Goal: Task Accomplishment & Management: Manage account settings

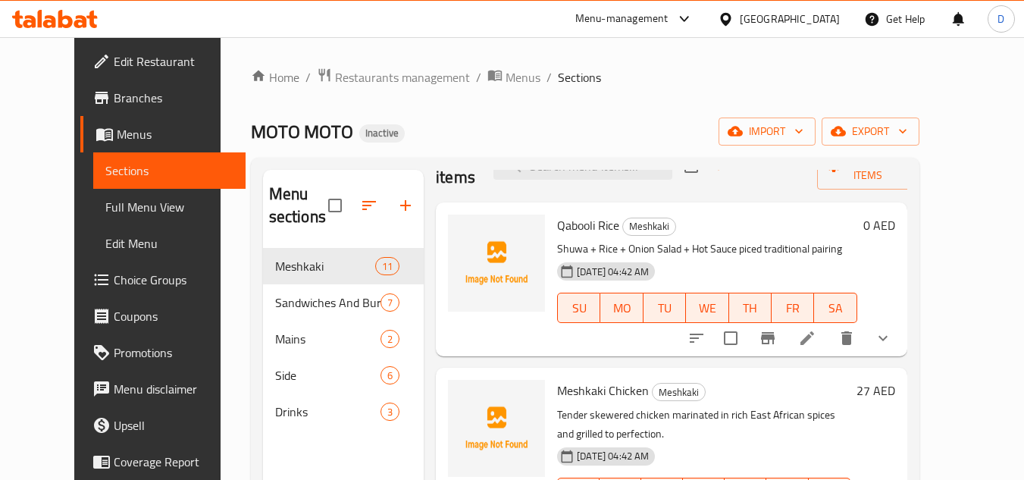
scroll to position [76, 0]
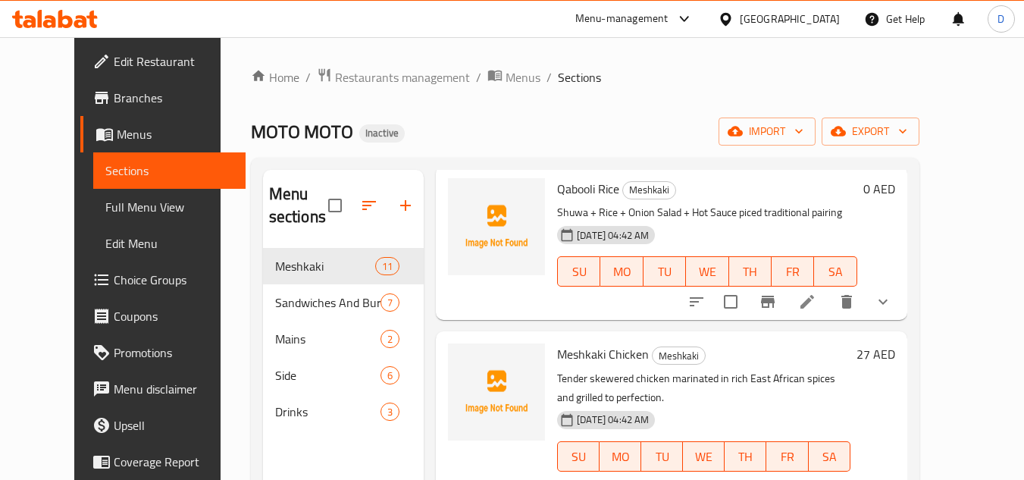
click at [775, 14] on div "[GEOGRAPHIC_DATA]" at bounding box center [790, 19] width 100 height 17
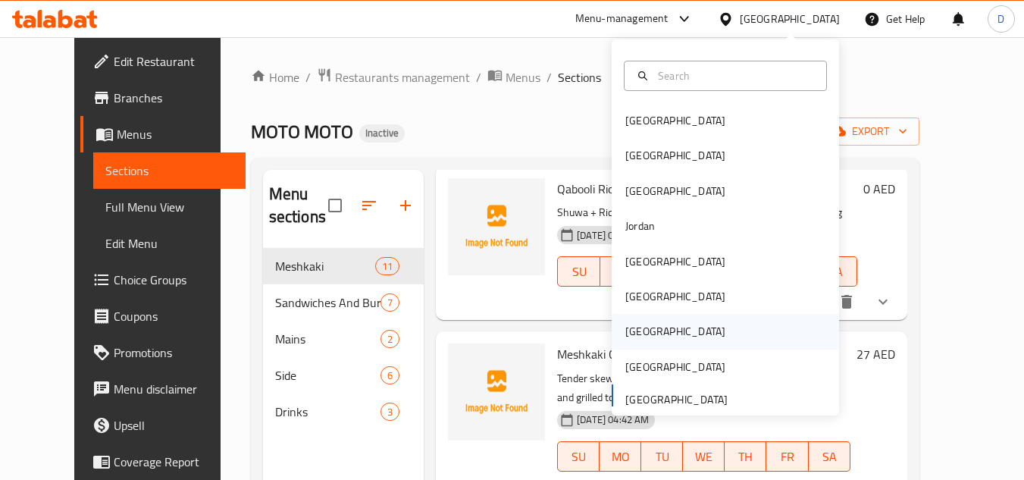
click at [637, 330] on div "[GEOGRAPHIC_DATA]" at bounding box center [675, 331] width 100 height 17
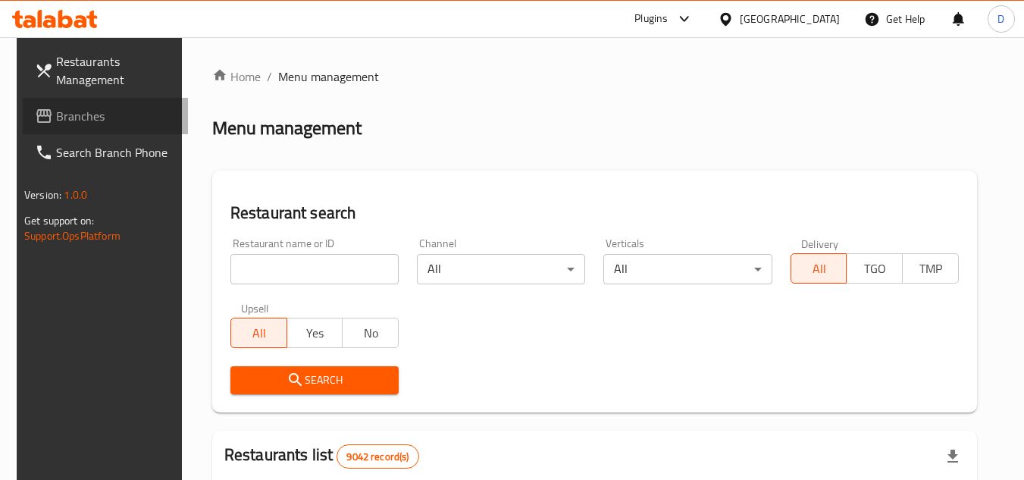
click at [61, 122] on span "Branches" at bounding box center [116, 116] width 120 height 18
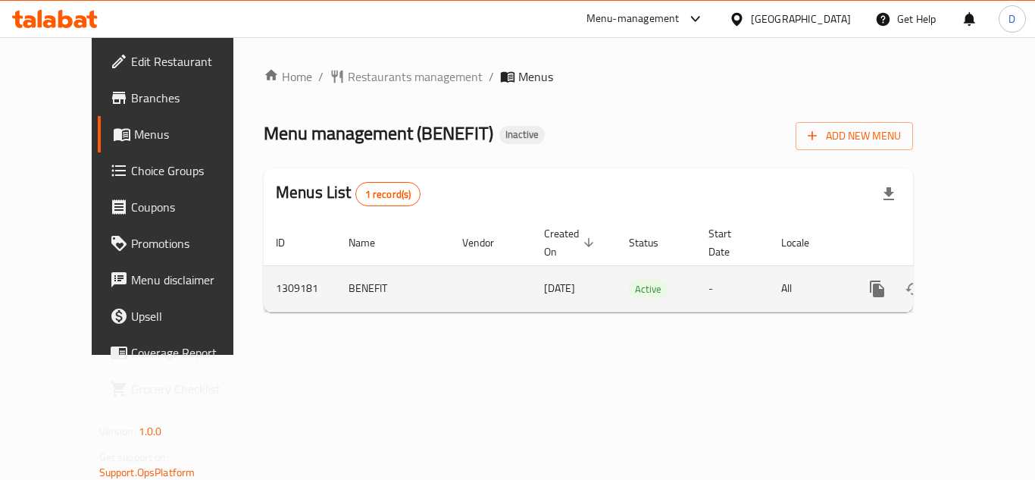
click at [978, 280] on icon "enhanced table" at bounding box center [987, 289] width 18 height 18
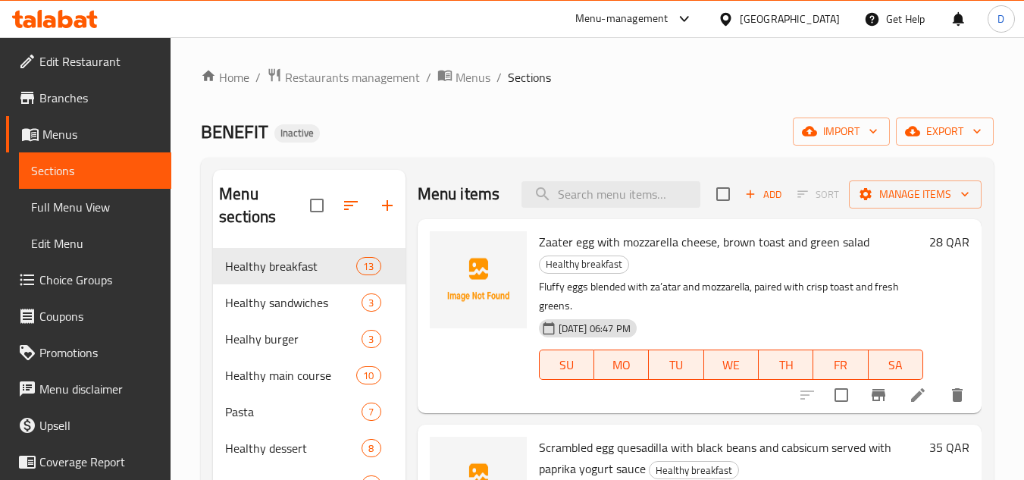
click at [825, 8] on div "[GEOGRAPHIC_DATA]" at bounding box center [779, 19] width 146 height 36
click at [740, 23] on div at bounding box center [729, 19] width 22 height 17
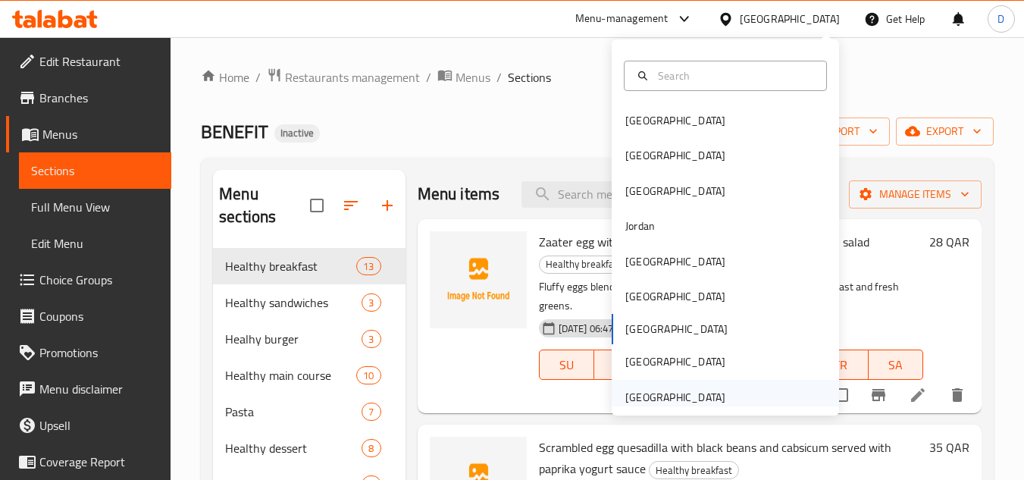
click at [681, 400] on div "[GEOGRAPHIC_DATA]" at bounding box center [675, 397] width 100 height 17
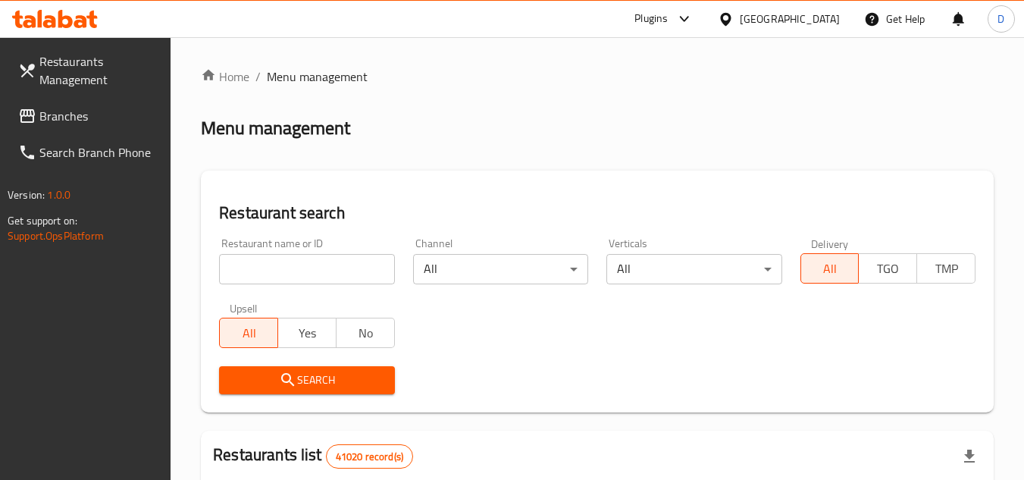
click at [63, 111] on span "Branches" at bounding box center [99, 116] width 120 height 18
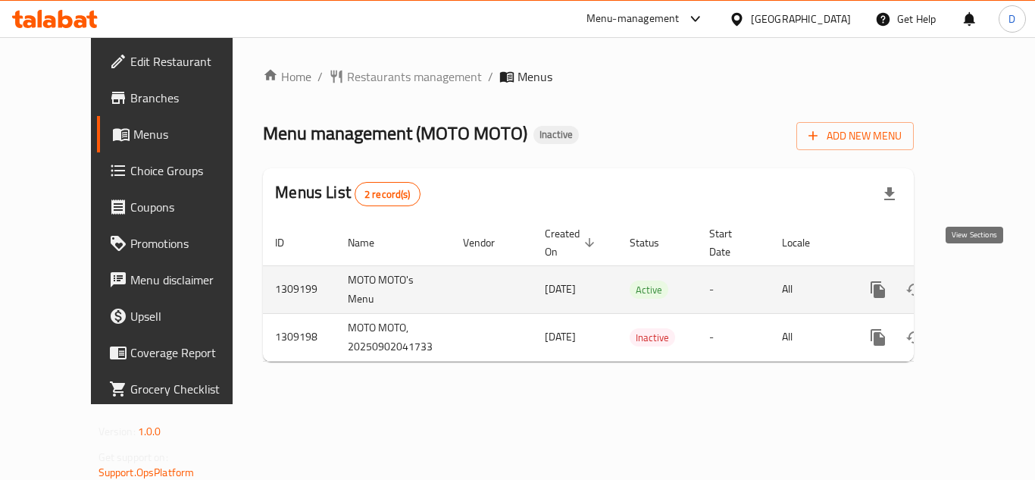
click at [982, 280] on icon "enhanced table" at bounding box center [987, 289] width 18 height 18
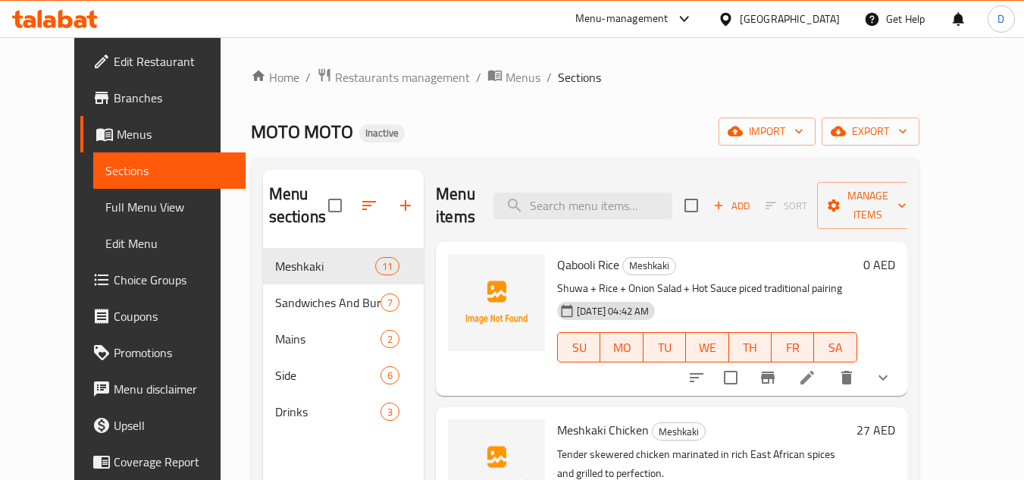
scroll to position [76, 0]
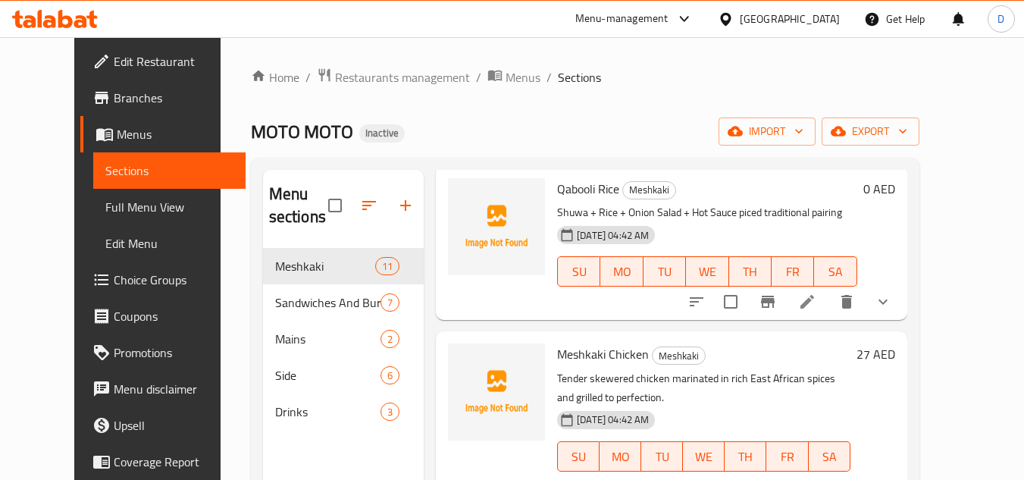
click at [558, 186] on span "Qabooli Rice" at bounding box center [588, 188] width 62 height 23
copy h6 "Qabooli Rice"
click at [577, 191] on span "Qabooli Rice" at bounding box center [588, 188] width 62 height 23
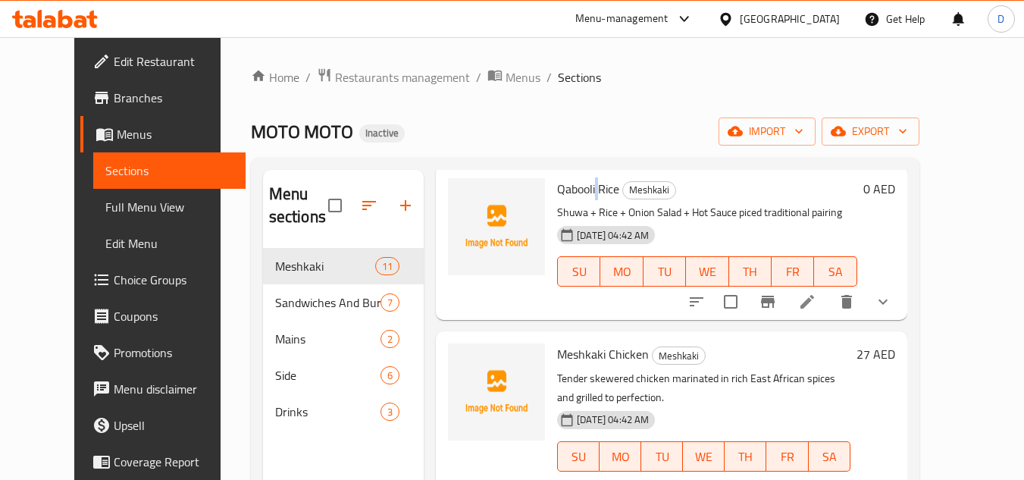
click at [577, 191] on span "Qabooli Rice" at bounding box center [588, 188] width 62 height 23
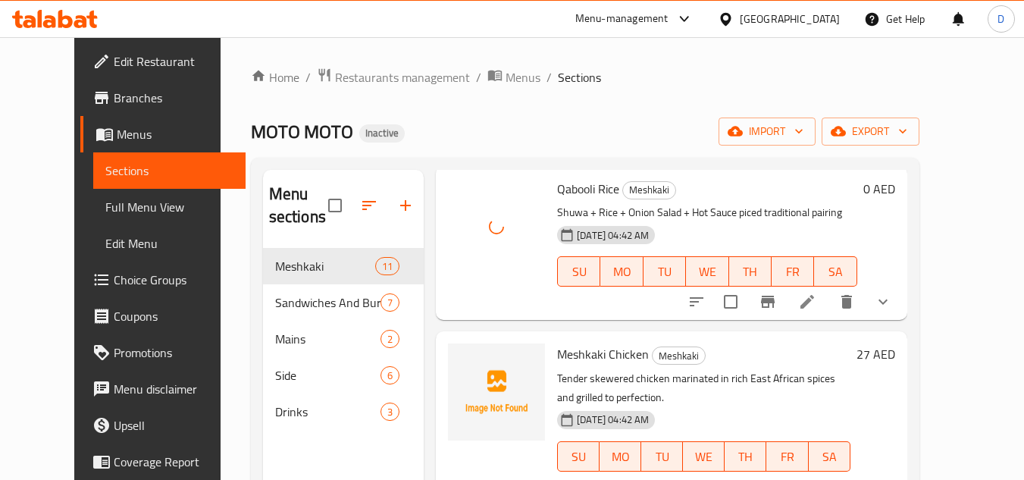
click at [565, 360] on span "Meshkaki Chicken" at bounding box center [603, 354] width 92 height 23
copy h6 "Meshkaki Chicken"
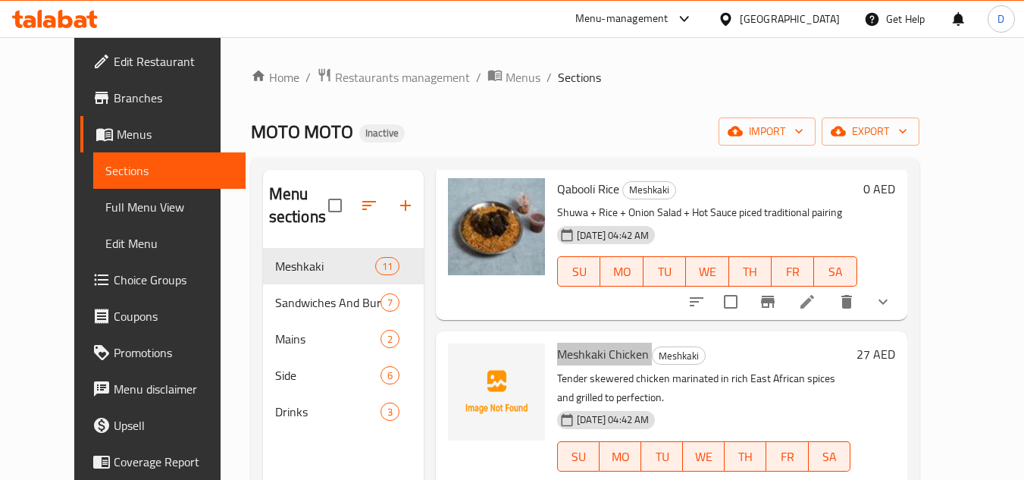
scroll to position [152, 0]
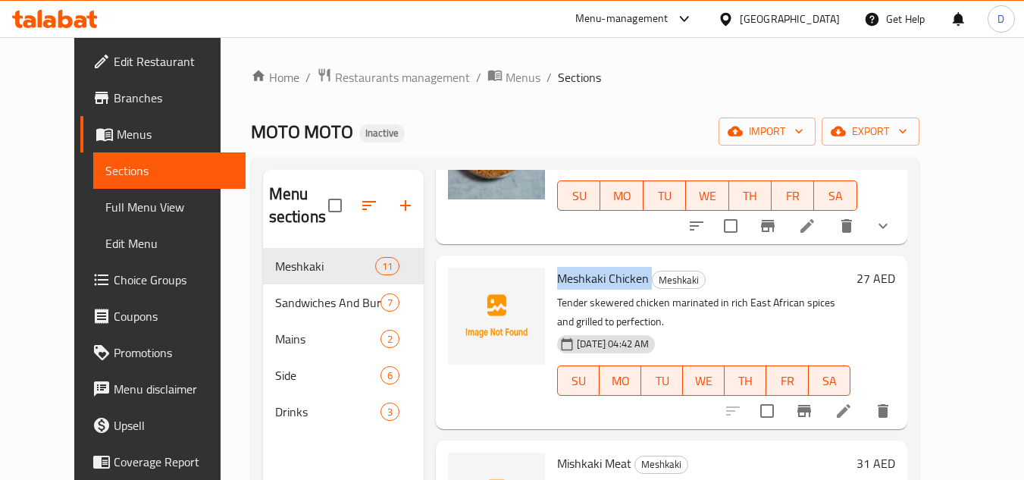
click at [571, 274] on span "Meshkaki Chicken" at bounding box center [603, 278] width 92 height 23
click at [681, 312] on p "Tender skewered chicken marinated in rich East African spices and grilled to pe…" at bounding box center [703, 312] width 293 height 38
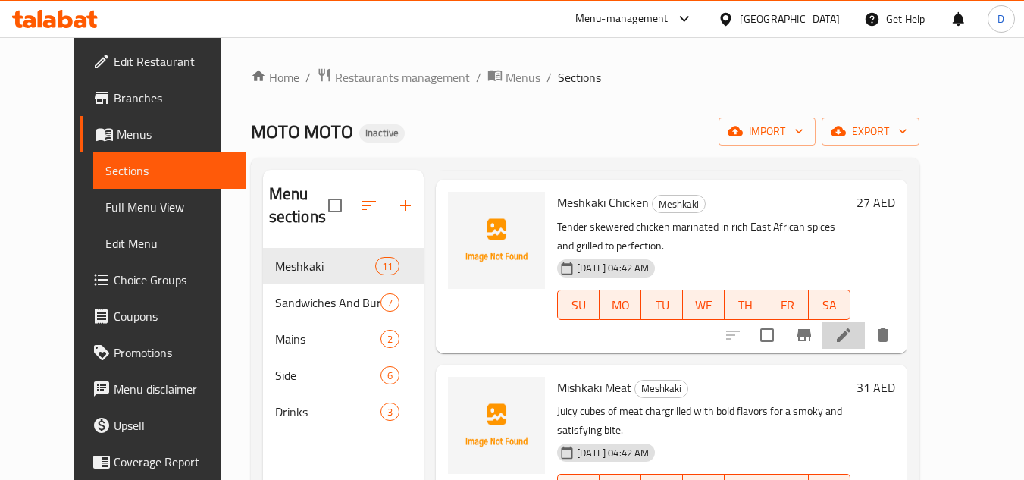
click at [865, 338] on li at bounding box center [843, 334] width 42 height 27
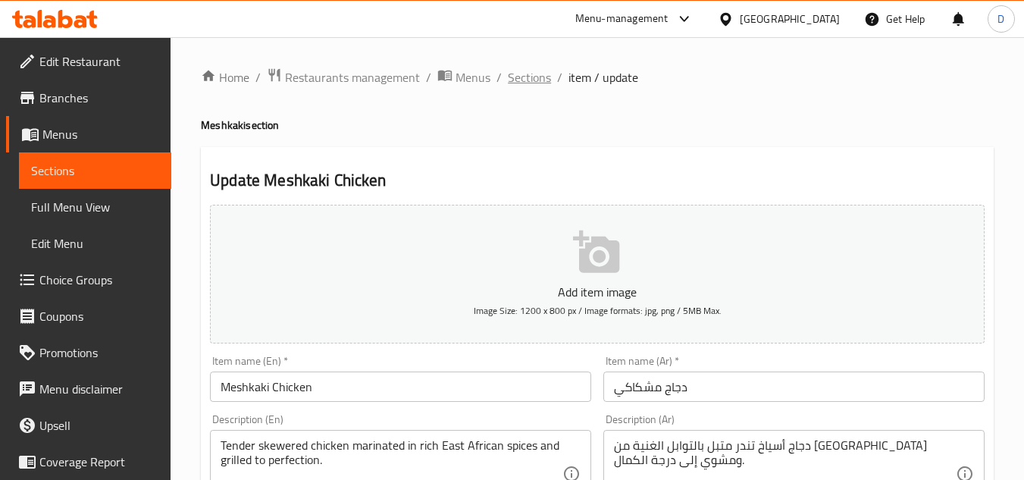
click at [535, 78] on span "Sections" at bounding box center [529, 77] width 43 height 18
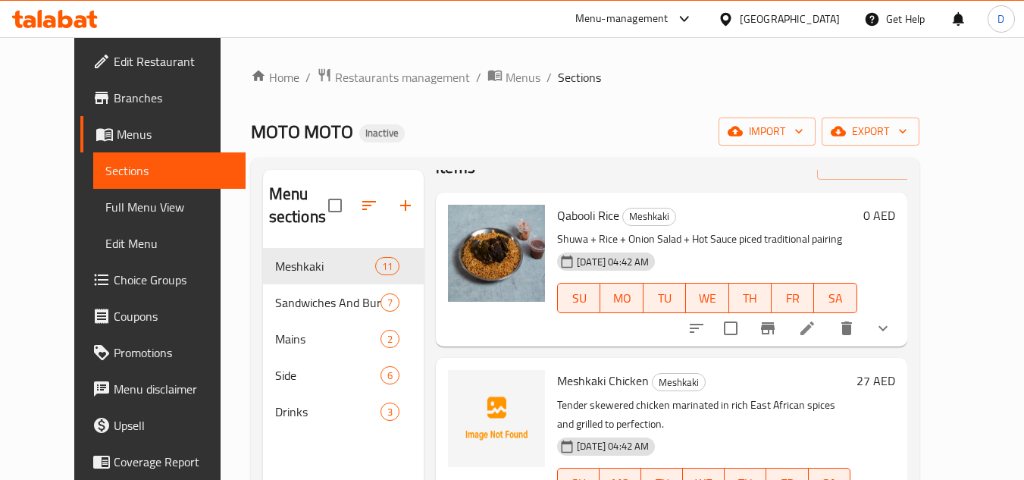
scroll to position [76, 0]
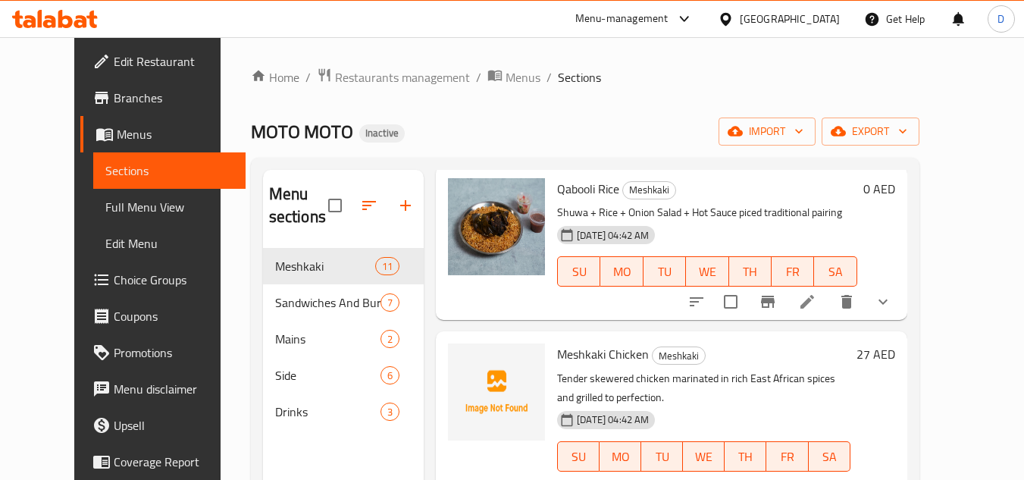
click at [557, 362] on span "Meshkaki Chicken" at bounding box center [603, 354] width 92 height 23
copy h6 "Meshkaki Chicken"
click at [619, 359] on span "Meshkaki Chicken" at bounding box center [603, 354] width 92 height 23
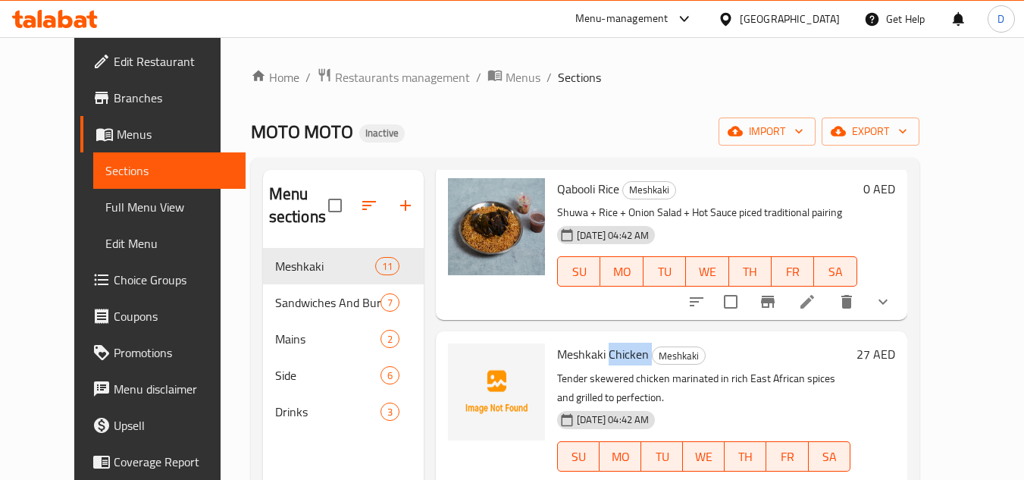
click at [619, 359] on span "Meshkaki Chicken" at bounding box center [603, 354] width 92 height 23
click at [569, 349] on span "Meshkaki Chicken" at bounding box center [603, 354] width 92 height 23
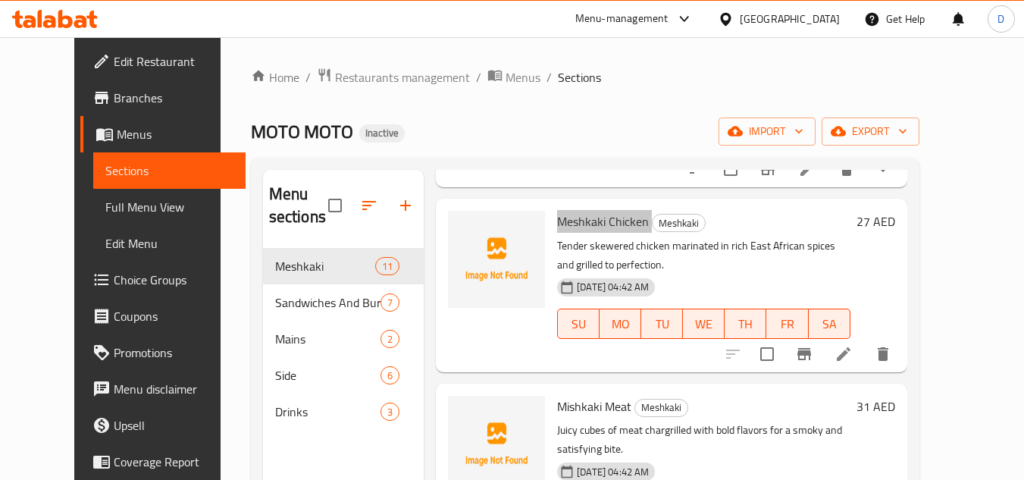
scroll to position [227, 0]
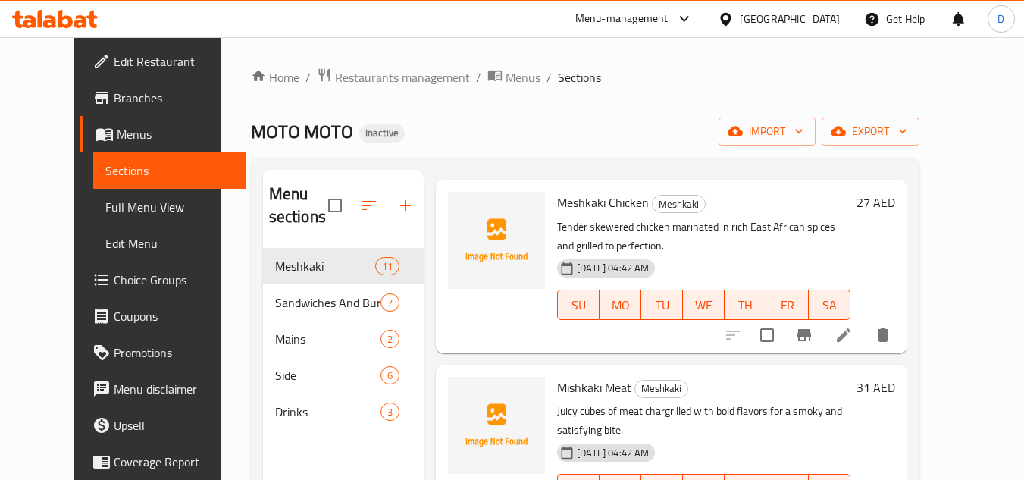
click at [565, 387] on span "Mishkaki Meat" at bounding box center [594, 387] width 74 height 23
copy h6 "Mishkaki Meat"
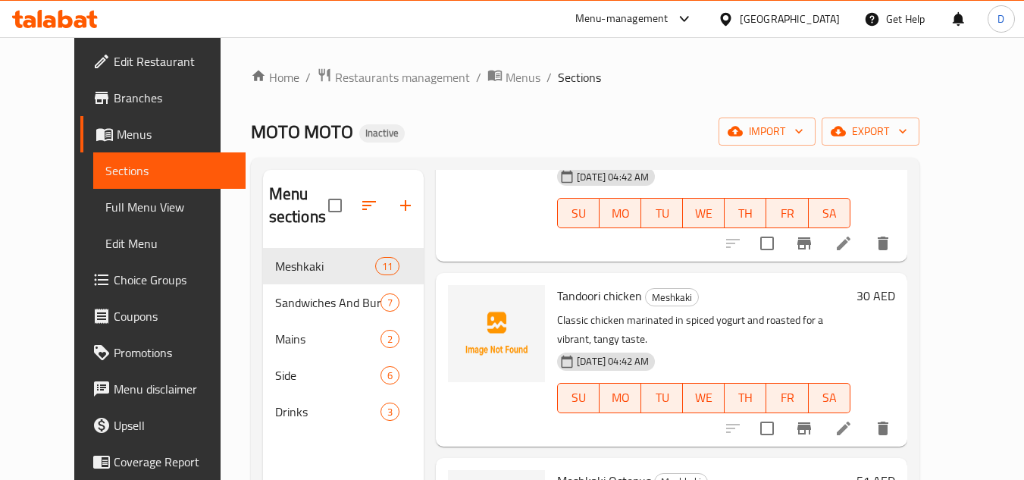
scroll to position [531, 0]
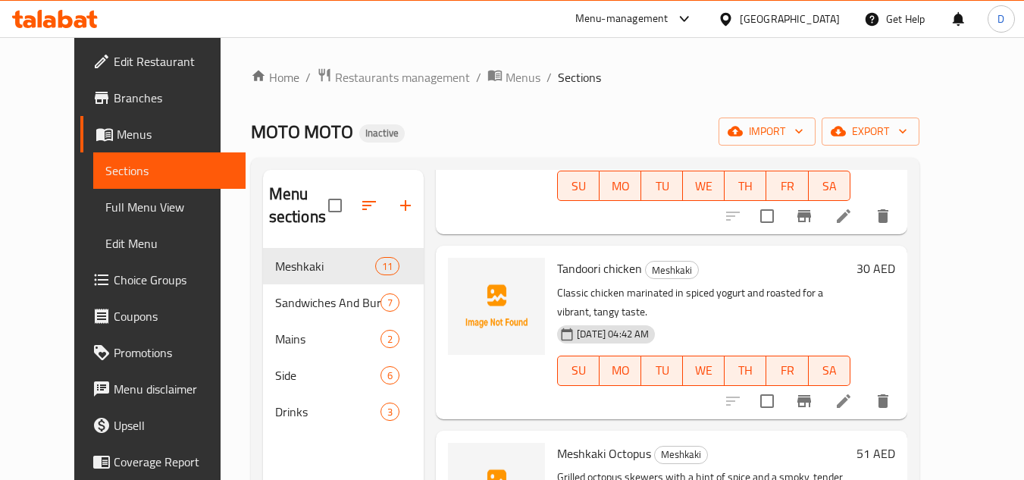
click at [569, 257] on span "Tandoori chicken" at bounding box center [599, 268] width 85 height 23
copy h6 "Tandoori chicken"
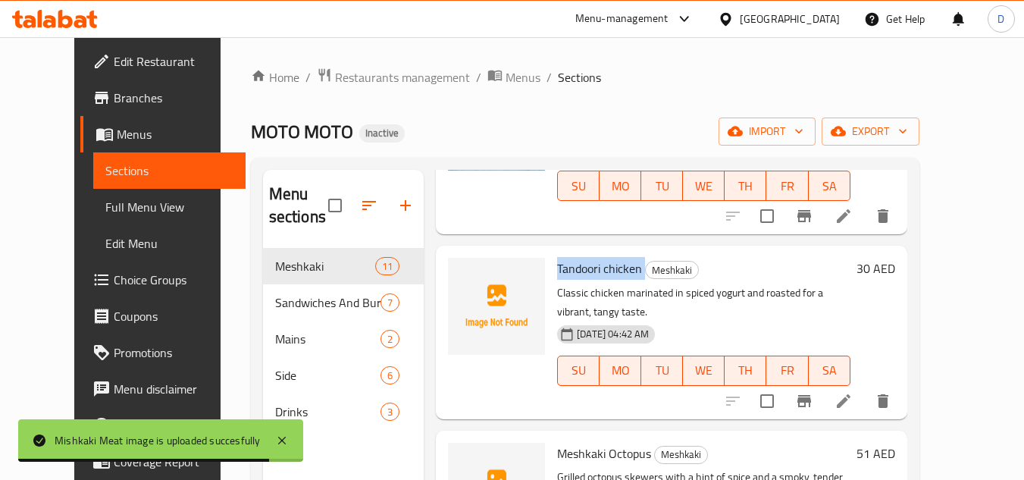
click at [557, 257] on span "Tandoori chicken" at bounding box center [599, 268] width 85 height 23
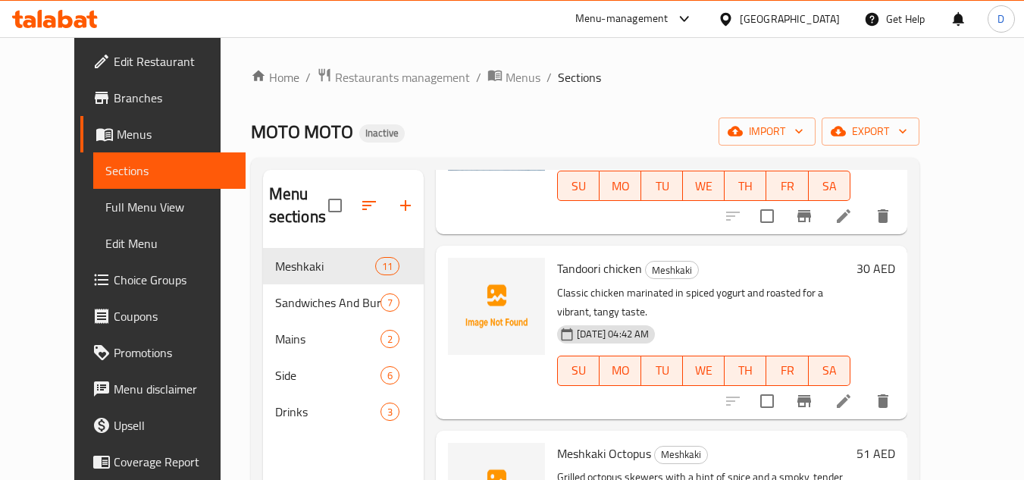
click at [557, 442] on span "Meshkaki Octopus" at bounding box center [604, 453] width 94 height 23
copy h6 "Meshkaki Octopus"
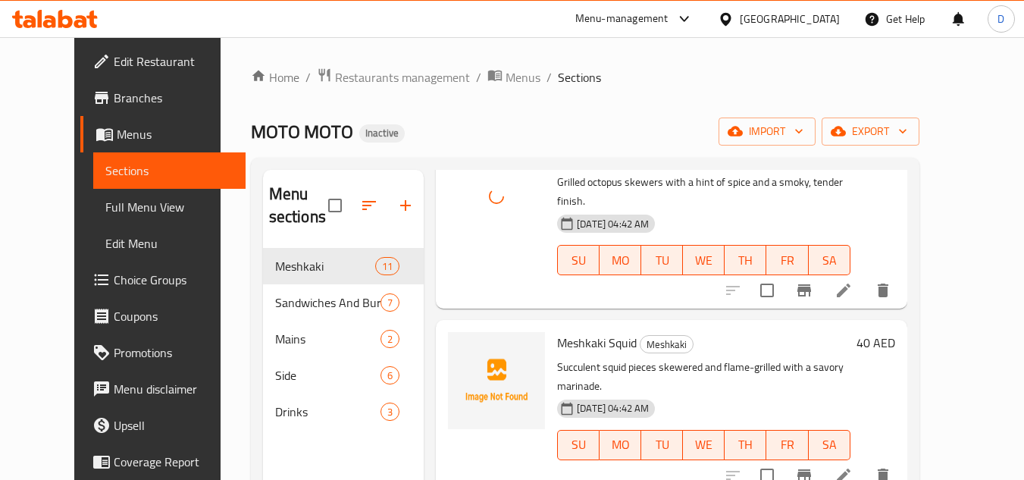
scroll to position [834, 0]
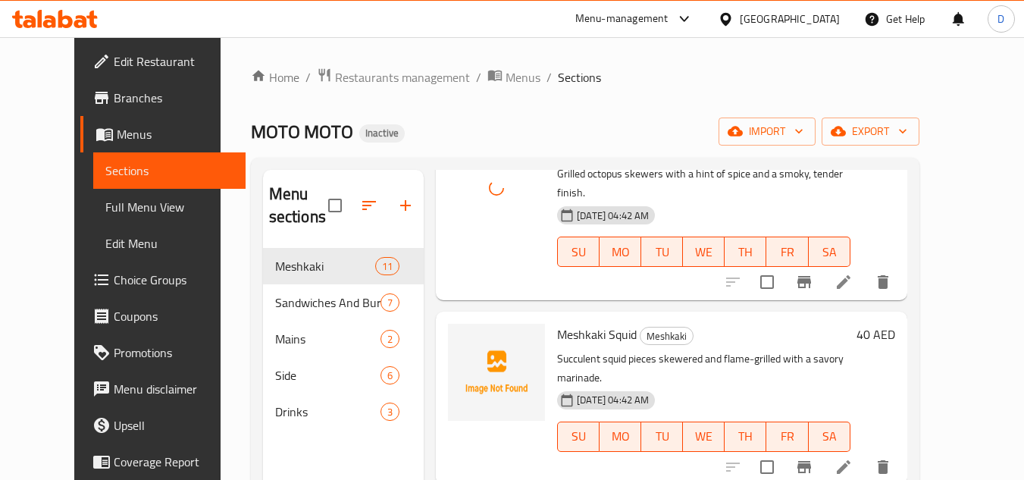
click at [565, 323] on span "Meshkaki Squid" at bounding box center [597, 334] width 80 height 23
copy h6 "Meshkaki Squid"
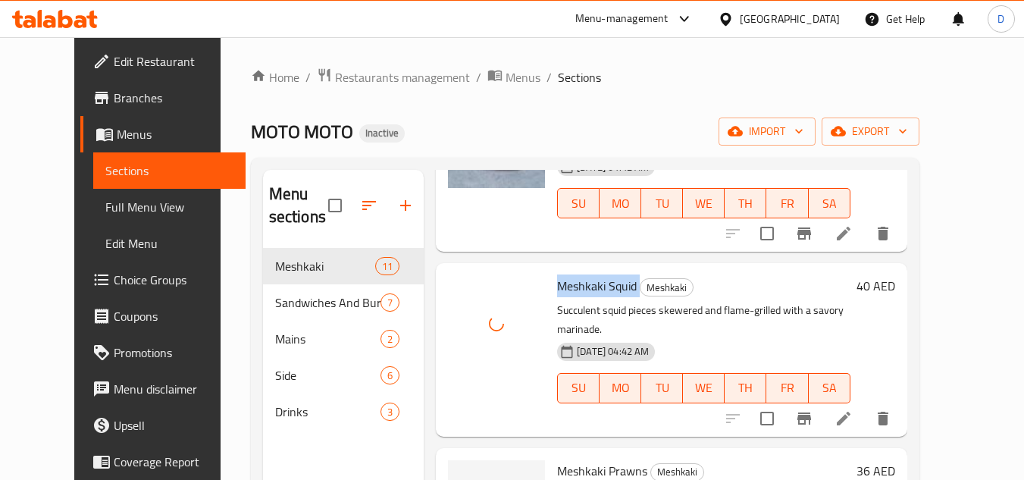
scroll to position [985, 0]
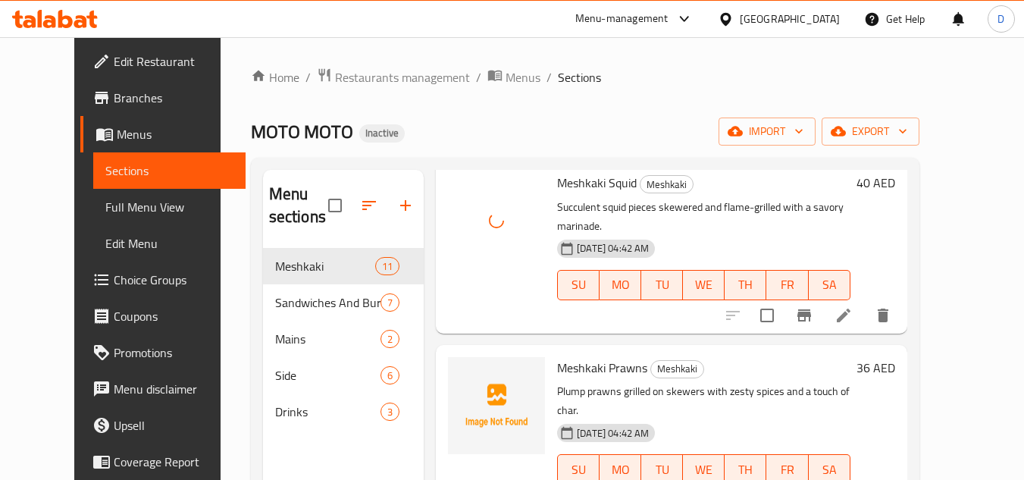
click at [607, 356] on span "Meshkaki Prawns" at bounding box center [602, 367] width 90 height 23
copy h6 "Prawns"
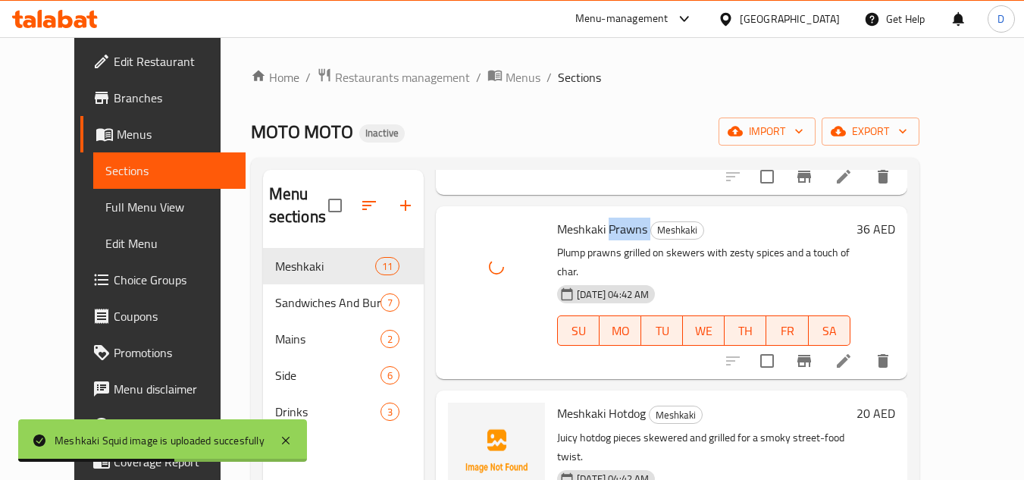
scroll to position [1137, 0]
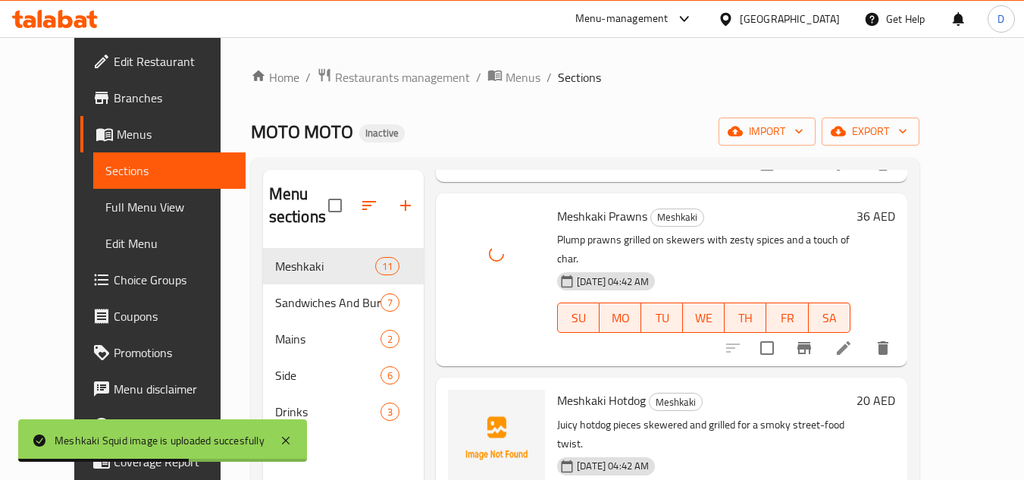
click at [603, 389] on span "Meshkaki Hotdog" at bounding box center [601, 400] width 89 height 23
copy h6 "Hotdog"
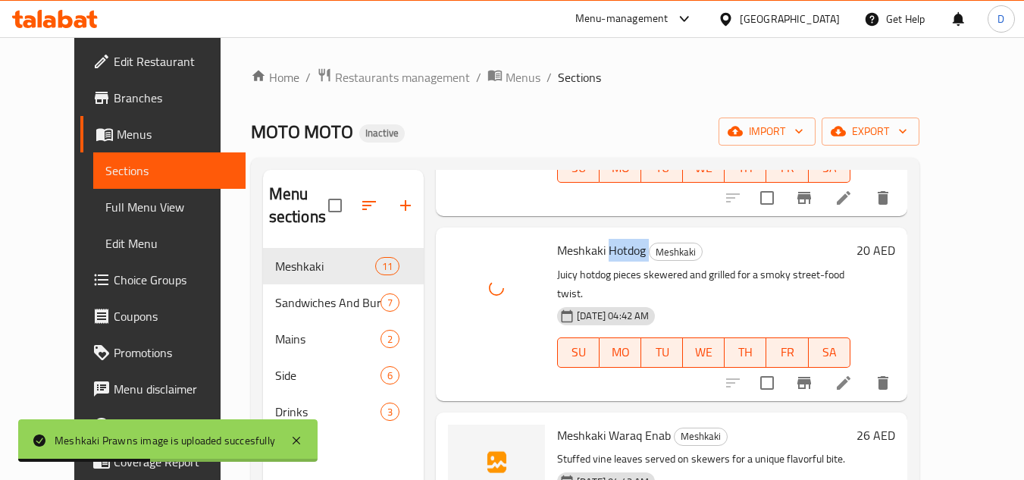
scroll to position [1288, 0]
click at [588, 422] on span "Meshkaki Waraq Enab" at bounding box center [614, 433] width 114 height 23
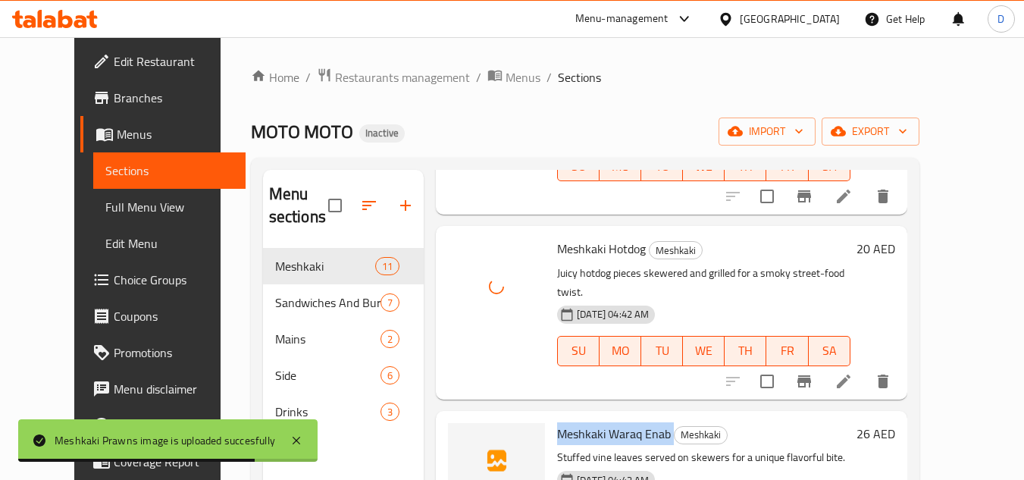
click at [588, 422] on span "Meshkaki Waraq Enab" at bounding box center [614, 433] width 114 height 23
copy h6 "Meshkaki Waraq Enab"
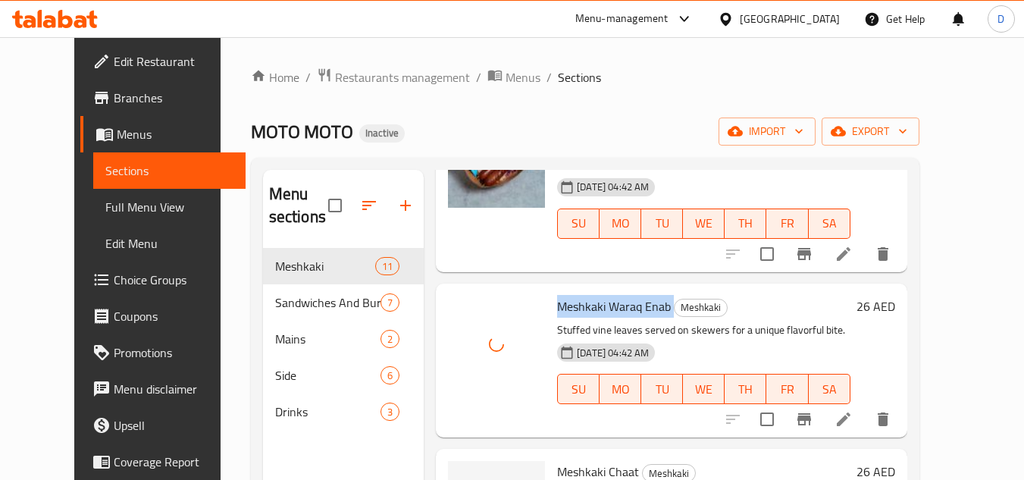
scroll to position [1421, 0]
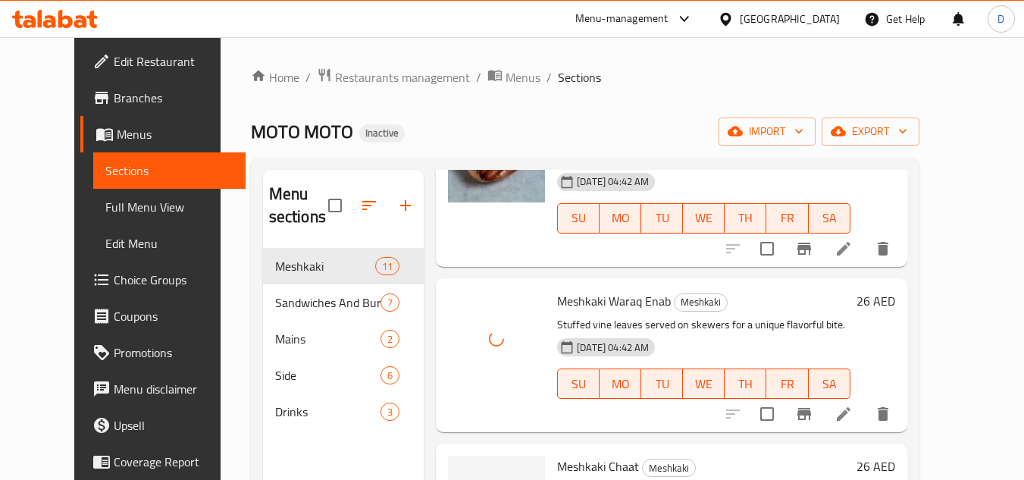
click at [563, 455] on span "Meshkaki Chaat" at bounding box center [598, 466] width 82 height 23
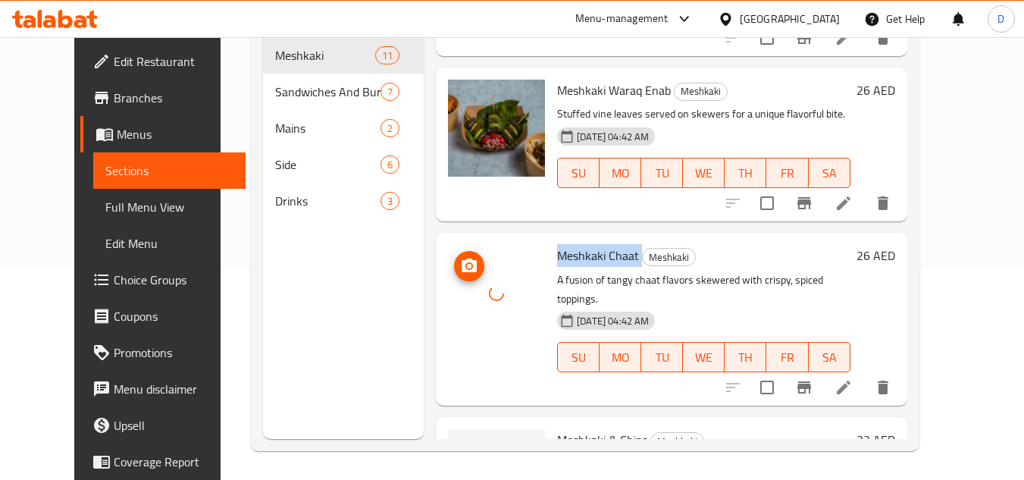
scroll to position [212, 0]
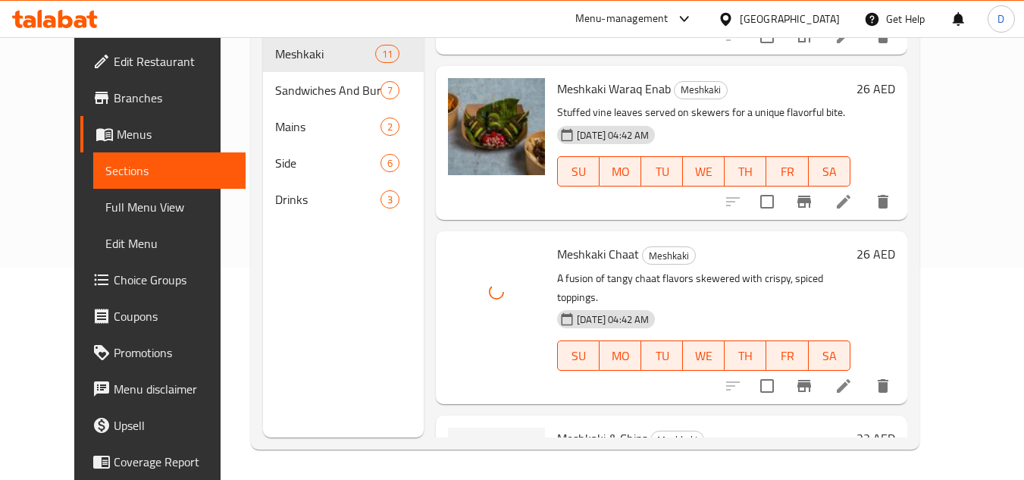
click at [569, 427] on span "Meshkaki & Chips" at bounding box center [602, 438] width 90 height 23
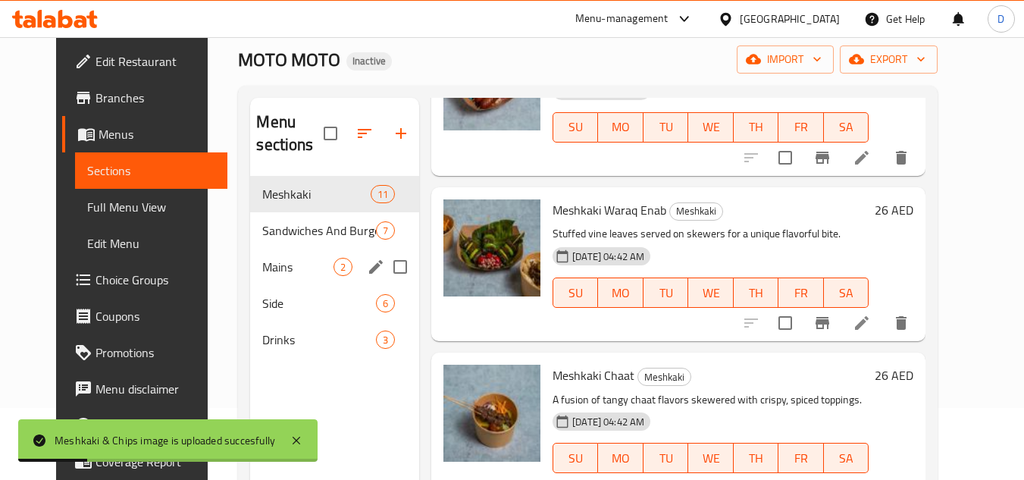
scroll to position [61, 0]
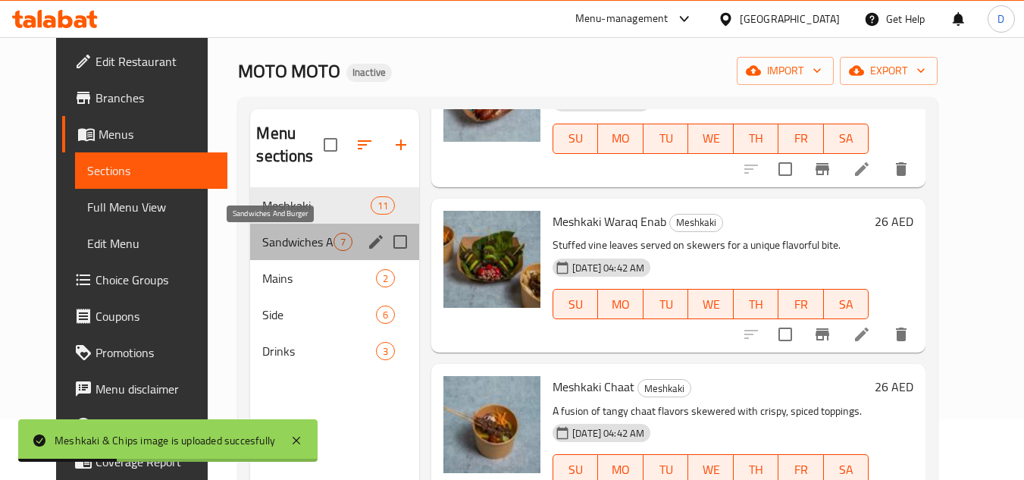
click at [265, 238] on span "Sandwiches And Burger" at bounding box center [297, 242] width 71 height 18
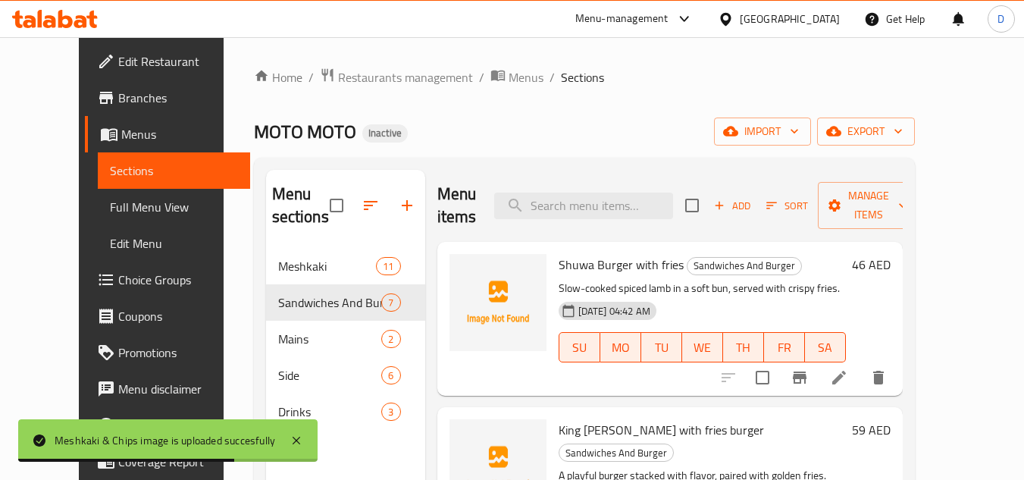
click at [564, 263] on span "Shuwa Burger with fries" at bounding box center [621, 264] width 125 height 23
click at [563, 263] on span "Shuwa Burger with fries" at bounding box center [621, 264] width 125 height 23
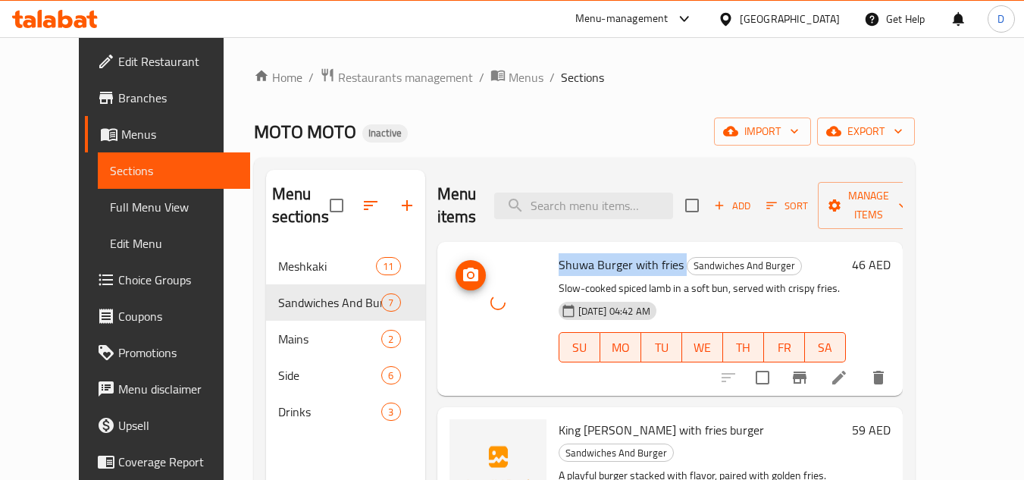
scroll to position [76, 0]
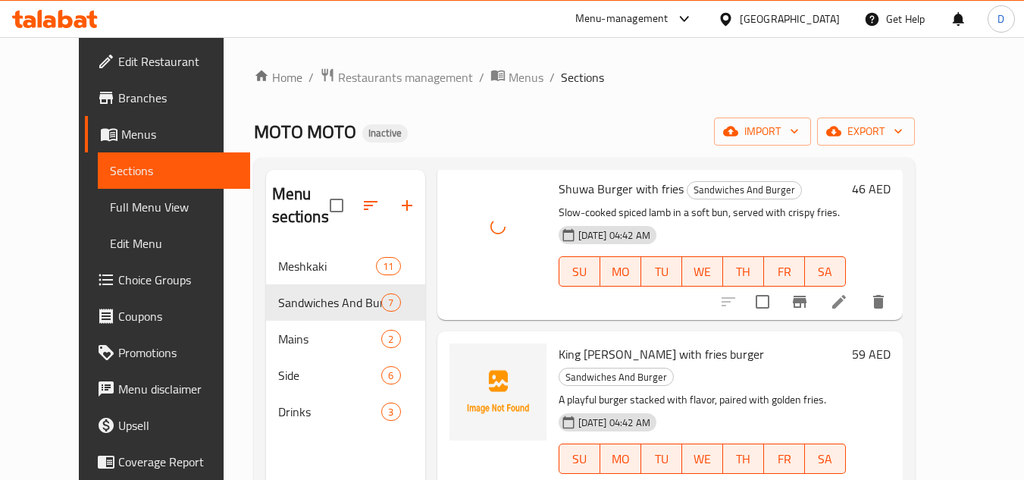
click at [559, 347] on span "King Julian with fries burger" at bounding box center [661, 354] width 205 height 23
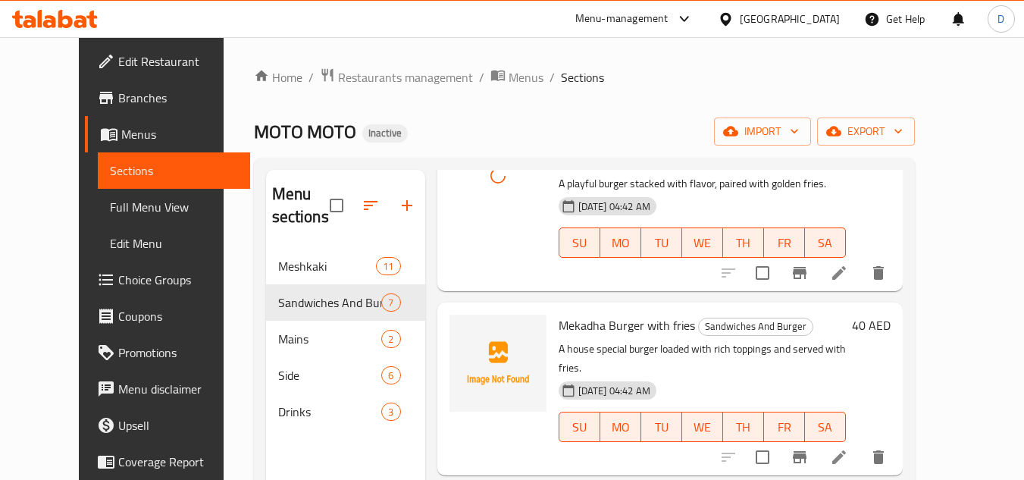
scroll to position [303, 0]
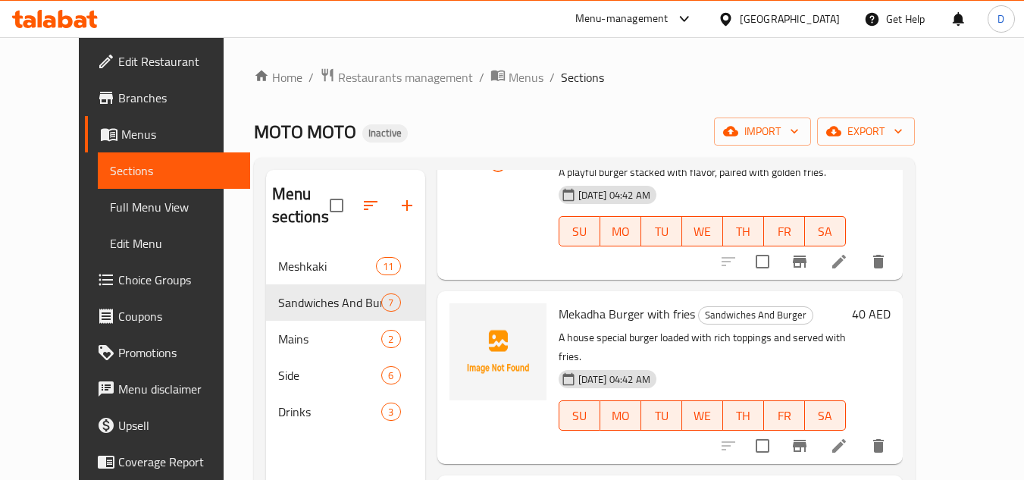
click at [583, 302] on span "Mekadha Burger with fries" at bounding box center [627, 313] width 136 height 23
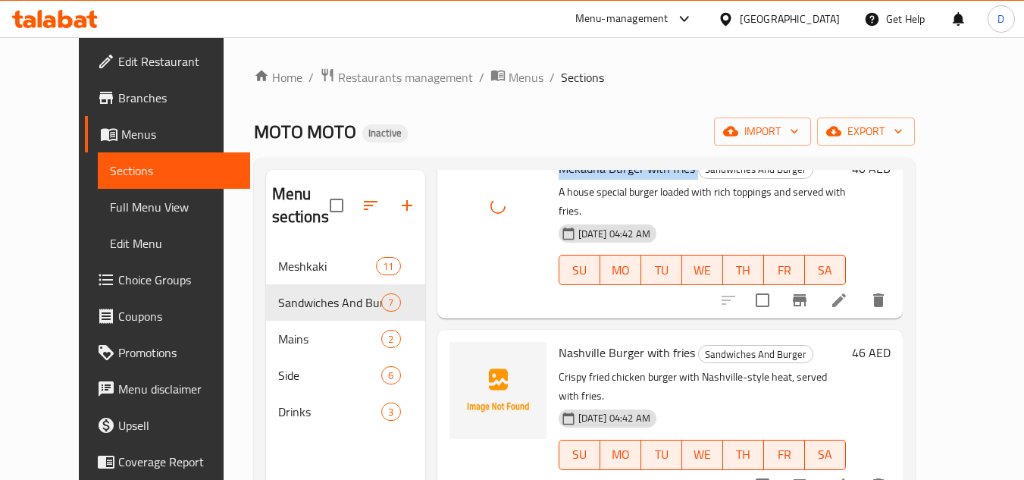
scroll to position [455, 0]
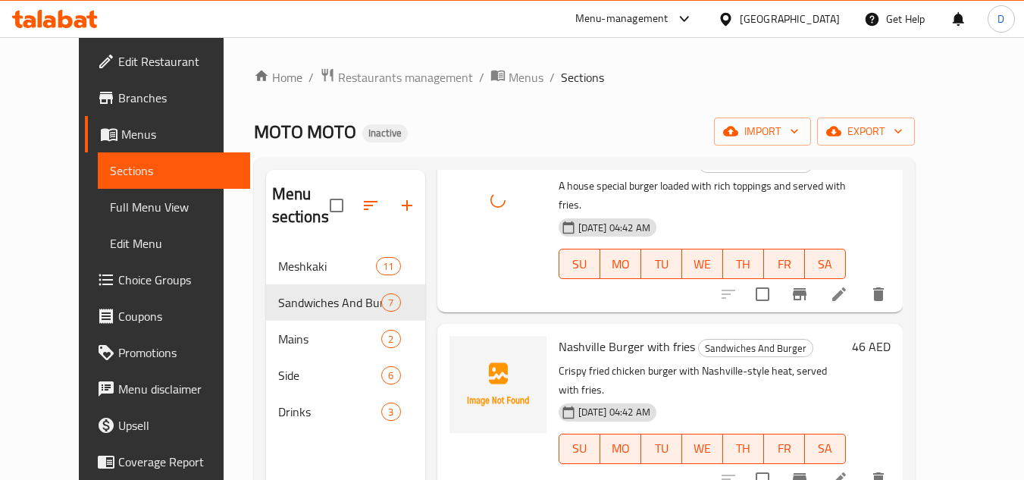
click at [559, 335] on span "Nashville Burger with fries" at bounding box center [627, 346] width 136 height 23
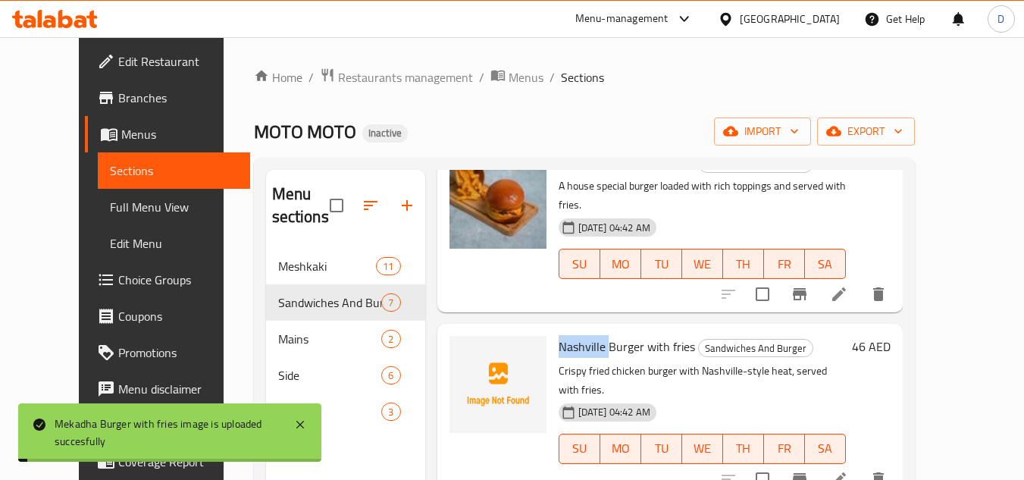
click at [559, 335] on span "Nashville Burger with fries" at bounding box center [627, 346] width 136 height 23
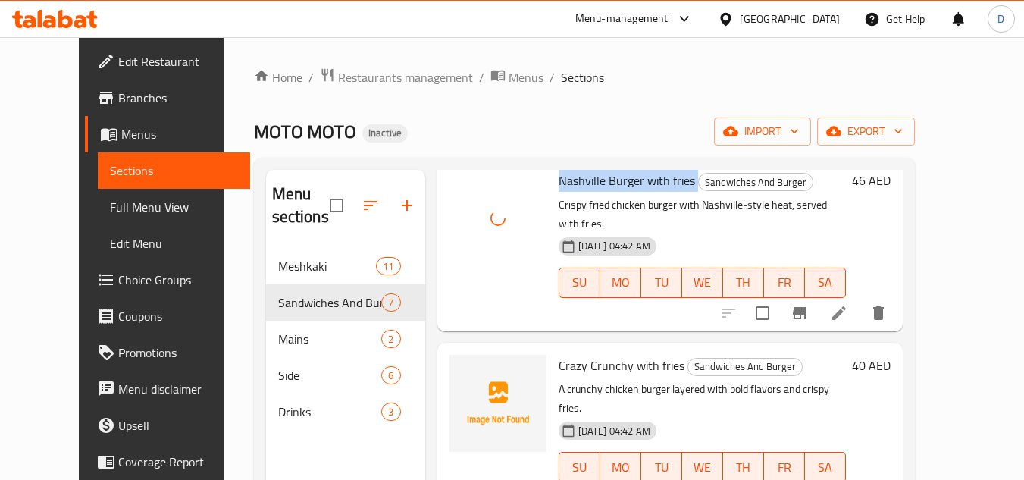
scroll to position [740, 0]
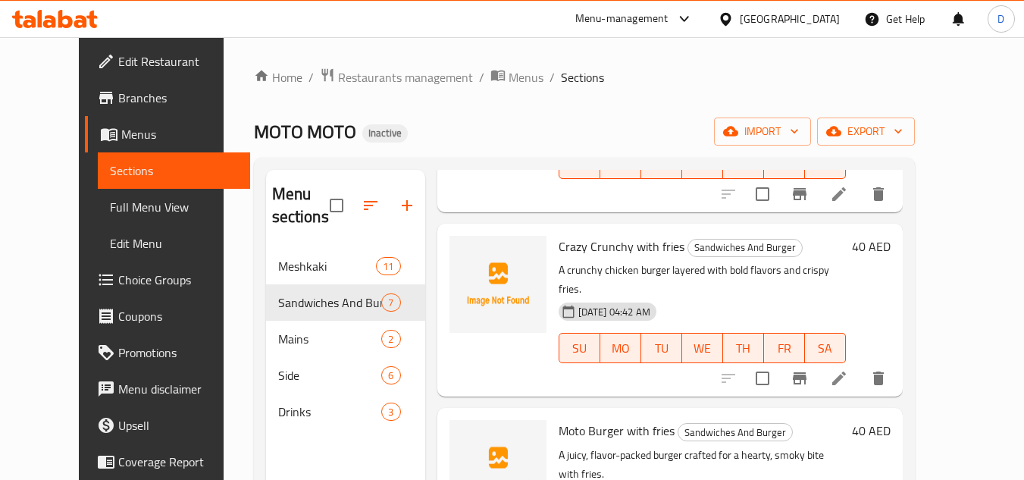
click at [559, 235] on span "Crazy Crunchy with fries" at bounding box center [622, 246] width 126 height 23
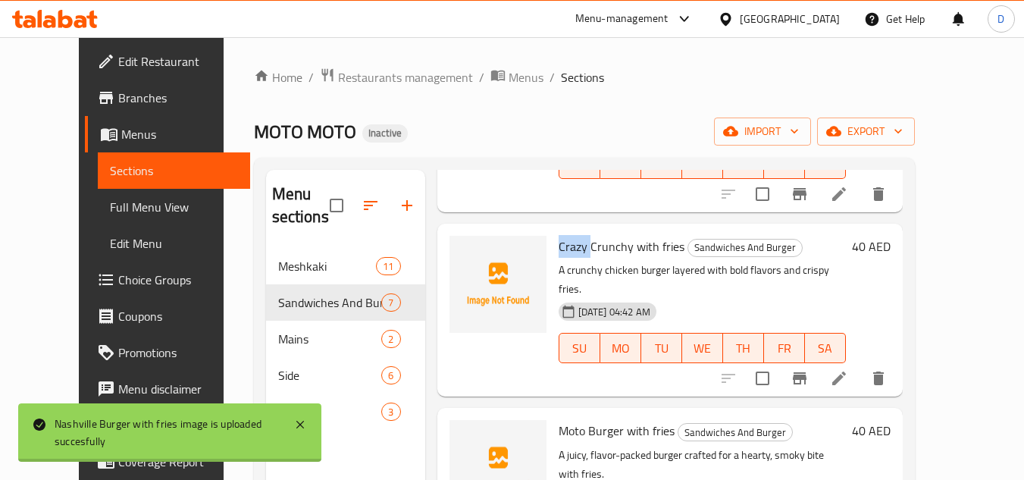
click at [559, 235] on span "Crazy Crunchy with fries" at bounding box center [622, 246] width 126 height 23
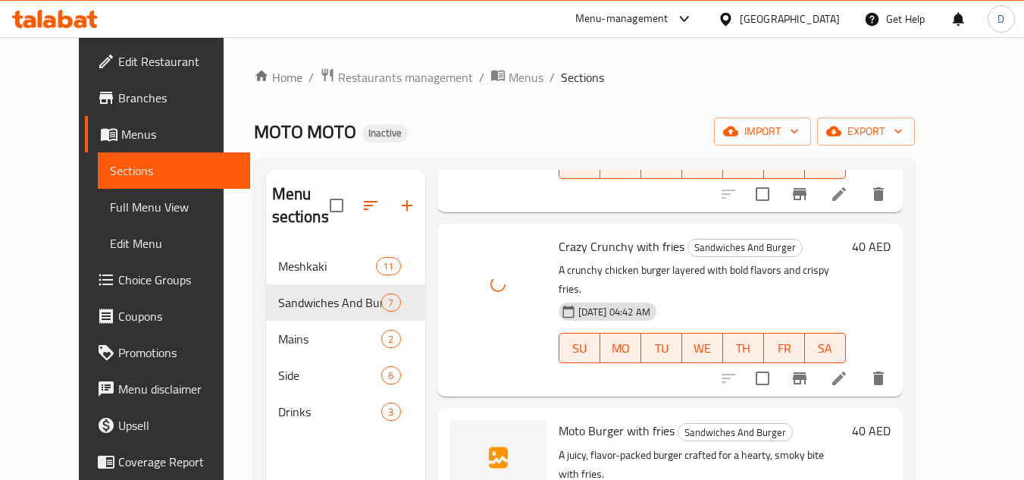
click at [559, 419] on span "Moto Burger with fries" at bounding box center [617, 430] width 116 height 23
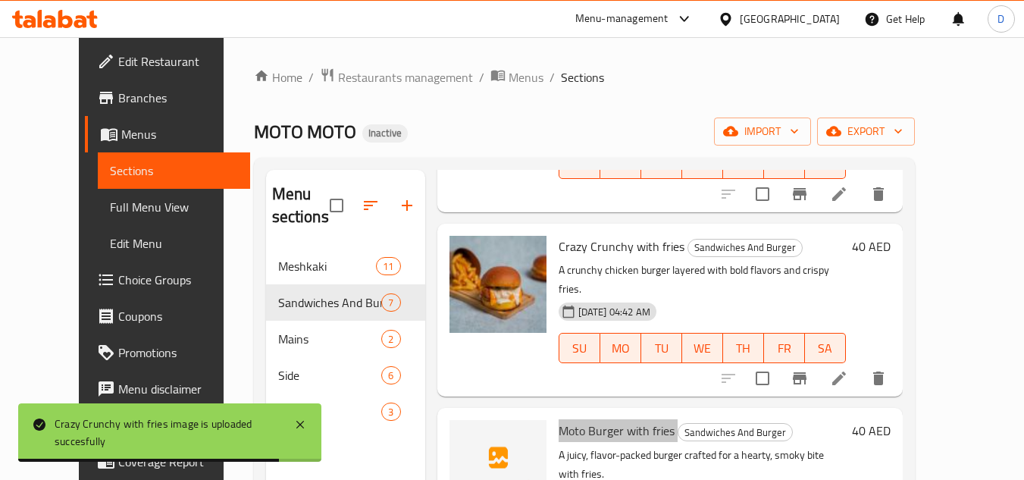
scroll to position [76, 0]
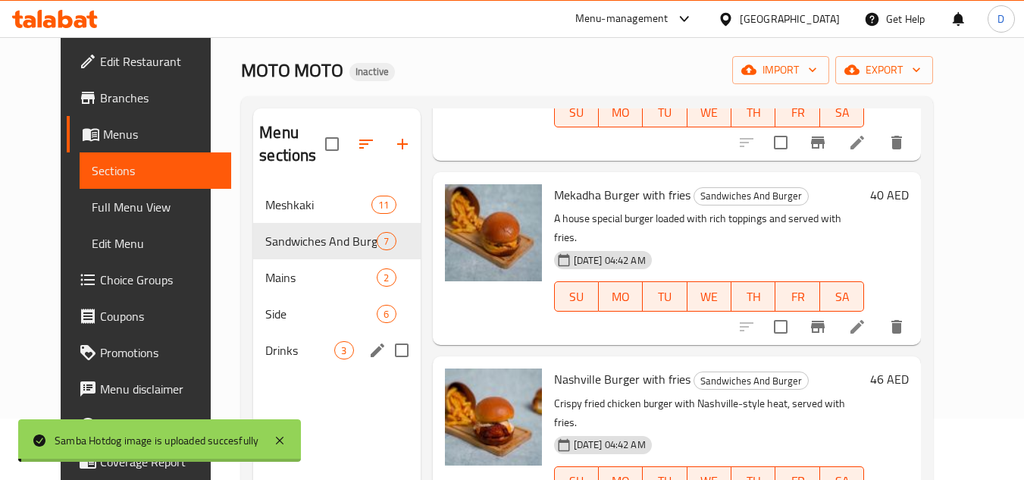
scroll to position [61, 0]
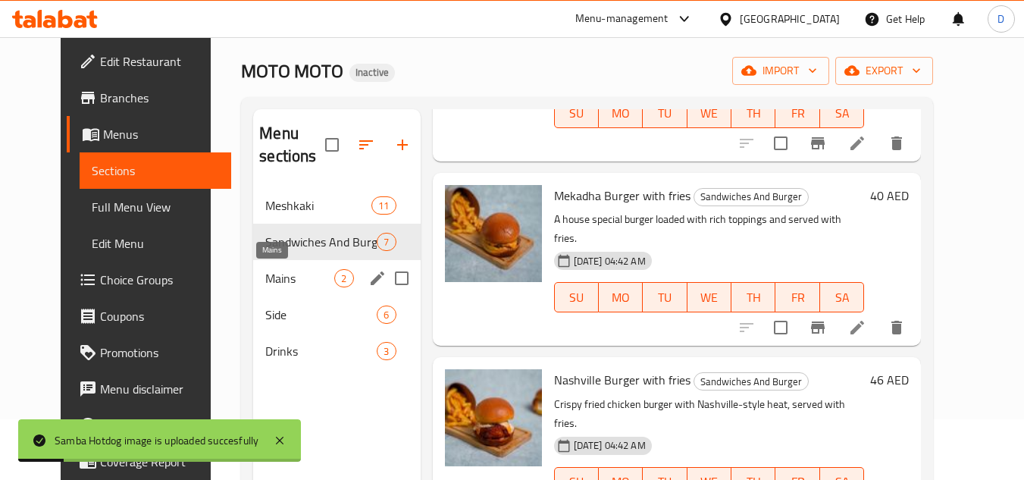
click at [265, 282] on span "Mains" at bounding box center [299, 278] width 69 height 18
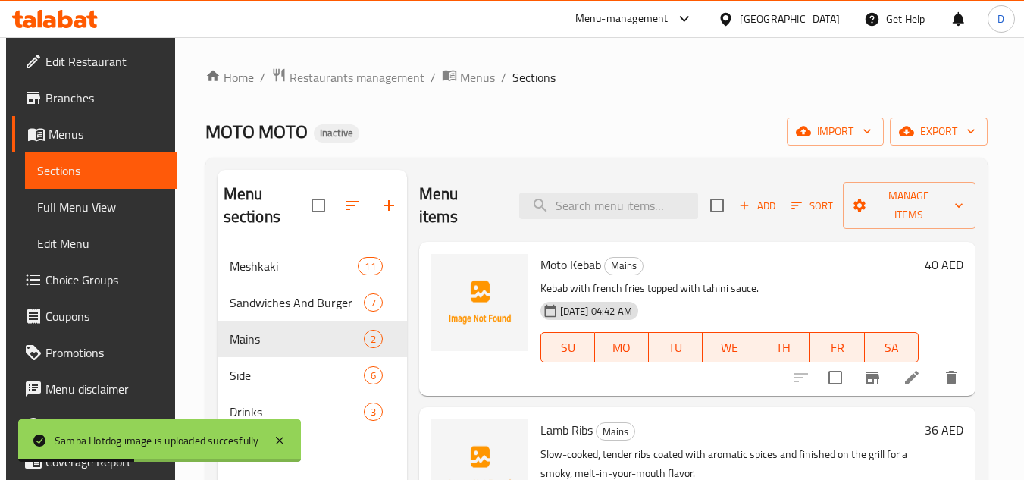
click at [549, 253] on span "Moto Kebab" at bounding box center [570, 264] width 61 height 23
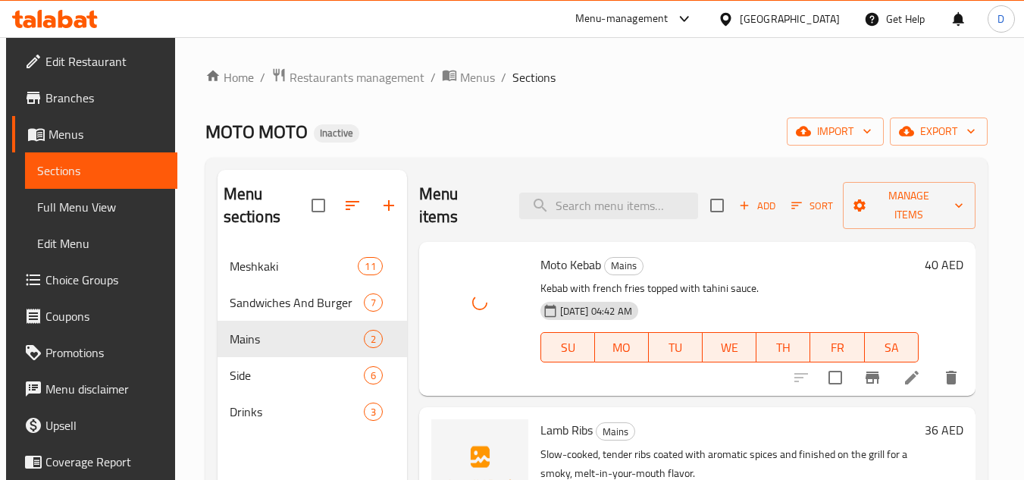
click at [546, 418] on span "Lamb Ribs" at bounding box center [566, 429] width 52 height 23
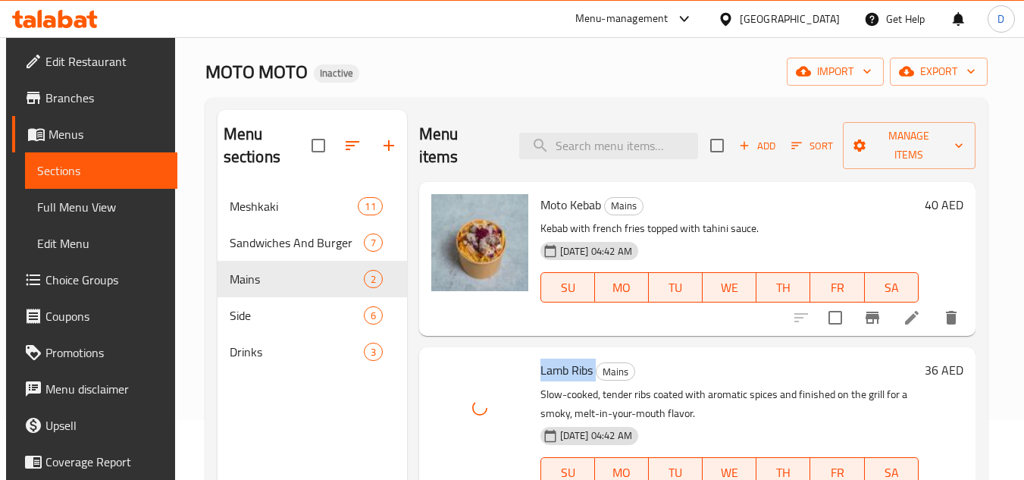
scroll to position [212, 0]
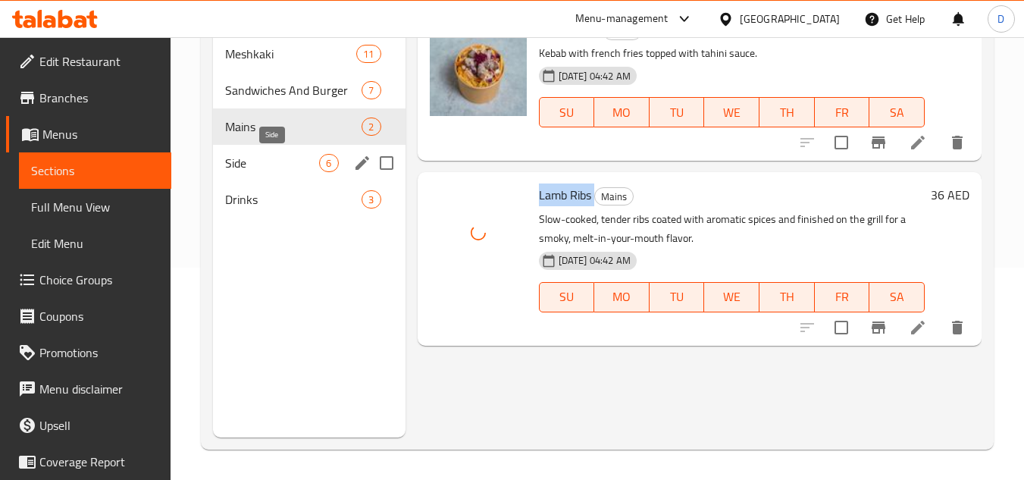
click at [266, 171] on span "Side" at bounding box center [272, 163] width 94 height 18
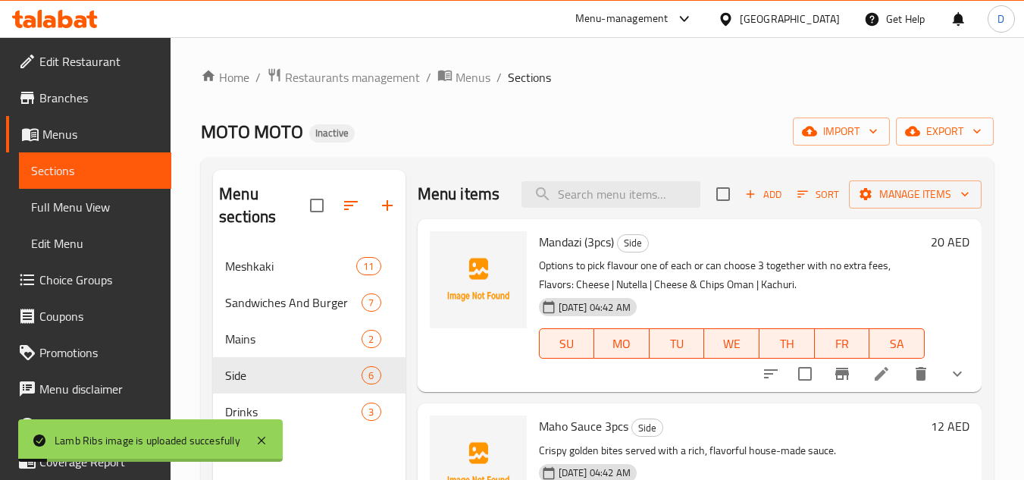
click at [557, 253] on span "Mandazi (3pcs)" at bounding box center [576, 241] width 75 height 23
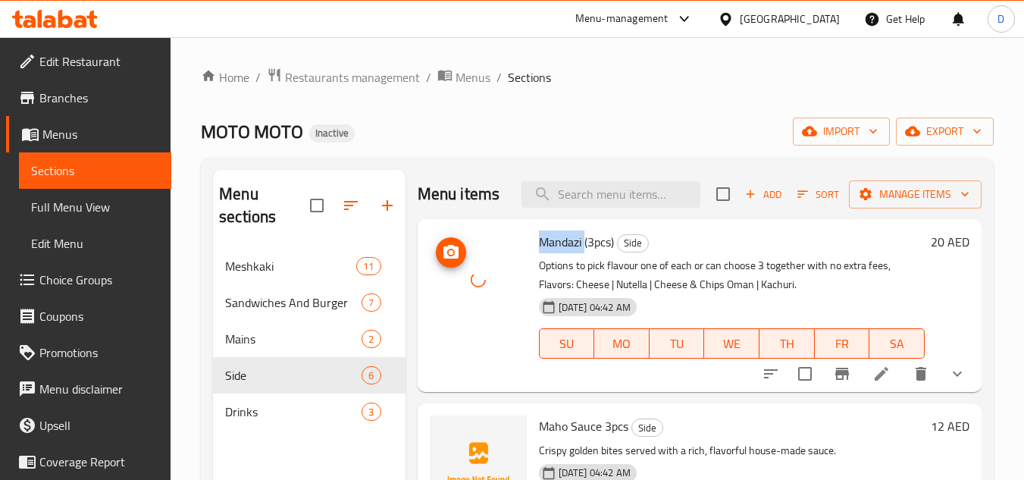
scroll to position [76, 0]
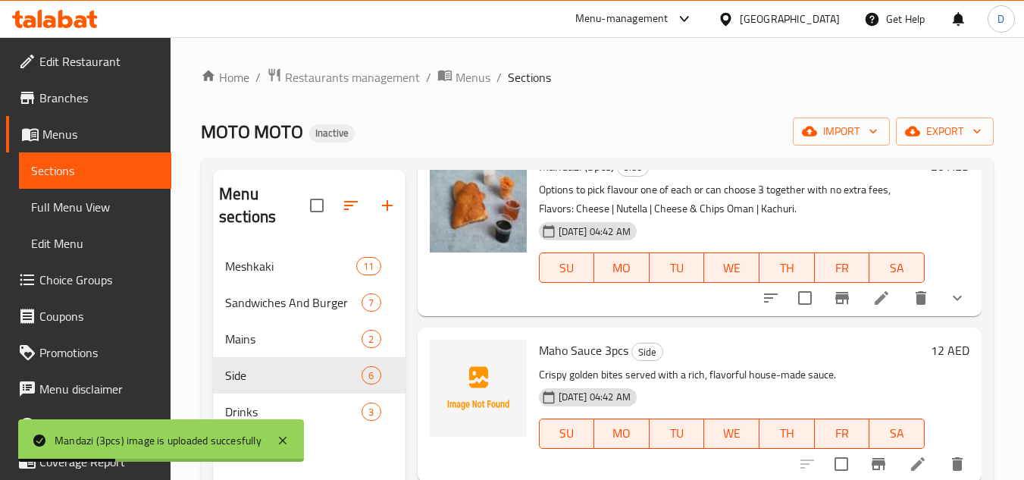
click at [548, 362] on span "Maho Sauce 3pcs" at bounding box center [583, 350] width 89 height 23
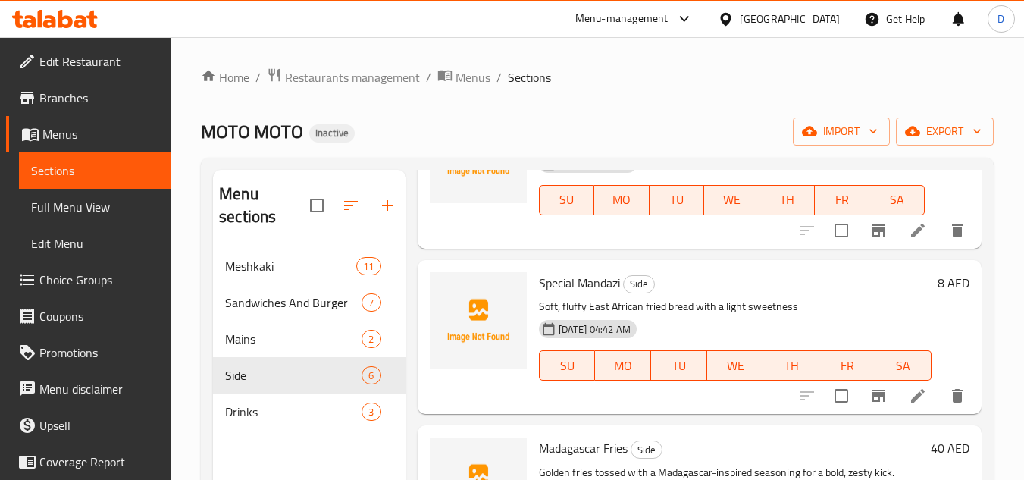
scroll to position [303, 0]
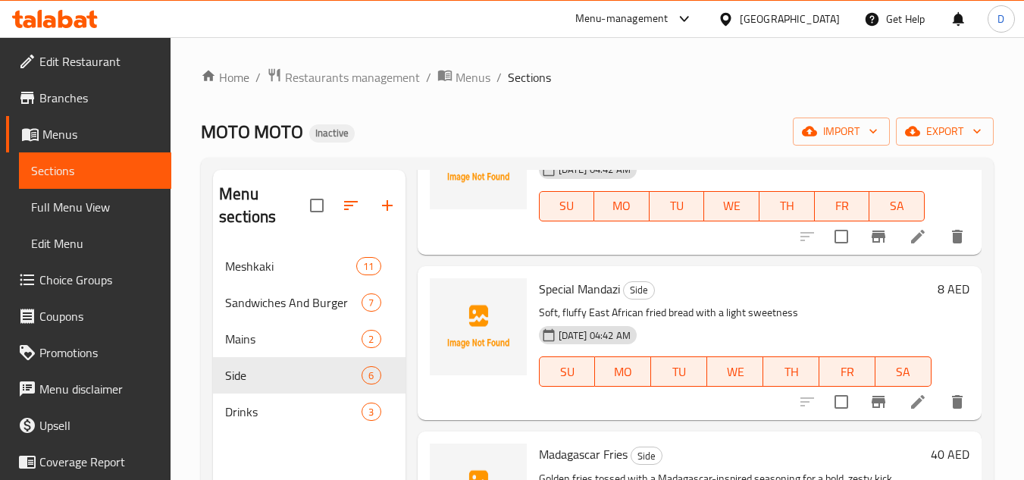
click at [553, 300] on span "Special Mandazi" at bounding box center [579, 288] width 81 height 23
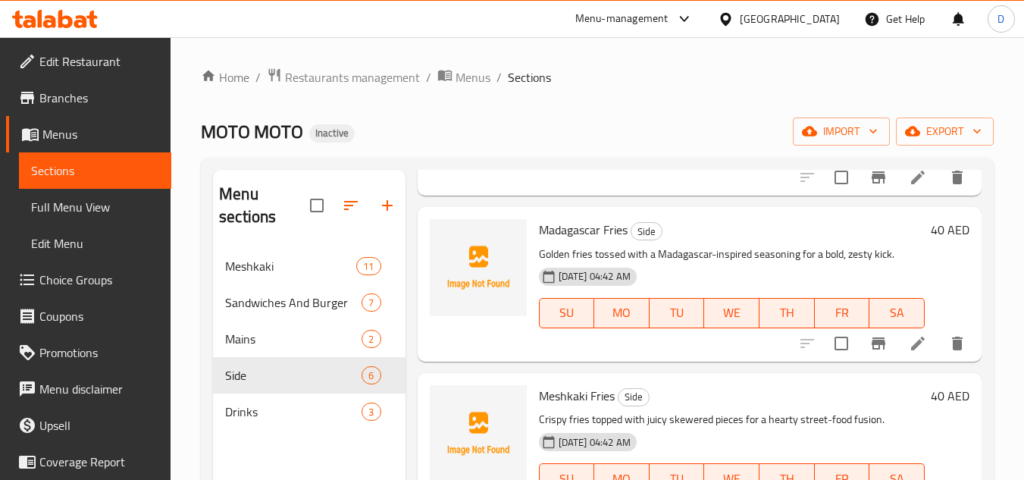
scroll to position [531, 0]
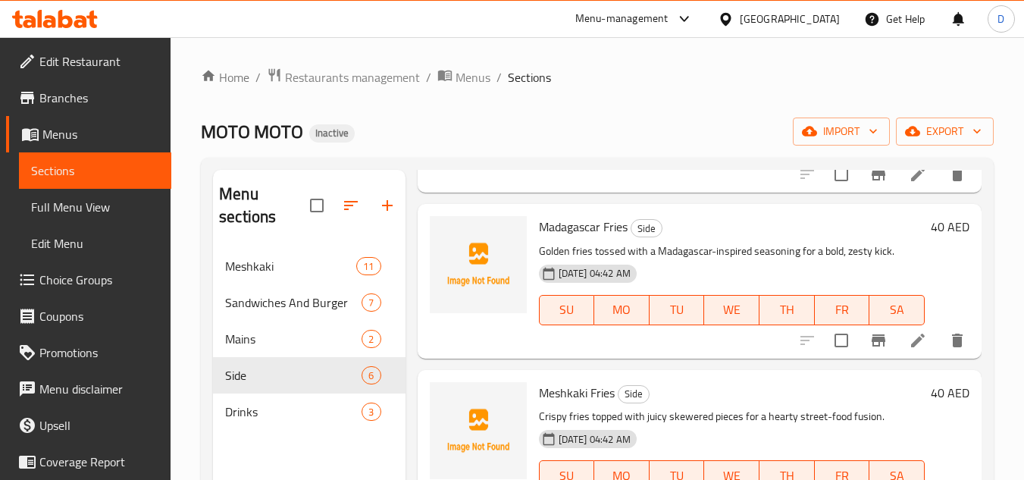
click at [572, 238] on span "Madagascar Fries" at bounding box center [583, 226] width 89 height 23
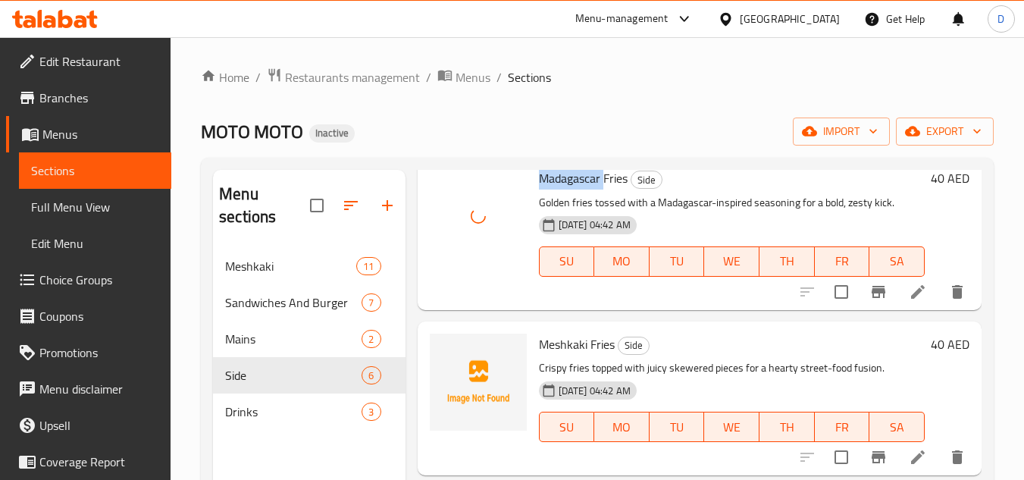
scroll to position [606, 0]
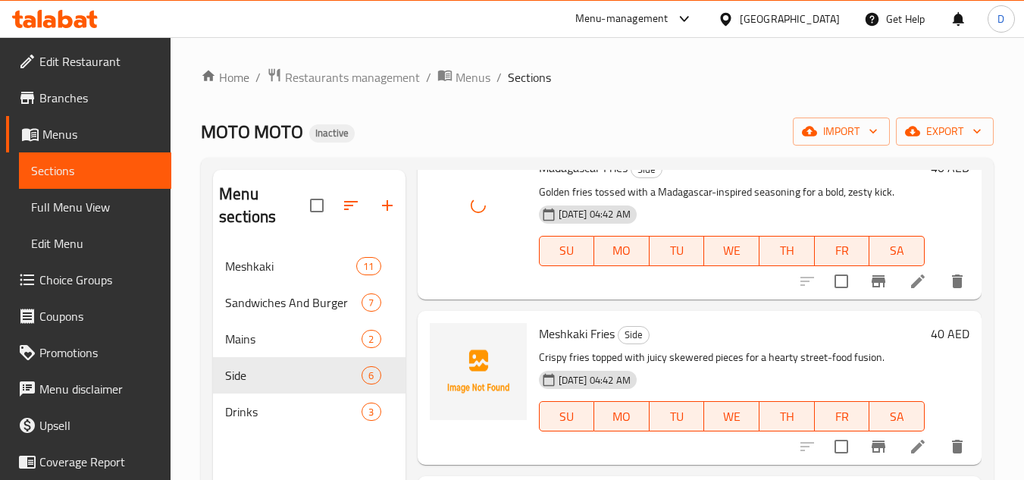
click at [552, 337] on span "Meshkaki Fries" at bounding box center [577, 333] width 76 height 23
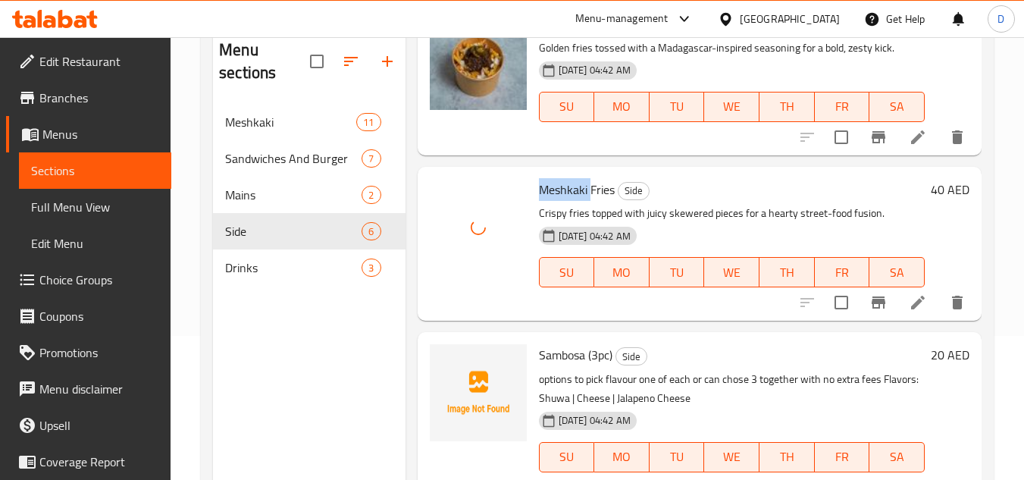
scroll to position [212, 0]
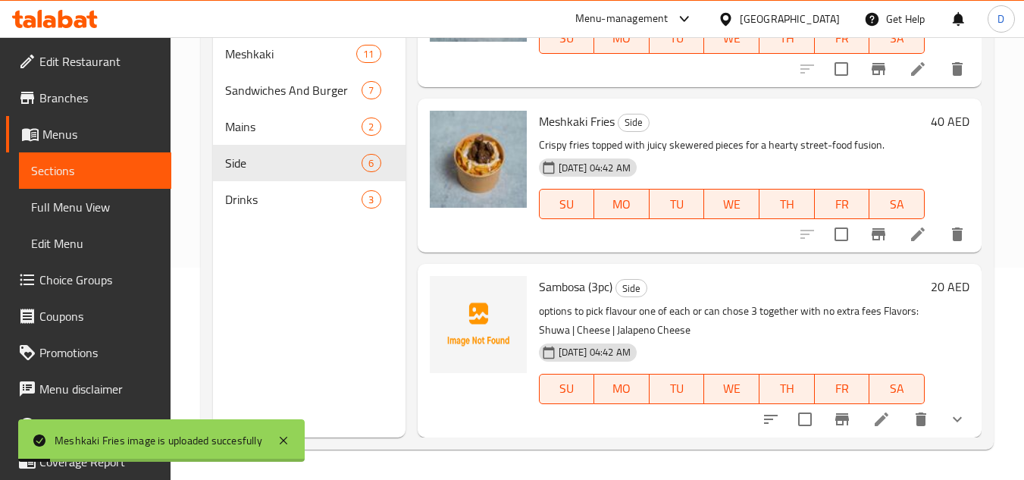
click at [569, 287] on span "Sambosa (3pc)" at bounding box center [576, 286] width 74 height 23
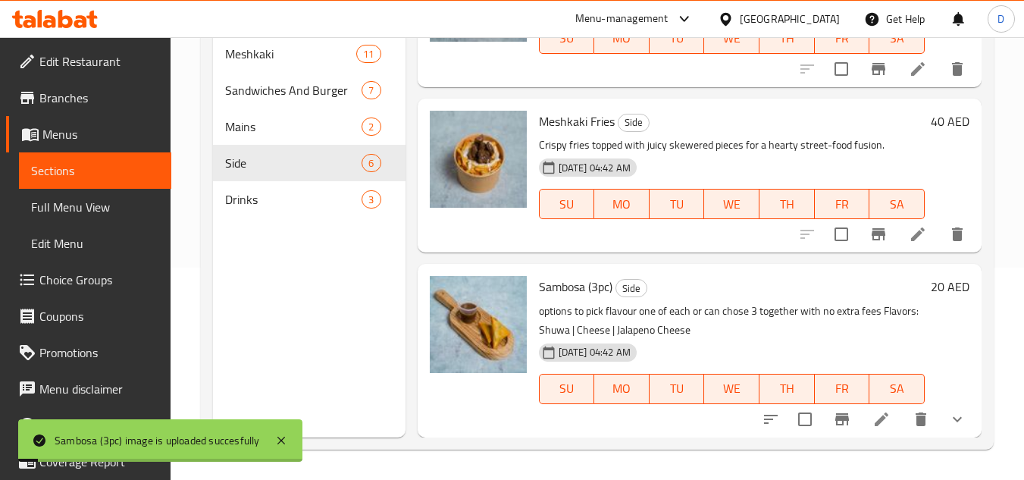
click at [265, 328] on div "Menu sections Meshkaki 11 Sandwiches And Burger 7 Mains 2 Side 6 Drinks 3" at bounding box center [309, 198] width 192 height 480
click at [240, 202] on span "Drinks" at bounding box center [272, 199] width 94 height 18
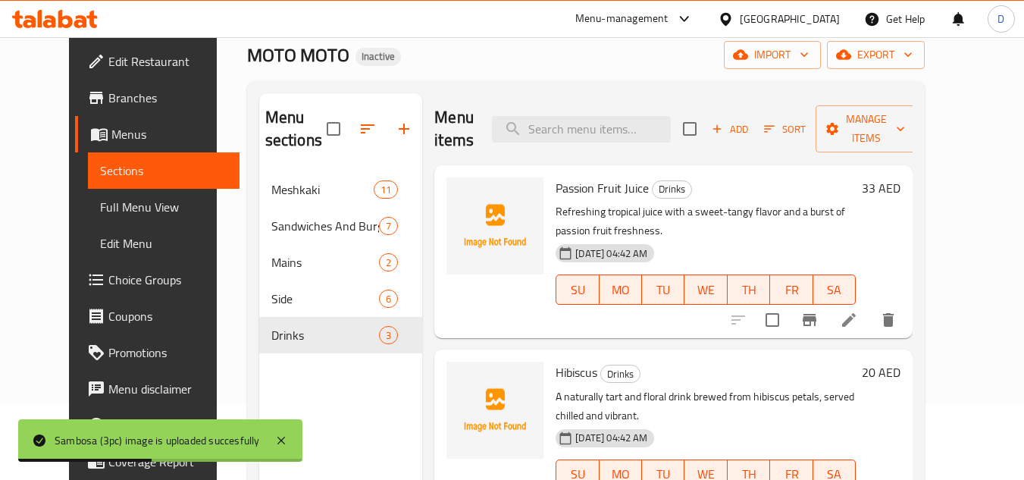
scroll to position [61, 0]
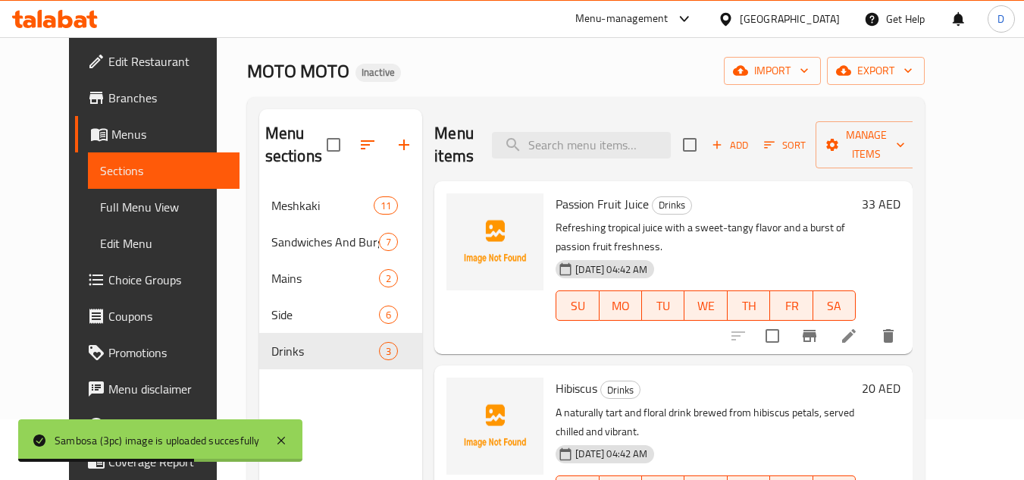
click at [556, 204] on span "Passion Fruit Juice" at bounding box center [602, 204] width 93 height 23
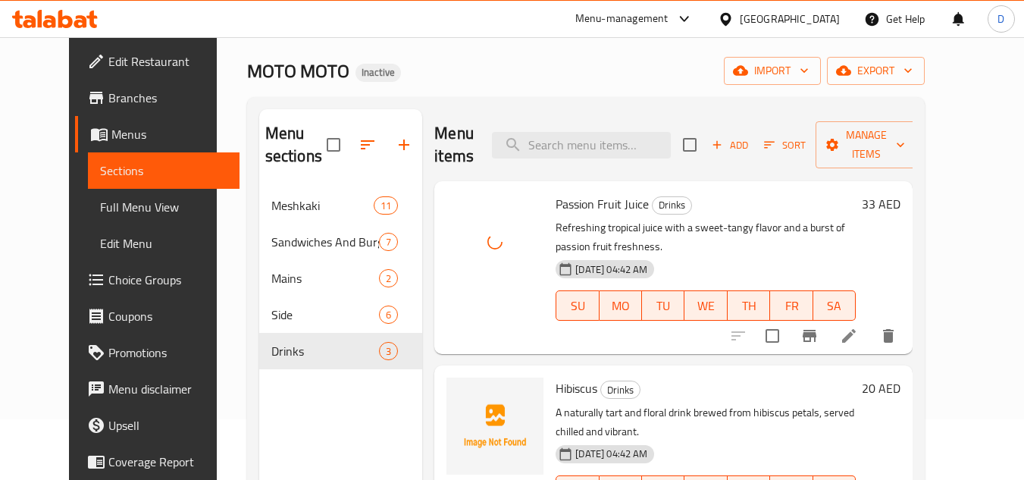
click at [568, 385] on span "Hibiscus" at bounding box center [577, 388] width 42 height 23
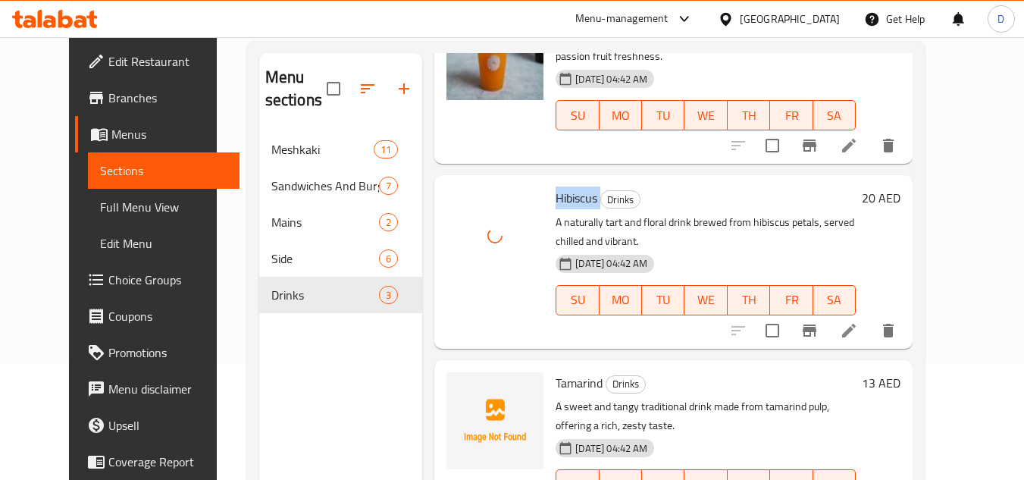
scroll to position [212, 0]
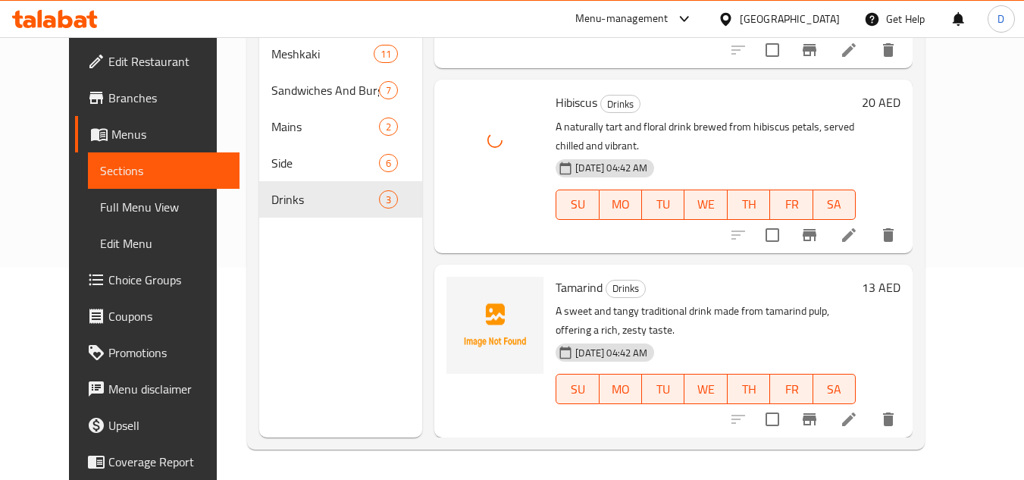
click at [562, 291] on span "Tamarind" at bounding box center [579, 287] width 47 height 23
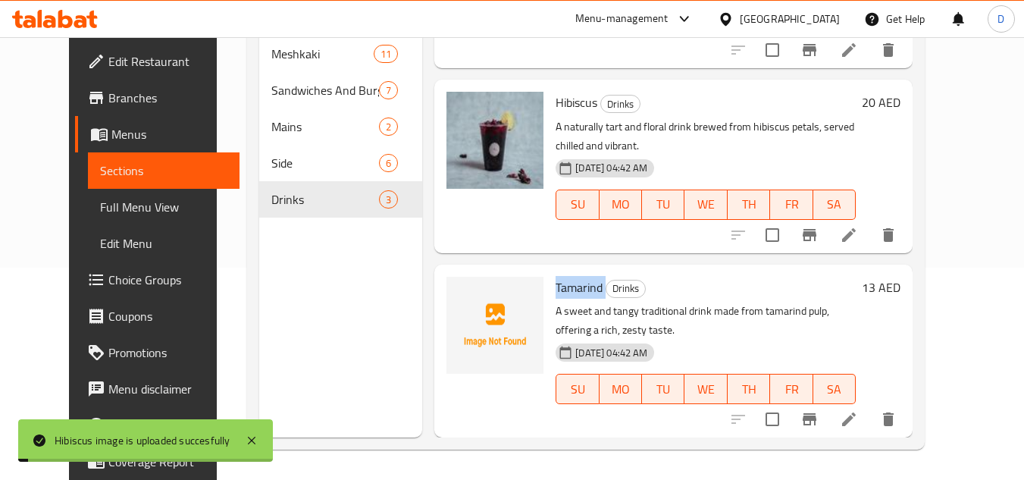
click at [562, 291] on span "Tamarind" at bounding box center [579, 287] width 47 height 23
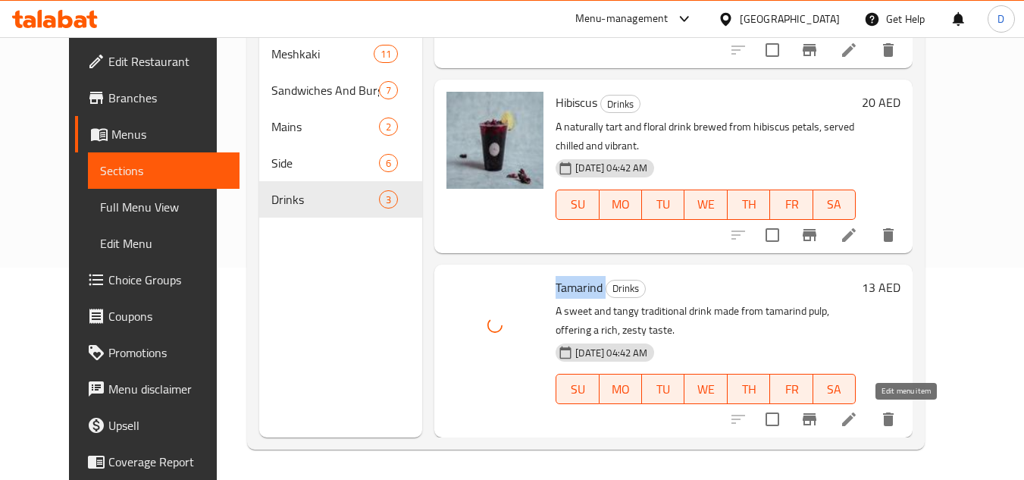
click at [858, 412] on icon at bounding box center [849, 419] width 18 height 18
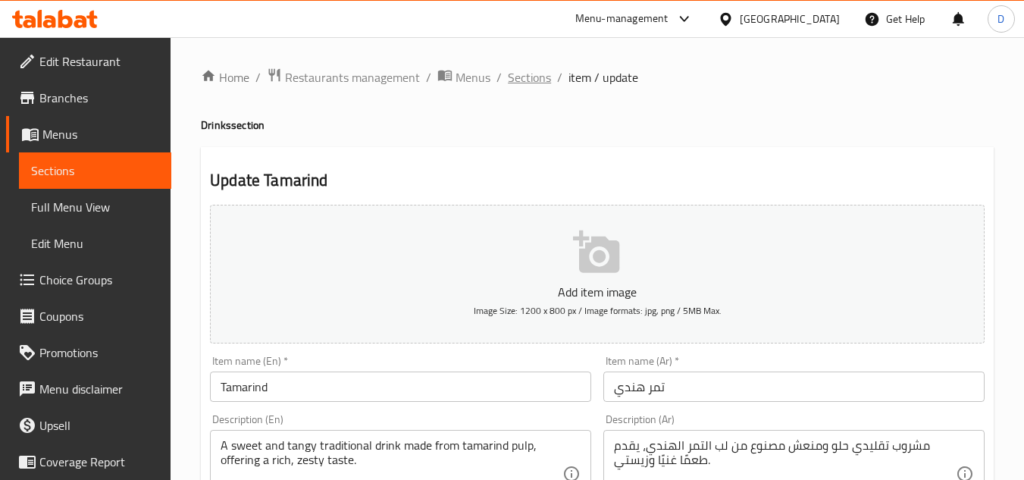
click at [536, 74] on span "Sections" at bounding box center [529, 77] width 43 height 18
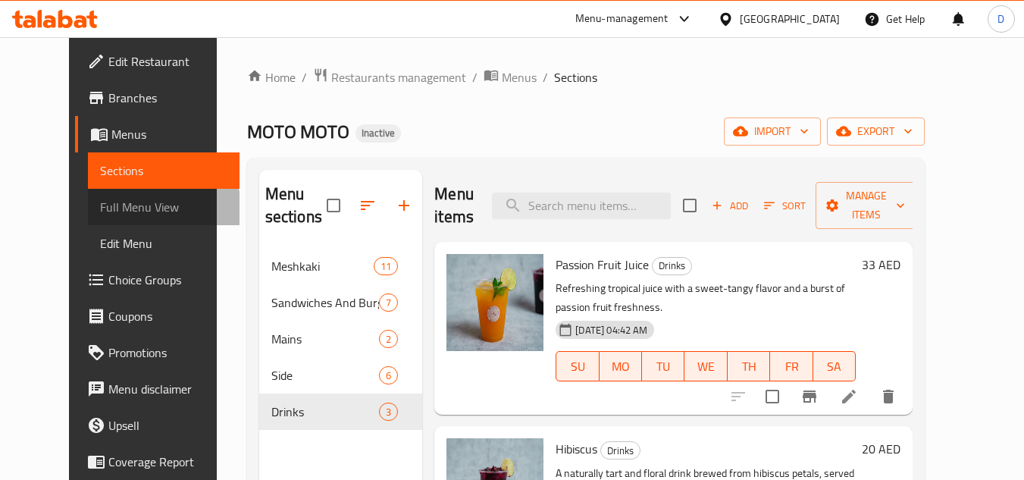
click at [100, 214] on span "Full Menu View" at bounding box center [164, 207] width 128 height 18
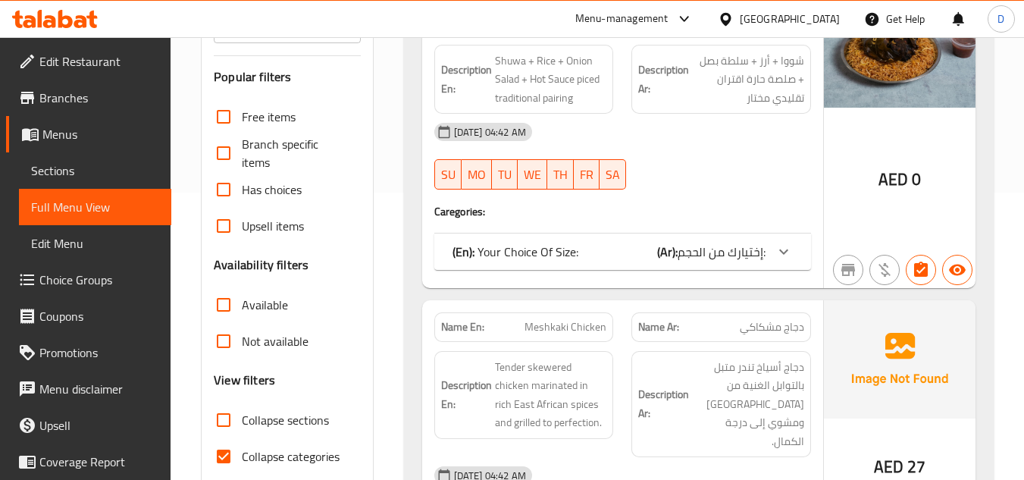
scroll to position [379, 0]
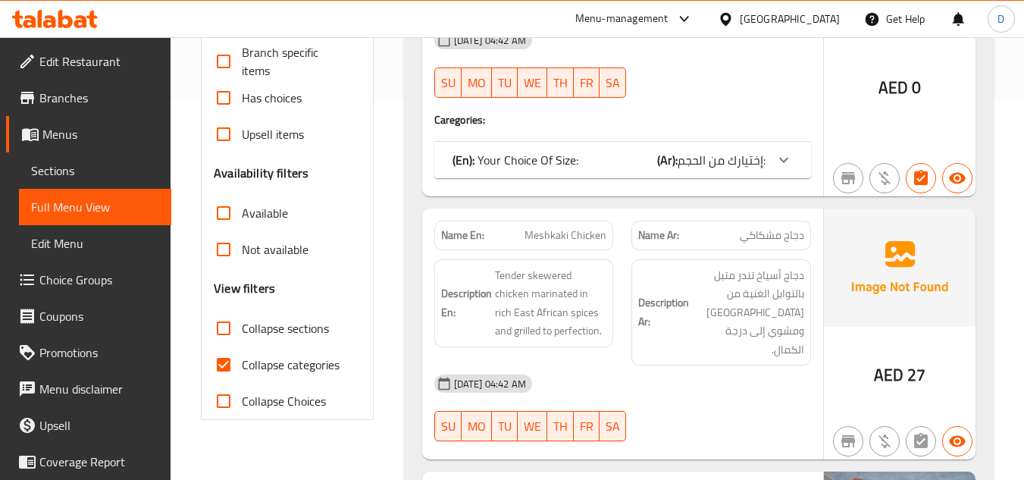
click at [228, 365] on input "Collapse categories" at bounding box center [223, 364] width 36 height 36
checkbox input "false"
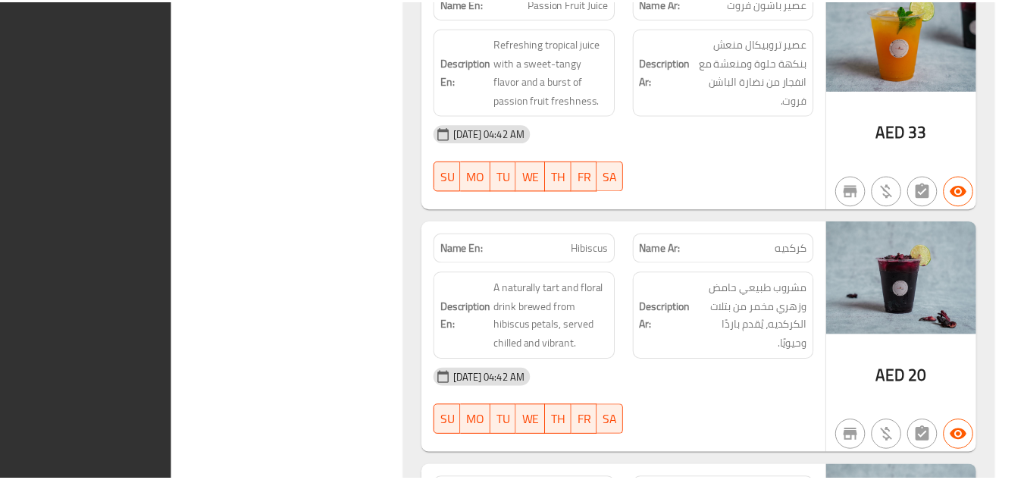
scroll to position [9351, 0]
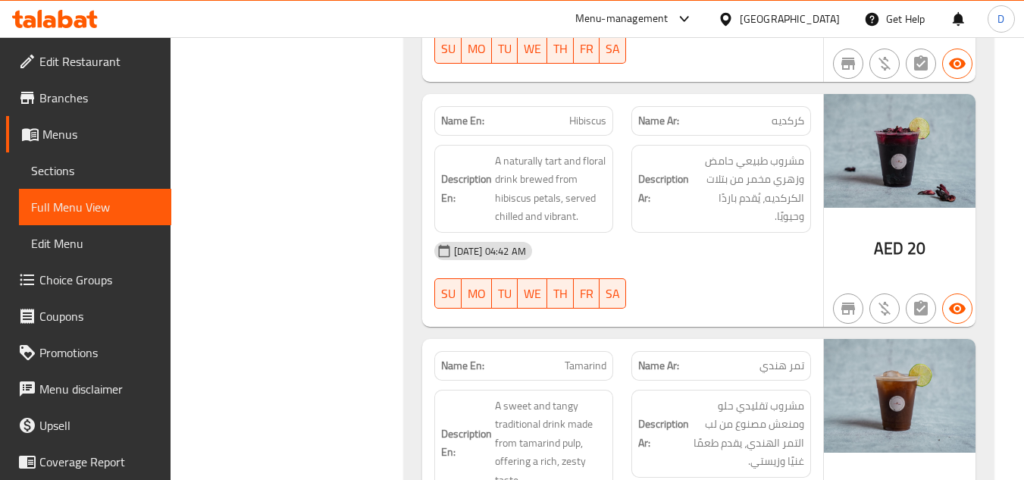
click at [809, 20] on div "[GEOGRAPHIC_DATA]" at bounding box center [790, 19] width 100 height 17
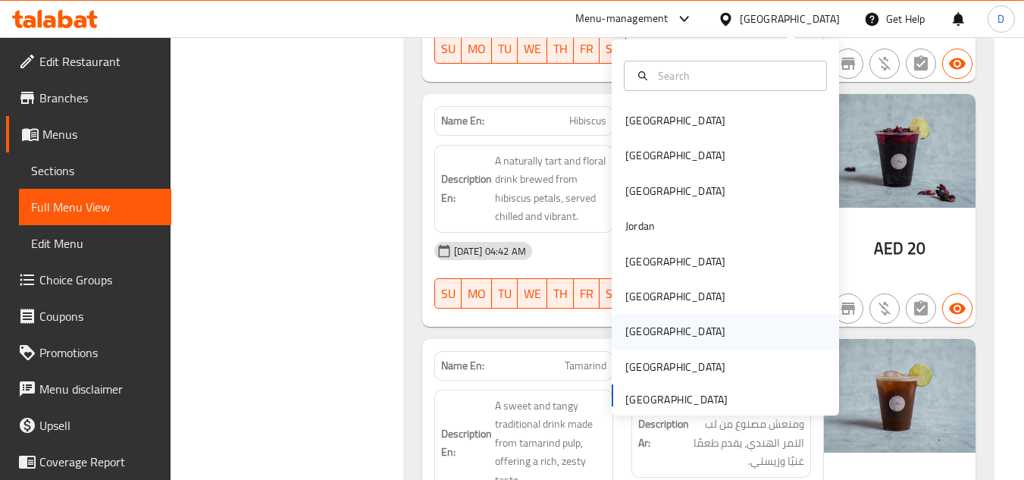
click at [631, 332] on div "Qatar" at bounding box center [675, 331] width 100 height 17
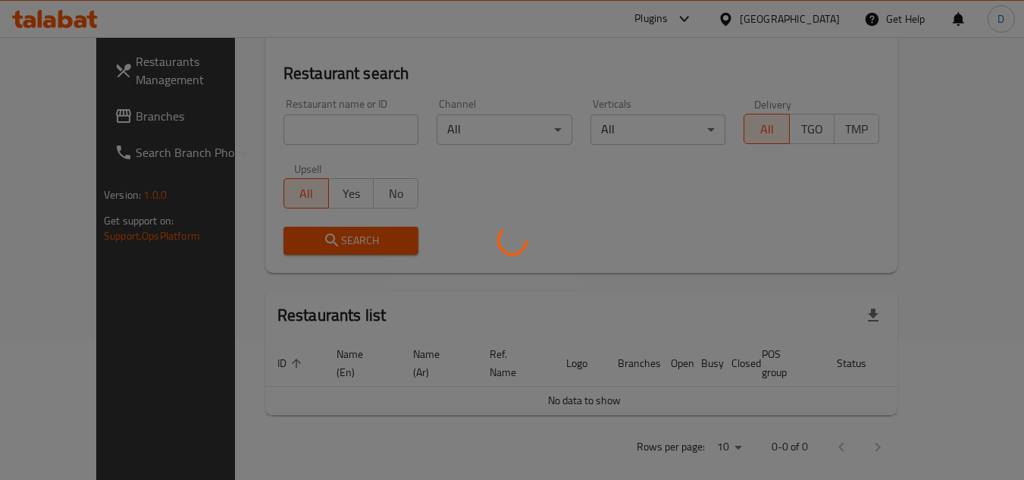
scroll to position [681, 0]
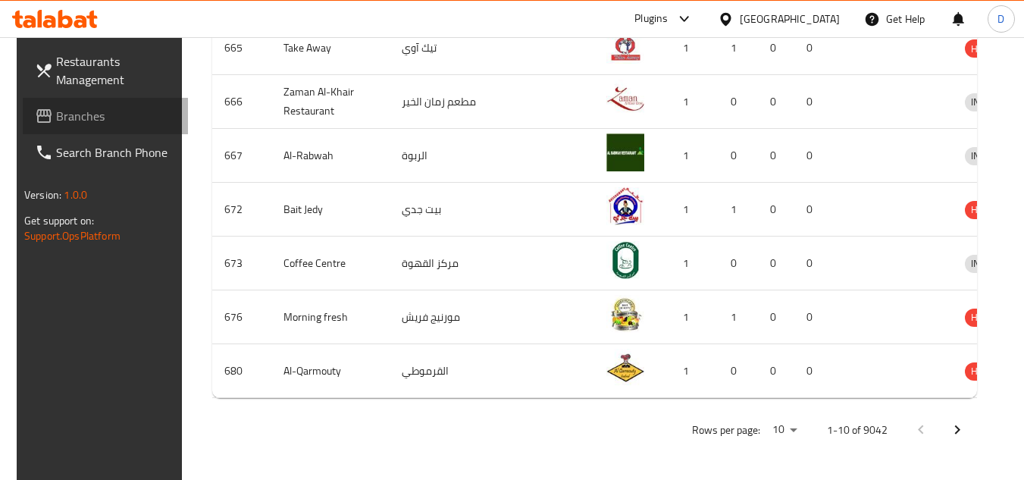
click at [63, 112] on span "Branches" at bounding box center [116, 116] width 120 height 18
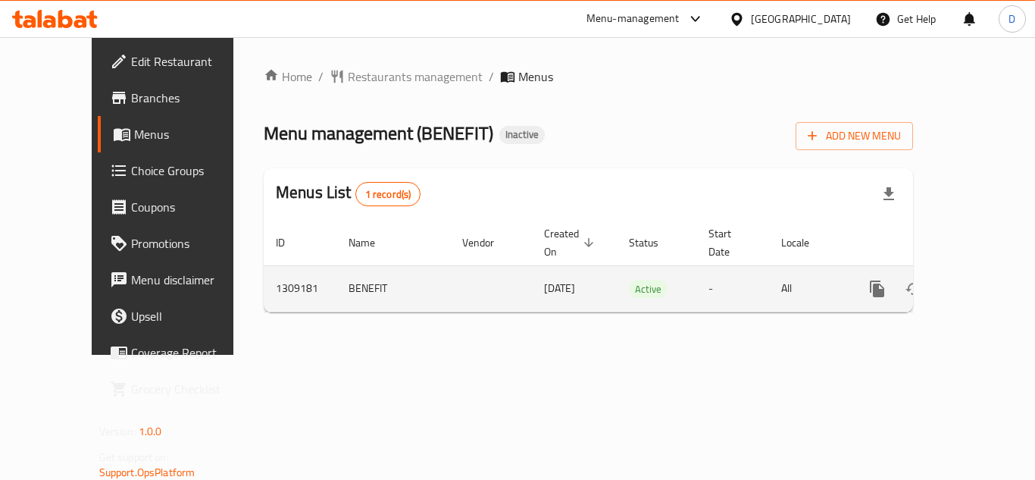
click at [978, 280] on icon "enhanced table" at bounding box center [987, 289] width 18 height 18
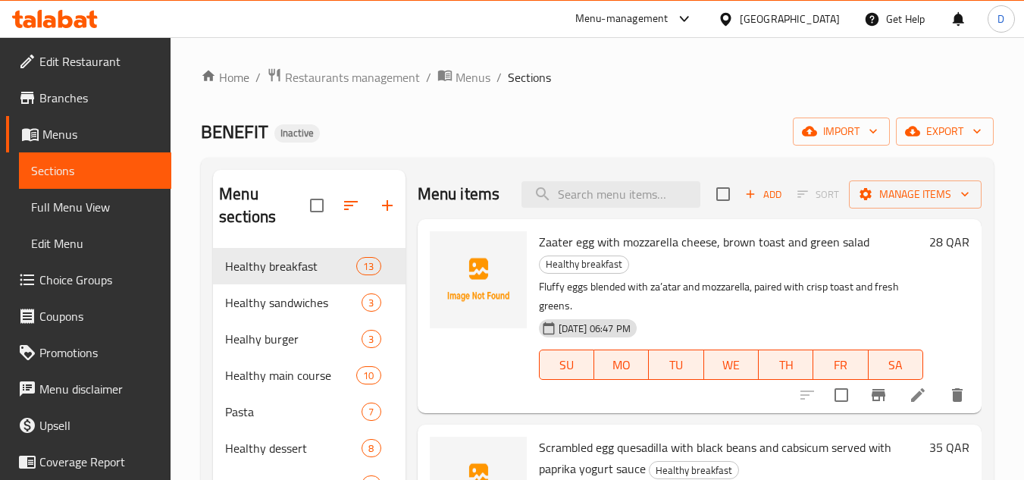
click at [672, 253] on span "Zaater egg with mozzarella cheese, brown toast and green salad" at bounding box center [704, 241] width 330 height 23
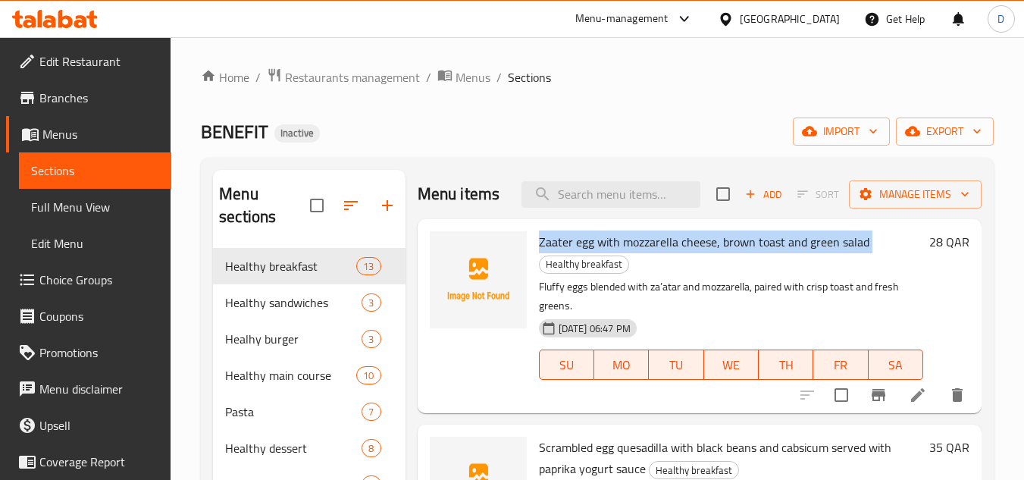
click at [672, 253] on span "Zaater egg with mozzarella cheese, brown toast and green salad" at bounding box center [704, 241] width 330 height 23
copy h6 "Zaater egg with mozzarella cheese, brown toast and green salad"
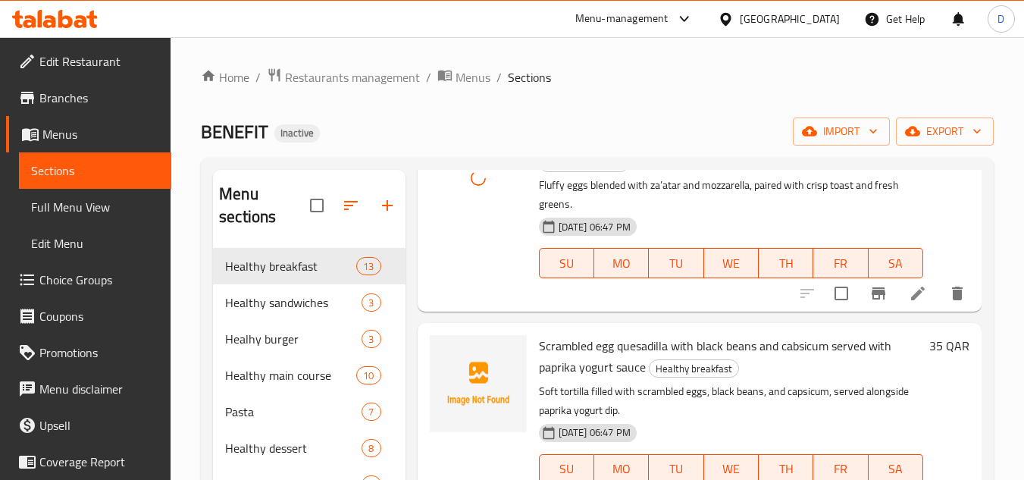
scroll to position [152, 0]
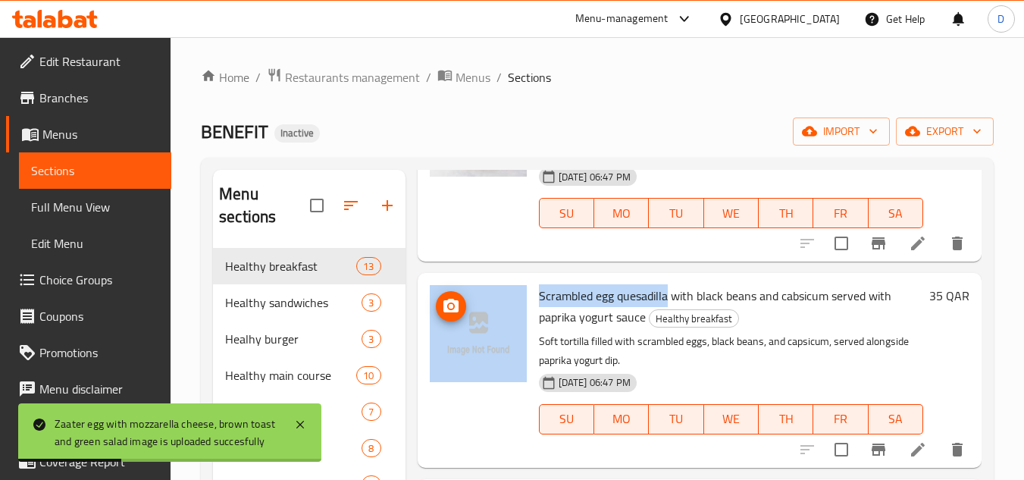
drag, startPoint x: 666, startPoint y: 319, endPoint x: 521, endPoint y: 320, distance: 144.8
click at [521, 320] on div "Scrambled egg quesadilla with black beans and cabsicum served with paprika yogu…" at bounding box center [700, 370] width 552 height 182
copy div "Scrambled egg quesadilla"
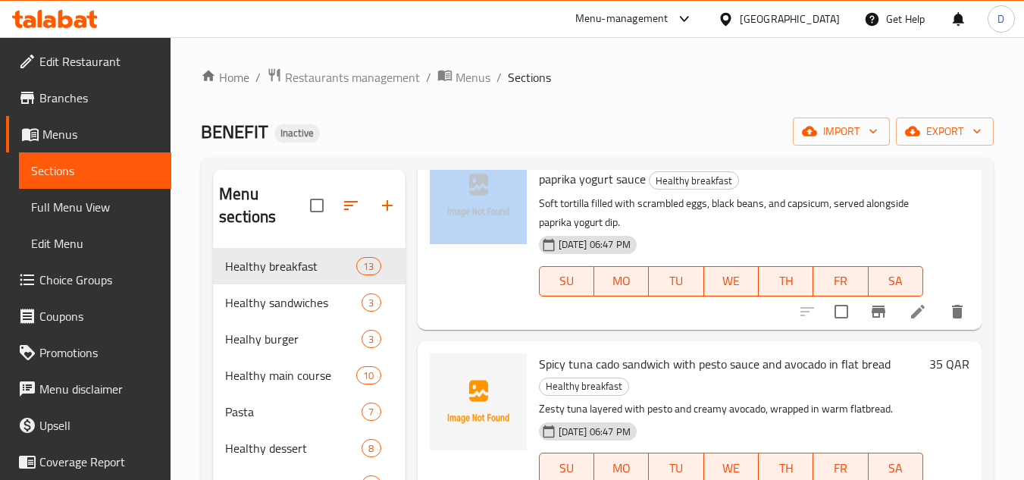
scroll to position [303, 0]
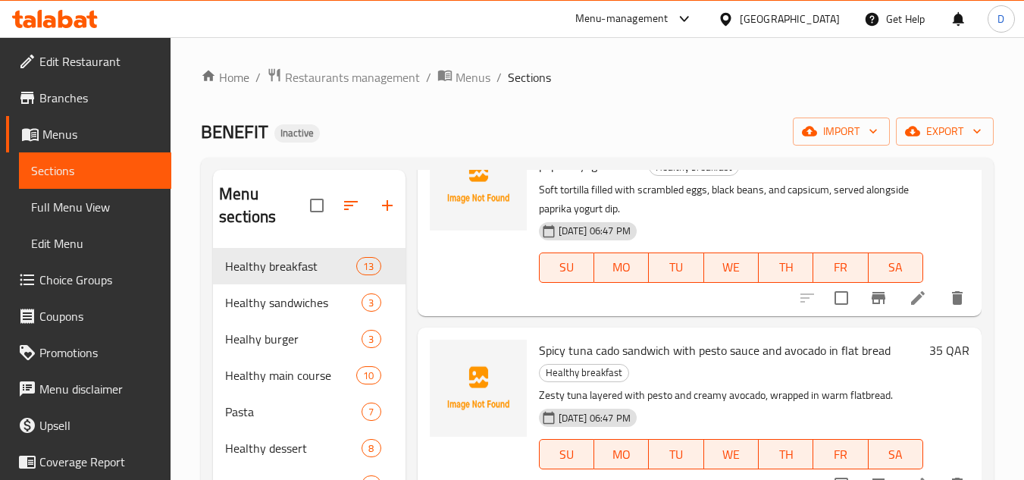
click at [581, 362] on span "Spicy tuna cado sandwich with pesto sauce and avocado in flat bread" at bounding box center [715, 350] width 352 height 23
copy span "tuna"
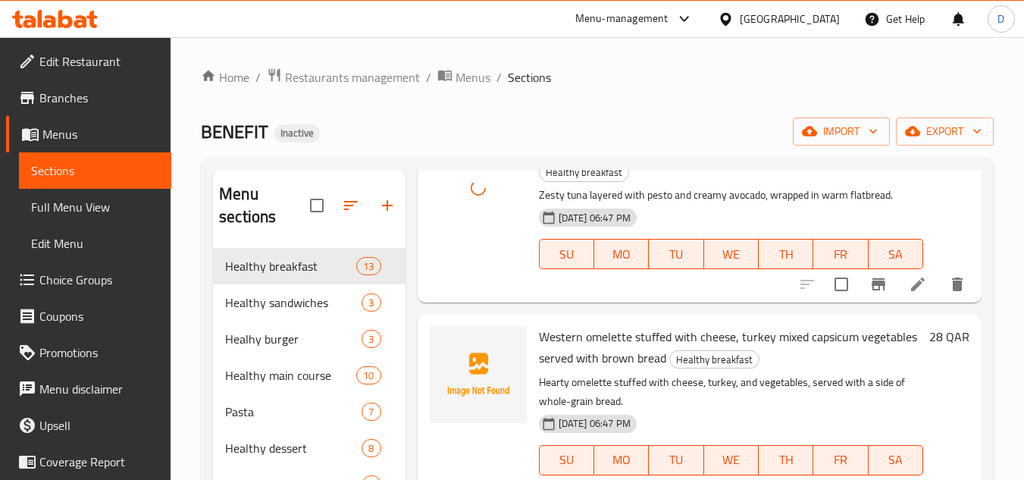
scroll to position [531, 0]
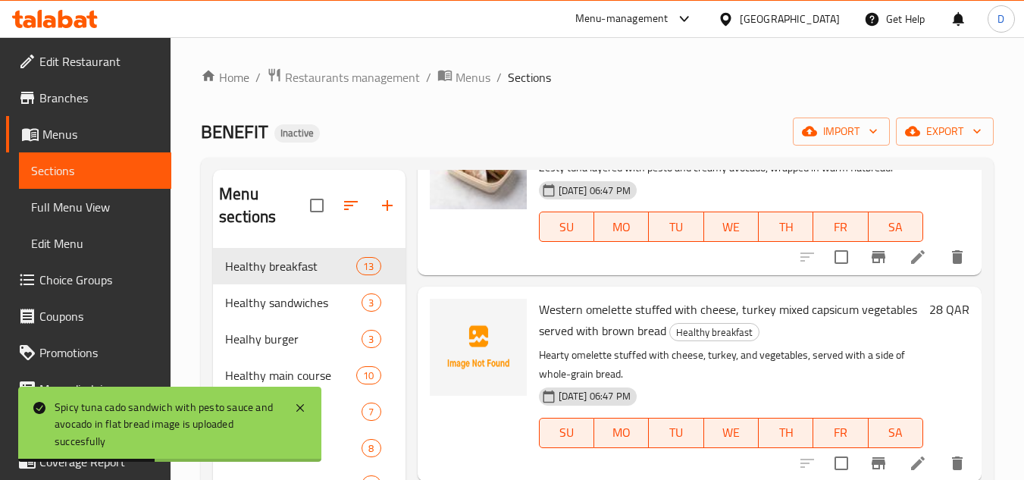
click at [598, 332] on span "Western omelette stuffed with cheese, turkey mixed capsicum vegetables served w…" at bounding box center [728, 320] width 378 height 44
copy span "omelette"
click at [553, 330] on span "Western omelette stuffed with cheese, turkey mixed capsicum vegetables served w…" at bounding box center [728, 320] width 378 height 44
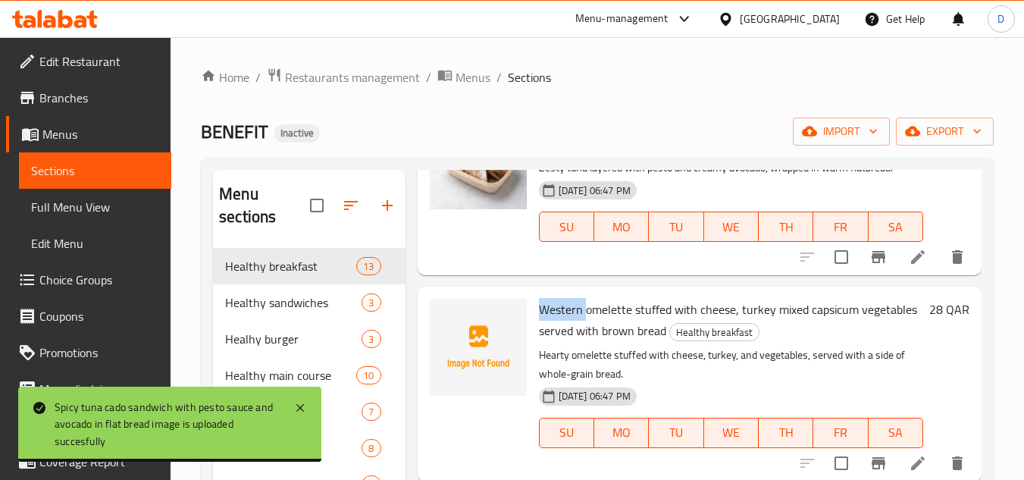
copy span "Western"
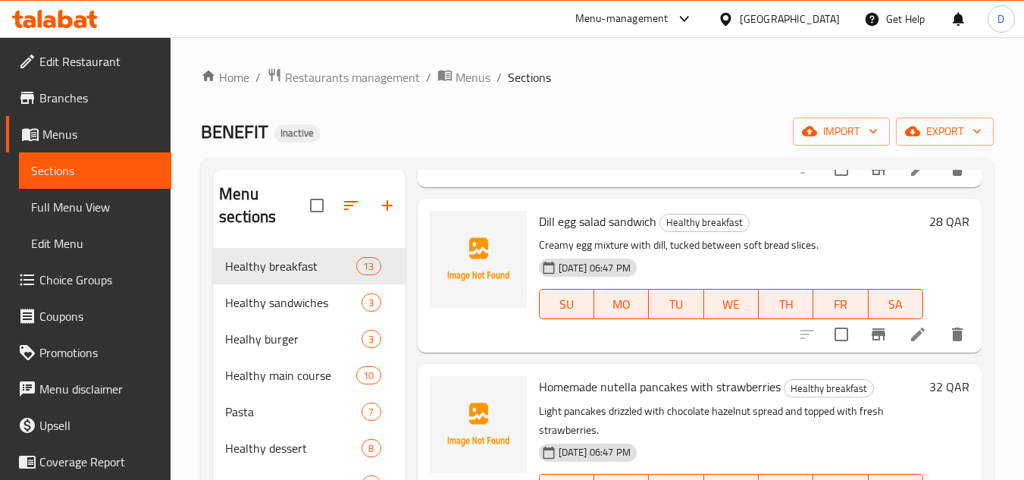
scroll to position [834, 0]
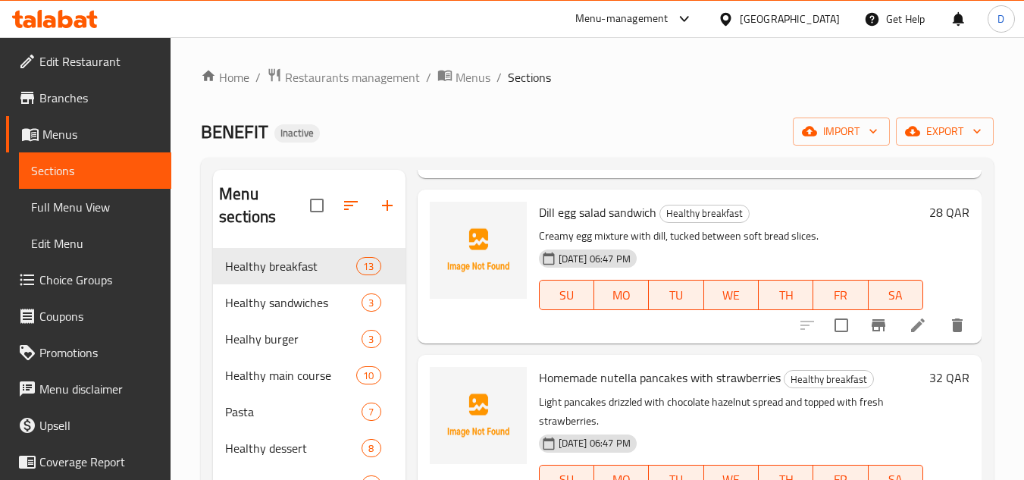
click at [542, 224] on span "Dill egg salad sandwich" at bounding box center [597, 212] width 117 height 23
copy span "Dill"
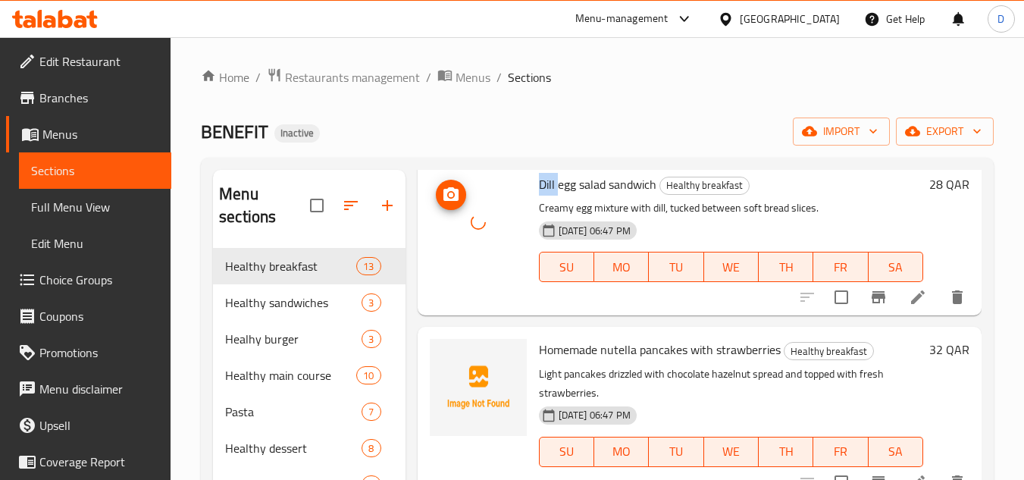
scroll to position [910, 0]
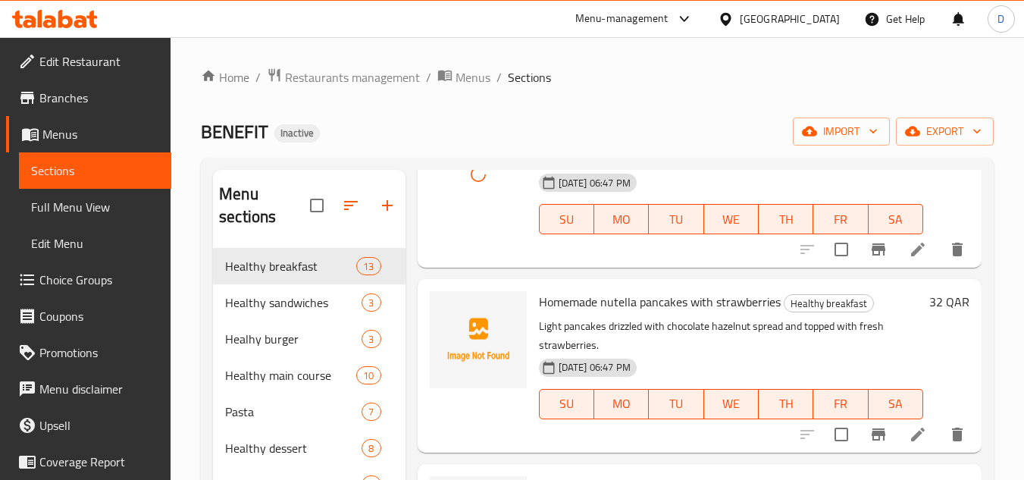
click at [625, 313] on span "Homemade nutella pancakes with strawberries" at bounding box center [660, 301] width 242 height 23
copy span "nutella"
click at [578, 313] on span "Homemade nutella pancakes with strawberries" at bounding box center [660, 301] width 242 height 23
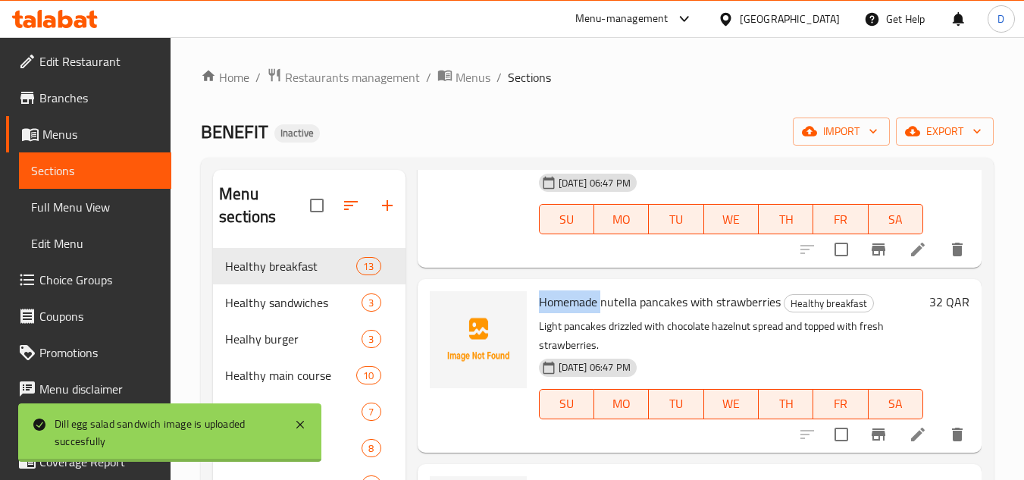
click at [578, 313] on span "Homemade nutella pancakes with strawberries" at bounding box center [660, 301] width 242 height 23
copy span "Homemade"
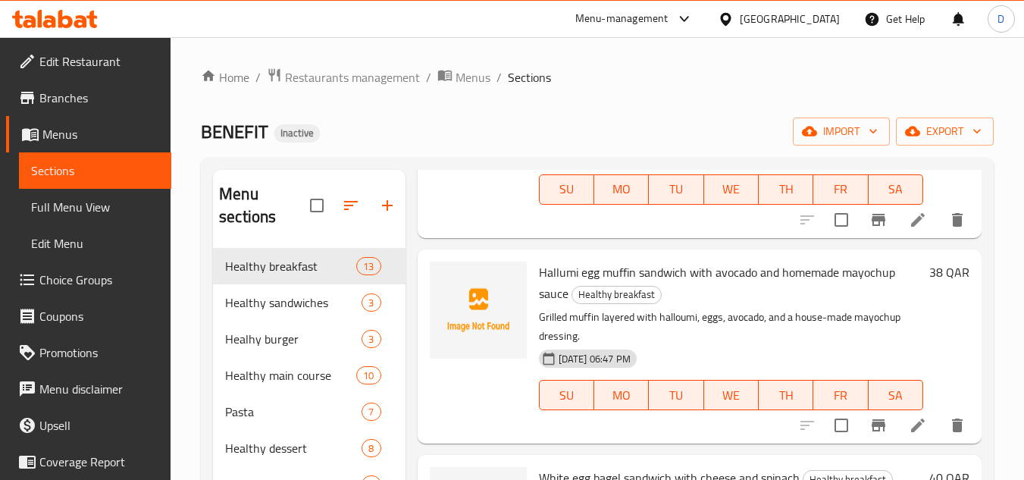
scroll to position [1137, 0]
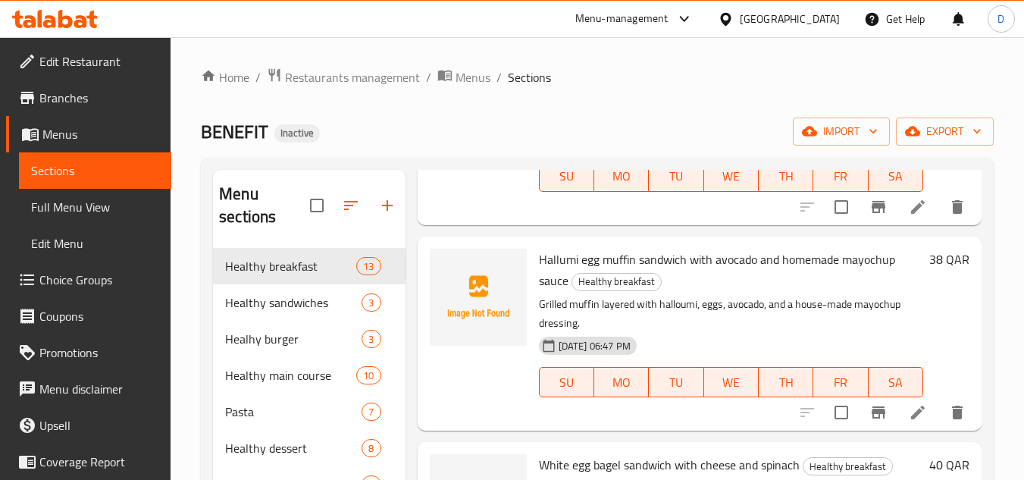
click at [565, 286] on span "Hallumi egg muffin sandwich with avocado and homemade mayochup sauce" at bounding box center [717, 270] width 356 height 44
copy span "Hallumi"
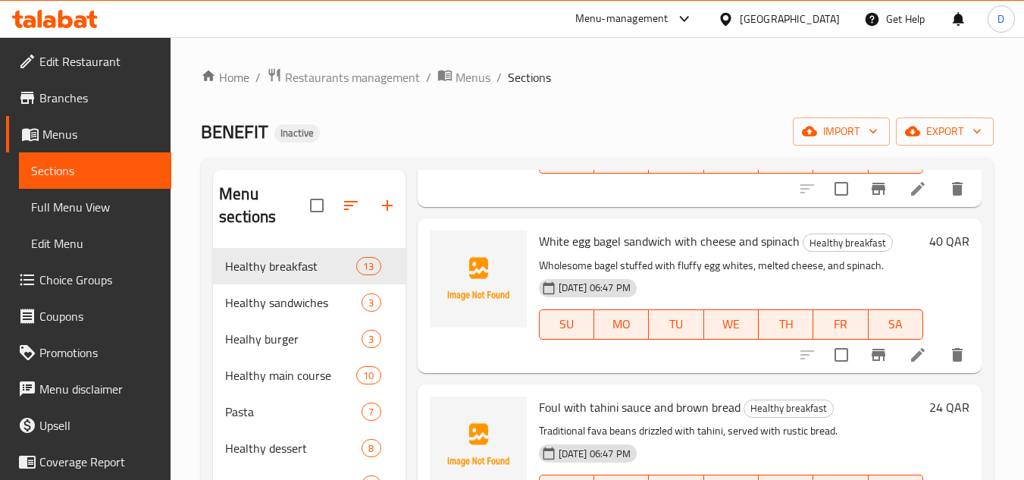
scroll to position [1364, 0]
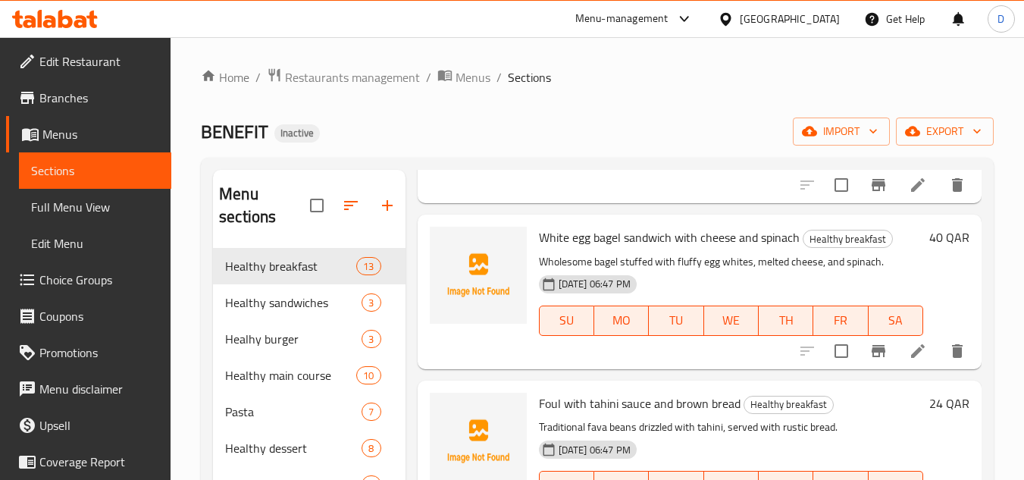
click at [560, 249] on span "White egg bagel sandwich with cheese and spinach" at bounding box center [669, 237] width 261 height 23
copy span "White"
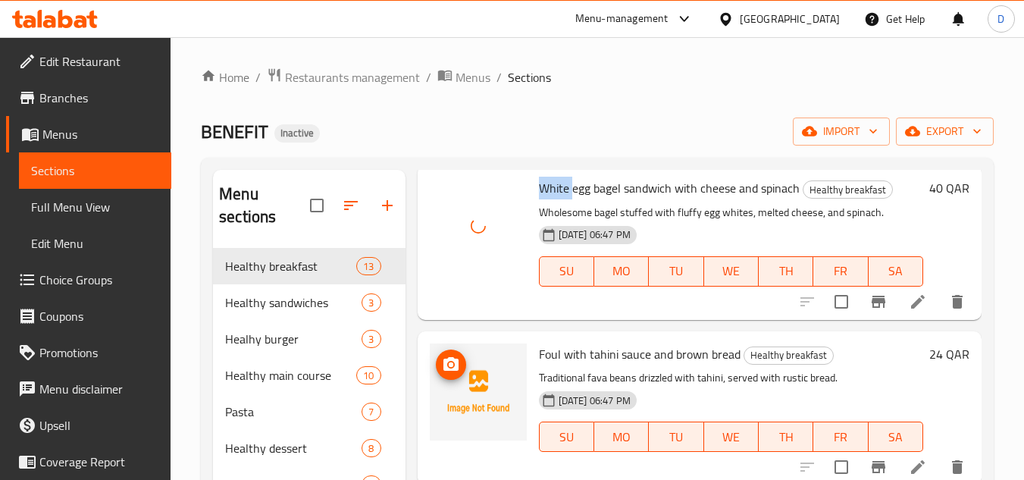
scroll to position [1516, 0]
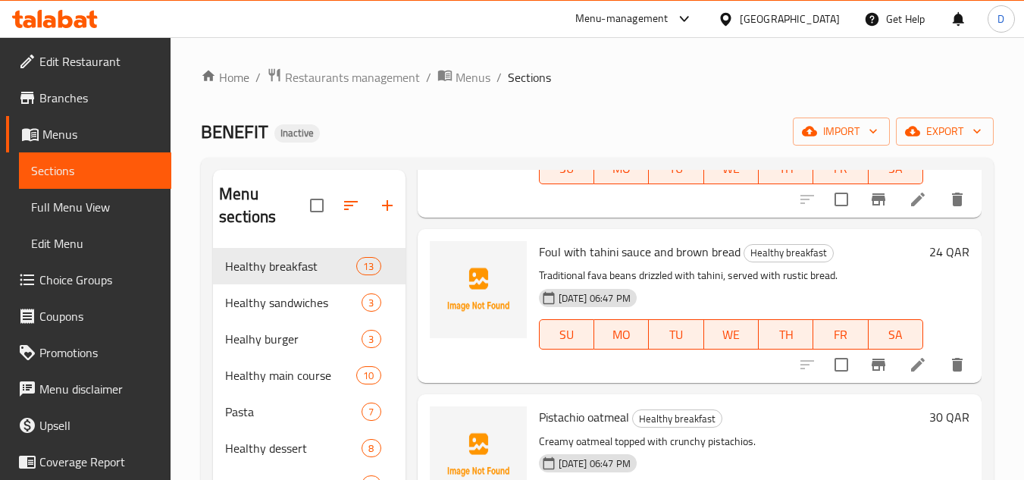
click at [539, 263] on span "Foul with tahini sauce and brown bread" at bounding box center [640, 251] width 202 height 23
click at [559, 428] on span "Pistachio oatmeal" at bounding box center [584, 416] width 90 height 23
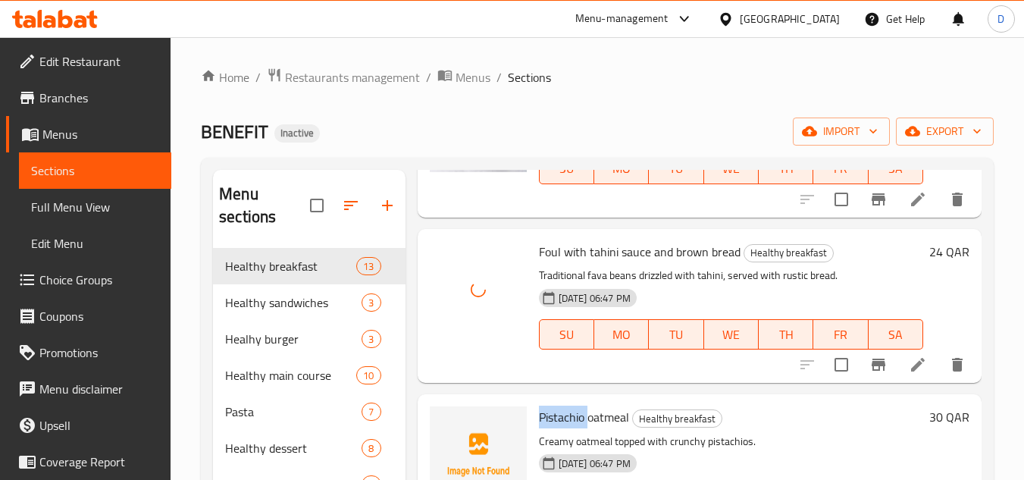
click at [559, 428] on span "Pistachio oatmeal" at bounding box center [584, 416] width 90 height 23
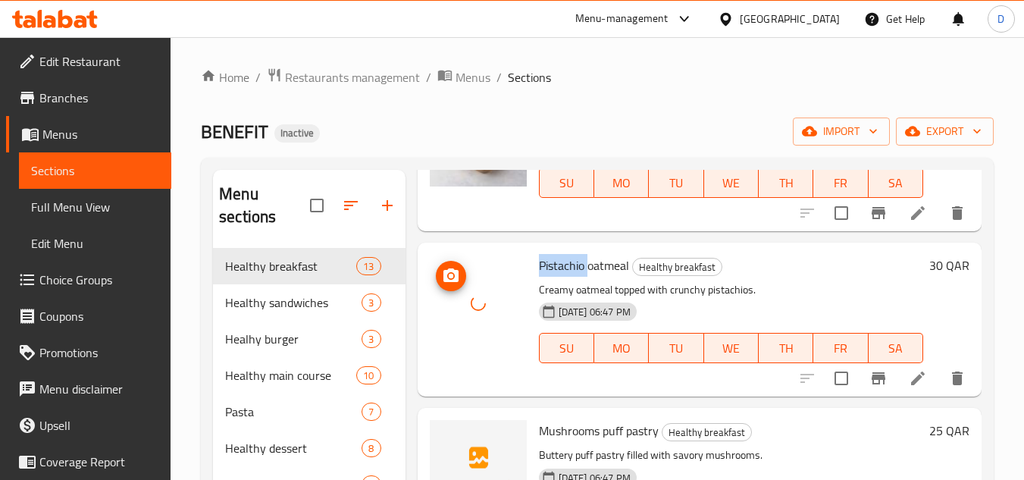
scroll to position [1743, 0]
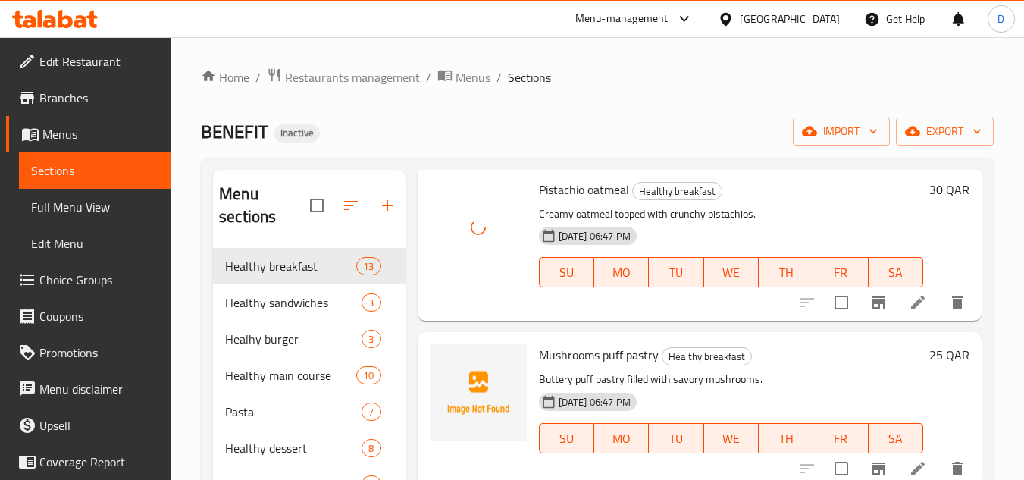
click at [563, 366] on span "Mushrooms puff pastry" at bounding box center [599, 354] width 120 height 23
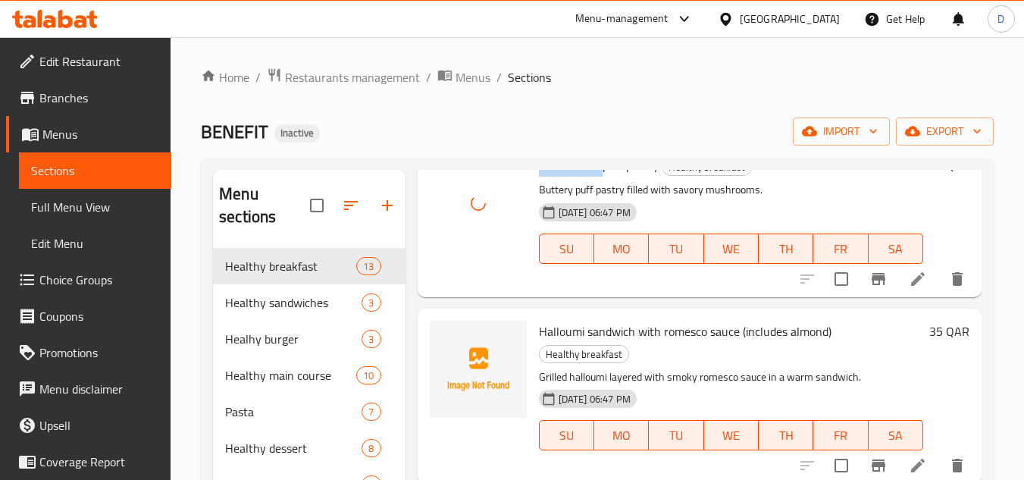
scroll to position [1955, 0]
click at [559, 331] on span "Halloumi sandwich with romesco sauce (includes almond)" at bounding box center [685, 331] width 293 height 23
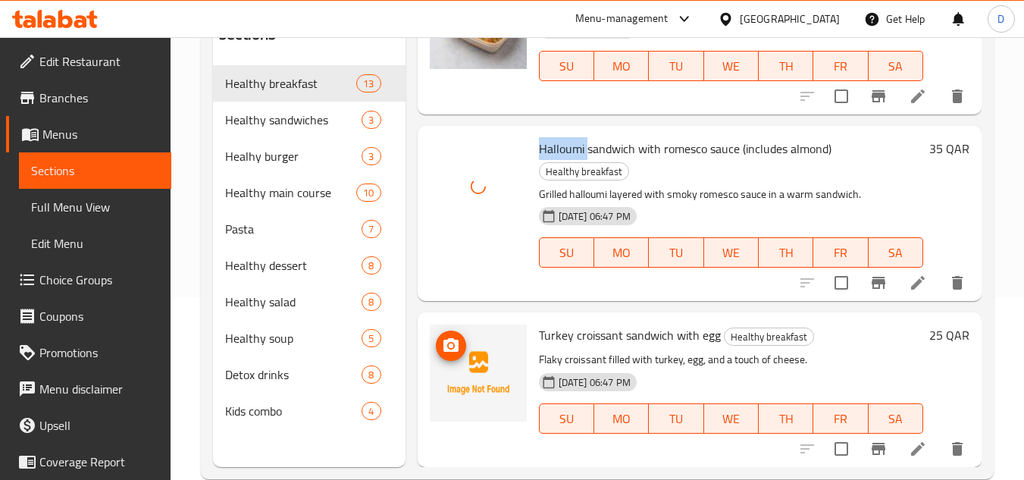
scroll to position [212, 0]
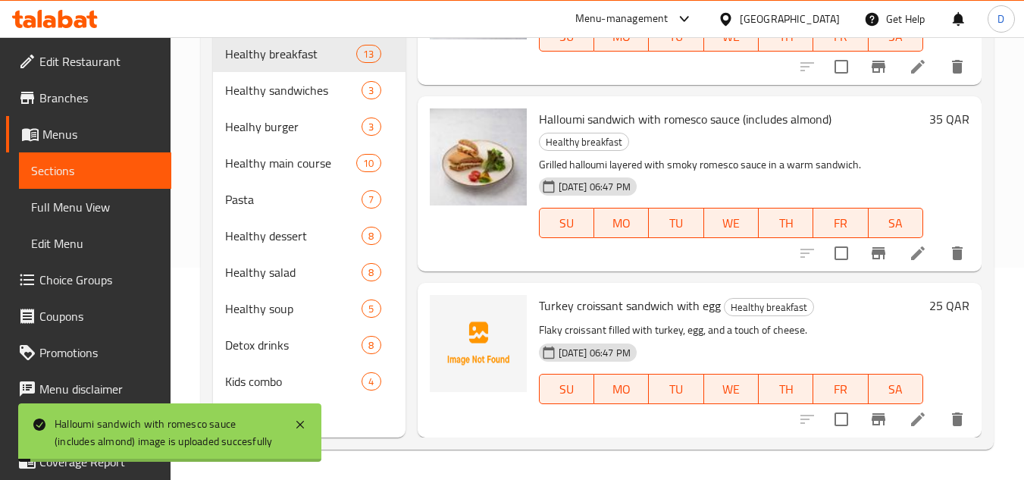
click at [606, 308] on span "Turkey croissant sandwich with egg" at bounding box center [630, 305] width 182 height 23
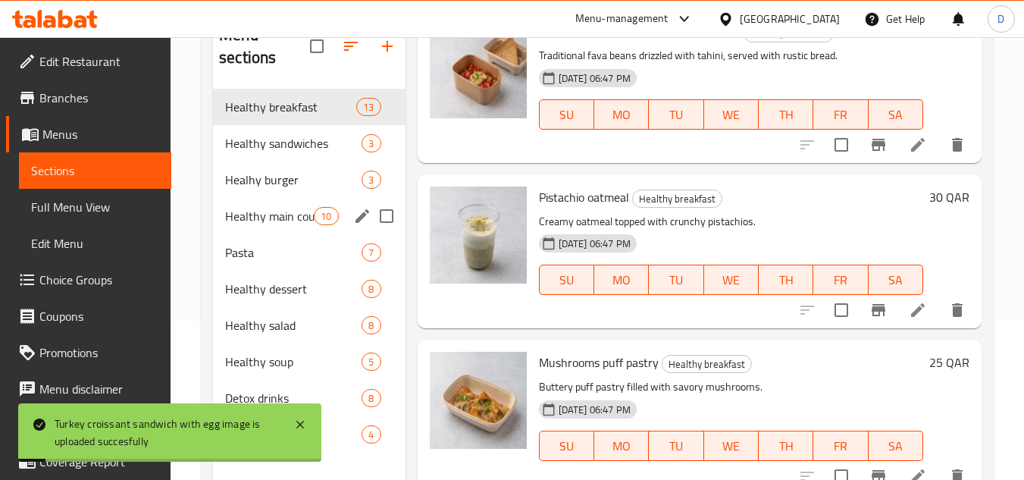
scroll to position [61, 0]
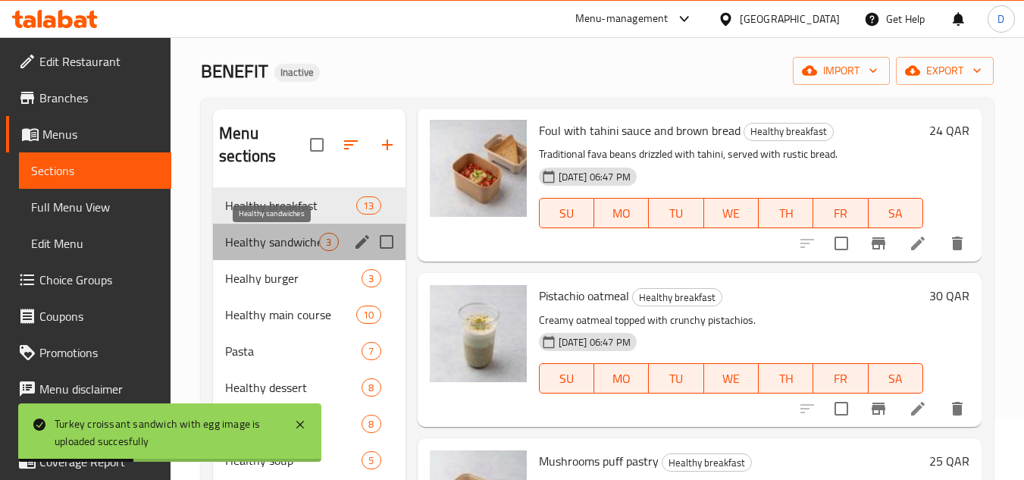
click at [262, 249] on span "Healthy sandwiches" at bounding box center [272, 242] width 94 height 18
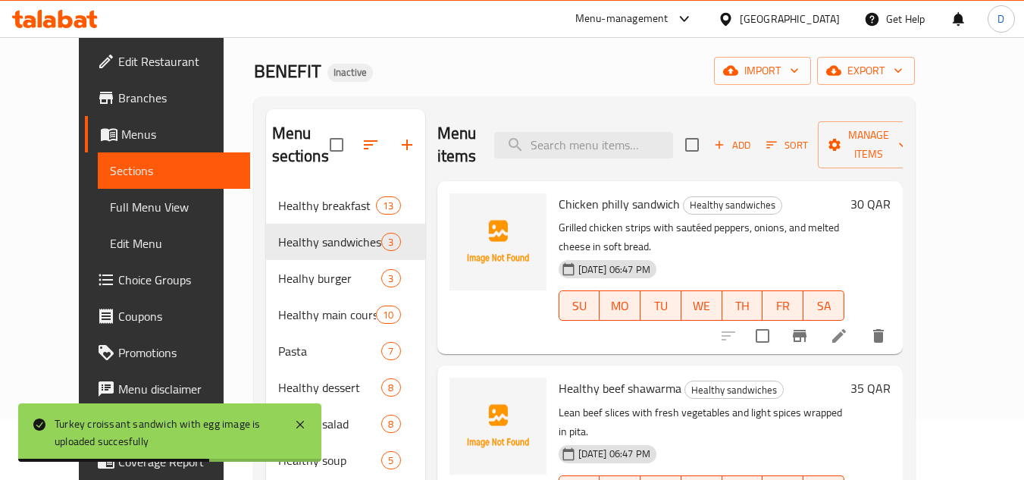
click at [563, 205] on span "Chicken philly sandwich" at bounding box center [619, 204] width 121 height 23
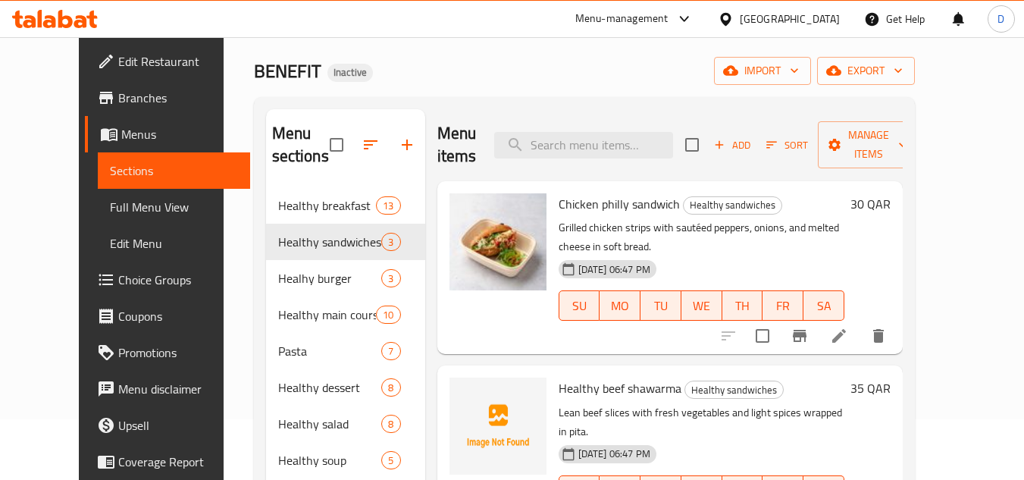
drag, startPoint x: 559, startPoint y: 422, endPoint x: 502, endPoint y: 417, distance: 57.1
click at [559, 445] on div "01-09-2025 06:47 PM" at bounding box center [608, 454] width 98 height 18
click at [585, 377] on span "Healthy beef shawarma" at bounding box center [620, 388] width 123 height 23
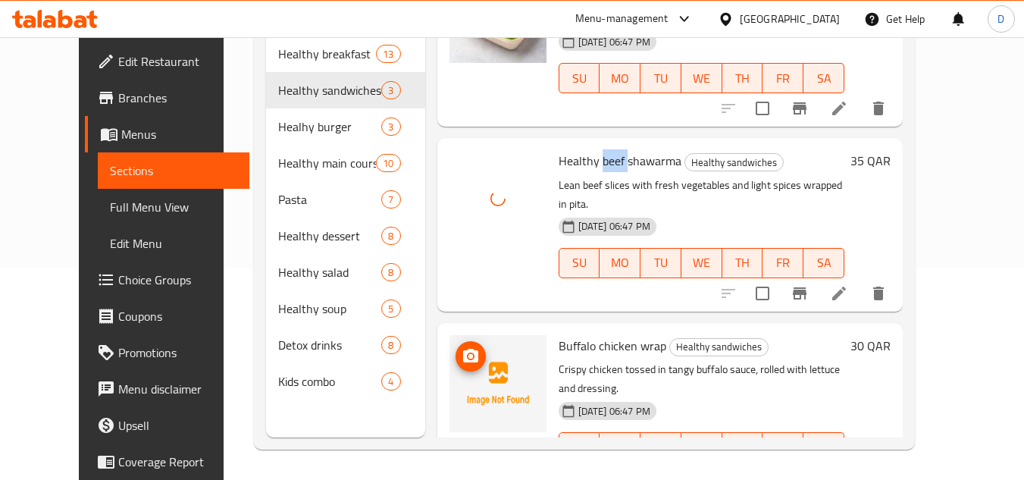
scroll to position [77, 0]
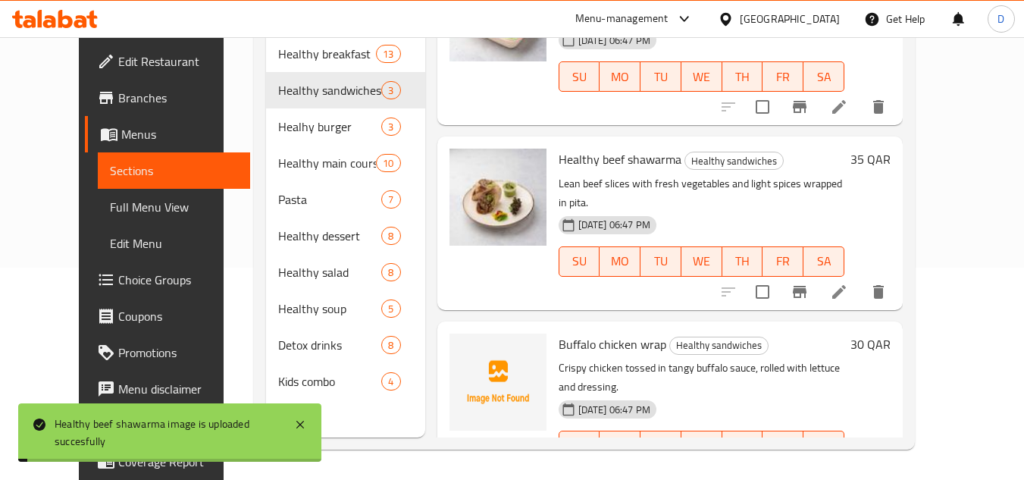
click at [561, 333] on span "Buffalo chicken wrap" at bounding box center [613, 344] width 108 height 23
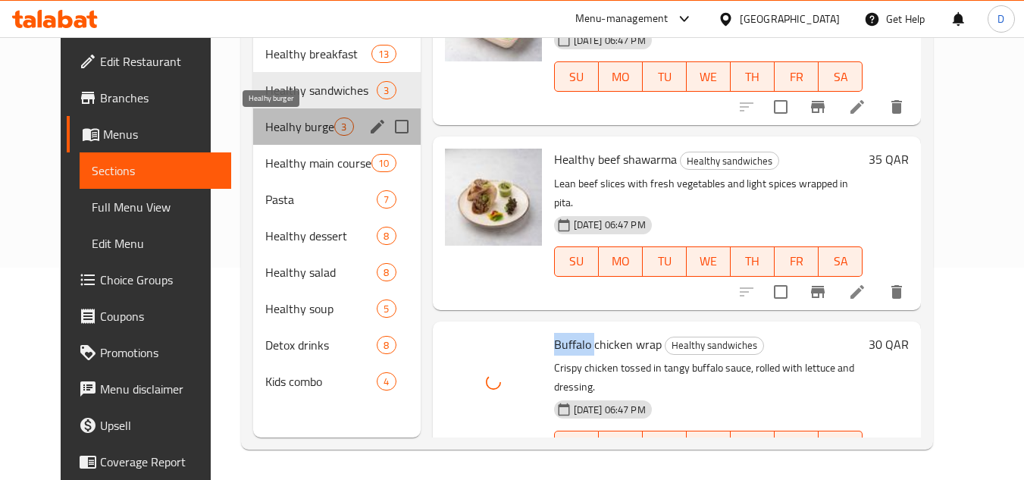
click at [273, 133] on span "Healhy burger" at bounding box center [299, 126] width 69 height 18
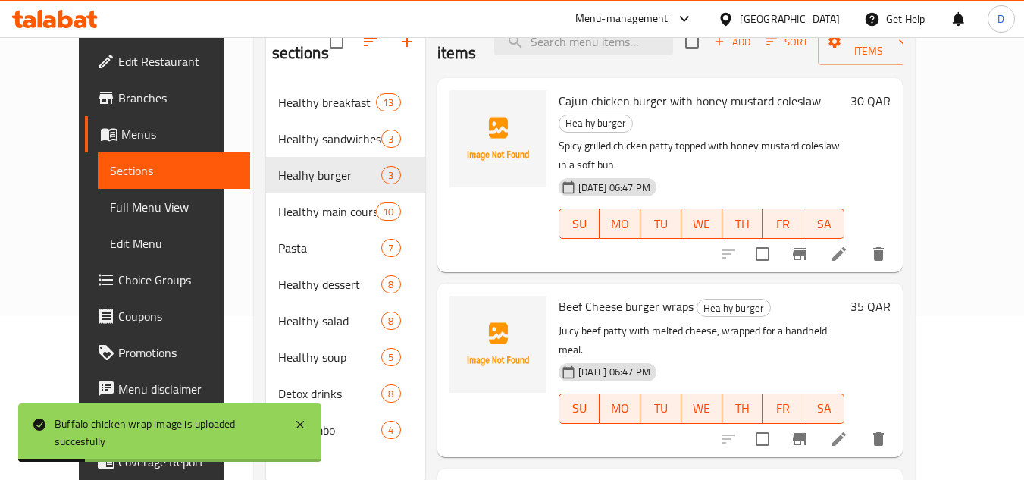
scroll to position [136, 0]
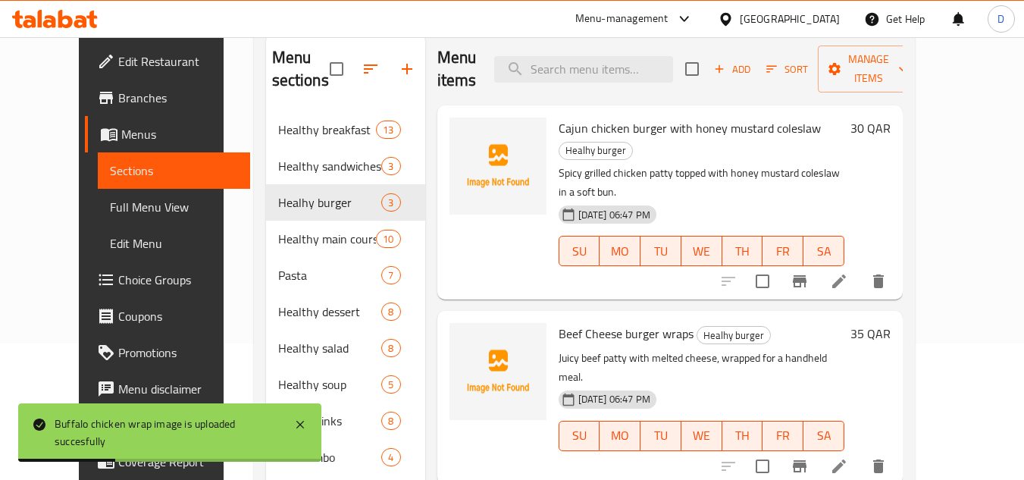
click at [559, 133] on span "Cajun chicken burger with honey mustard coleslaw" at bounding box center [690, 128] width 262 height 23
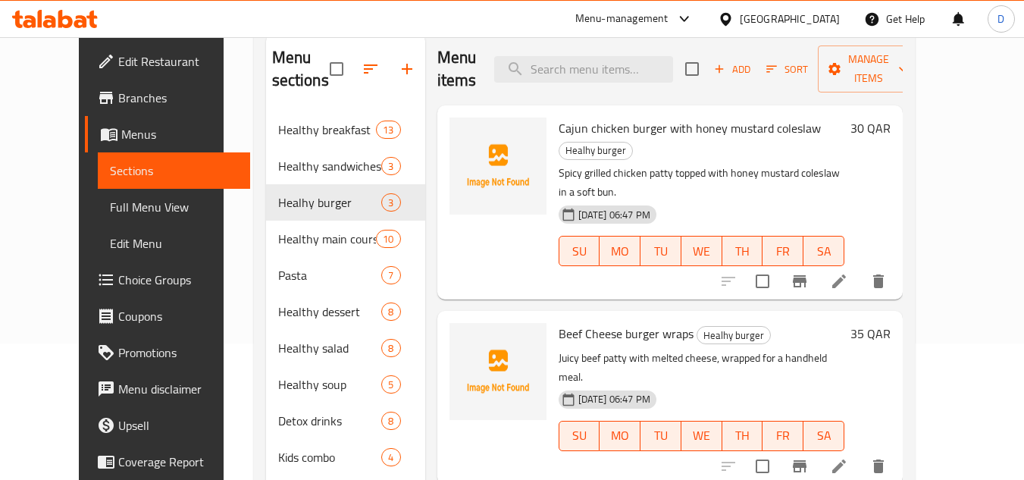
click at [590, 135] on span "Cajun chicken burger with honey mustard coleslaw" at bounding box center [690, 128] width 262 height 23
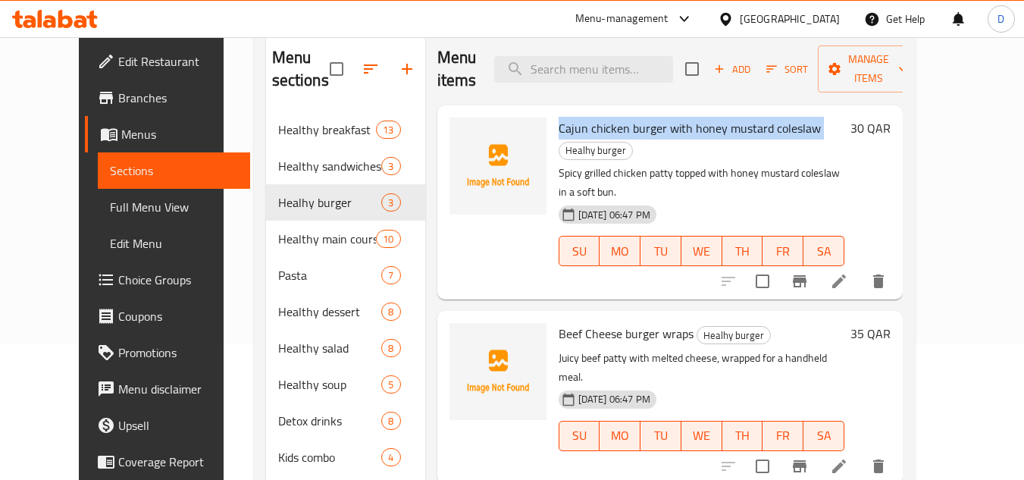
click at [590, 135] on span "Cajun chicken burger with honey mustard coleslaw" at bounding box center [690, 128] width 262 height 23
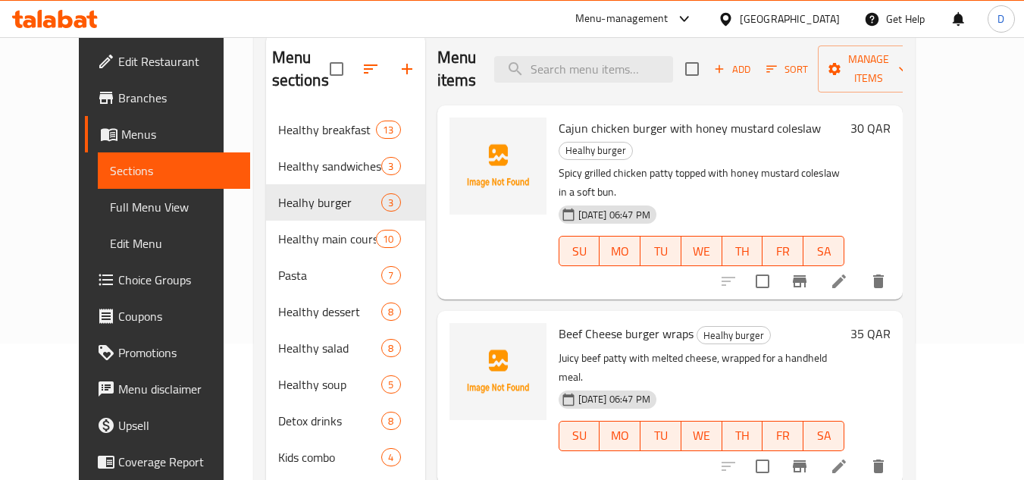
click at [587, 322] on span "Beef Cheese burger wraps" at bounding box center [626, 333] width 135 height 23
click at [596, 322] on span "Beef Cheese burger wraps" at bounding box center [626, 333] width 135 height 23
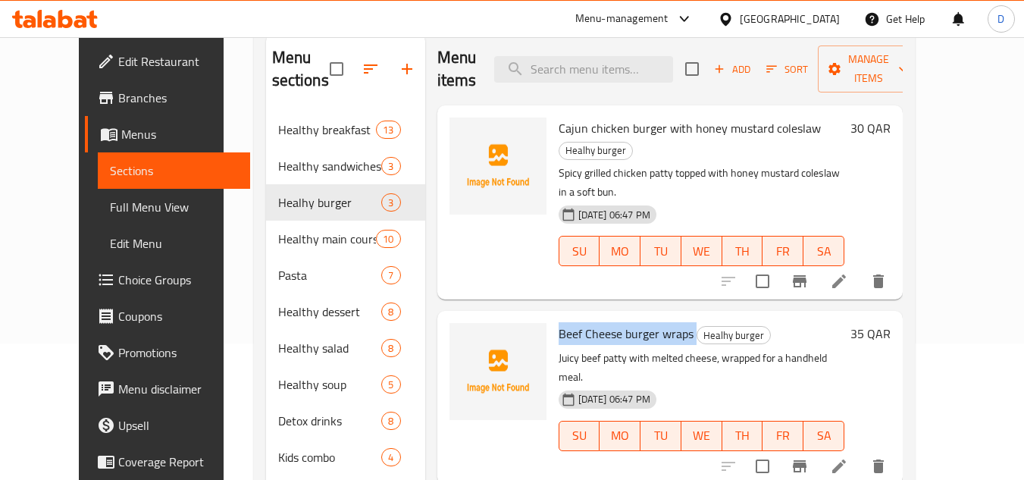
click at [596, 322] on span "Beef Cheese burger wraps" at bounding box center [626, 333] width 135 height 23
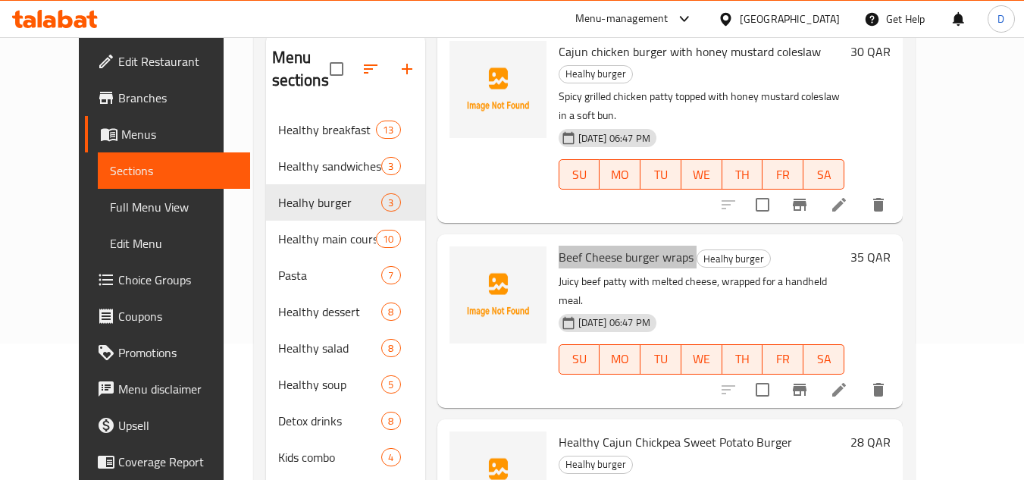
scroll to position [77, 0]
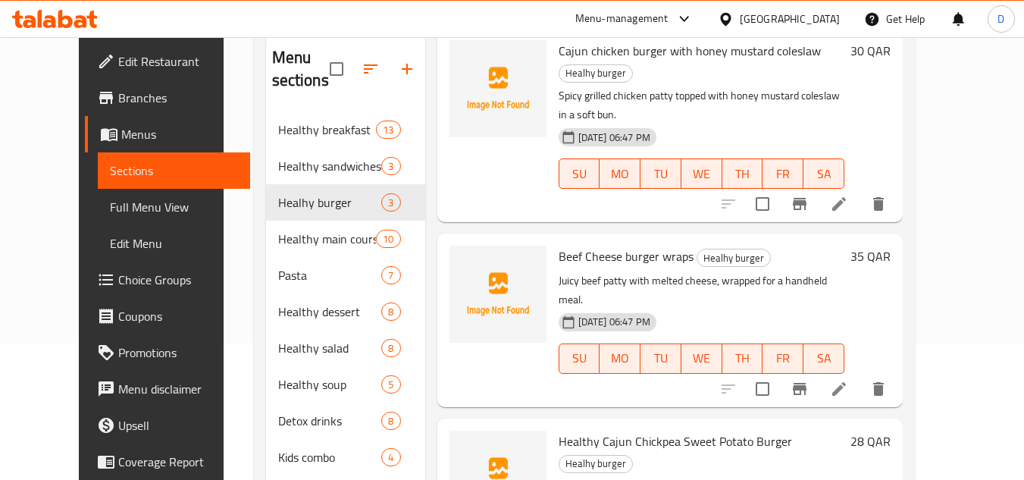
click at [590, 430] on span "Healthy Cajun Chickpea Sweet Potato Burger" at bounding box center [675, 441] width 233 height 23
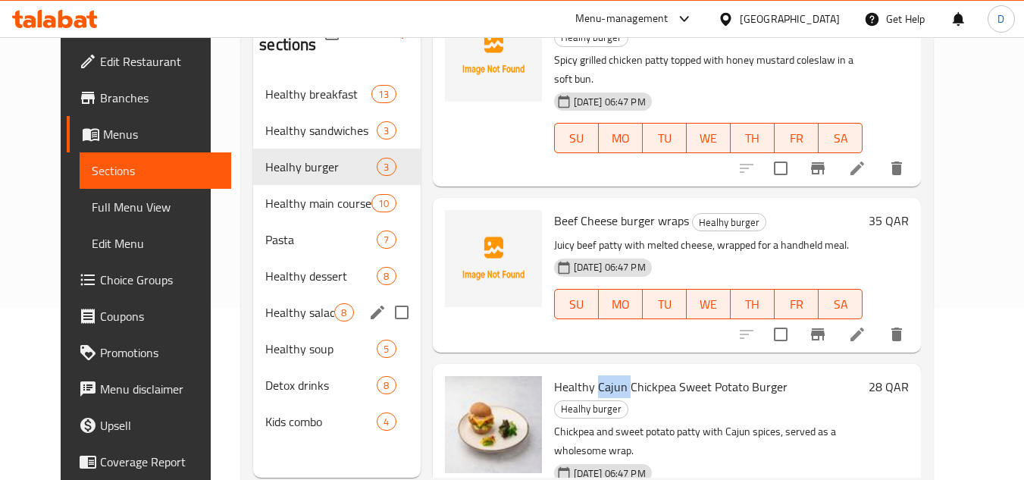
scroll to position [136, 0]
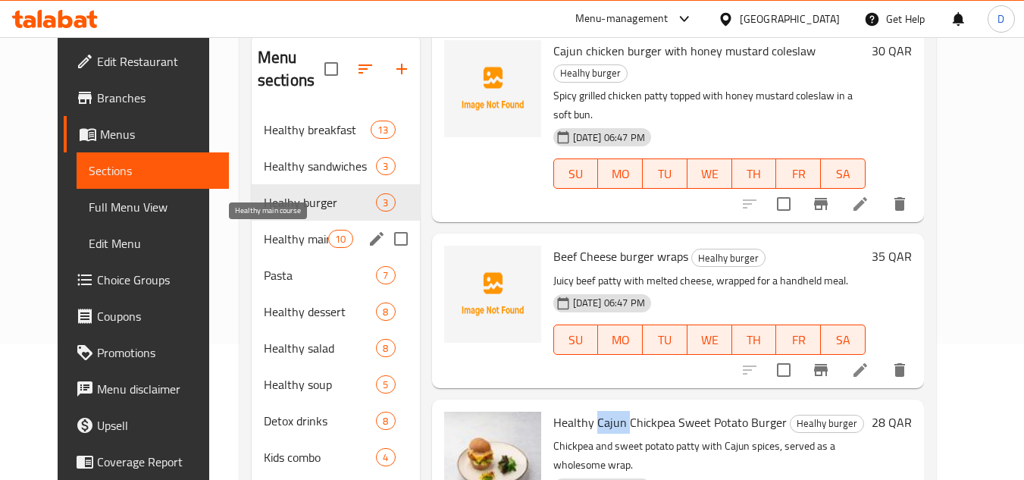
click at [274, 232] on span "Healthy main course" at bounding box center [296, 239] width 64 height 18
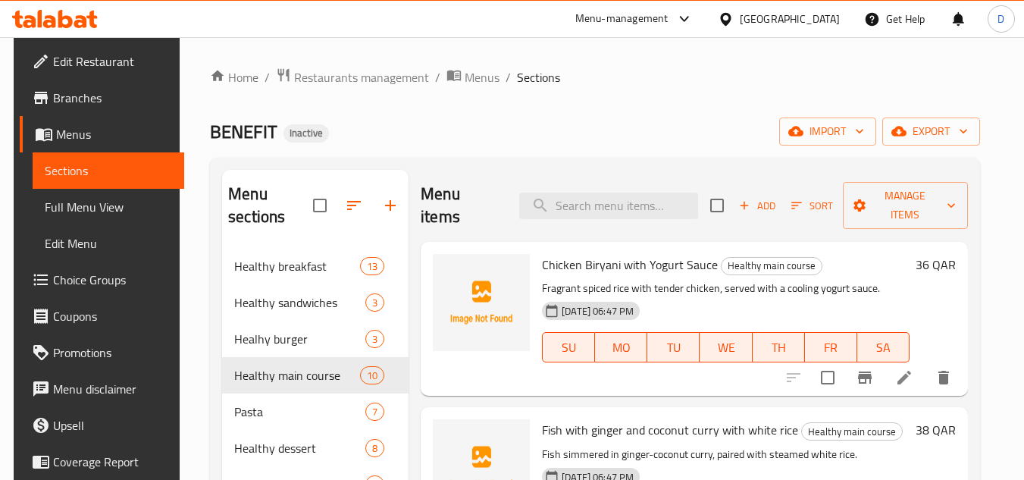
click at [596, 262] on span "Chicken Biryani with Yogurt Sauce" at bounding box center [630, 264] width 176 height 23
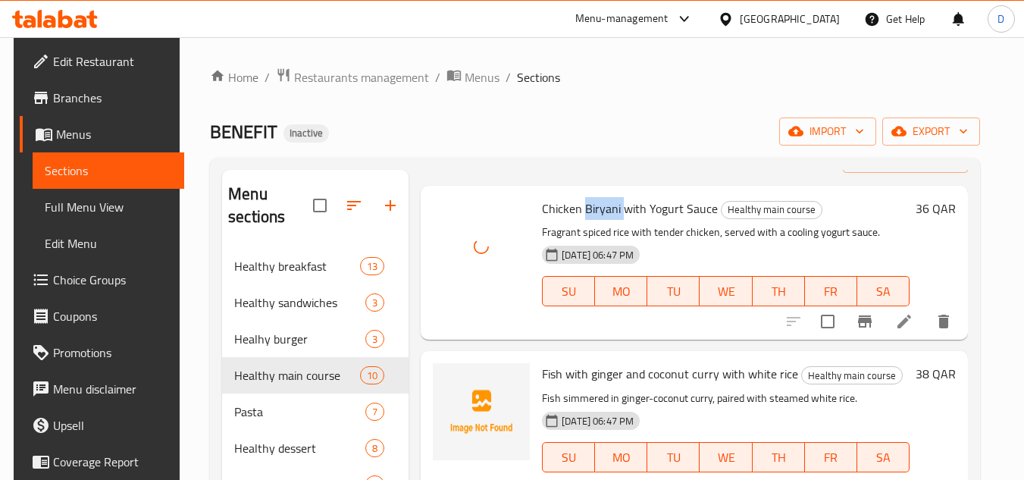
scroll to position [152, 0]
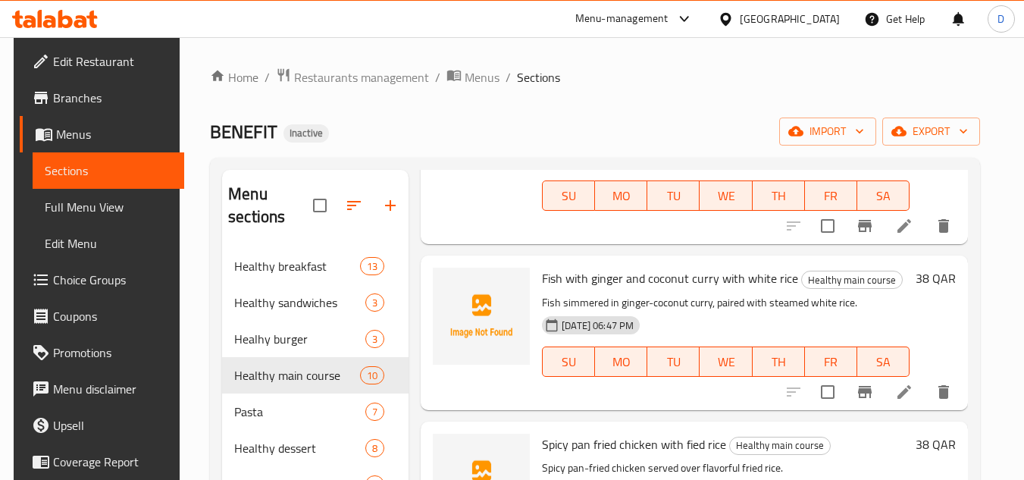
click at [606, 280] on span "Fish with ginger and coconut curry with white rice" at bounding box center [670, 278] width 256 height 23
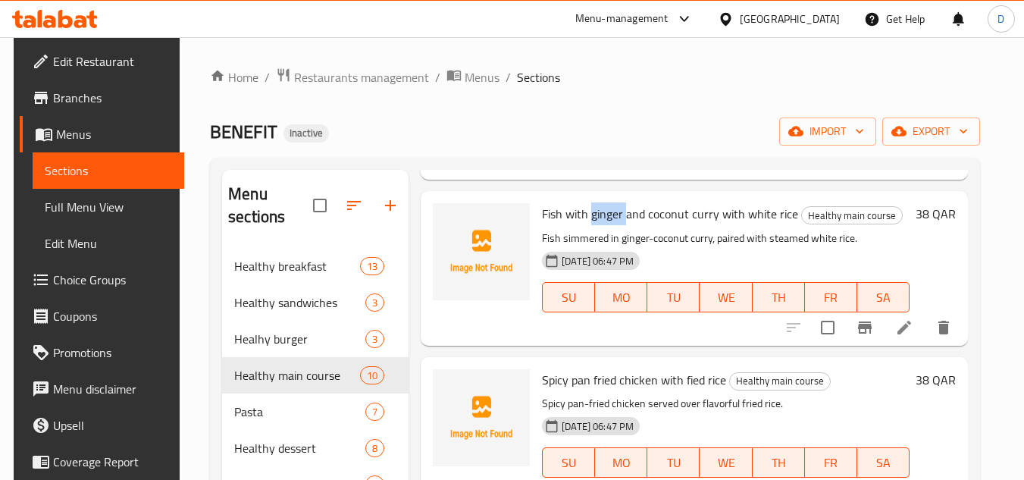
scroll to position [303, 0]
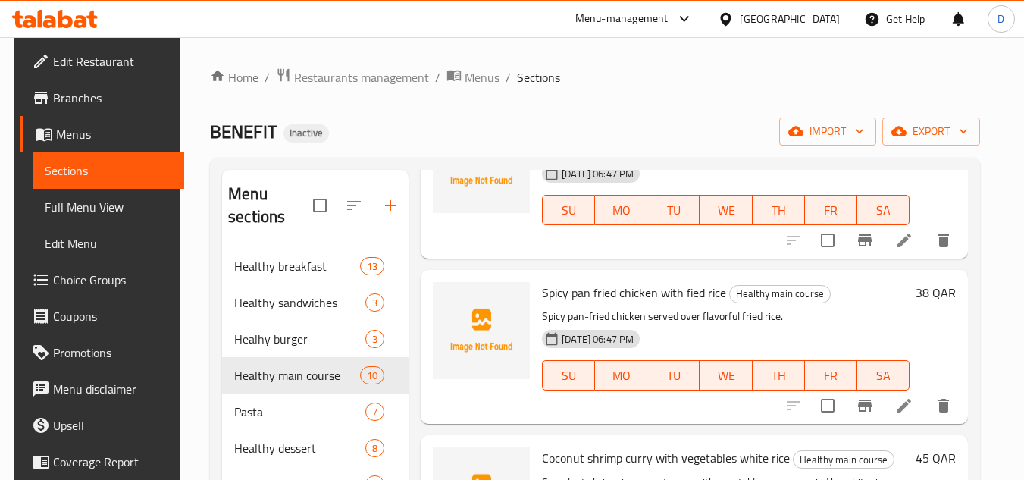
click at [568, 289] on span "Spicy pan fried chicken with fied rice" at bounding box center [634, 292] width 184 height 23
click at [575, 291] on span "Spicy pan fried chicken with fied rice" at bounding box center [634, 292] width 184 height 23
click at [575, 298] on span "Spicy pan fried chicken with fied rice" at bounding box center [634, 292] width 184 height 23
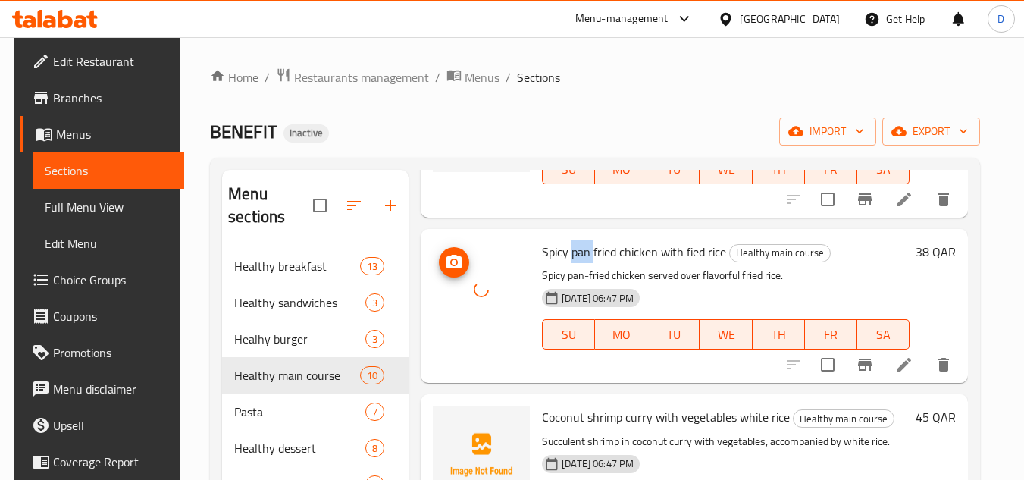
scroll to position [379, 0]
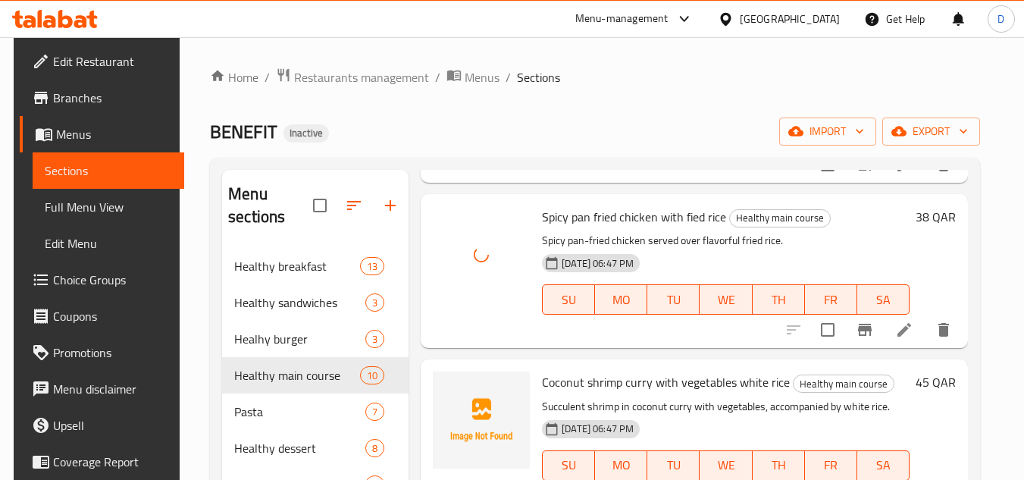
click at [553, 379] on span "Coconut shrimp curry with vegetables white rice" at bounding box center [666, 382] width 248 height 23
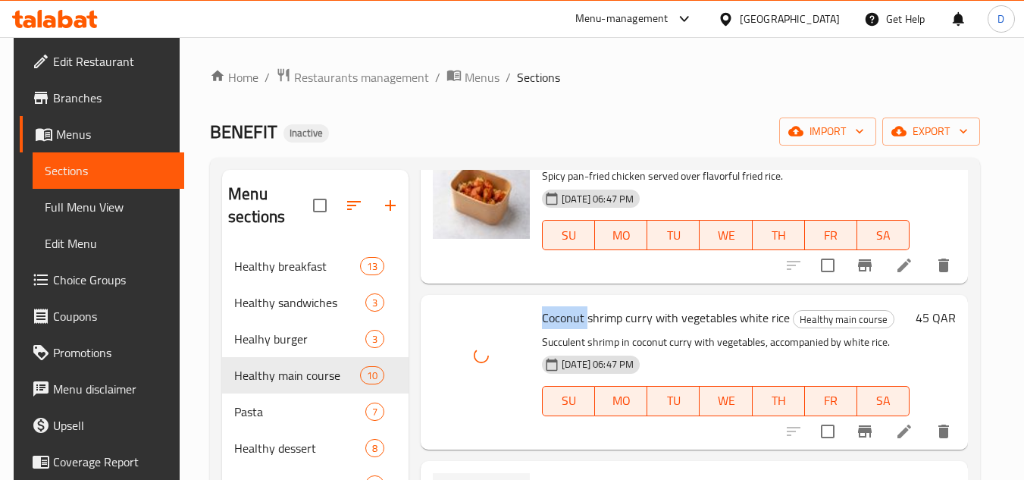
scroll to position [606, 0]
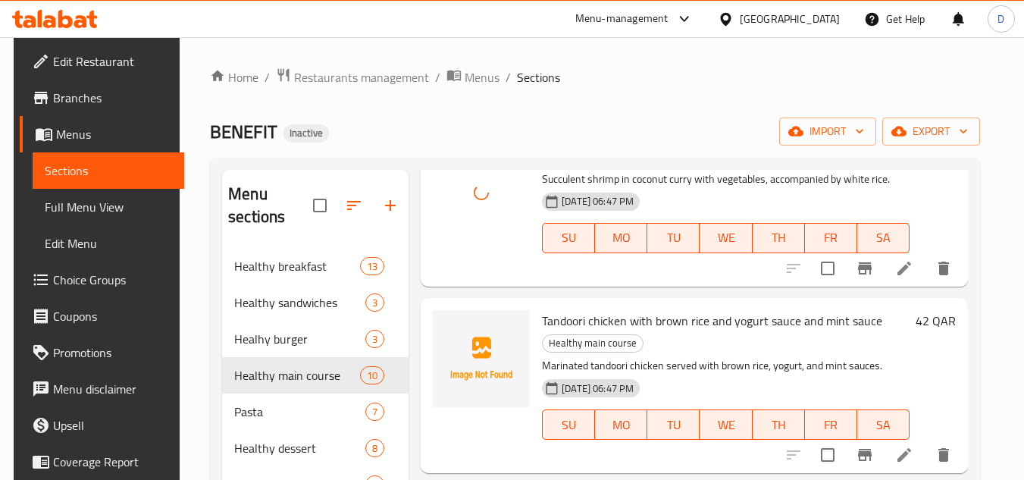
click at [556, 319] on span "Tandoori chicken with brown rice and yogurt sauce and mint sauce" at bounding box center [712, 320] width 340 height 23
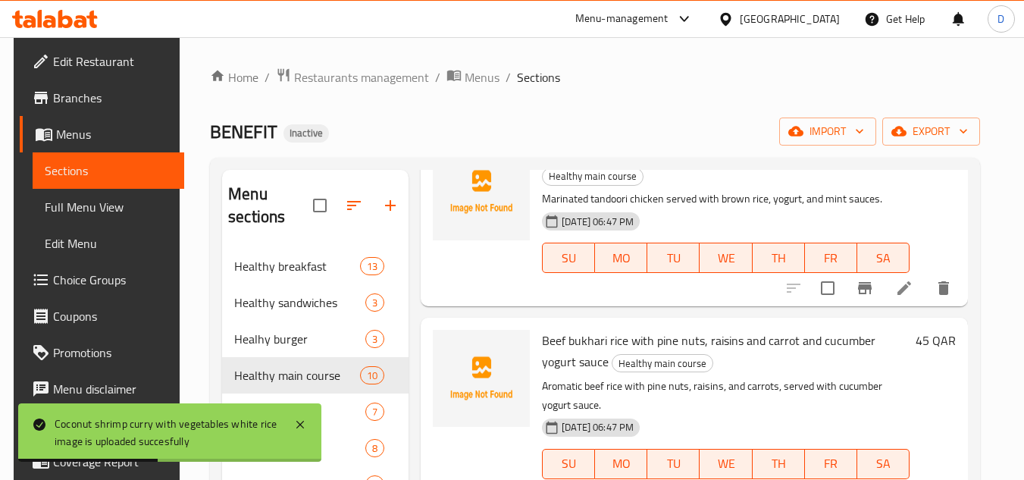
scroll to position [834, 0]
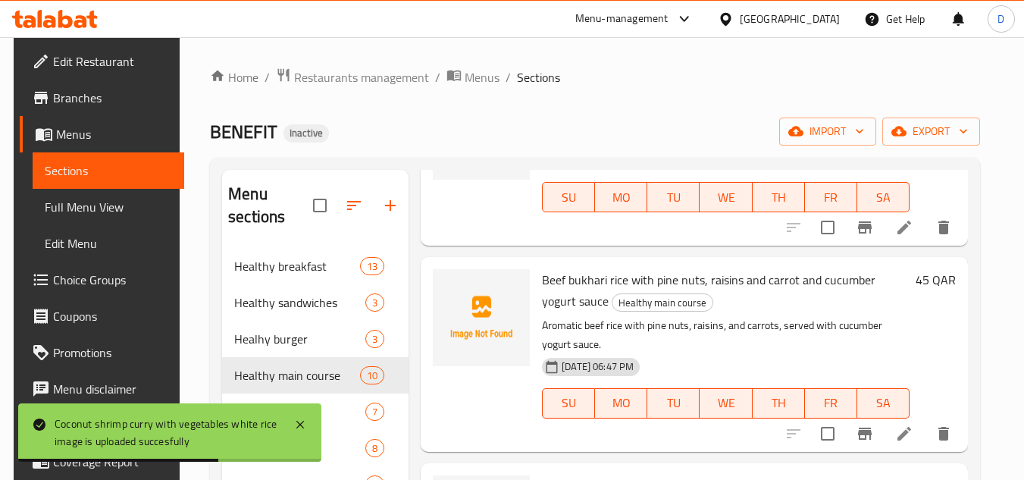
click at [587, 274] on span "Beef bukhari rice with pine nuts, raisins and carrot and cucumber yogurt sauce" at bounding box center [708, 290] width 333 height 44
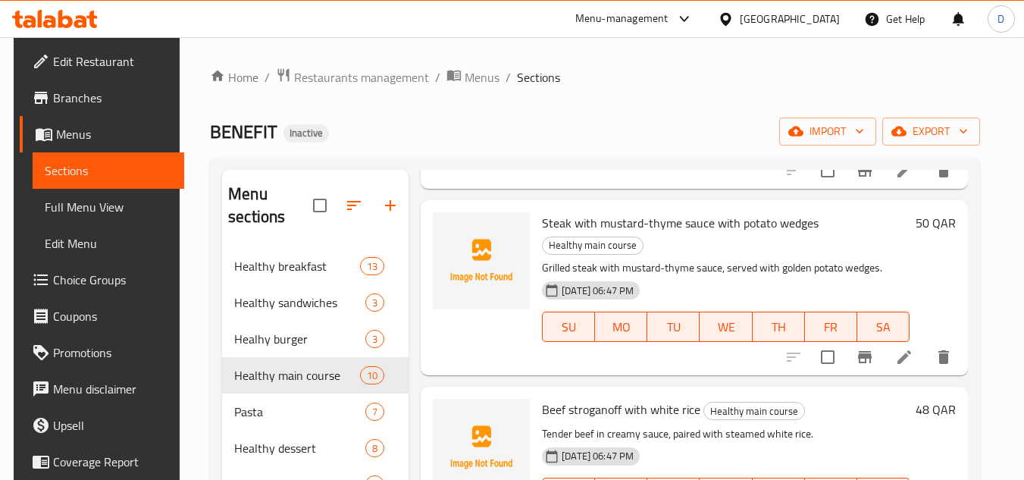
scroll to position [1061, 0]
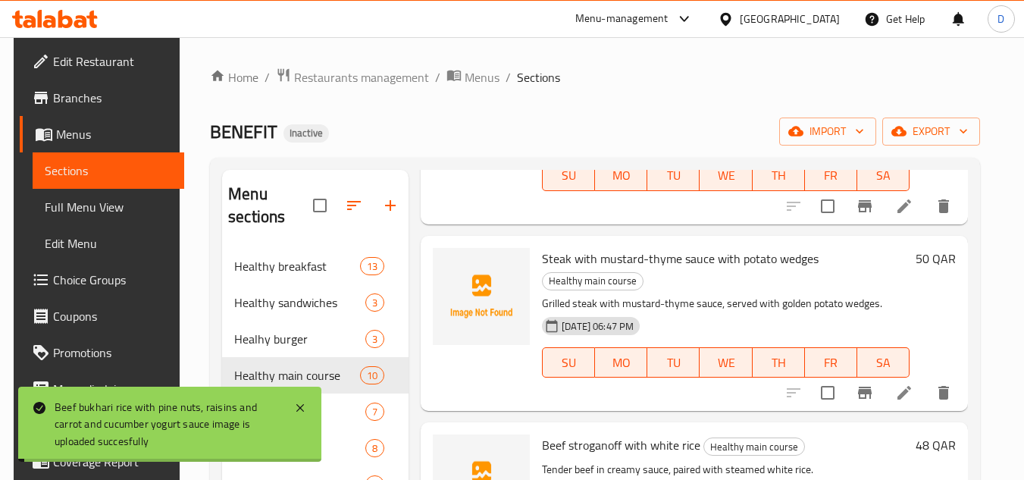
click at [550, 264] on span "Steak with mustard-thyme sauce with potato wedges" at bounding box center [680, 258] width 277 height 23
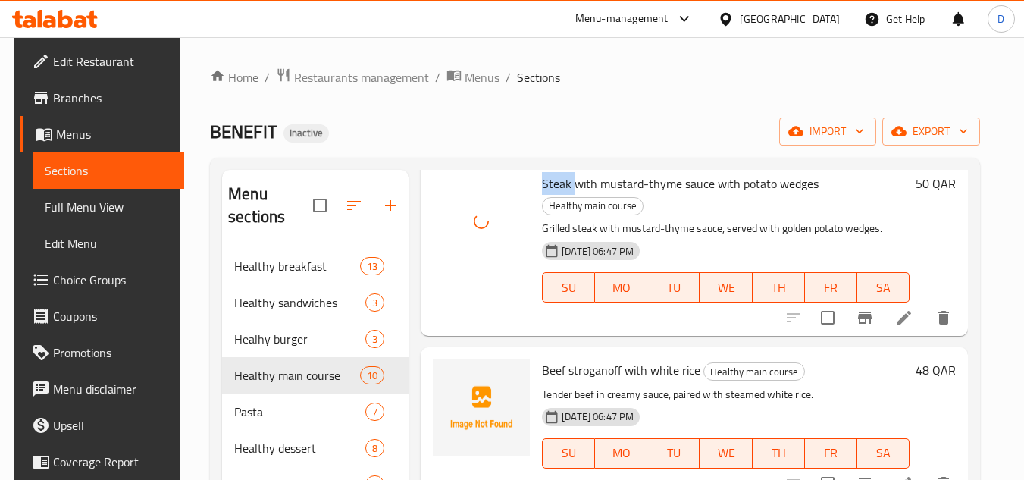
scroll to position [1137, 0]
click at [587, 358] on span "Beef stroganoff with white rice" at bounding box center [621, 369] width 158 height 23
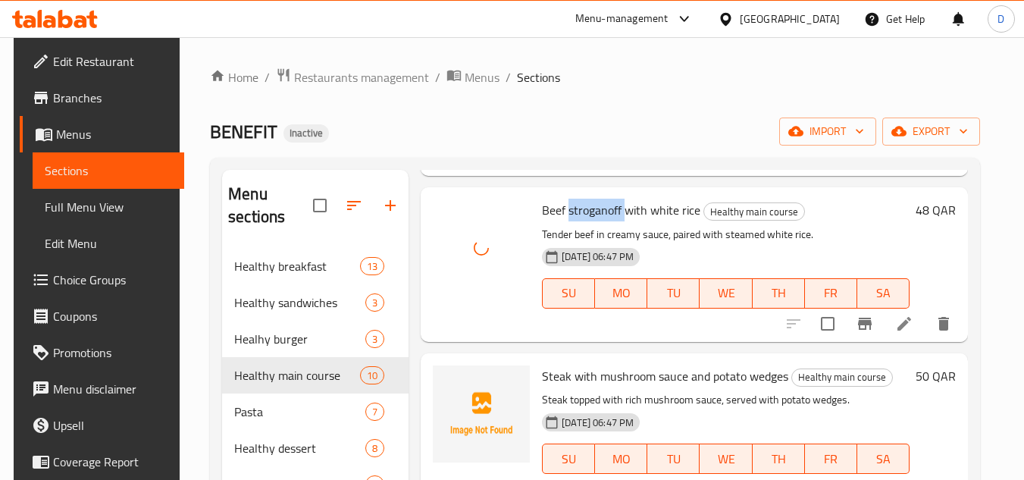
scroll to position [1298, 0]
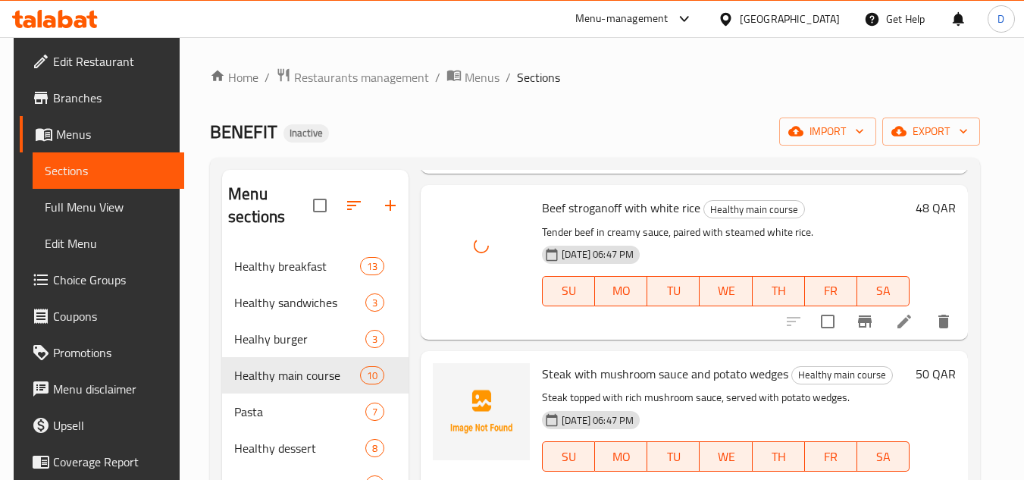
click at [546, 362] on span "Steak with mushroom sauce and potato wedges" at bounding box center [665, 373] width 246 height 23
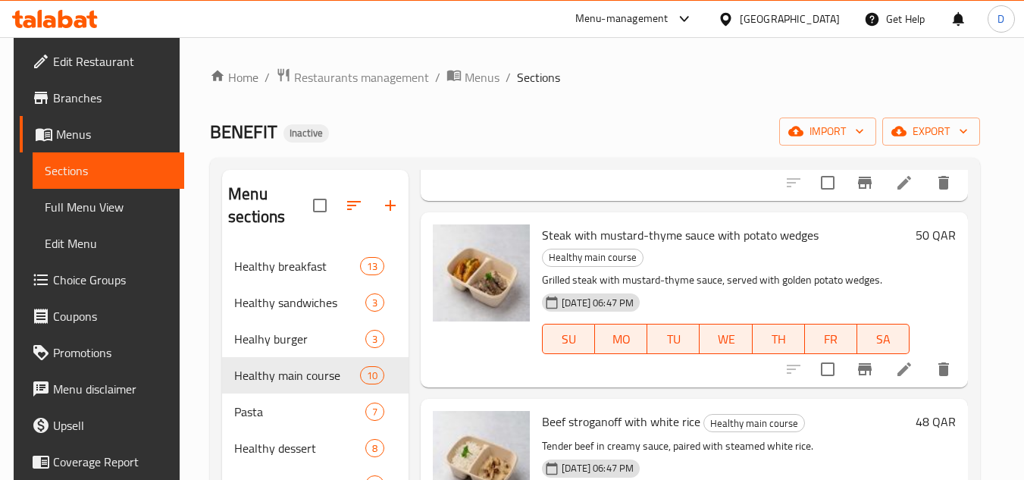
scroll to position [1071, 0]
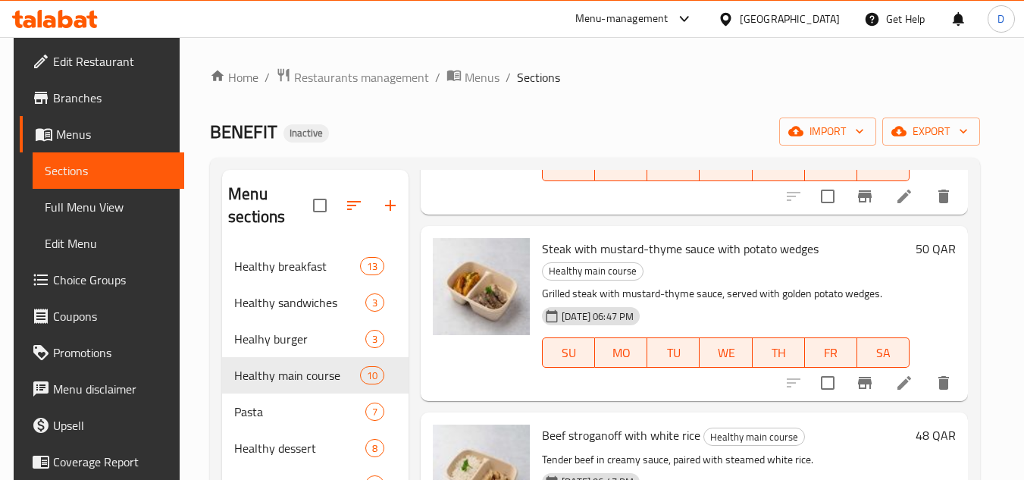
click at [617, 247] on span "Steak with mustard-thyme sauce with potato wedges" at bounding box center [680, 248] width 277 height 23
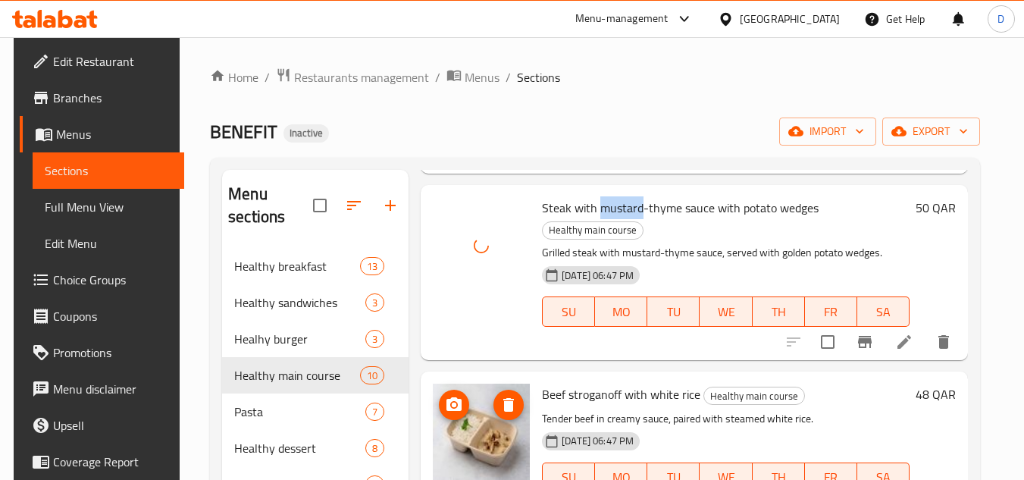
scroll to position [1223, 0]
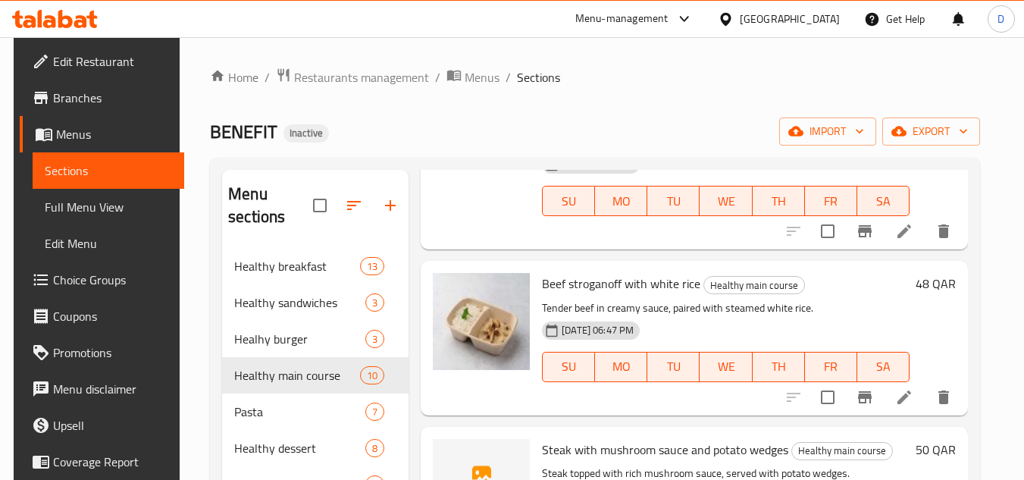
click at [598, 272] on span "Beef stroganoff with white rice" at bounding box center [621, 283] width 158 height 23
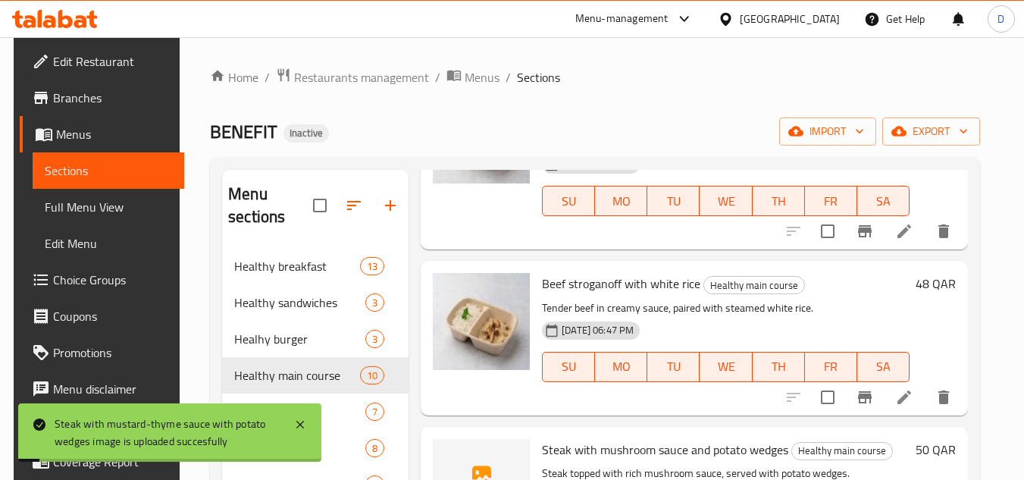
click at [597, 272] on span "Beef stroganoff with white rice" at bounding box center [621, 283] width 158 height 23
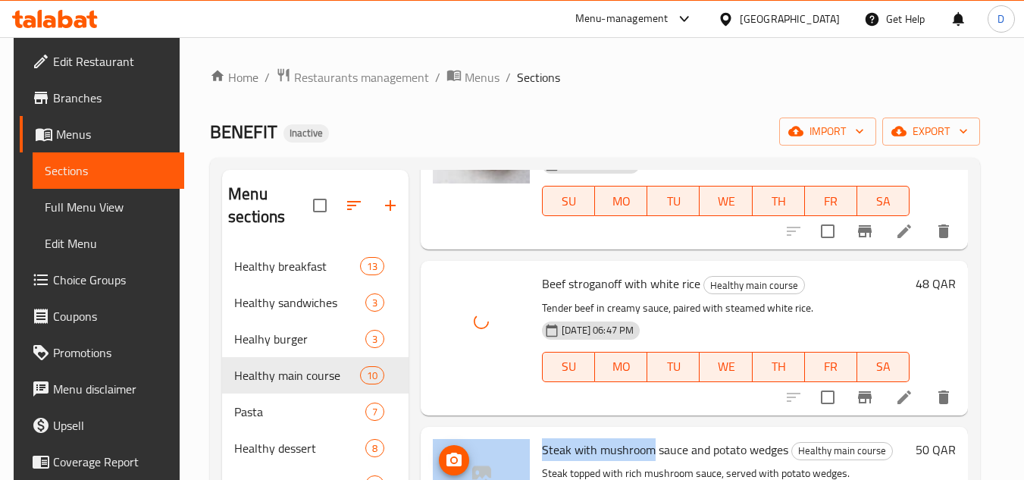
drag, startPoint x: 650, startPoint y: 428, endPoint x: 522, endPoint y: 437, distance: 127.6
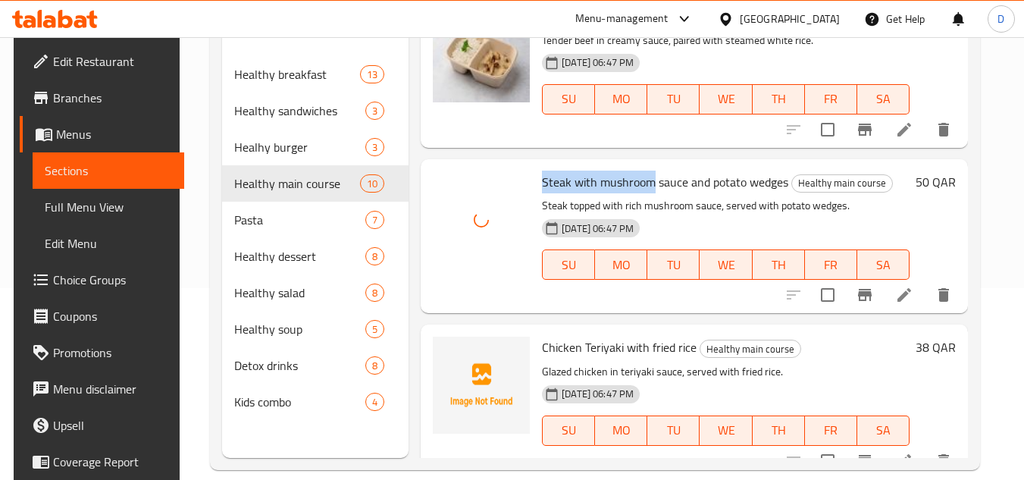
scroll to position [212, 0]
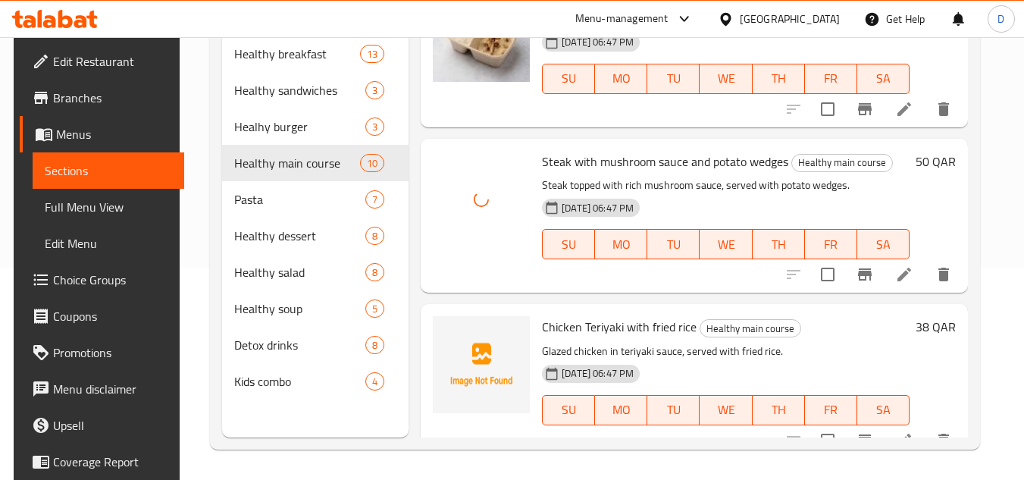
click at [602, 315] on span "Chicken Teriyaki with fried rice" at bounding box center [619, 326] width 155 height 23
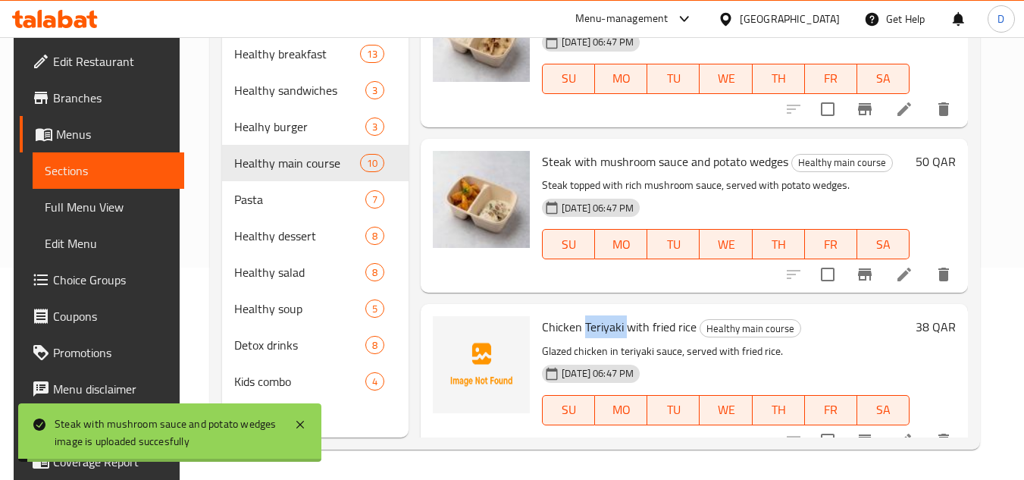
click at [602, 315] on span "Chicken Teriyaki with fried rice" at bounding box center [619, 326] width 155 height 23
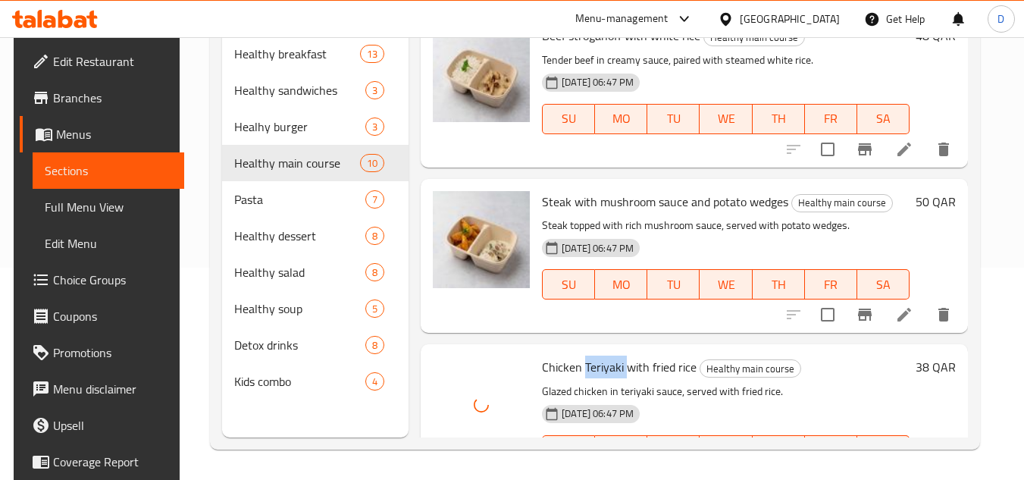
scroll to position [1298, 0]
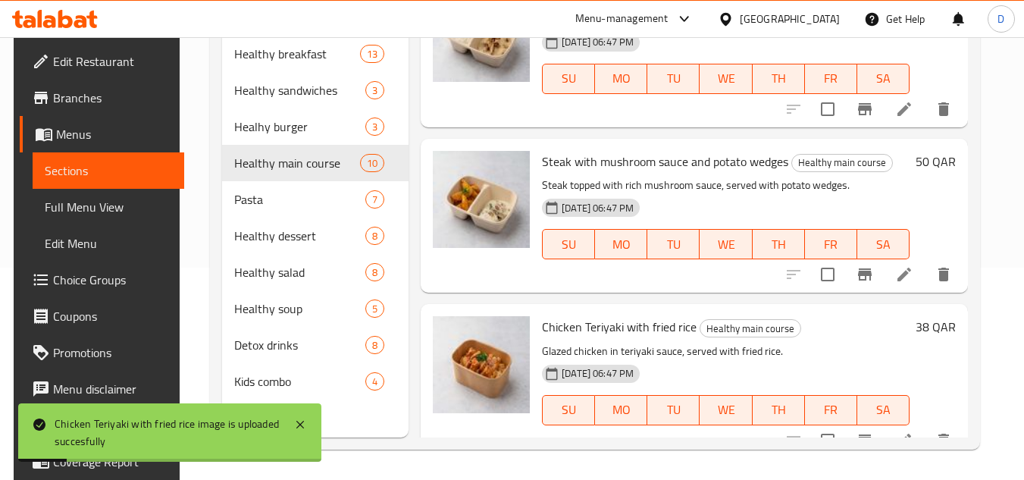
click at [879, 316] on h6 "Chicken Teriyaki with fried rice Healthy main course" at bounding box center [726, 326] width 368 height 21
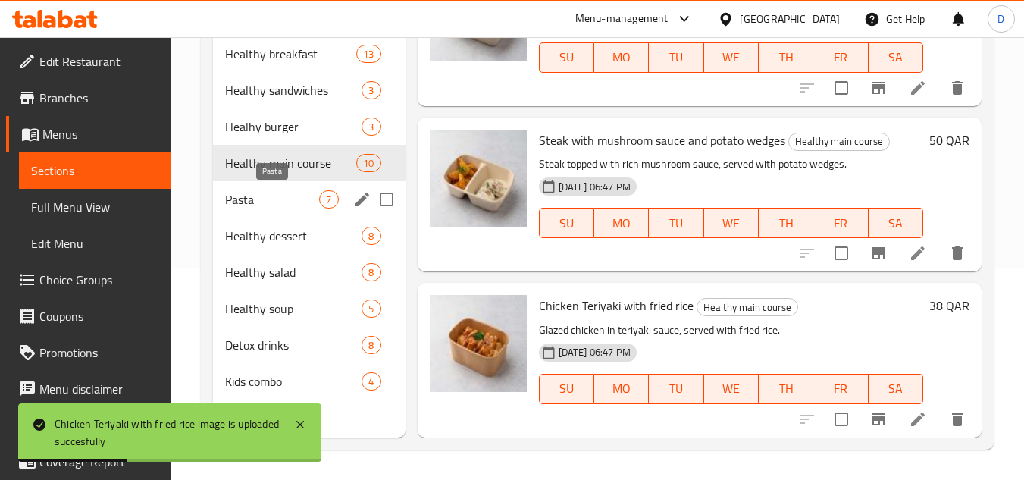
click at [242, 203] on span "Pasta" at bounding box center [272, 199] width 94 height 18
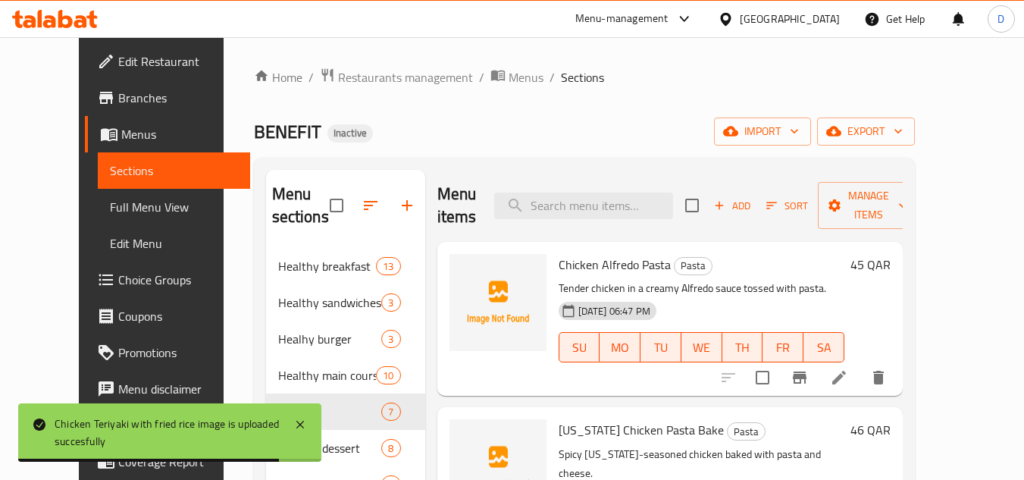
click at [593, 261] on span "Chicken Alfredo Pasta" at bounding box center [615, 264] width 112 height 23
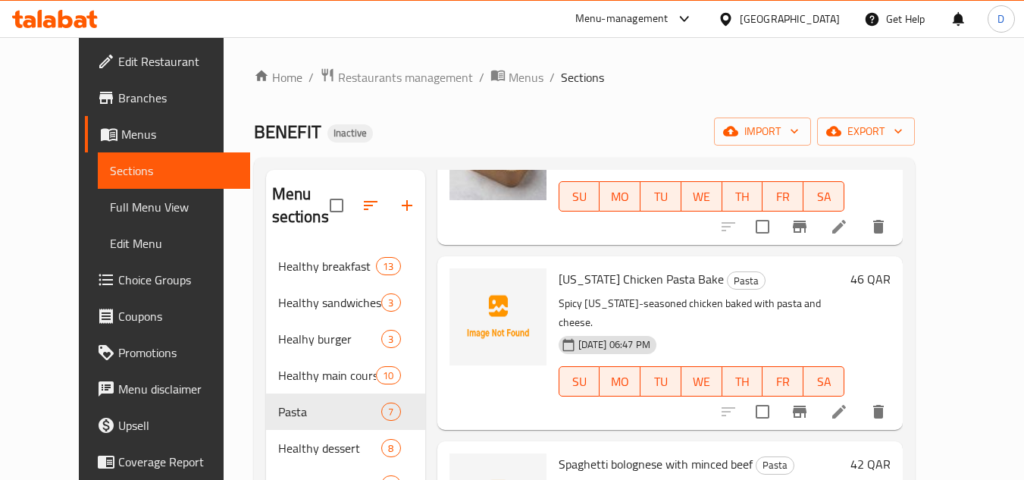
scroll to position [152, 0]
click at [559, 276] on span "Louisiana Chicken Pasta Bake" at bounding box center [641, 278] width 165 height 23
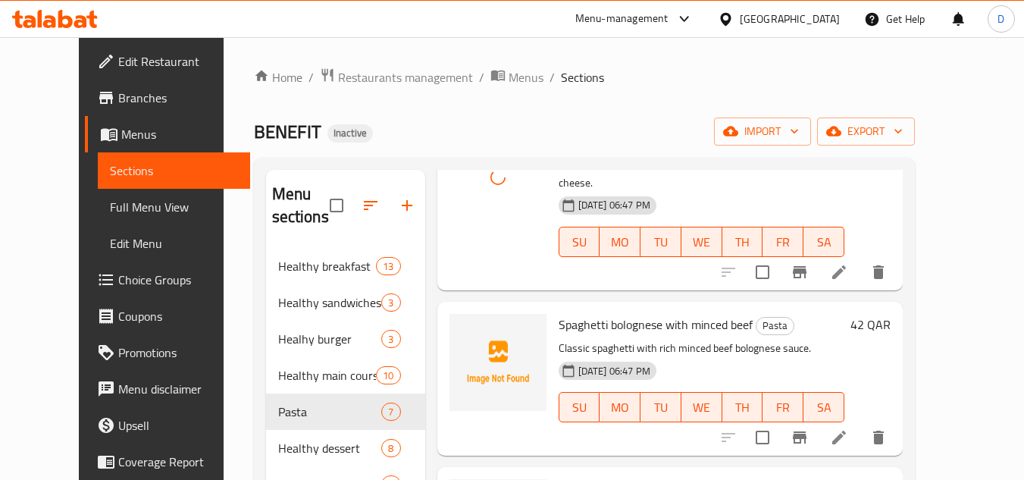
scroll to position [303, 0]
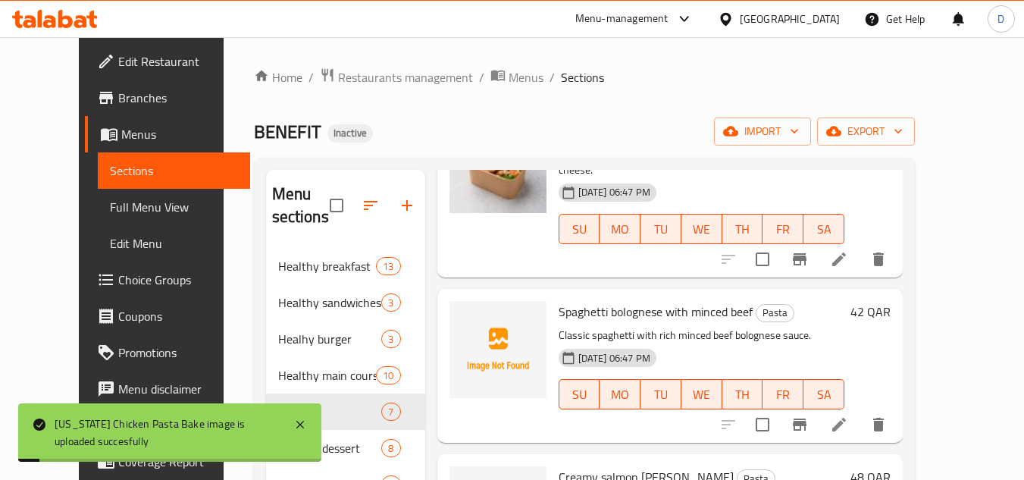
click at [625, 300] on span "Spaghetti bolognese with minced beef" at bounding box center [656, 311] width 194 height 23
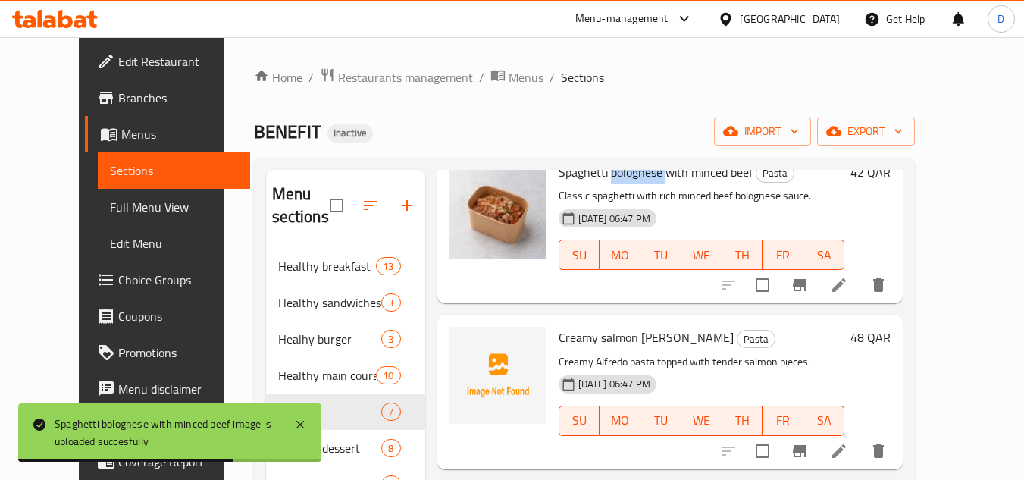
scroll to position [455, 0]
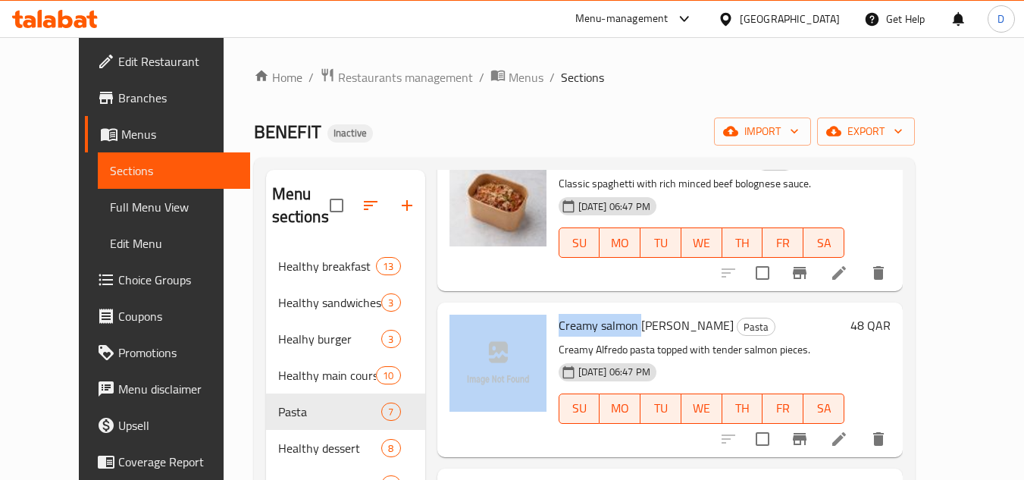
drag, startPoint x: 619, startPoint y: 307, endPoint x: 531, endPoint y: 305, distance: 88.7
click at [531, 308] on div "Creamy salmon alfredo pasta Pasta Creamy Alfredo pasta topped with tender salmo…" at bounding box center [669, 379] width 453 height 142
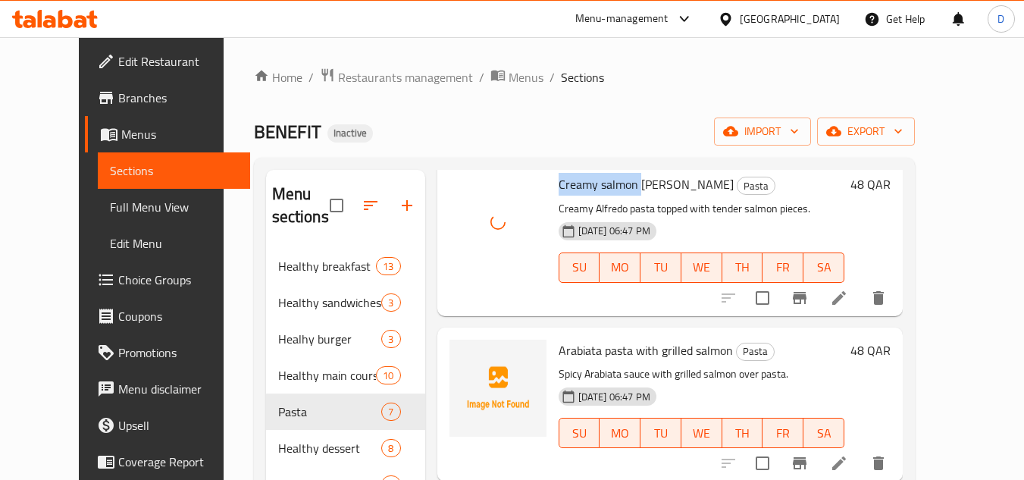
scroll to position [682, 0]
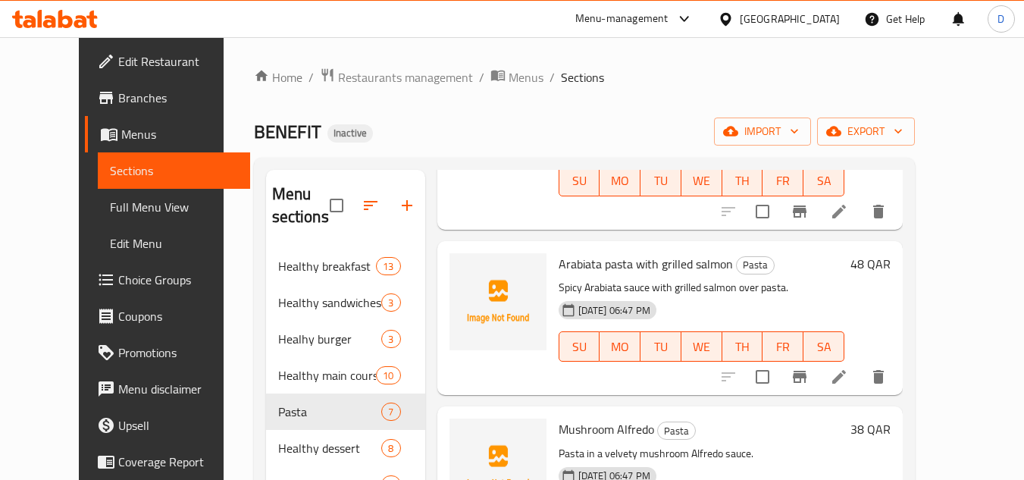
click at [563, 252] on span "Arabiata pasta with grilled salmon" at bounding box center [646, 263] width 174 height 23
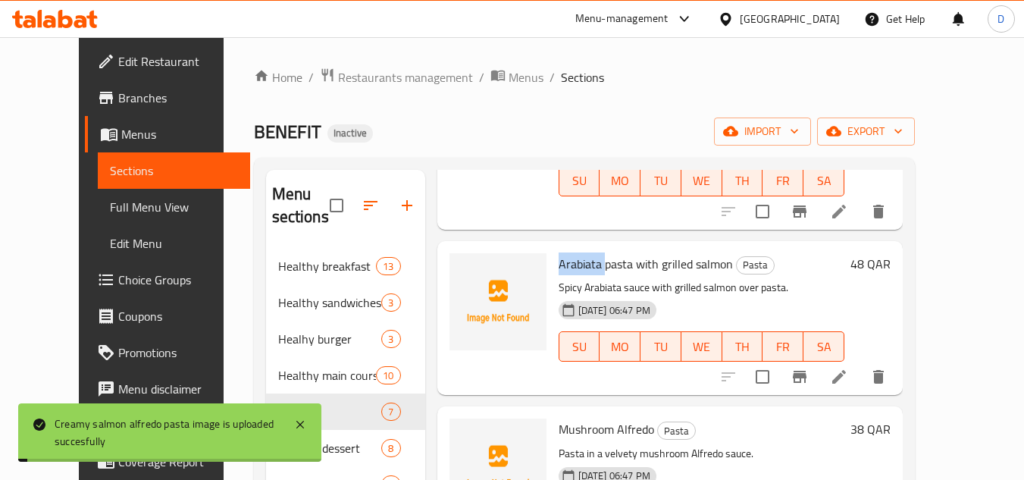
click at [563, 252] on span "Arabiata pasta with grilled salmon" at bounding box center [646, 263] width 174 height 23
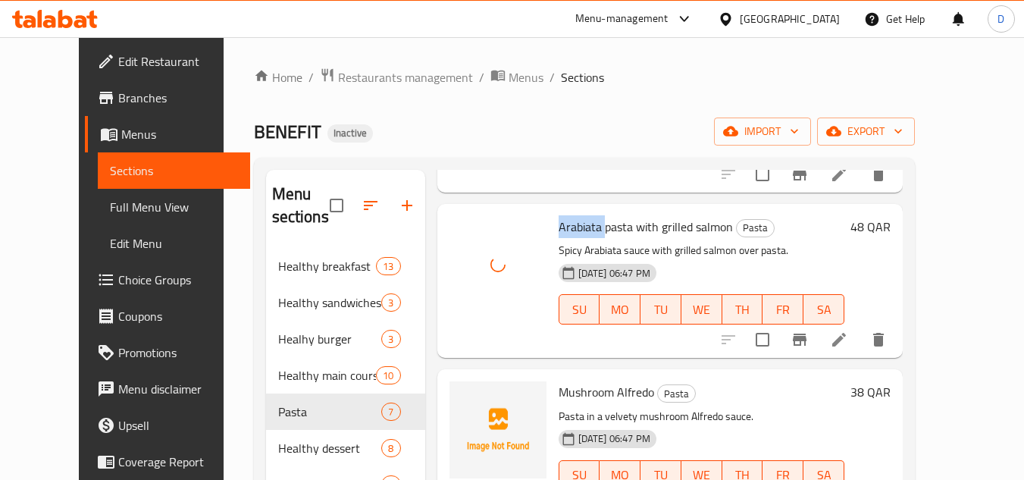
scroll to position [740, 0]
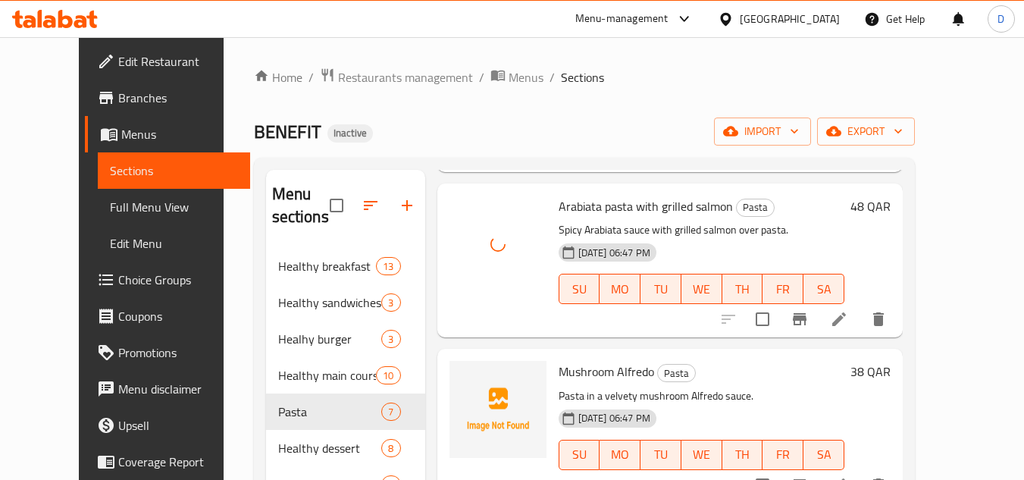
click at [571, 360] on span "Mushroom Alfredo" at bounding box center [606, 371] width 95 height 23
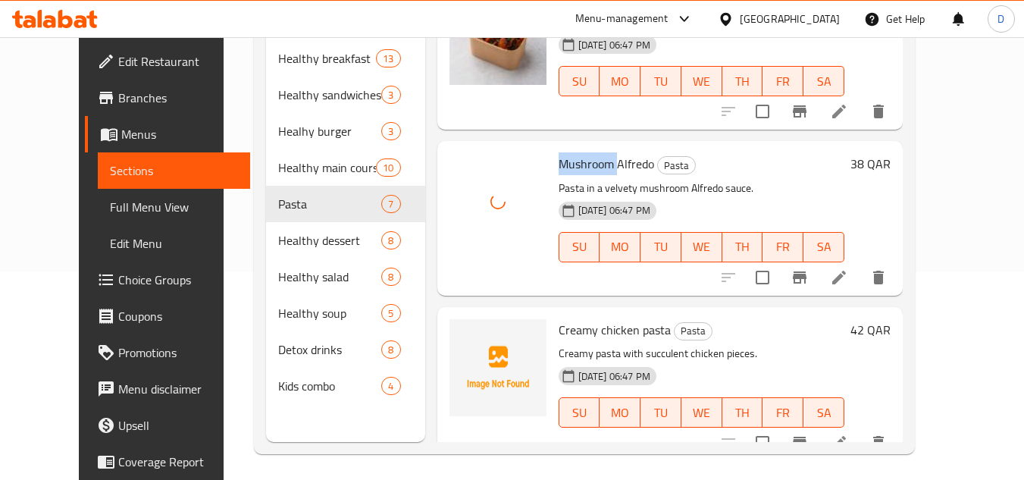
scroll to position [212, 0]
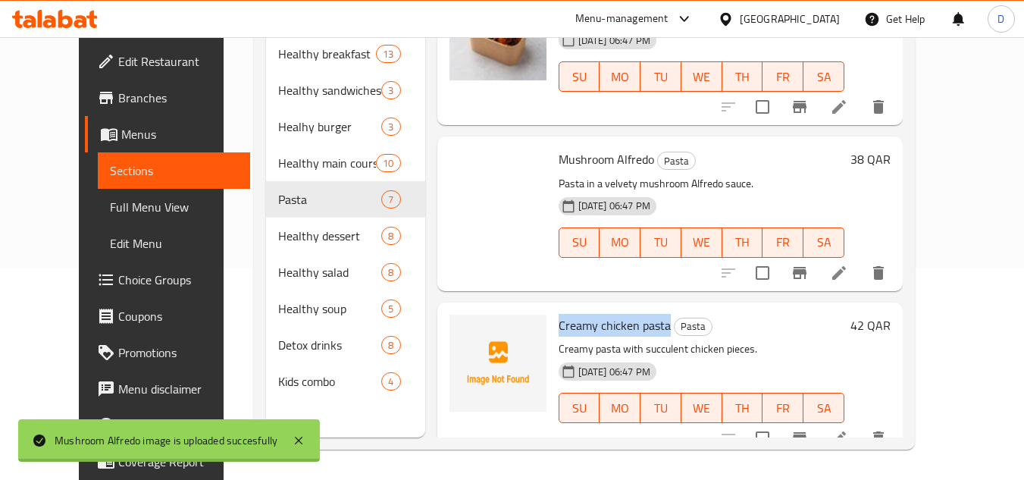
drag, startPoint x: 648, startPoint y: 310, endPoint x: 531, endPoint y: 307, distance: 116.8
click at [531, 308] on div "Creamy chicken pasta Pasta Creamy pasta with succulent chicken pieces. 01-09-20…" at bounding box center [669, 379] width 453 height 142
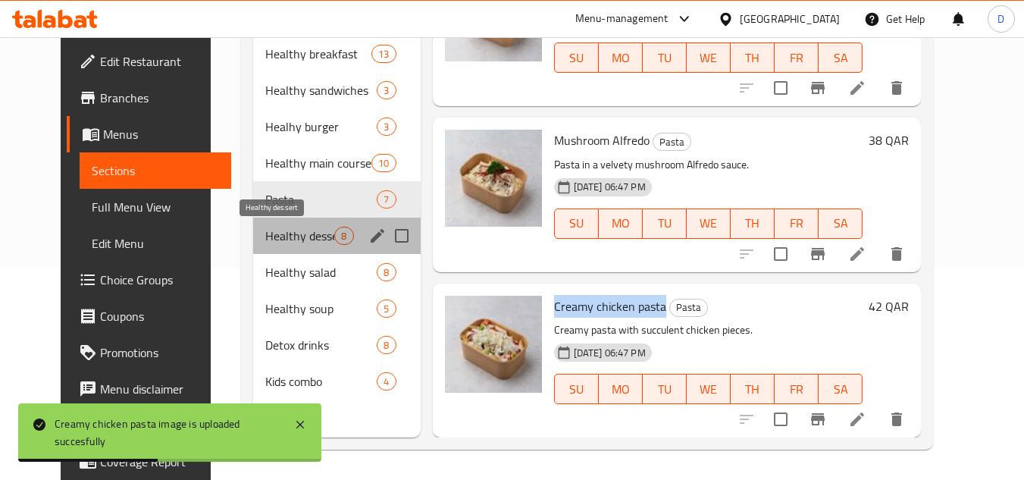
click at [265, 242] on span "Healthy dessert" at bounding box center [299, 236] width 69 height 18
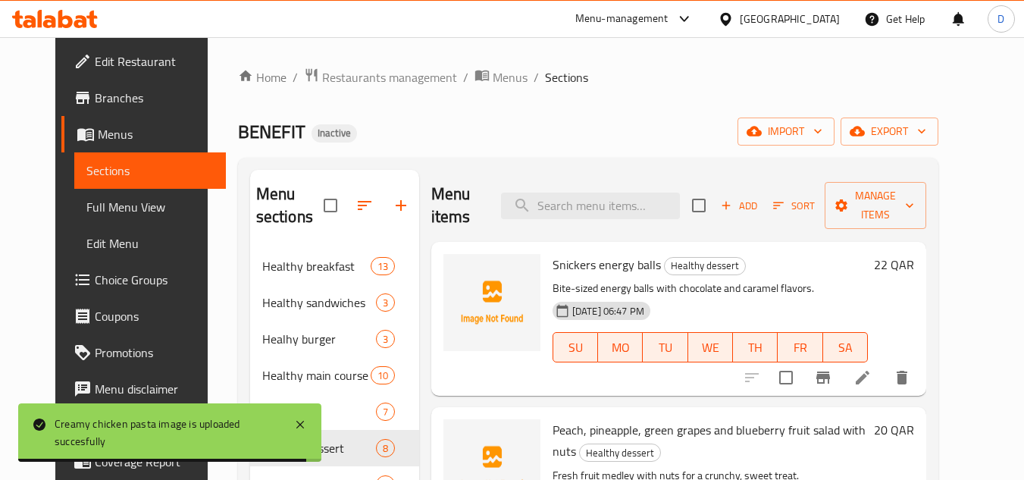
click at [555, 269] on span "Snickers energy balls" at bounding box center [607, 264] width 108 height 23
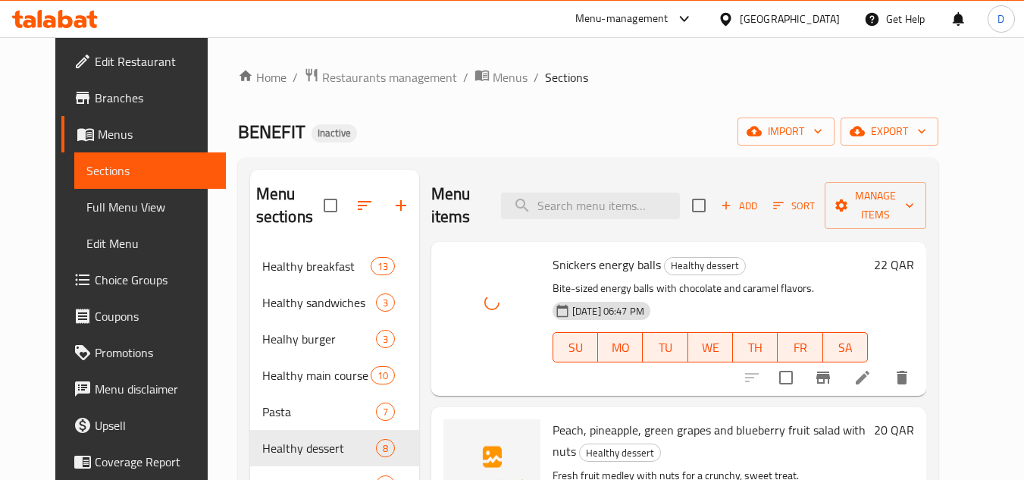
click at [609, 434] on span "Peach, pineapple, green grapes and blueberry fruit salad with nuts" at bounding box center [709, 440] width 313 height 44
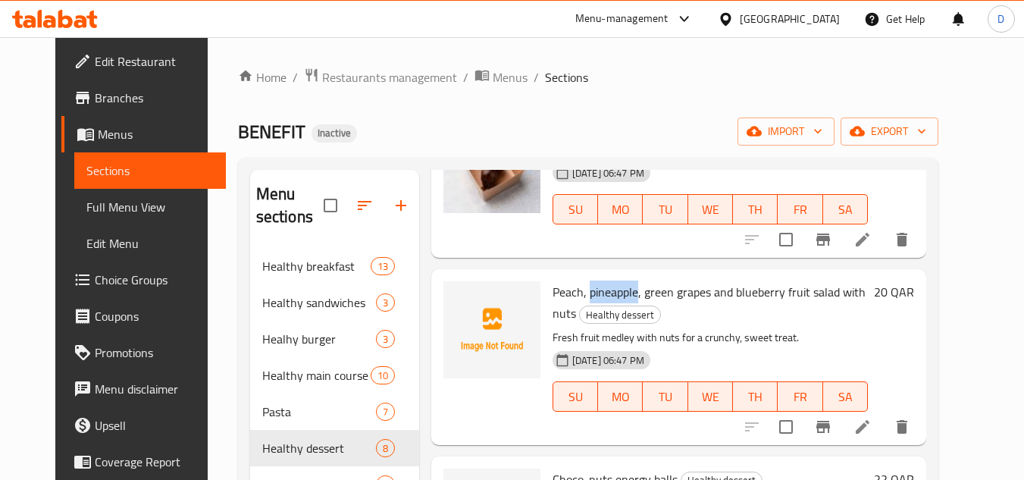
scroll to position [152, 0]
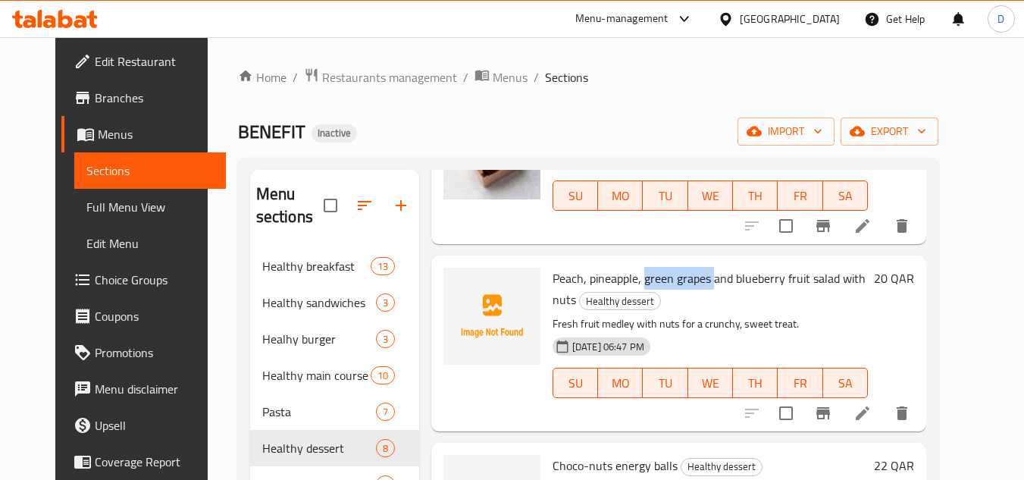
drag, startPoint x: 631, startPoint y: 280, endPoint x: 698, endPoint y: 280, distance: 66.7
click at [698, 280] on span "Peach, pineapple, green grapes and blueberry fruit salad with nuts" at bounding box center [709, 289] width 313 height 44
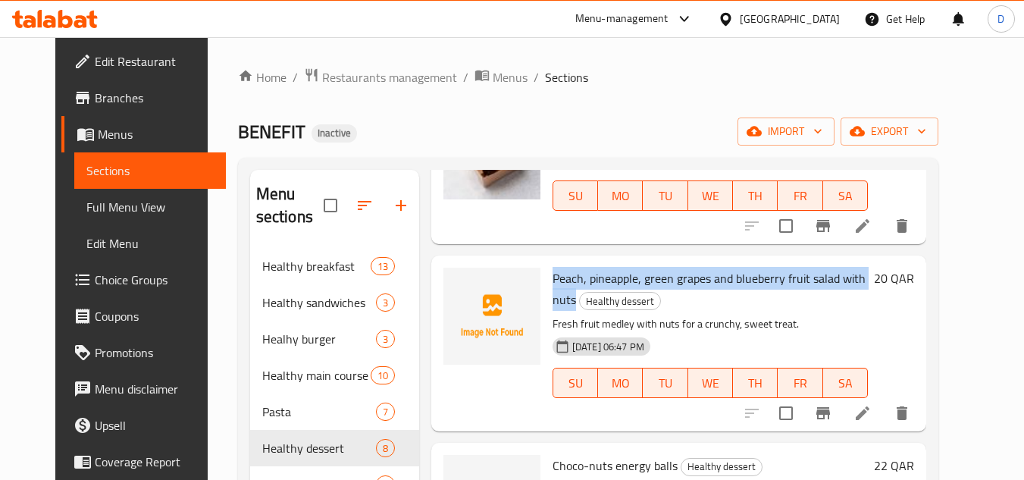
drag, startPoint x: 537, startPoint y: 273, endPoint x: 877, endPoint y: 264, distance: 339.7
click at [874, 264] on div "Peach, pineapple, green grapes and blueberry fruit salad with nuts Healthy dess…" at bounding box center [709, 342] width 327 height 163
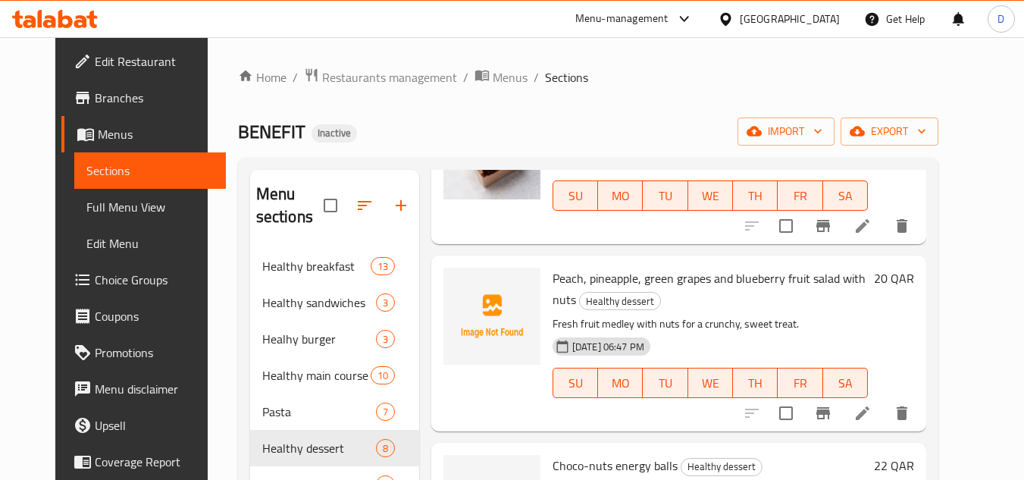
click at [809, 296] on h6 "Peach, pineapple, green grapes and blueberry fruit salad with nuts Healthy dess…" at bounding box center [710, 289] width 315 height 42
click at [857, 277] on span "Peach, pineapple, green grapes and blueberry fruit salad with nuts" at bounding box center [709, 289] width 313 height 44
drag, startPoint x: 857, startPoint y: 277, endPoint x: 868, endPoint y: 275, distance: 10.9
click at [859, 277] on span "Peach, pineapple, green grapes and blueberry fruit salad with nuts" at bounding box center [709, 289] width 313 height 44
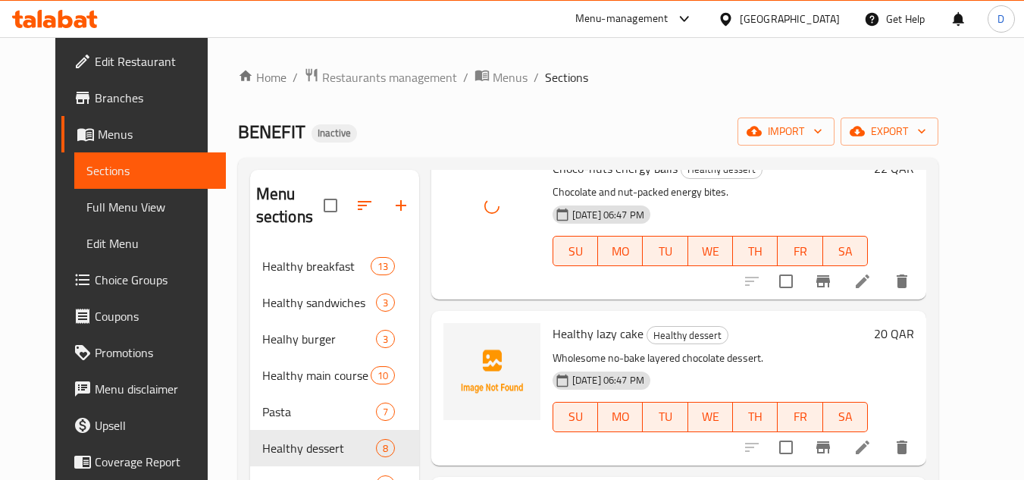
scroll to position [455, 0]
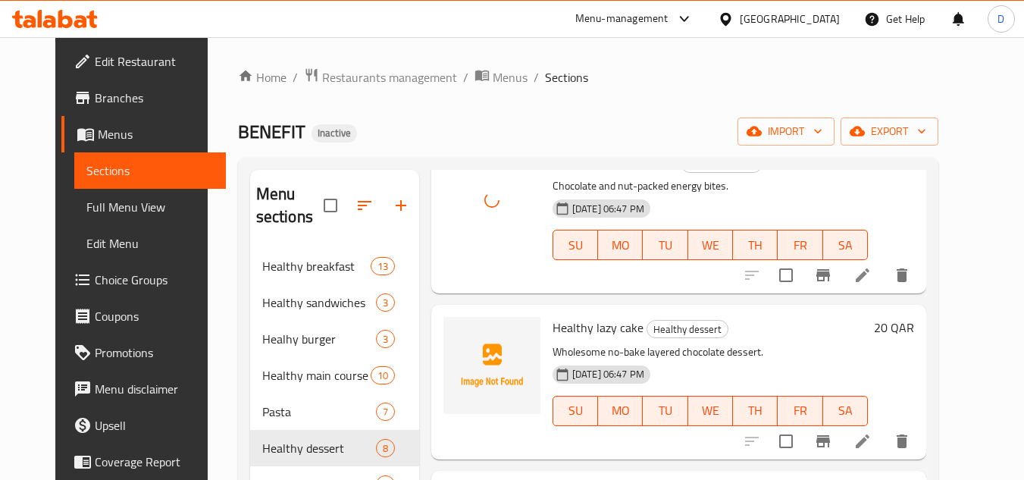
click at [590, 330] on span "Healthy lazy cake" at bounding box center [598, 327] width 91 height 23
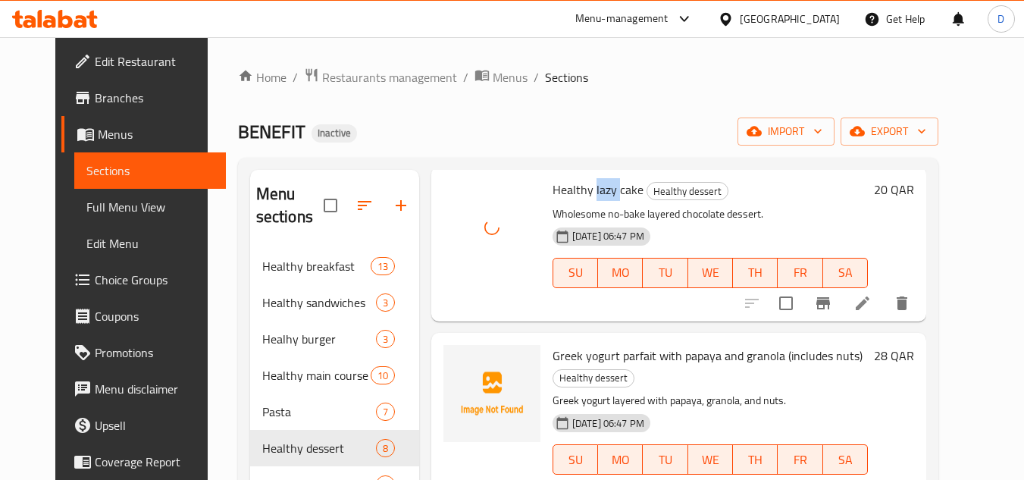
scroll to position [606, 0]
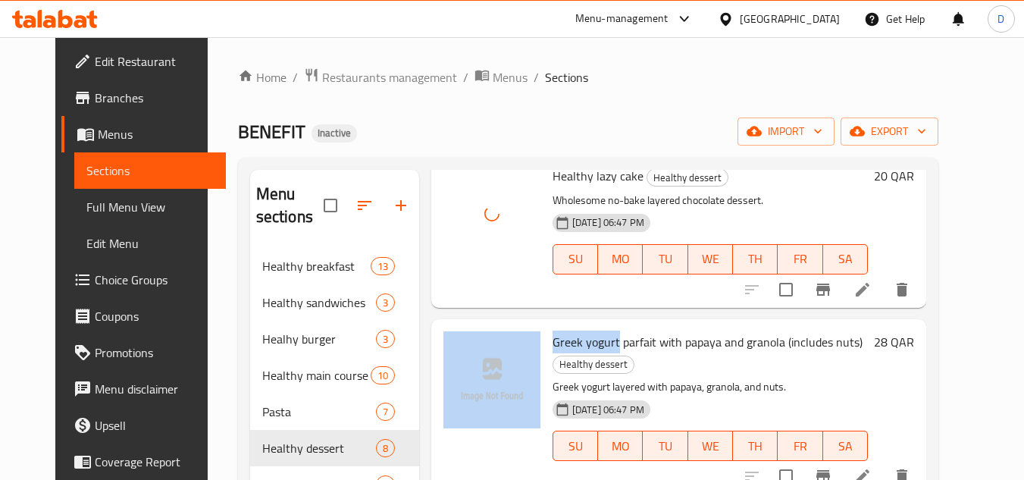
drag, startPoint x: 604, startPoint y: 342, endPoint x: 521, endPoint y: 341, distance: 83.4
click at [521, 341] on div "Greek yogurt parfait with papaya and granola (includes nuts) Healthy dessert Gr…" at bounding box center [678, 406] width 483 height 163
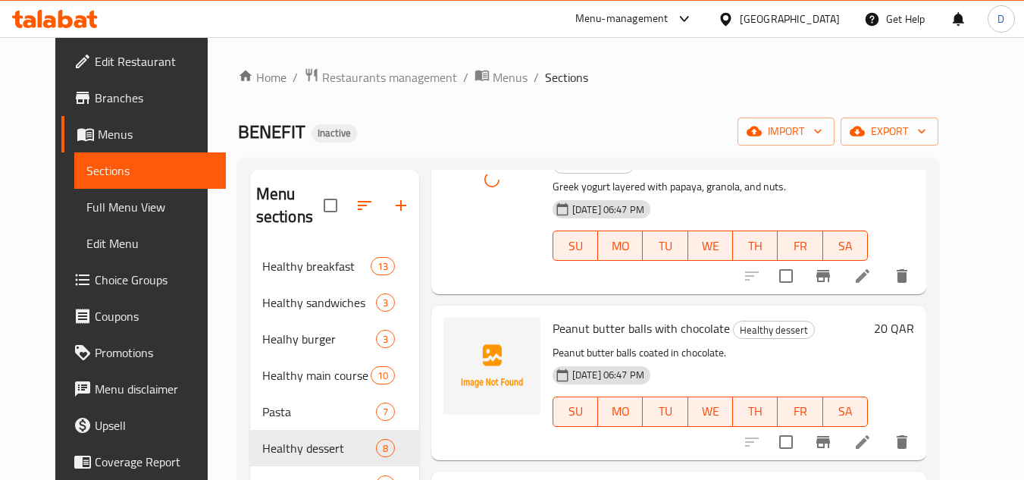
scroll to position [834, 0]
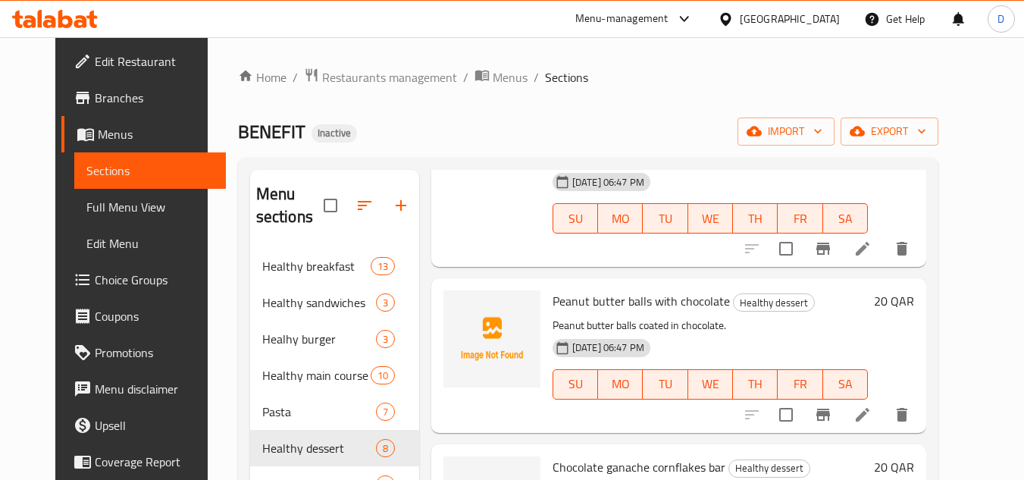
click at [600, 299] on span "Peanut butter balls with chocolate" at bounding box center [641, 301] width 177 height 23
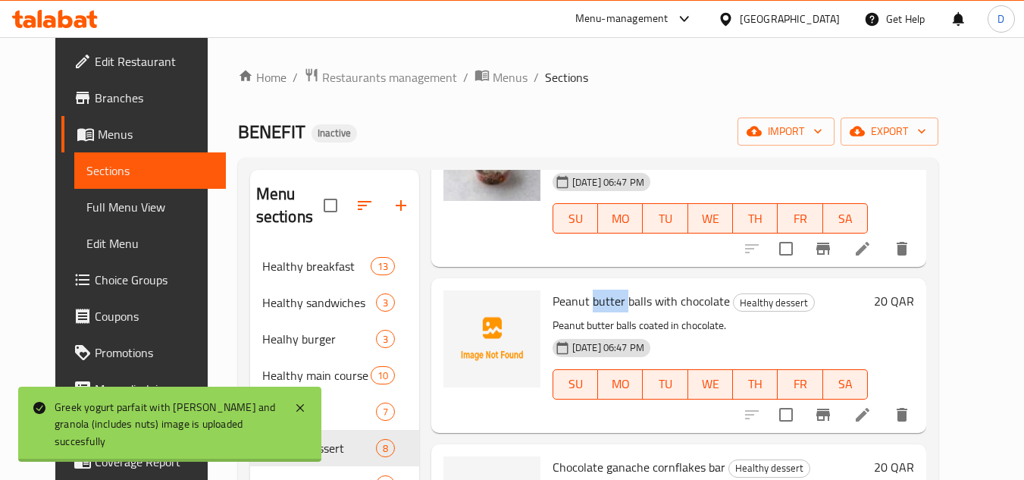
click at [600, 299] on span "Peanut butter balls with chocolate" at bounding box center [641, 301] width 177 height 23
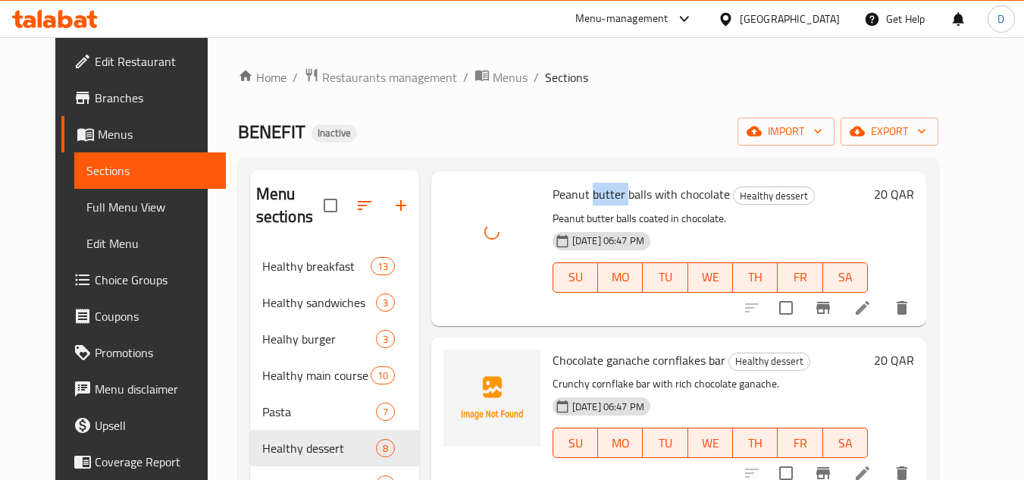
scroll to position [948, 0]
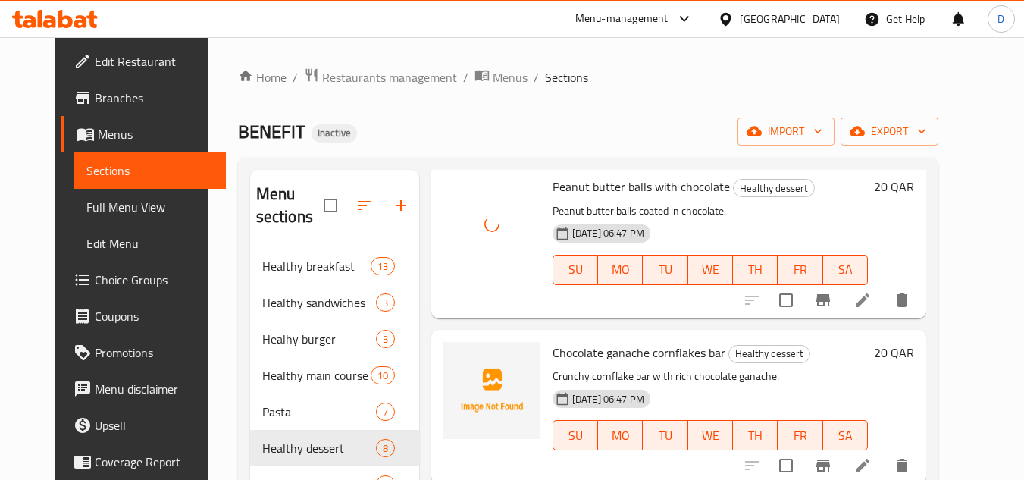
click at [621, 354] on span "Chocolate ganache cornflakes bar" at bounding box center [639, 352] width 173 height 23
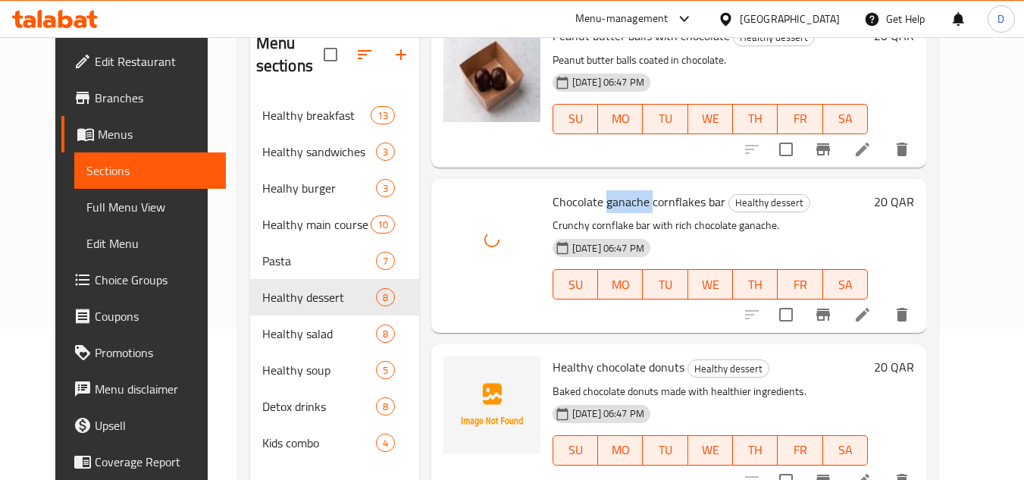
scroll to position [212, 0]
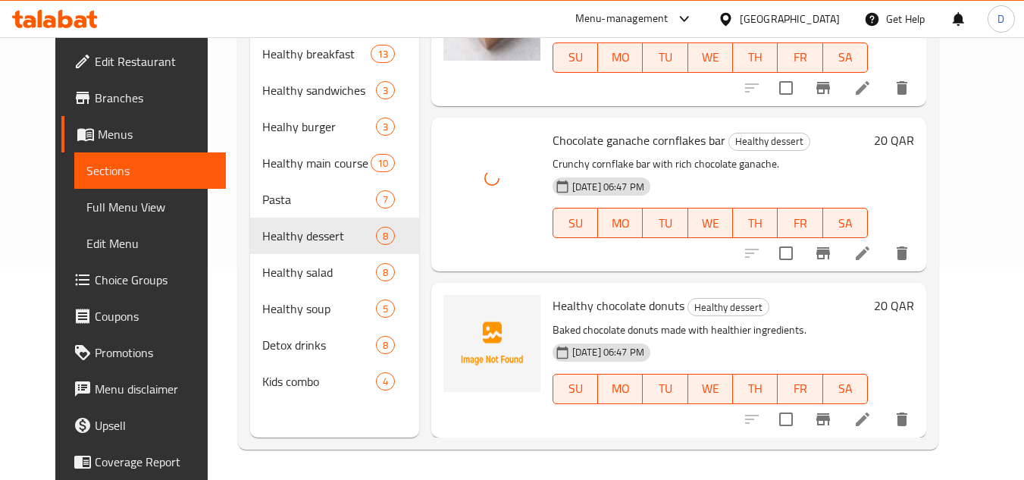
click at [605, 308] on span "Healthy chocolate donuts" at bounding box center [619, 305] width 132 height 23
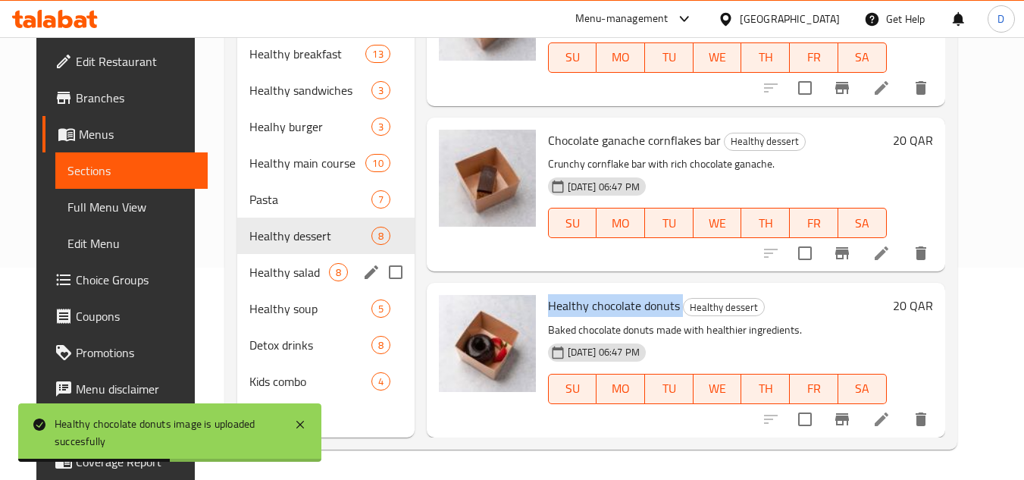
click at [279, 283] on div "Healthy salad 8" at bounding box center [325, 272] width 177 height 36
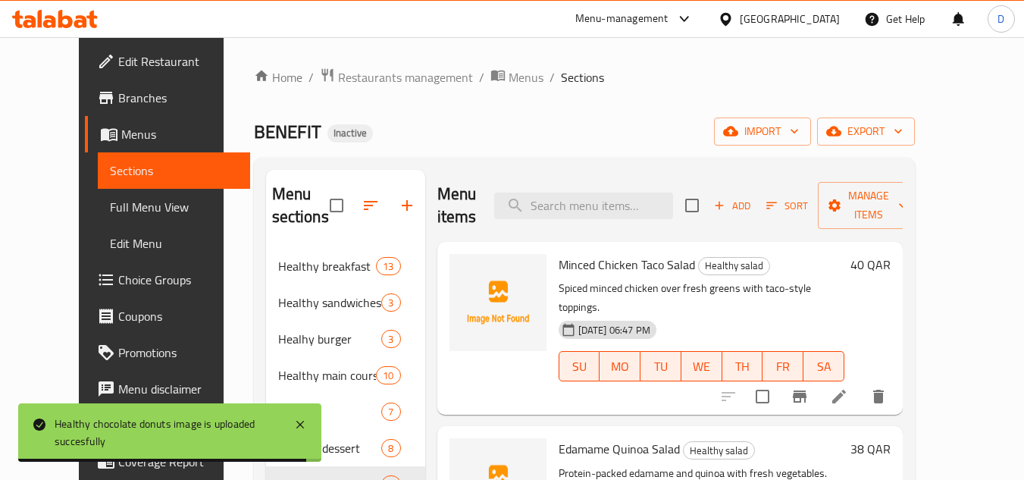
click at [608, 261] on span "Minced Chicken Taco Salad" at bounding box center [627, 264] width 136 height 23
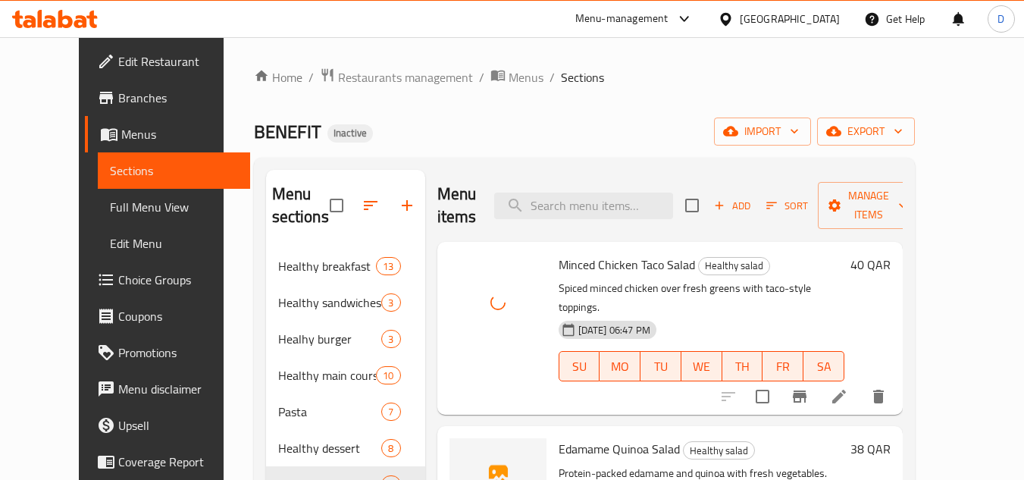
click at [571, 437] on span "Edamame Quinoa Salad" at bounding box center [619, 448] width 121 height 23
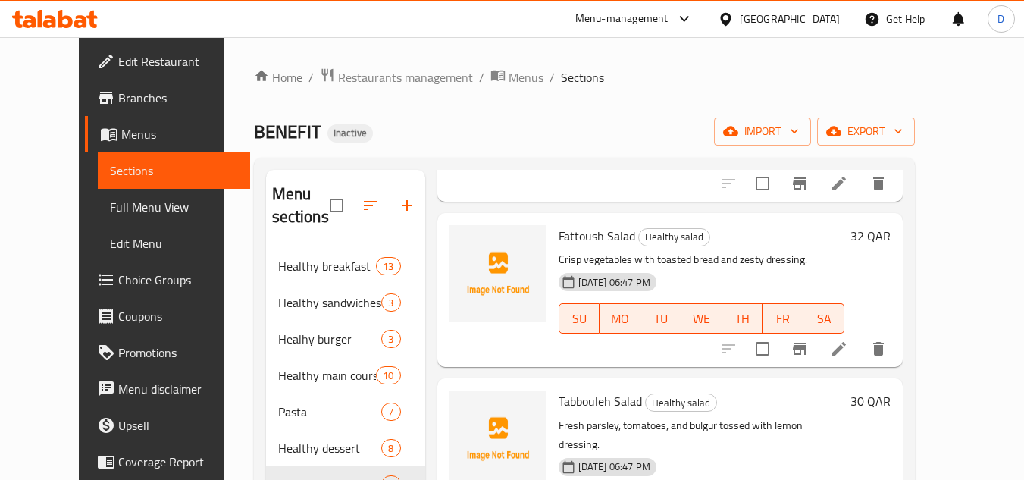
scroll to position [303, 0]
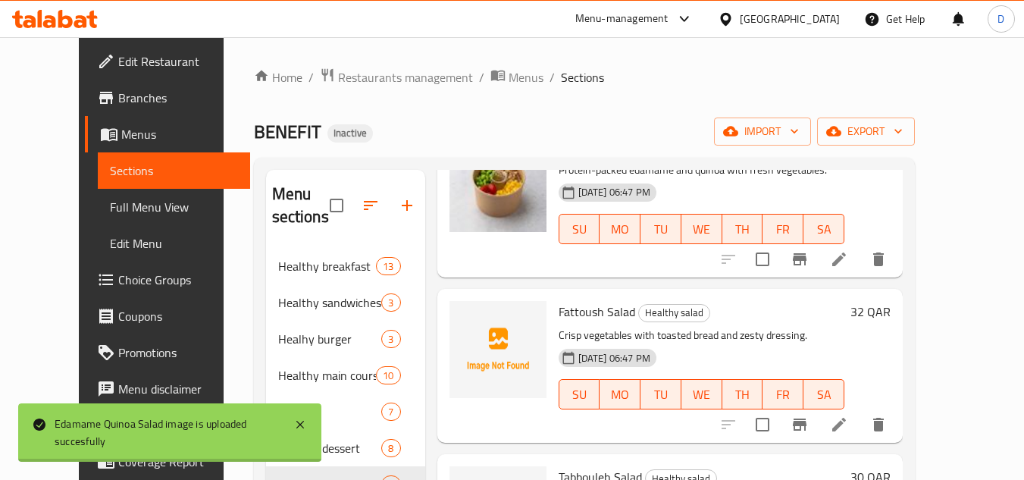
click at [562, 300] on span "Fattoush Salad" at bounding box center [597, 311] width 77 height 23
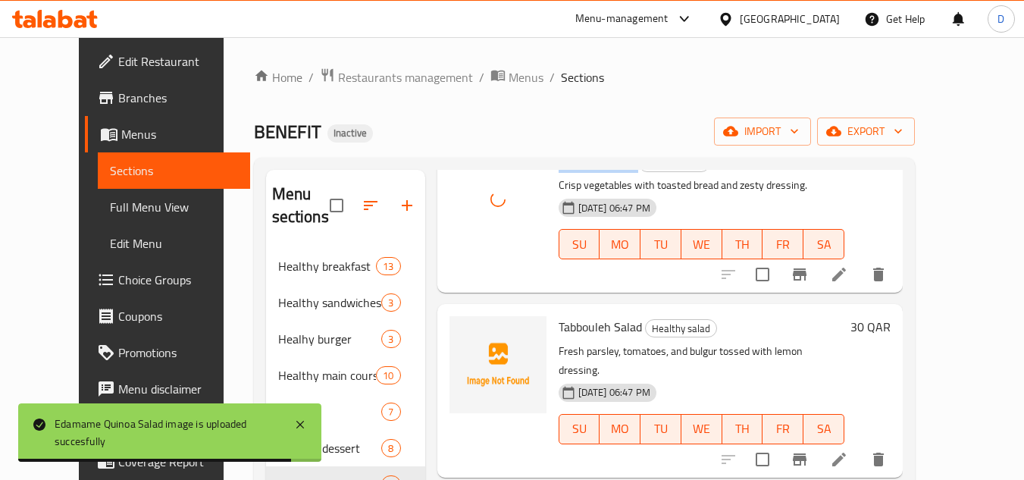
scroll to position [455, 0]
click at [563, 314] on span "Tabbouleh Salad" at bounding box center [600, 325] width 83 height 23
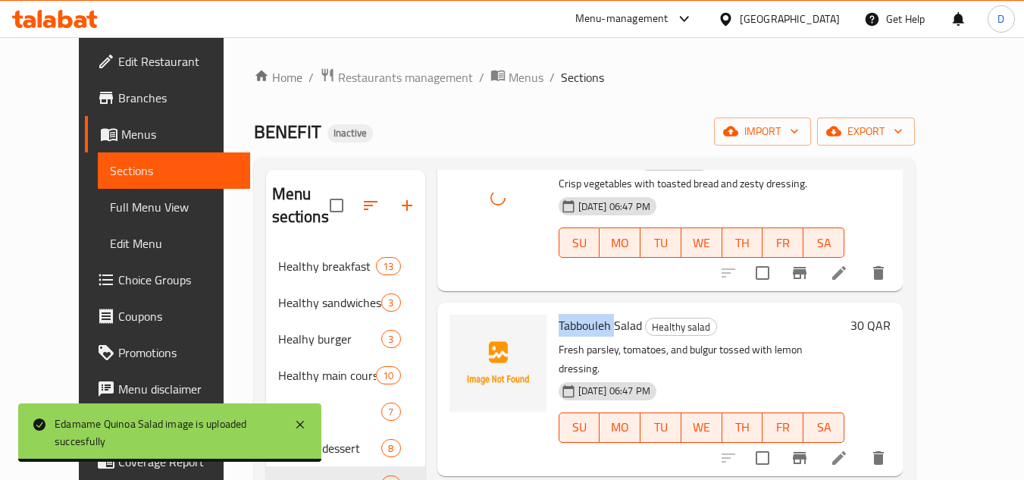
click at [563, 314] on span "Tabbouleh Salad" at bounding box center [600, 325] width 83 height 23
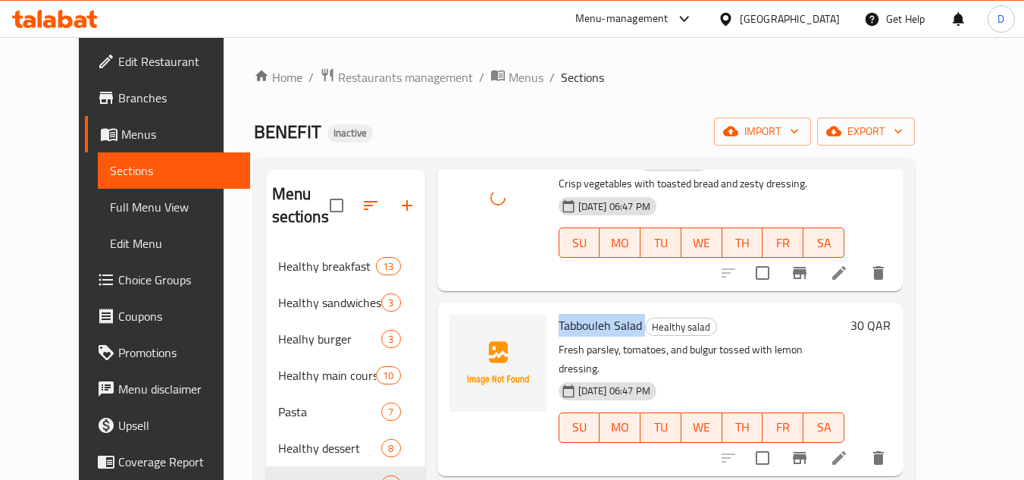
click at [563, 314] on span "Tabbouleh Salad" at bounding box center [600, 325] width 83 height 23
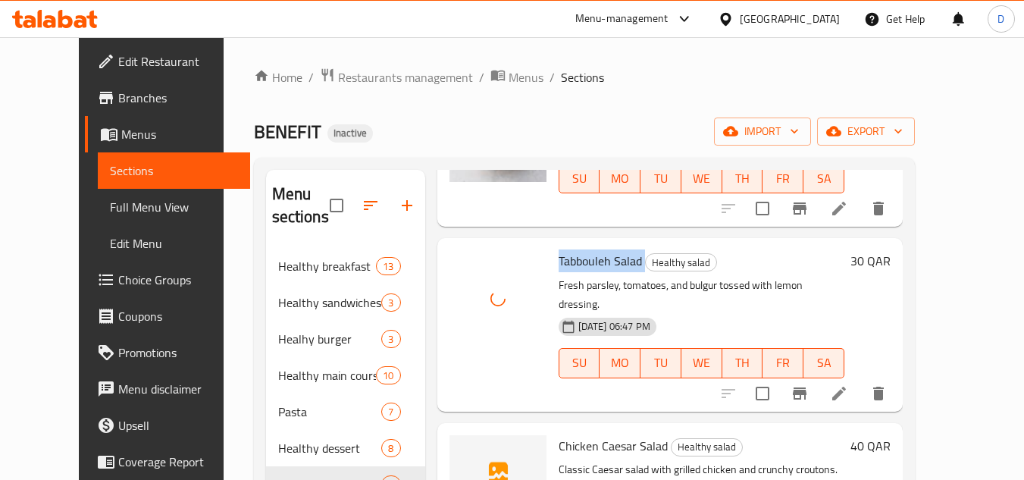
scroll to position [606, 0]
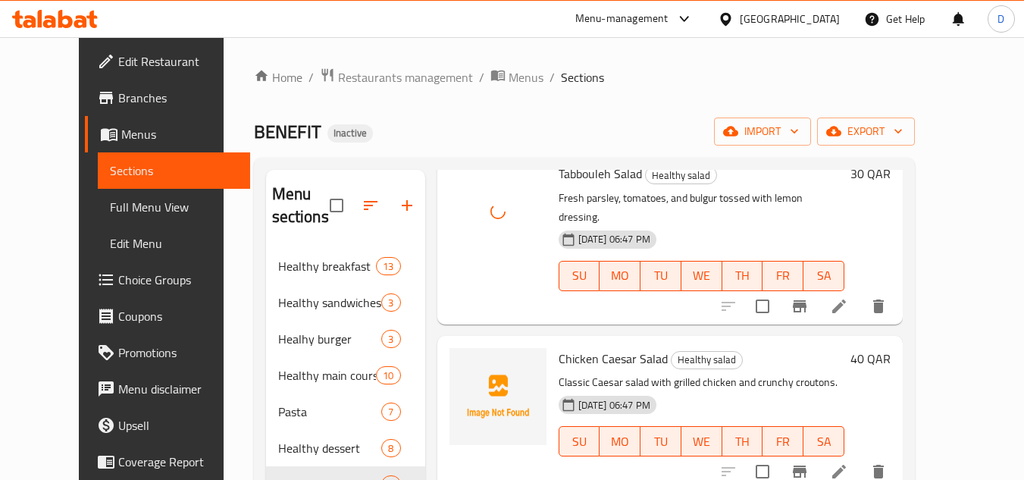
click at [559, 347] on span "Chicken Caesar Salad" at bounding box center [613, 358] width 109 height 23
click at [562, 347] on span "Chicken Caesar Salad" at bounding box center [613, 358] width 109 height 23
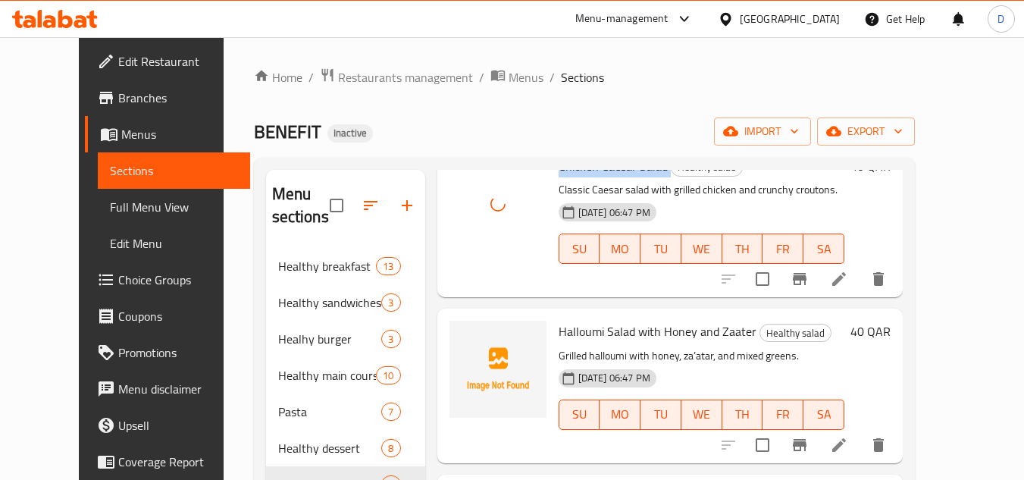
scroll to position [834, 0]
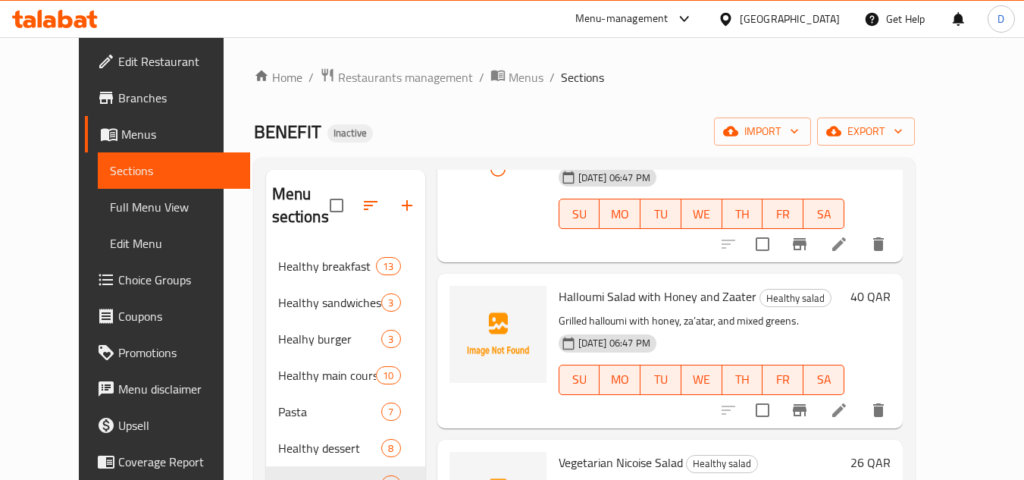
click at [559, 285] on span "Halloumi Salad with Honey and Zaater" at bounding box center [658, 296] width 198 height 23
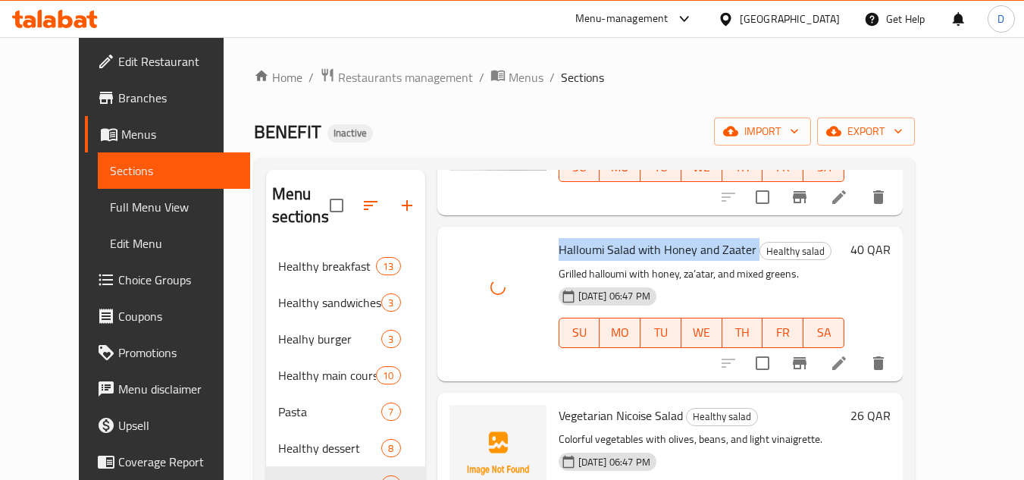
scroll to position [906, 0]
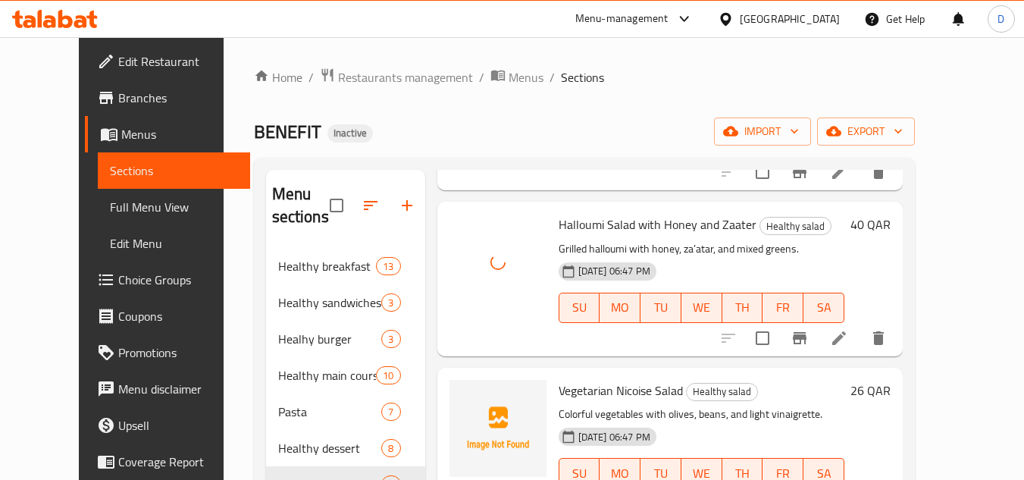
click at [578, 379] on span "Vegetarian Nicoise Salad" at bounding box center [621, 390] width 124 height 23
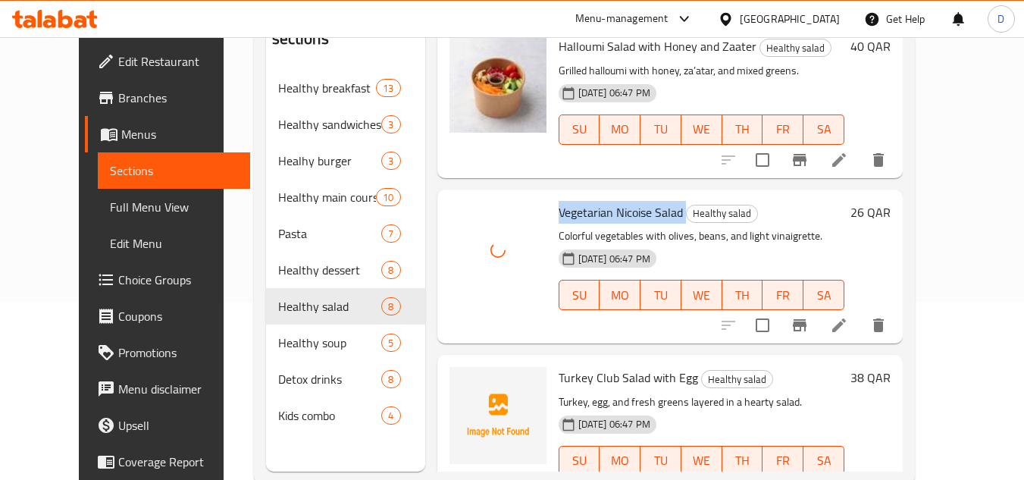
scroll to position [212, 0]
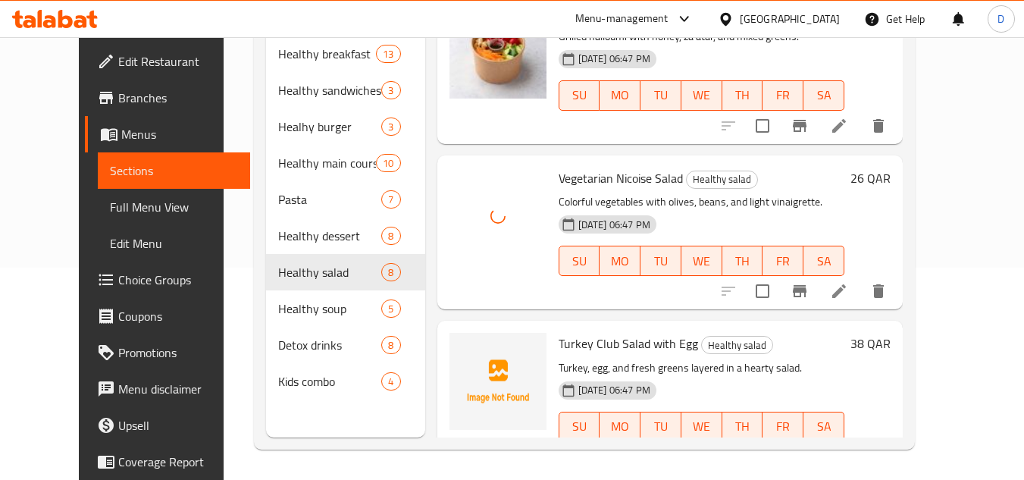
click at [602, 332] on span "Turkey Club Salad with Egg" at bounding box center [628, 343] width 139 height 23
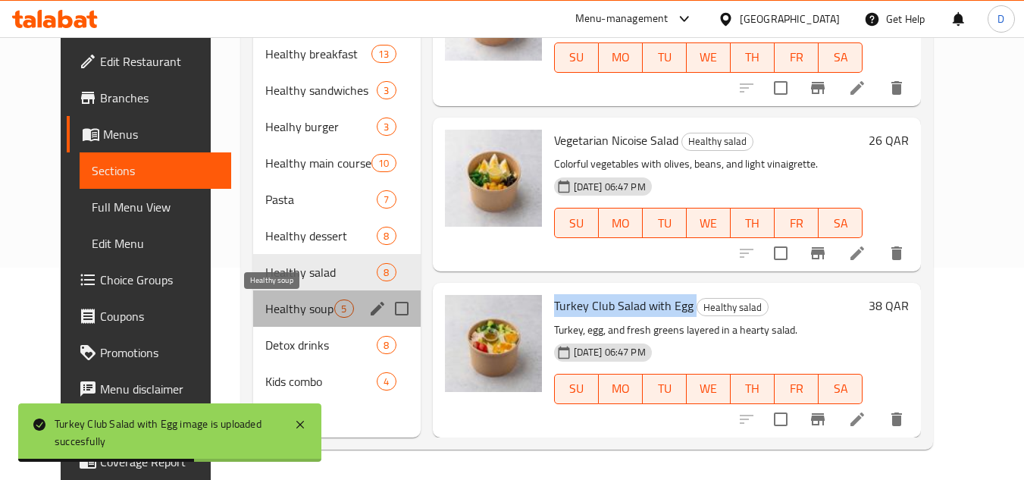
click at [273, 306] on span "Healthy soup" at bounding box center [299, 308] width 69 height 18
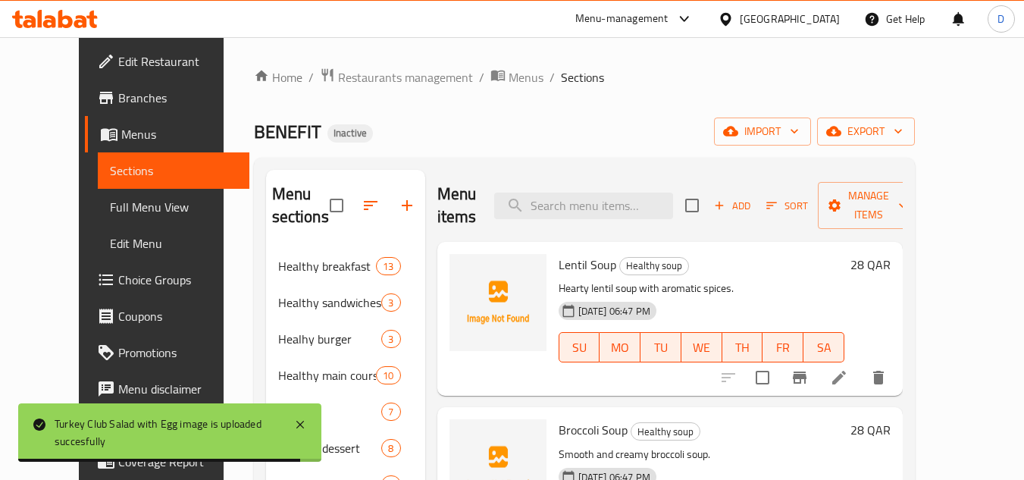
click at [559, 265] on span "Lentil Soup" at bounding box center [588, 264] width 58 height 23
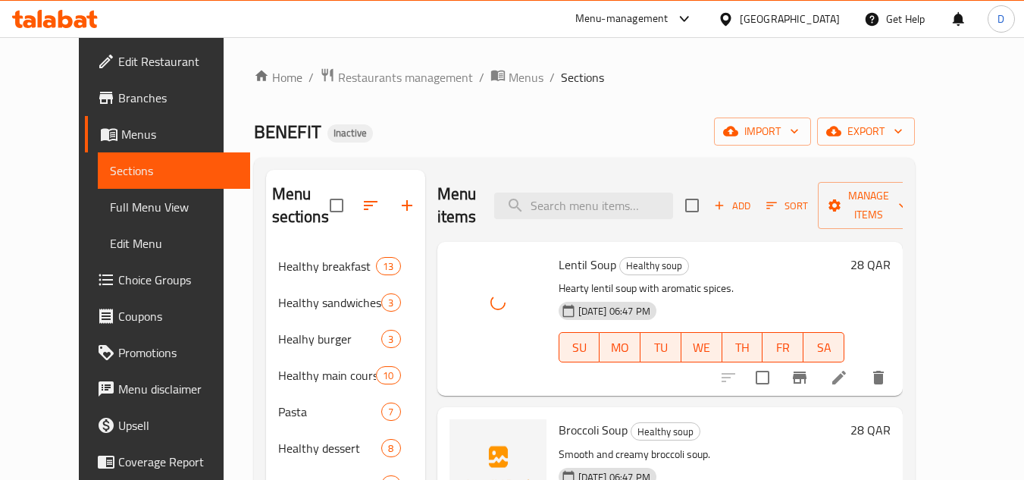
click at [560, 430] on span "Broccoli Soup" at bounding box center [593, 429] width 69 height 23
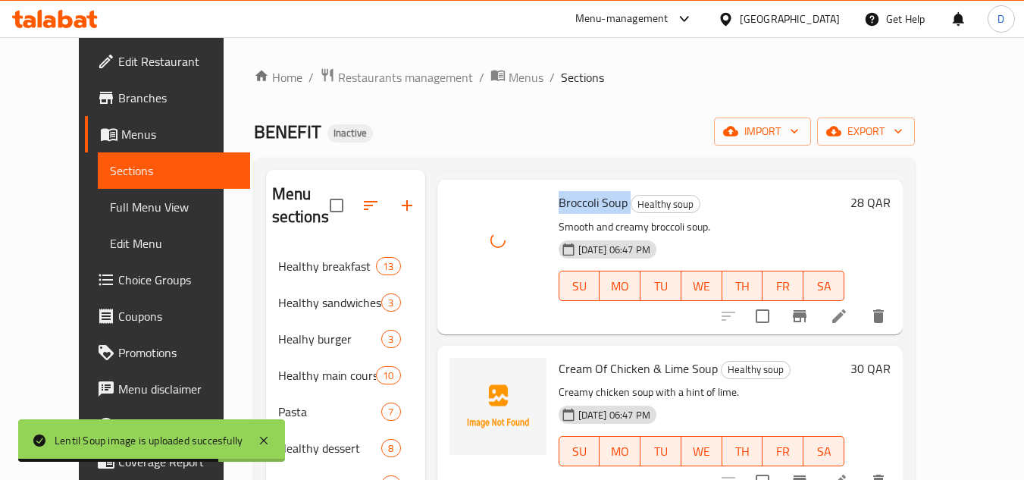
scroll to position [303, 0]
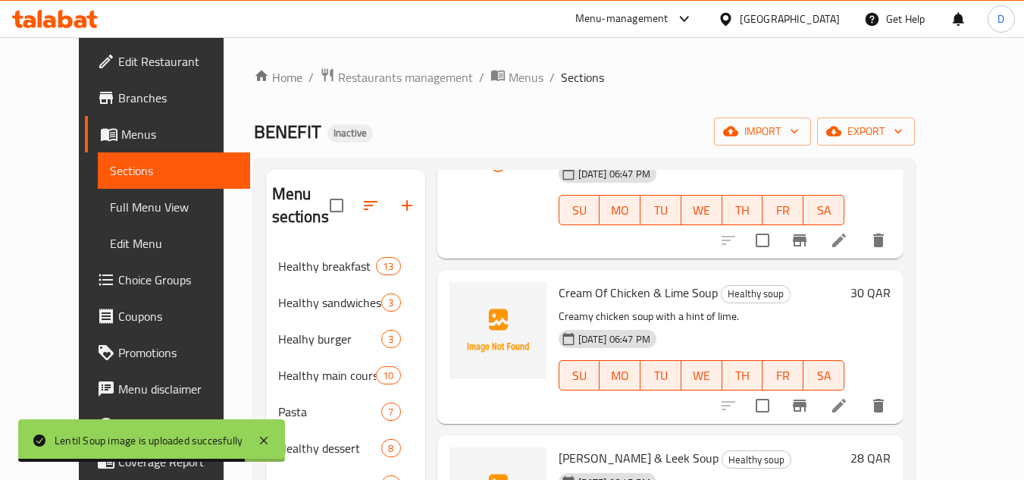
click at [562, 293] on span "Cream Of Chicken & Lime Soup" at bounding box center [638, 292] width 159 height 23
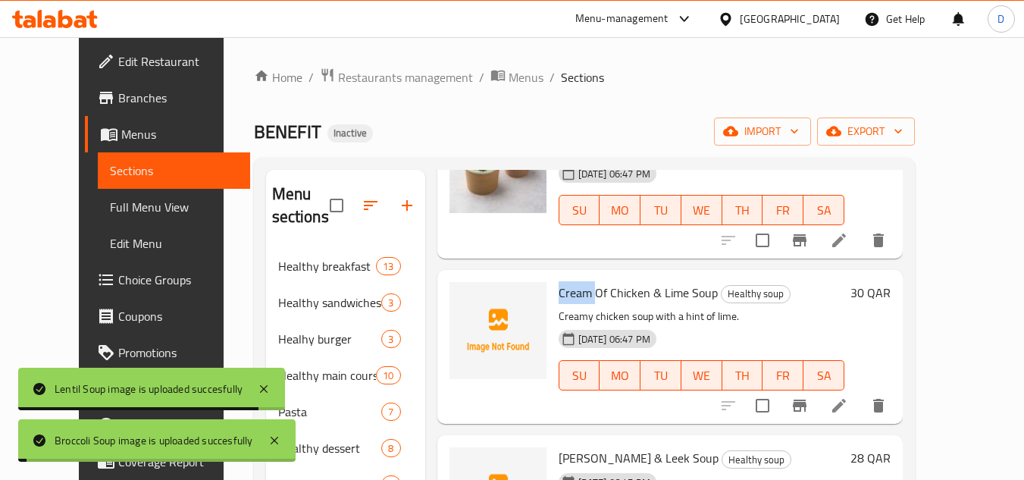
click at [562, 293] on span "Cream Of Chicken & Lime Soup" at bounding box center [638, 292] width 159 height 23
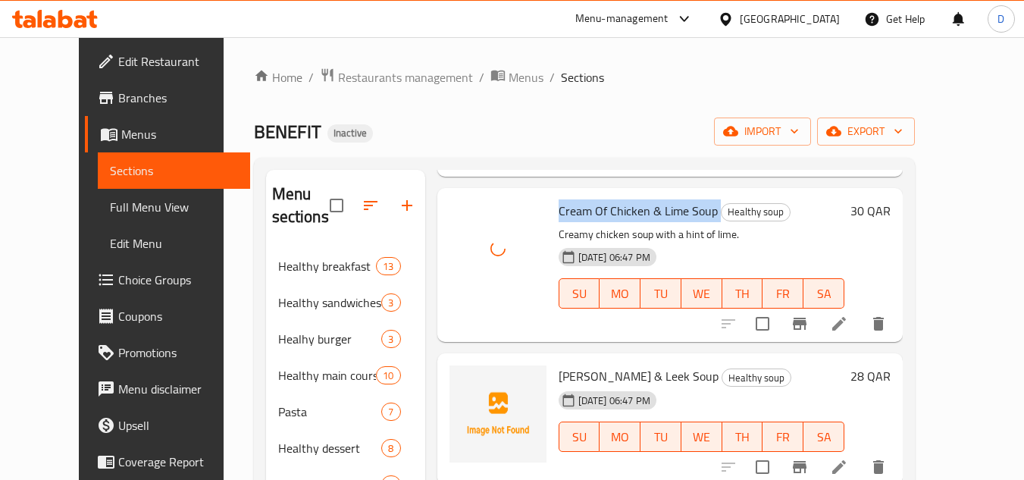
scroll to position [386, 0]
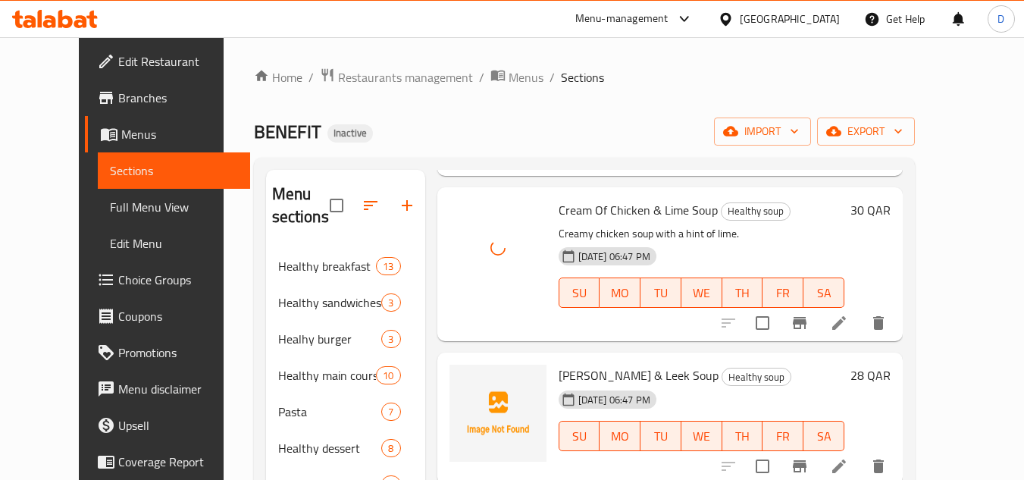
click at [567, 384] on div "01-09-2025 06:47 PM" at bounding box center [590, 399] width 74 height 30
click at [572, 377] on span "Potato & Leek Soup" at bounding box center [639, 375] width 160 height 23
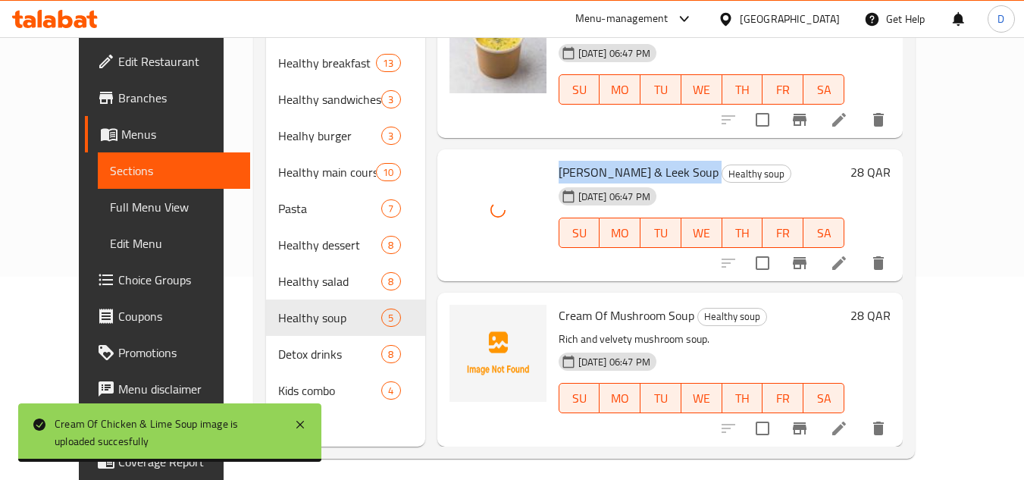
scroll to position [212, 0]
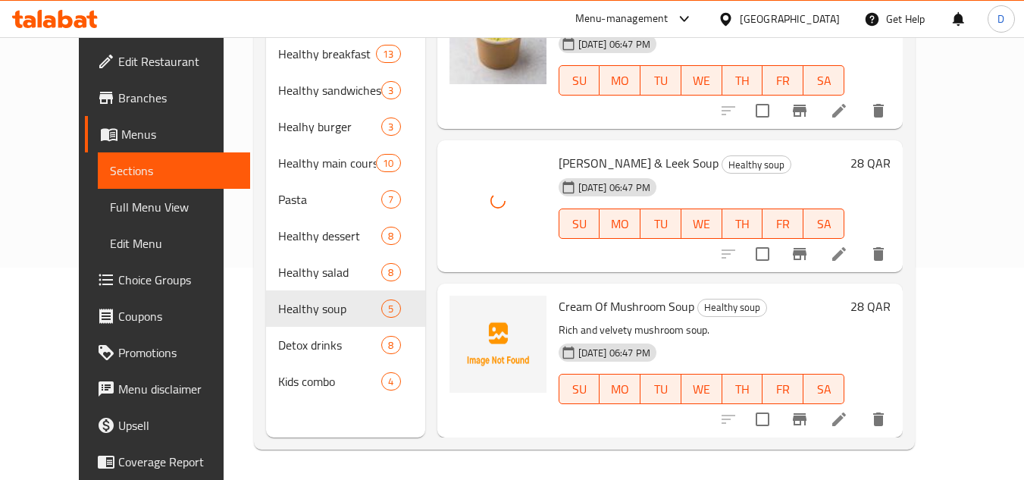
click at [615, 307] on span "Cream Of Mushroom Soup" at bounding box center [627, 306] width 136 height 23
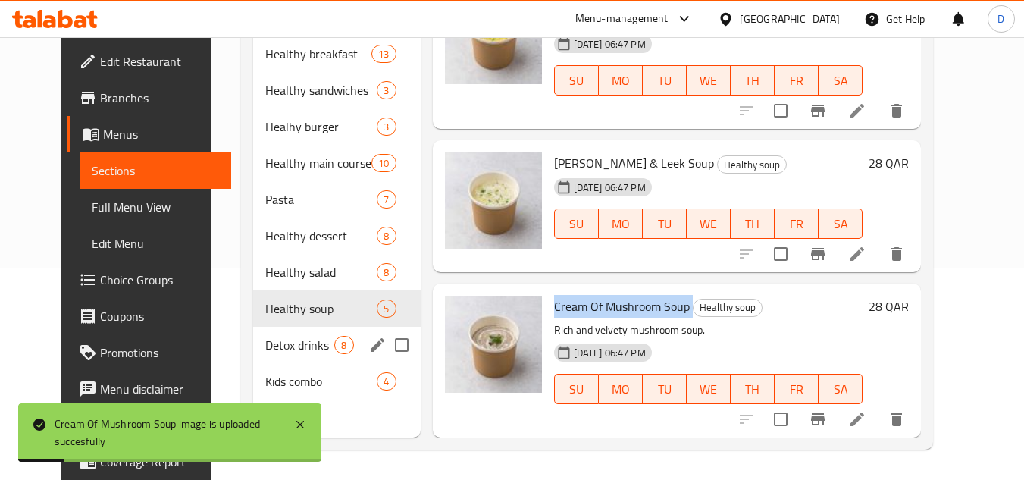
click at [279, 354] on div "Detox drinks 8" at bounding box center [336, 345] width 167 height 36
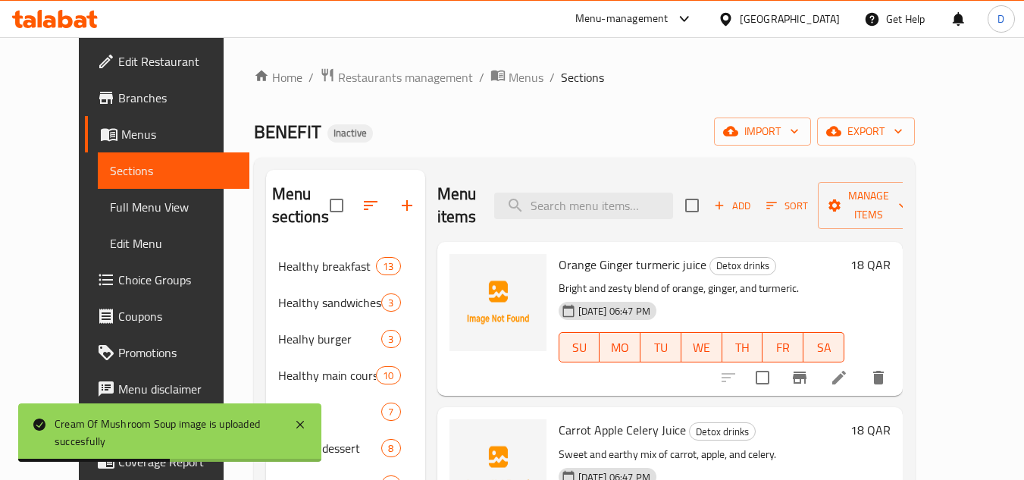
click at [603, 267] on span "Orange Ginger turmeric juice" at bounding box center [633, 264] width 148 height 23
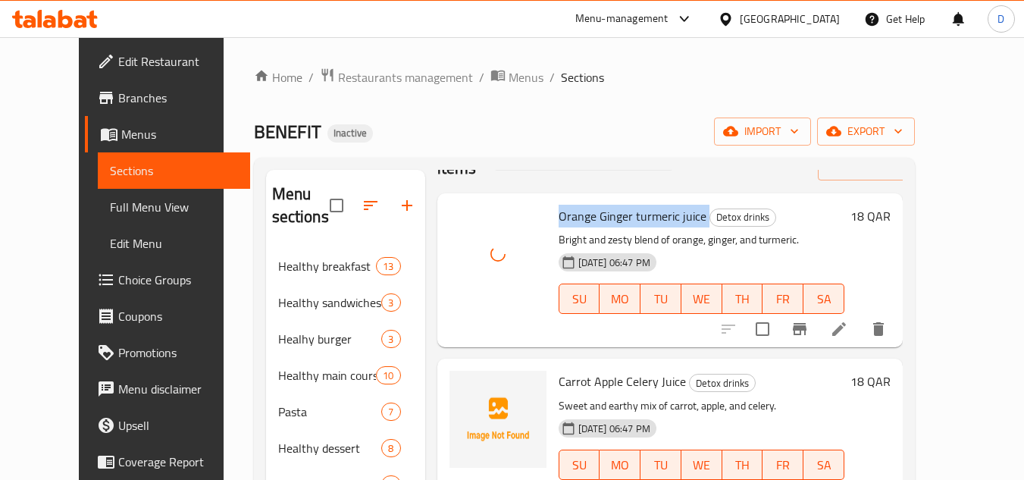
scroll to position [76, 0]
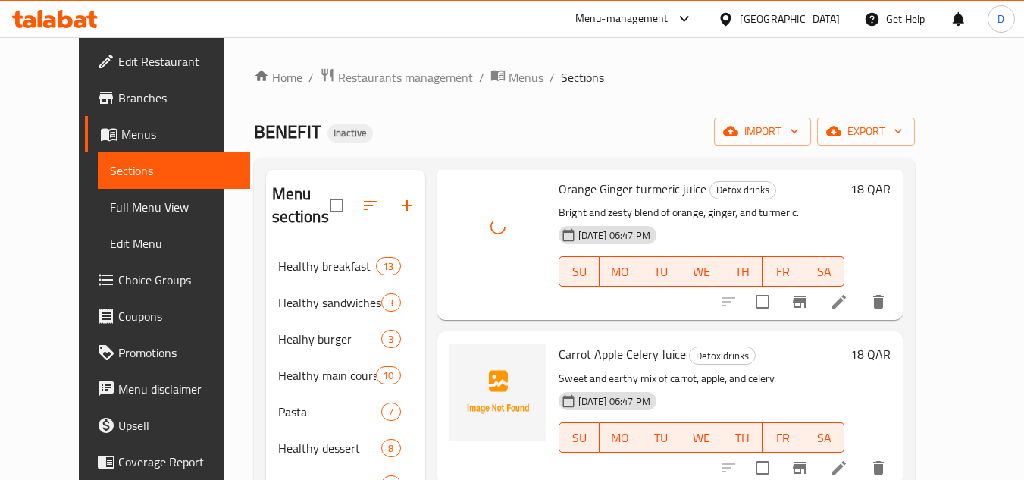
click at [580, 353] on span "Carrot Apple Celery Juice" at bounding box center [622, 354] width 127 height 23
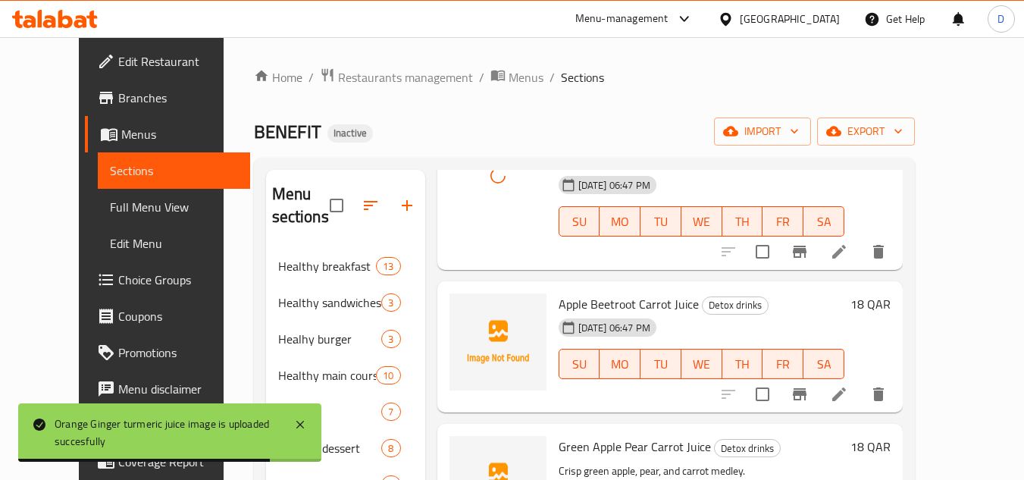
scroll to position [303, 0]
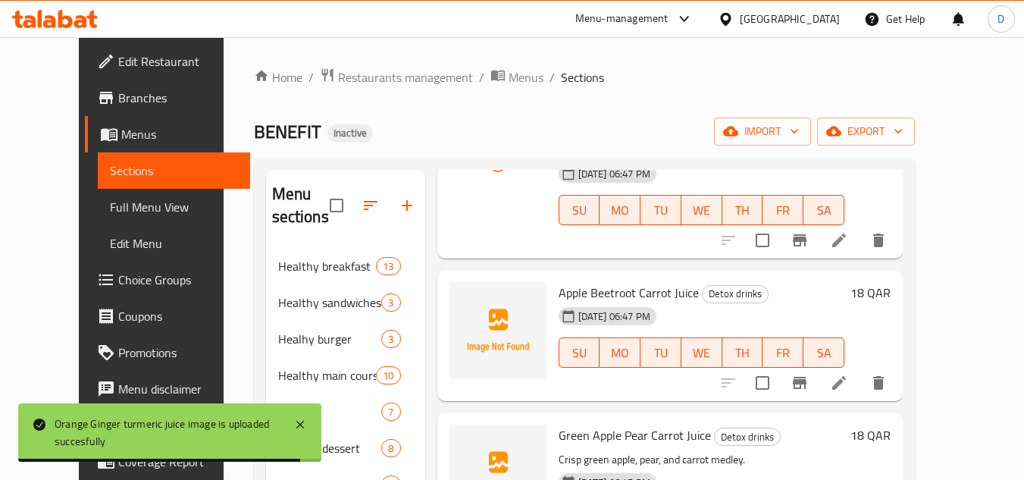
click at [593, 289] on span "Apple Beetroot Carrot Juice" at bounding box center [629, 292] width 140 height 23
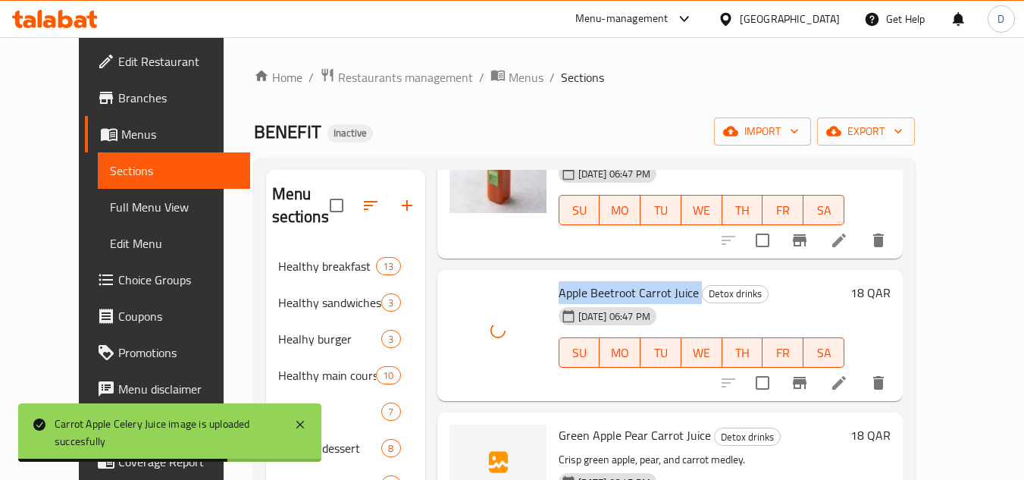
scroll to position [455, 0]
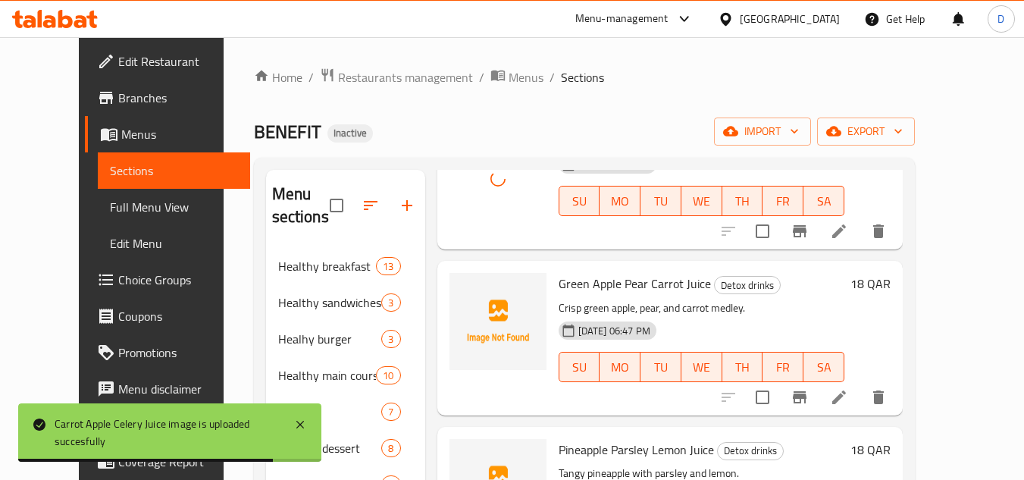
click at [599, 279] on span "Green Apple Pear Carrot Juice" at bounding box center [635, 283] width 152 height 23
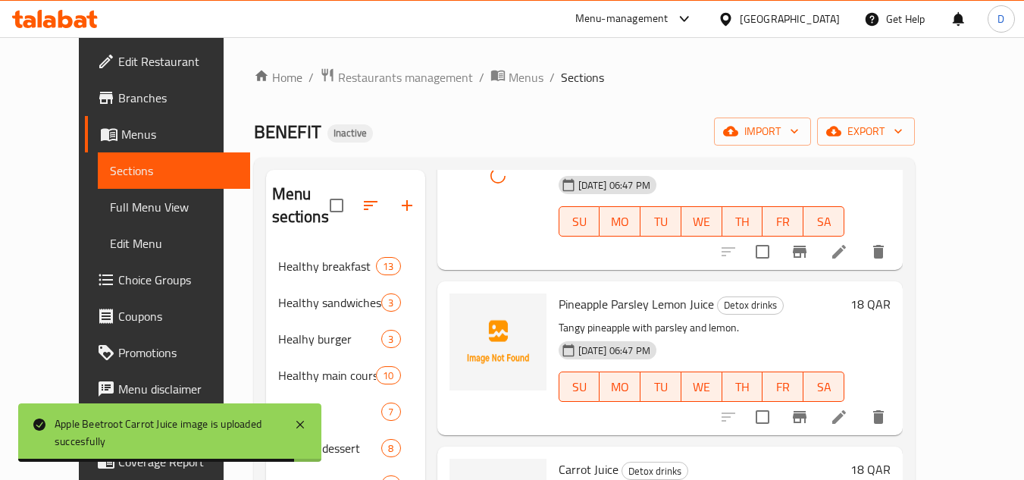
scroll to position [606, 0]
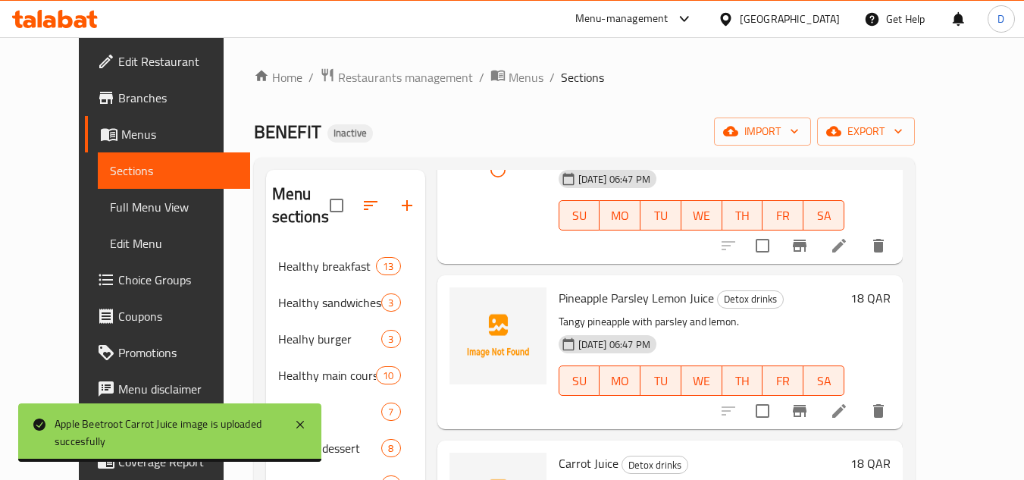
click at [559, 298] on span "Pineapple Parsley Lemon Juice" at bounding box center [636, 297] width 155 height 23
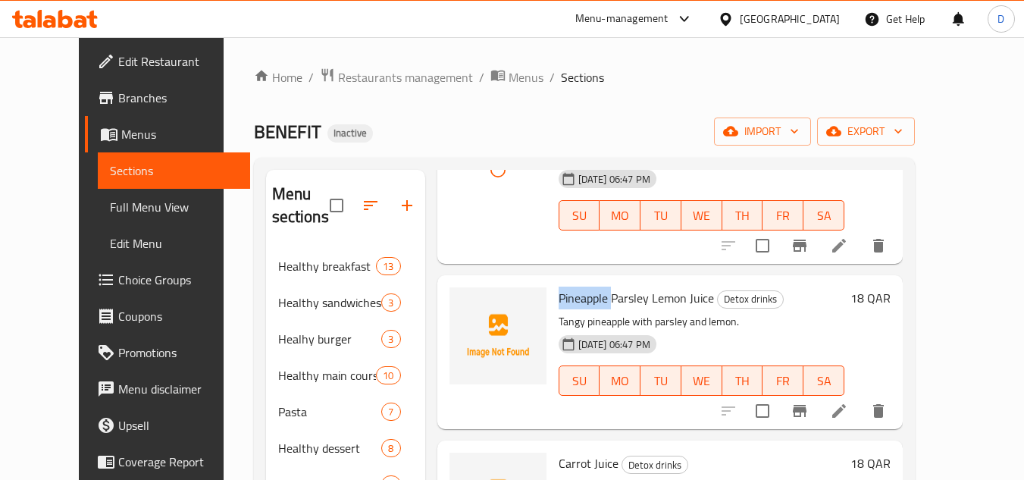
click at [559, 298] on span "Pineapple Parsley Lemon Juice" at bounding box center [636, 297] width 155 height 23
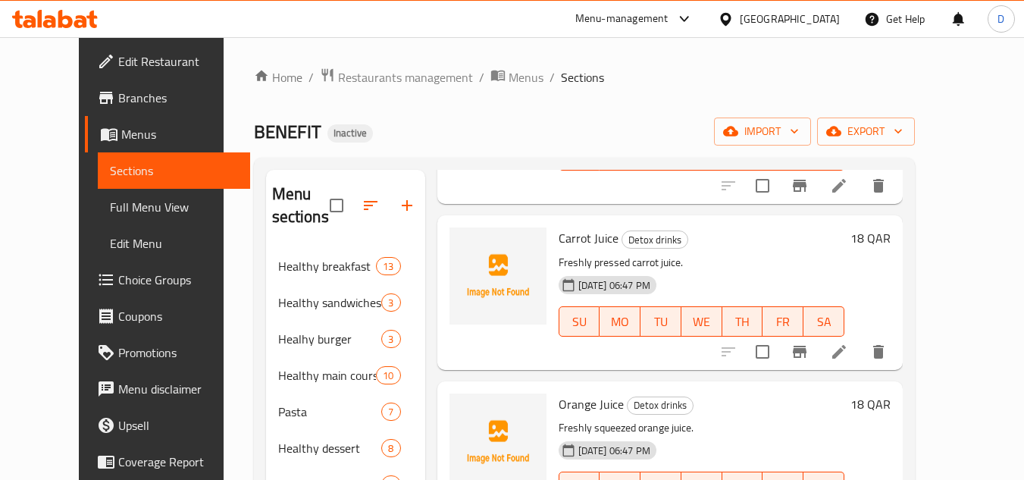
scroll to position [807, 0]
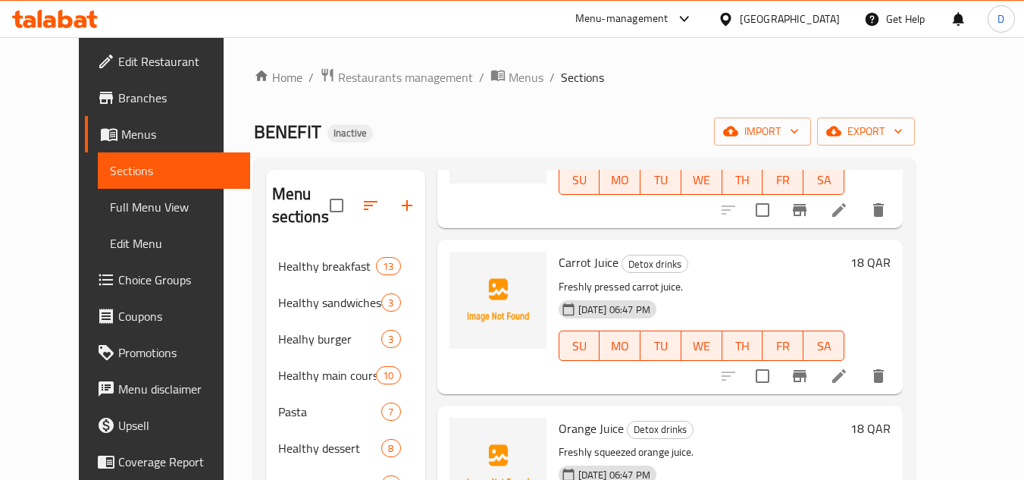
click at [559, 264] on span "Carrot Juice" at bounding box center [589, 262] width 60 height 23
click at [560, 426] on span "Orange Juice" at bounding box center [591, 428] width 65 height 23
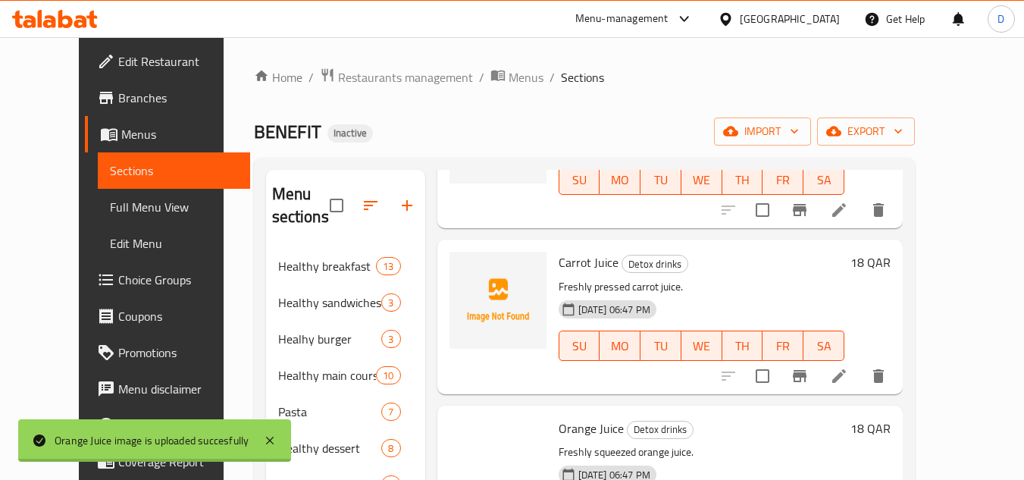
click at [559, 258] on span "Carrot Juice" at bounding box center [589, 262] width 60 height 23
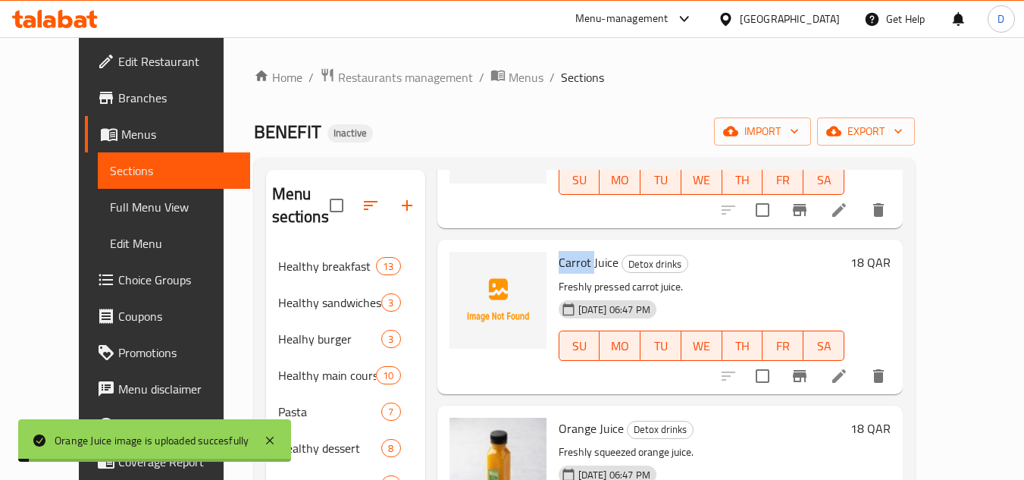
click at [559, 258] on span "Carrot Juice" at bounding box center [589, 262] width 60 height 23
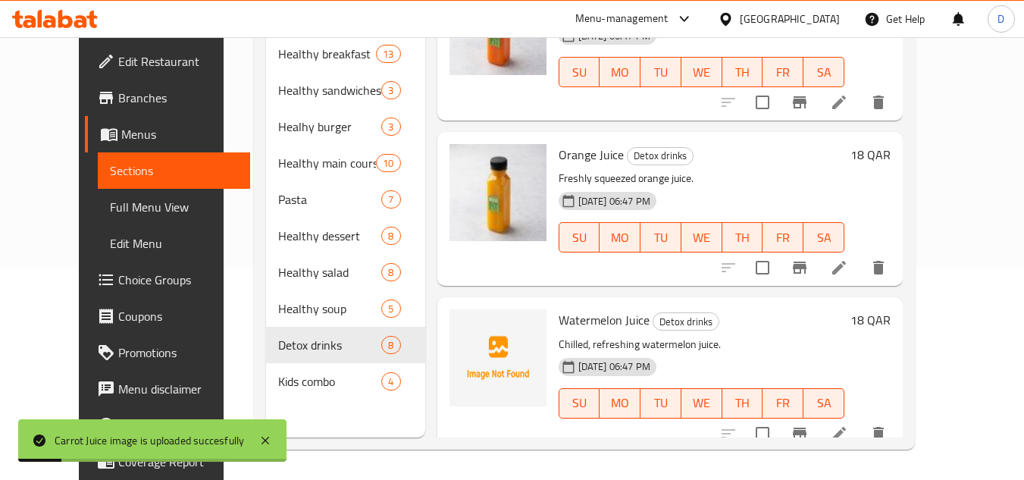
scroll to position [883, 0]
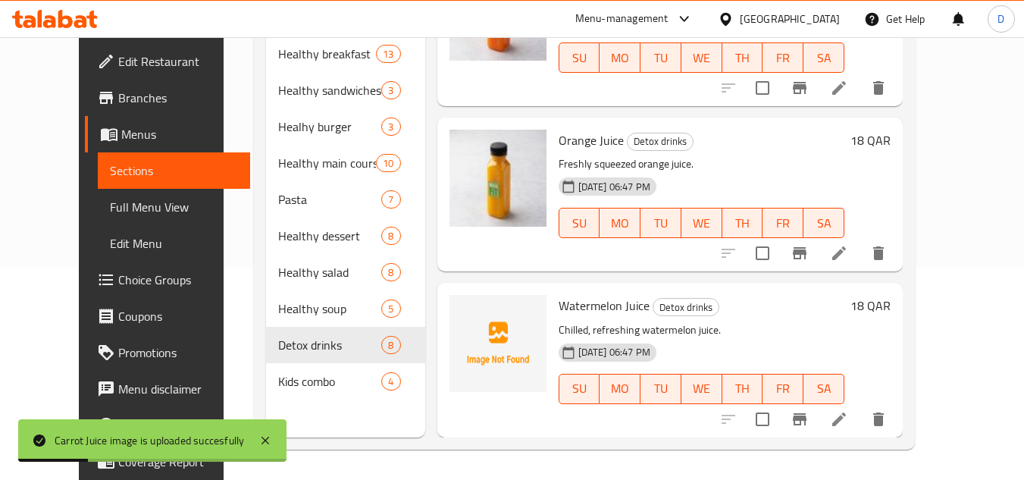
click at [583, 302] on span "Watermelon Juice" at bounding box center [604, 305] width 91 height 23
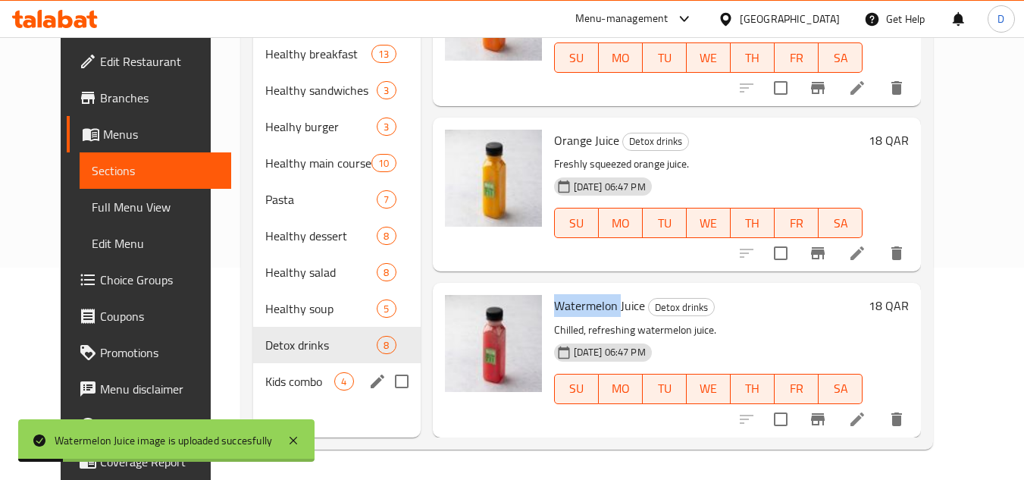
click at [265, 395] on div "Kids combo 4" at bounding box center [336, 381] width 167 height 36
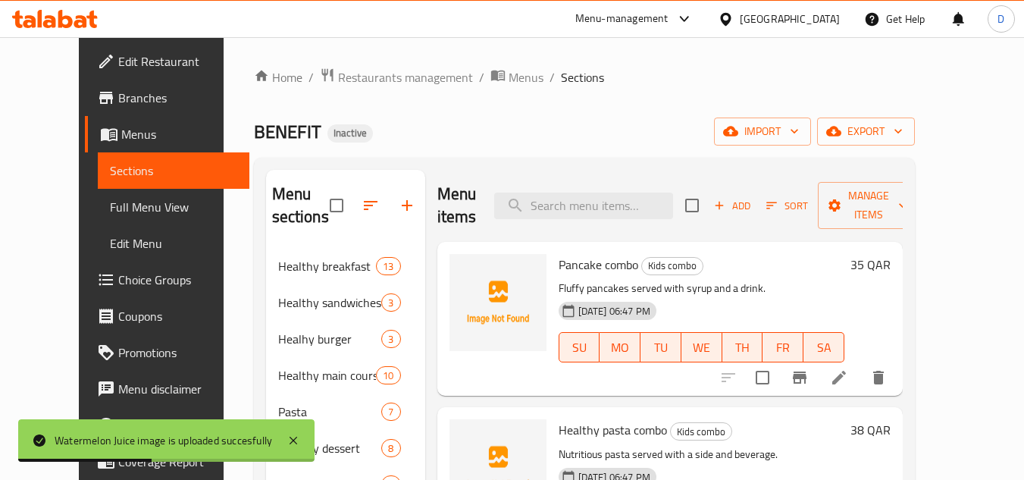
click at [568, 261] on span "Pancake combo" at bounding box center [599, 264] width 80 height 23
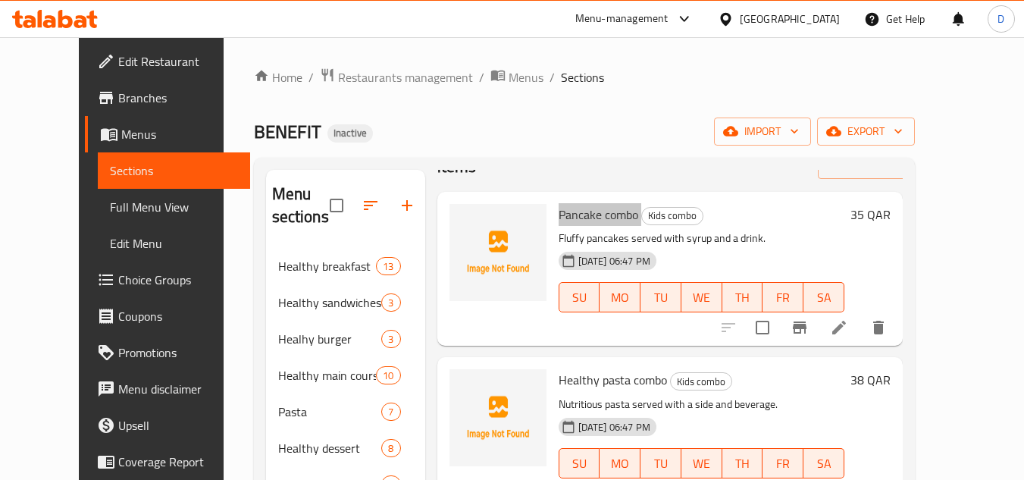
scroll to position [76, 0]
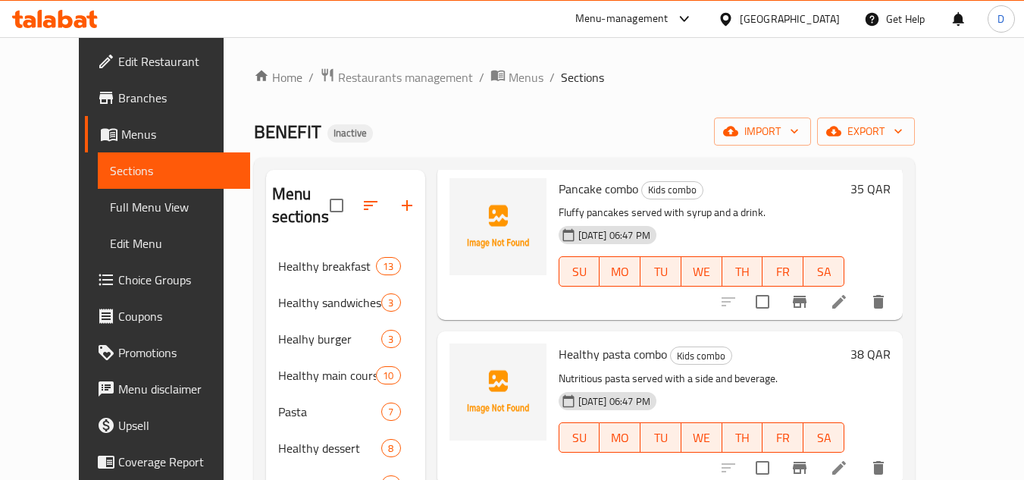
click at [592, 358] on span "Healthy pasta combo" at bounding box center [613, 354] width 108 height 23
click at [559, 343] on span "Healthy pasta combo" at bounding box center [613, 354] width 108 height 23
click at [559, 349] on span "Healthy pasta combo" at bounding box center [613, 354] width 108 height 23
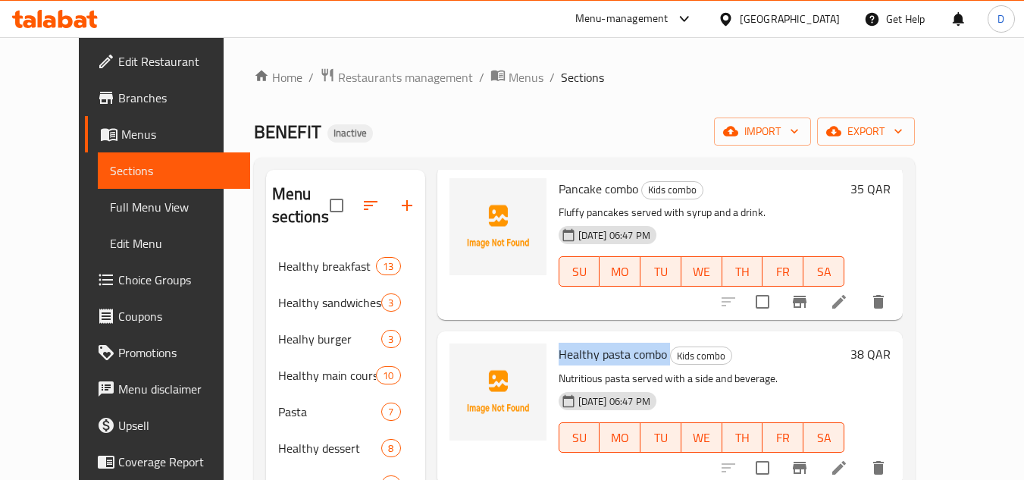
click at [559, 349] on span "Healthy pasta combo" at bounding box center [613, 354] width 108 height 23
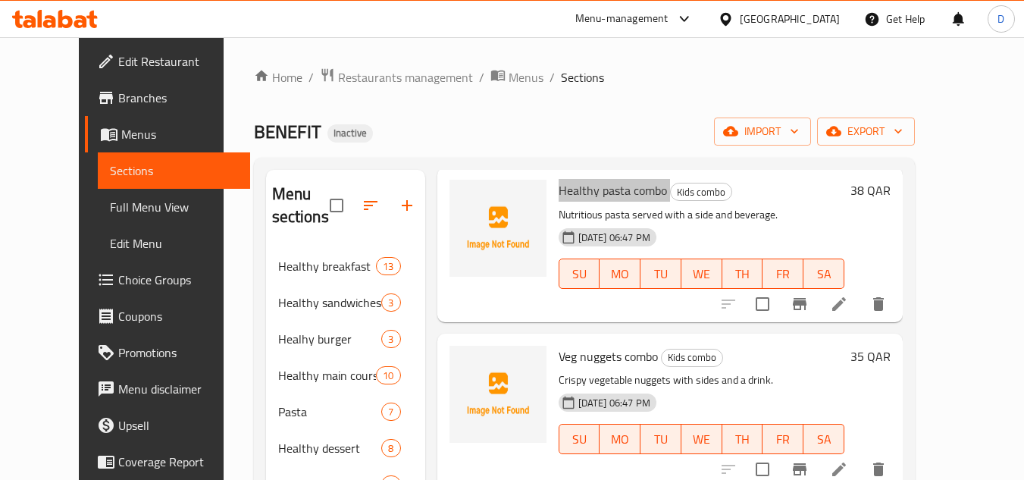
scroll to position [243, 0]
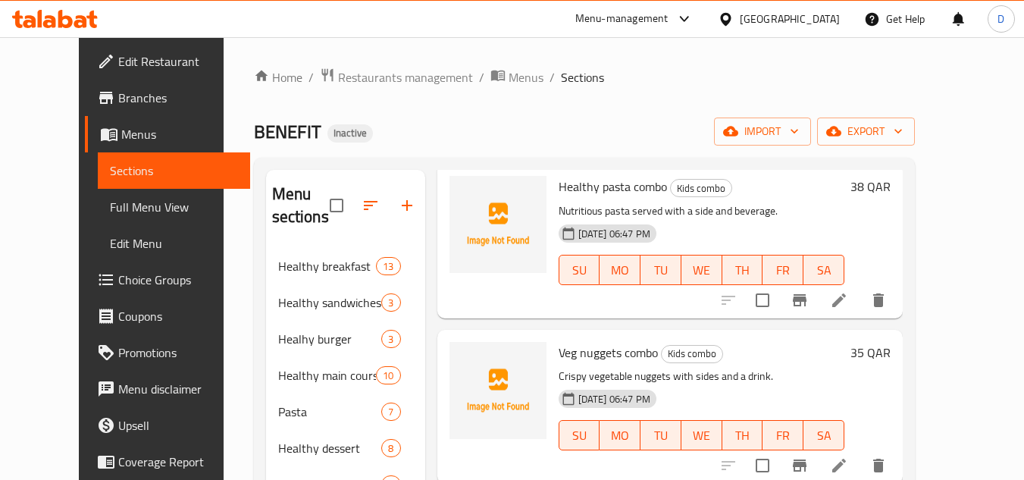
click at [580, 358] on span "Veg nuggets combo" at bounding box center [608, 352] width 99 height 23
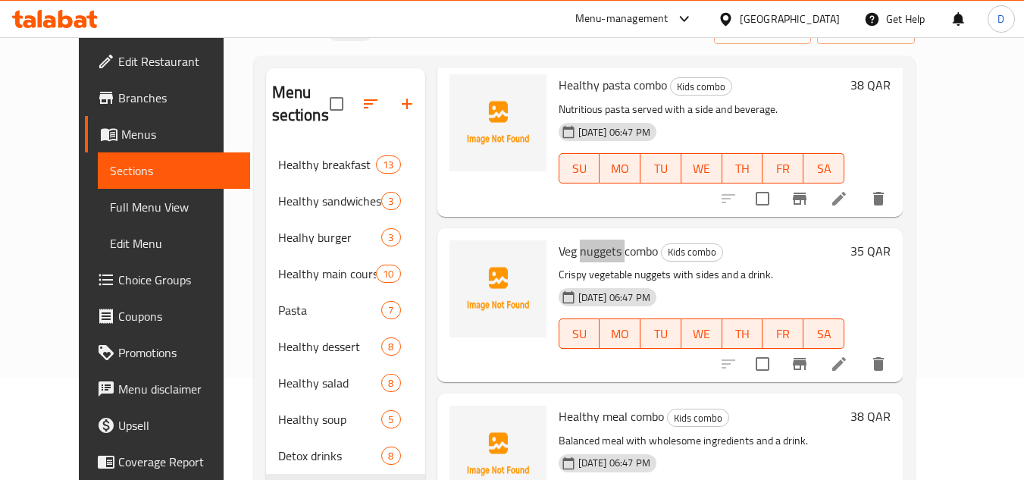
scroll to position [212, 0]
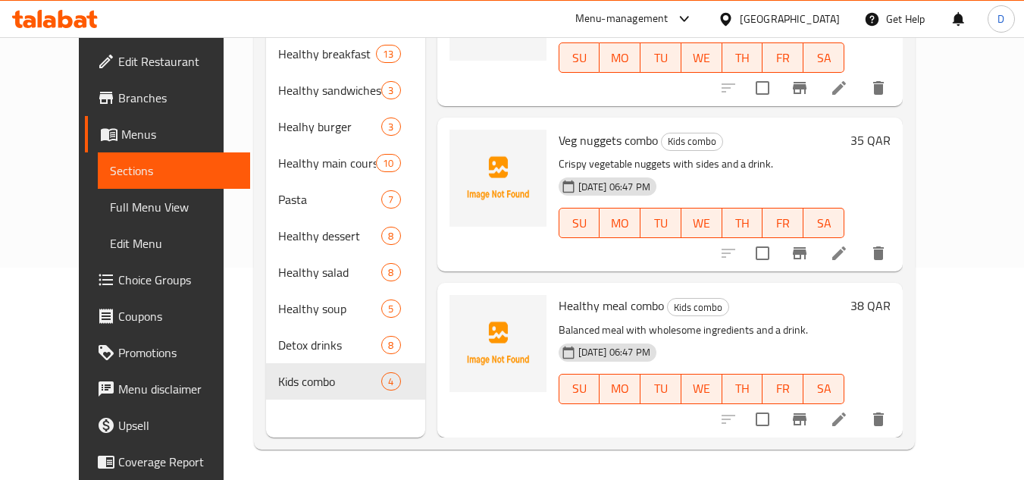
click at [636, 304] on span "Healthy meal combo" at bounding box center [611, 305] width 105 height 23
click at [110, 212] on span "Full Menu View" at bounding box center [174, 207] width 128 height 18
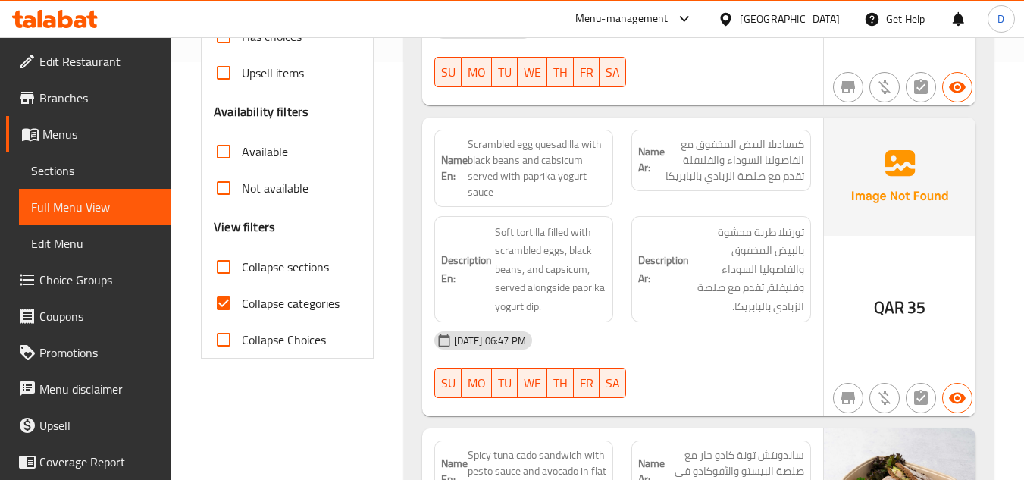
scroll to position [591, 0]
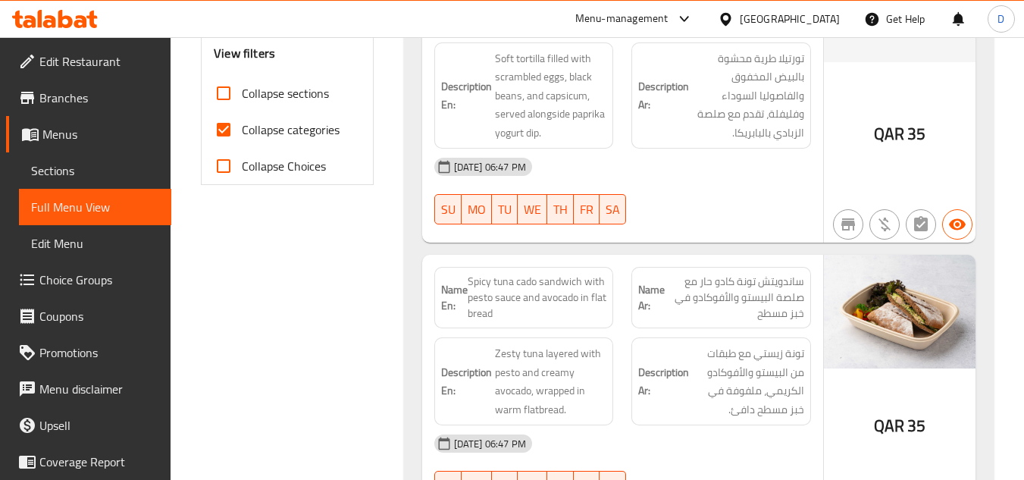
click at [224, 134] on input "Collapse categories" at bounding box center [223, 129] width 36 height 36
checkbox input "false"
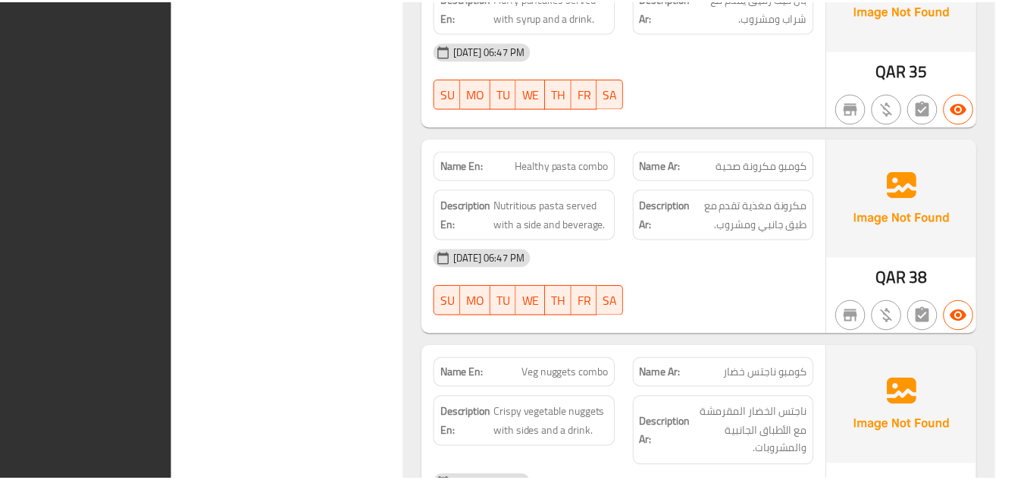
scroll to position [17016, 0]
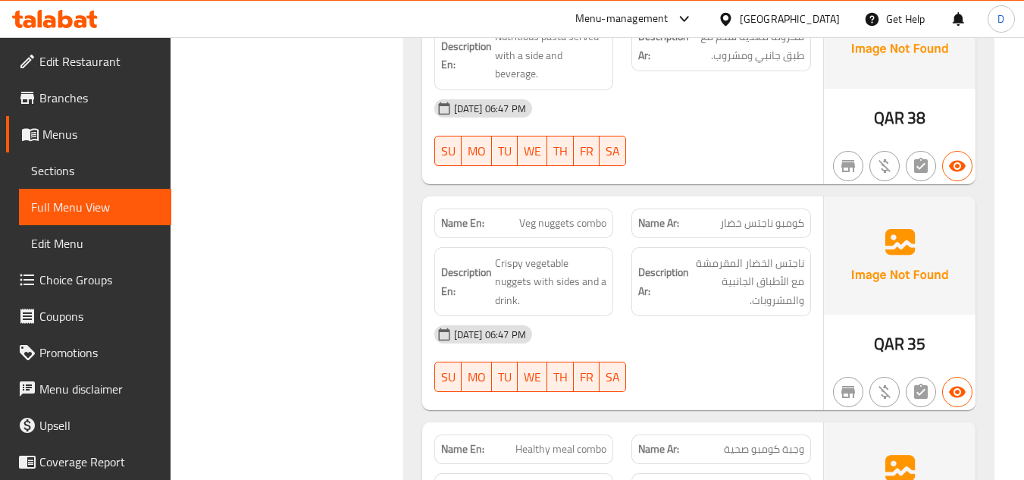
click at [734, 23] on icon at bounding box center [726, 19] width 16 height 16
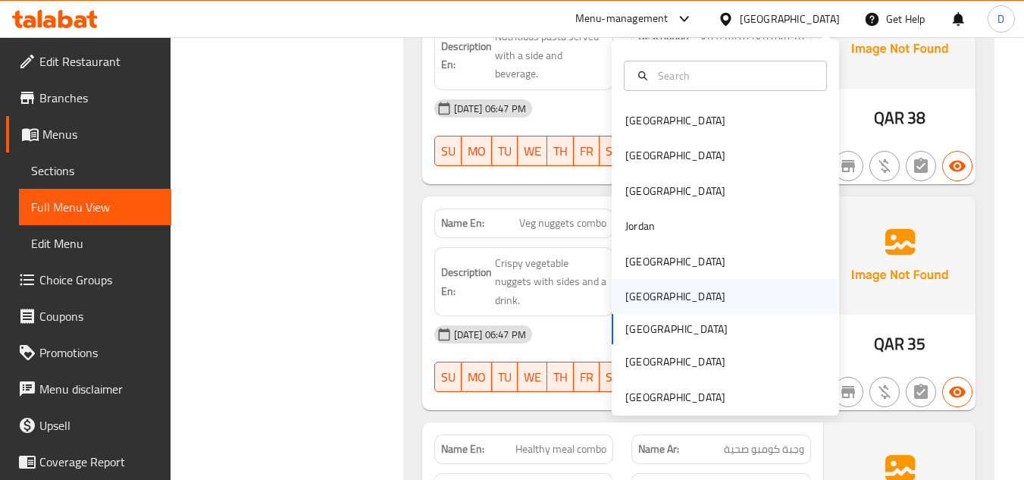
click at [656, 300] on div "Oman" at bounding box center [725, 296] width 227 height 35
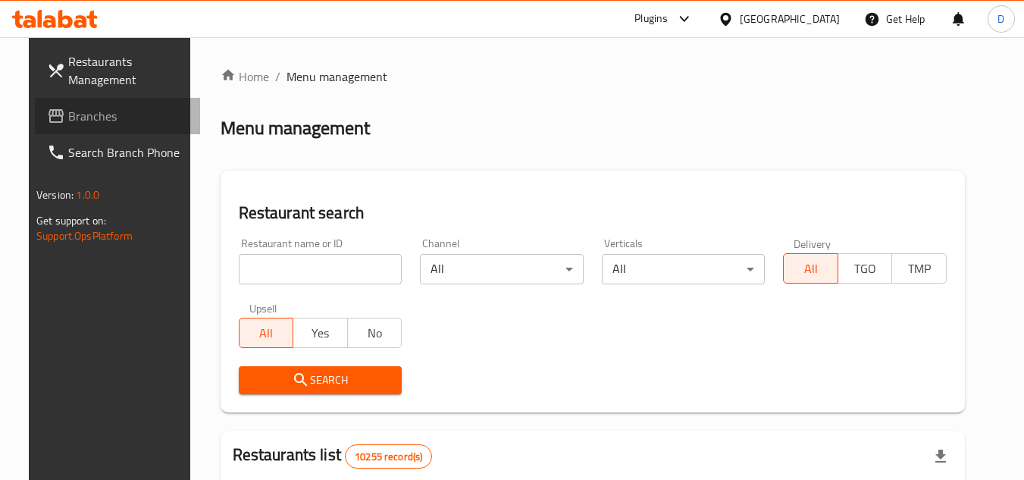
click at [108, 121] on span "Branches" at bounding box center [128, 116] width 120 height 18
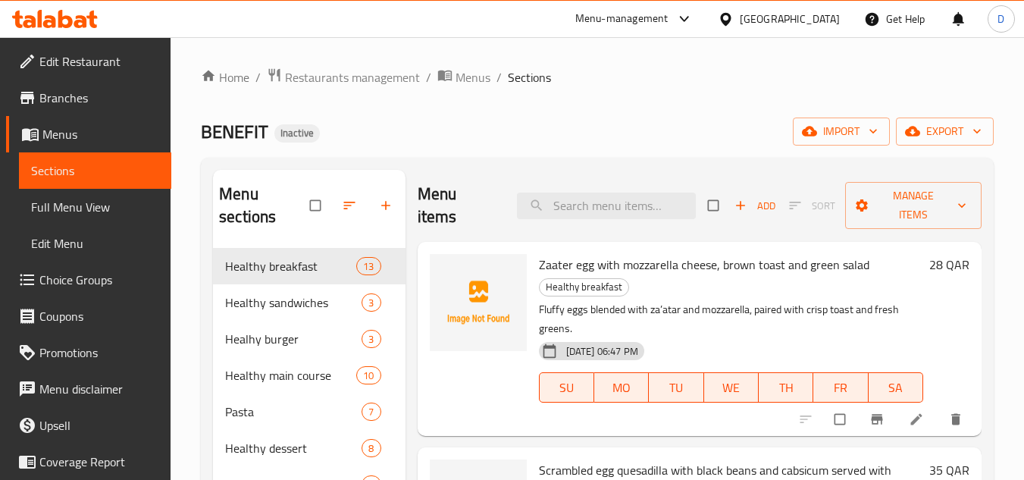
click at [814, 16] on div "[GEOGRAPHIC_DATA]" at bounding box center [790, 19] width 100 height 17
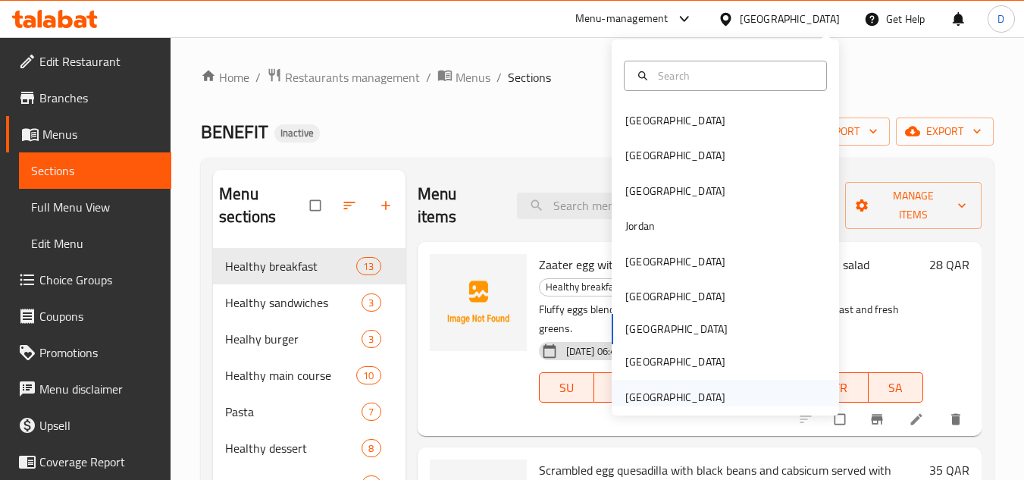
click at [660, 396] on div "United Arab Emirates" at bounding box center [675, 397] width 100 height 17
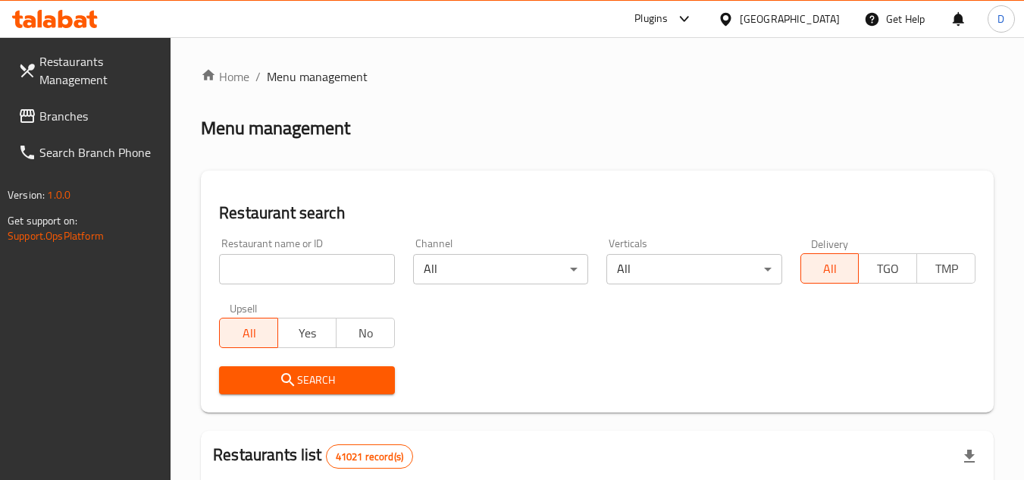
click at [38, 121] on span at bounding box center [28, 116] width 21 height 18
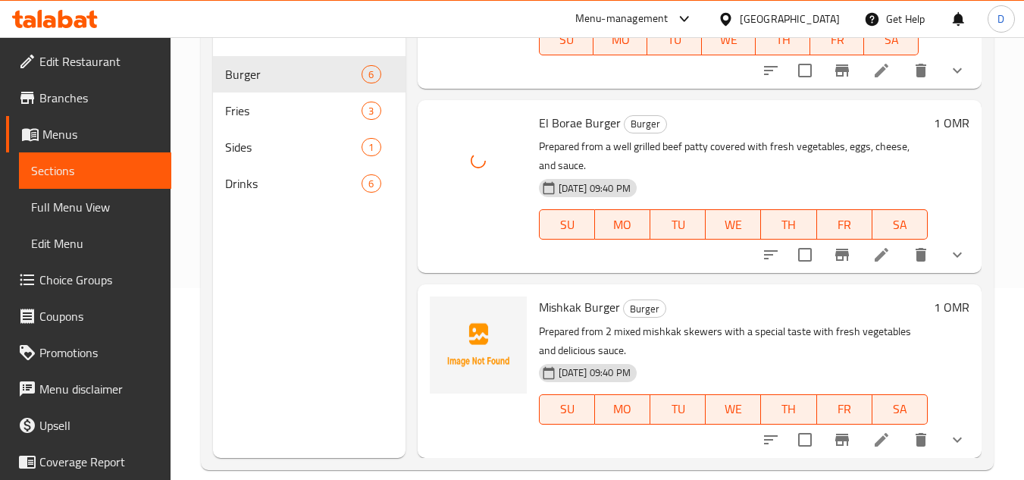
scroll to position [212, 0]
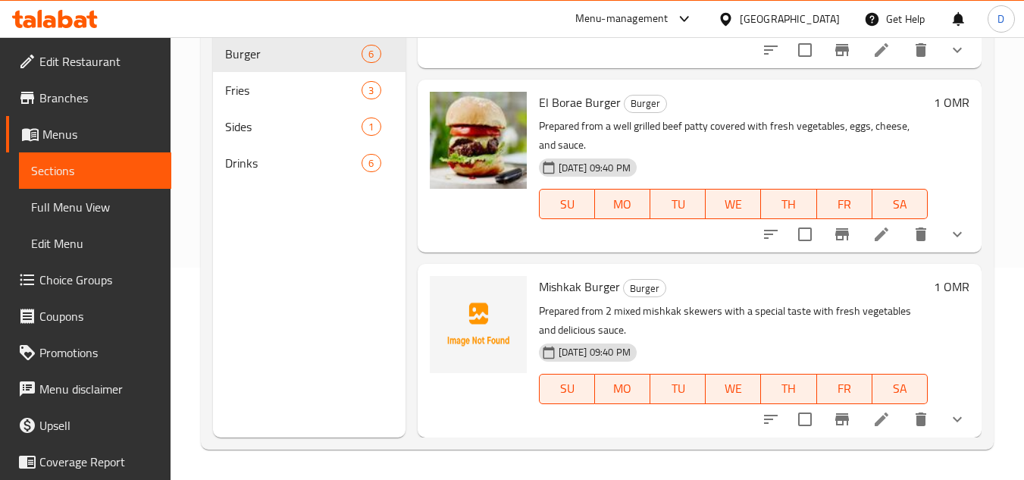
click at [609, 328] on p "Prepared from 2 mixed mishkak skewers with a special taste with fresh vegetable…" at bounding box center [733, 321] width 389 height 38
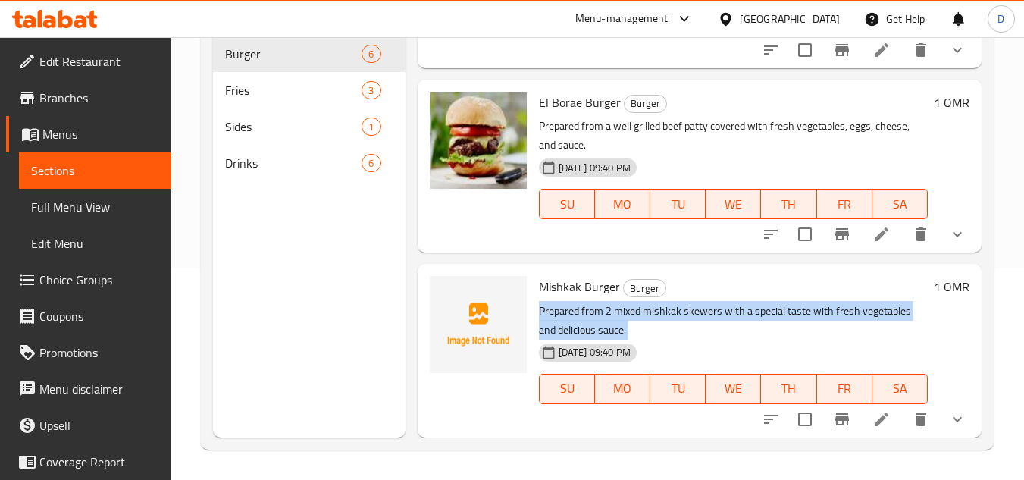
click at [609, 328] on p "Prepared from 2 mixed mishkak skewers with a special taste with fresh vegetable…" at bounding box center [733, 321] width 389 height 38
copy div "Prepared from 2 mixed mishkak skewers with a special taste with fresh vegetable…"
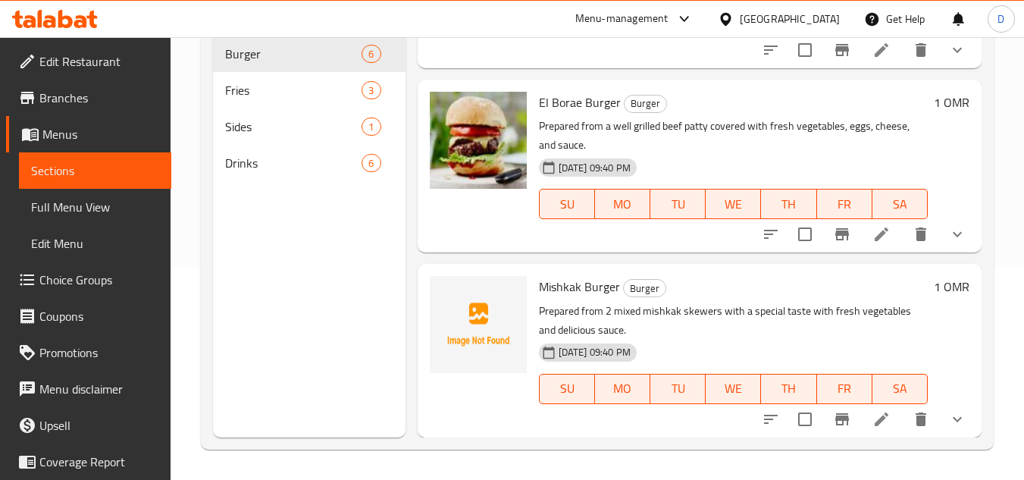
click at [556, 284] on span "Mishkak Burger" at bounding box center [579, 286] width 81 height 23
copy h6 "Mishkak Burger"
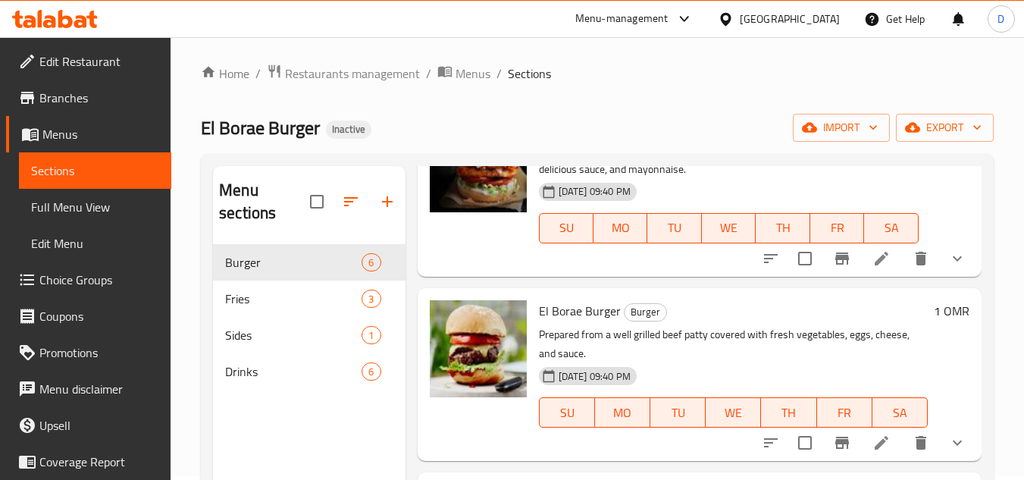
scroll to position [0, 0]
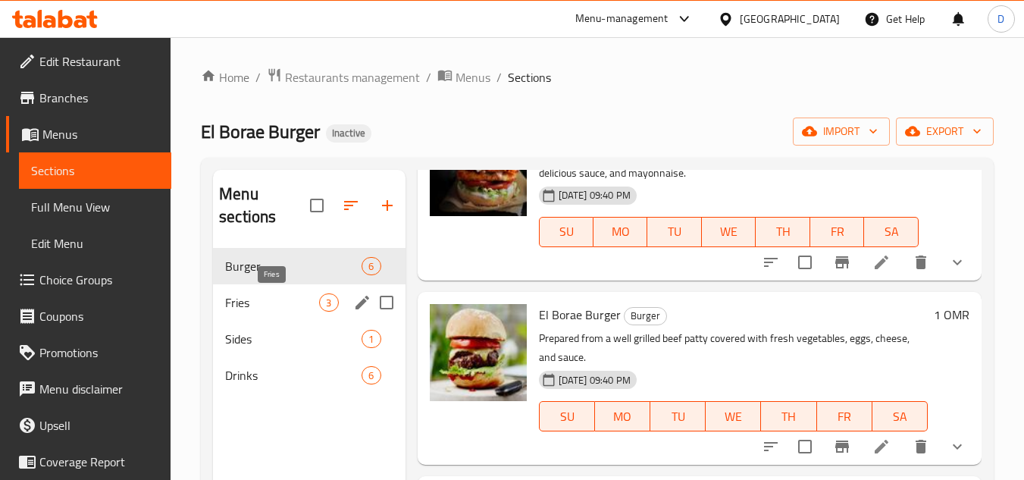
drag, startPoint x: 268, startPoint y: 304, endPoint x: 372, endPoint y: 301, distance: 104.6
click at [268, 304] on span "Fries" at bounding box center [272, 302] width 94 height 18
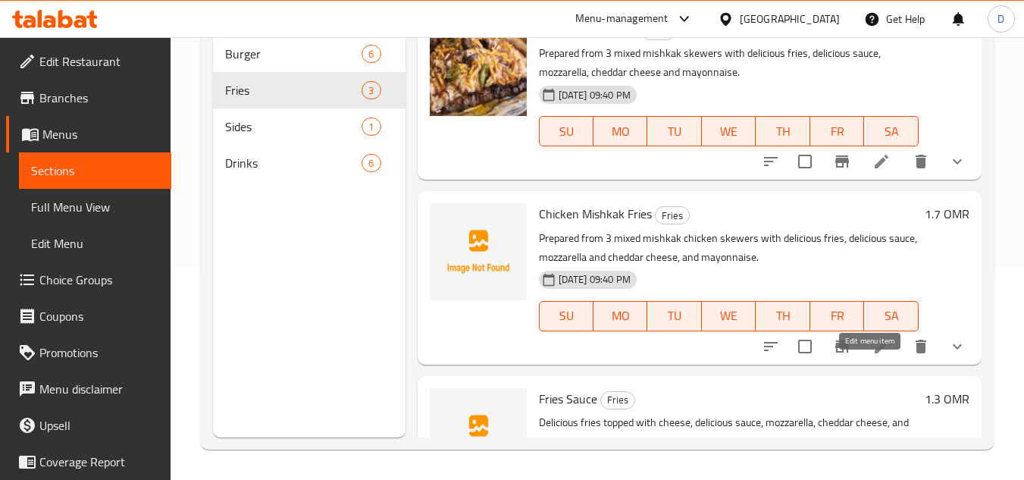
click at [874, 355] on icon at bounding box center [881, 346] width 18 height 18
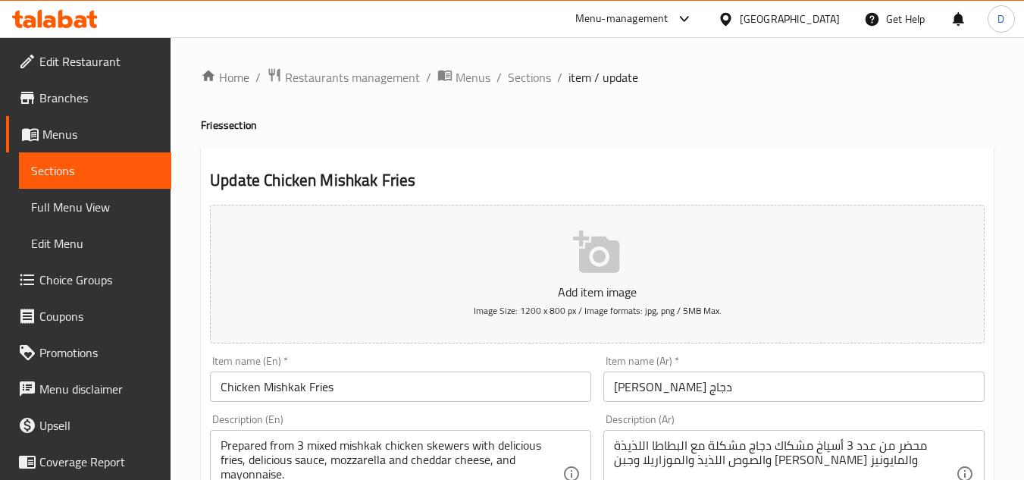
click at [537, 73] on span "Sections" at bounding box center [529, 77] width 43 height 18
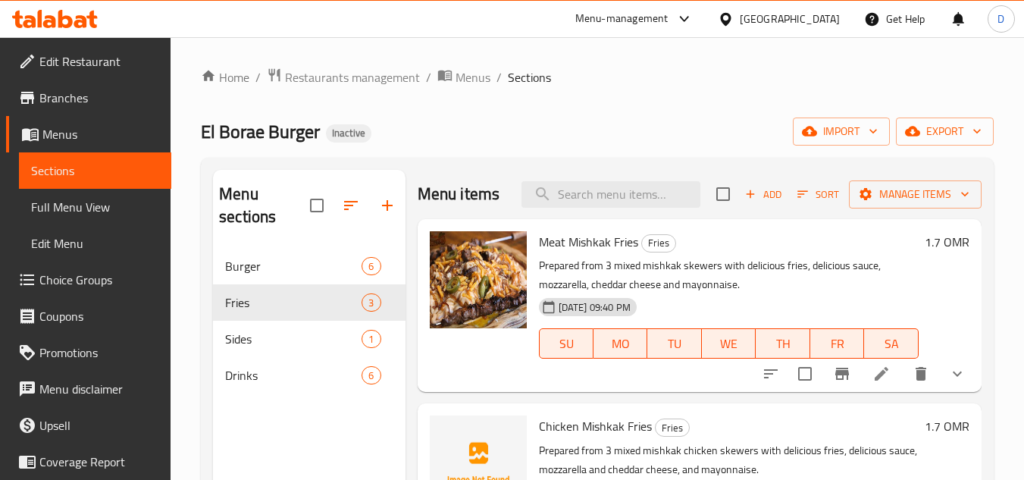
scroll to position [76, 0]
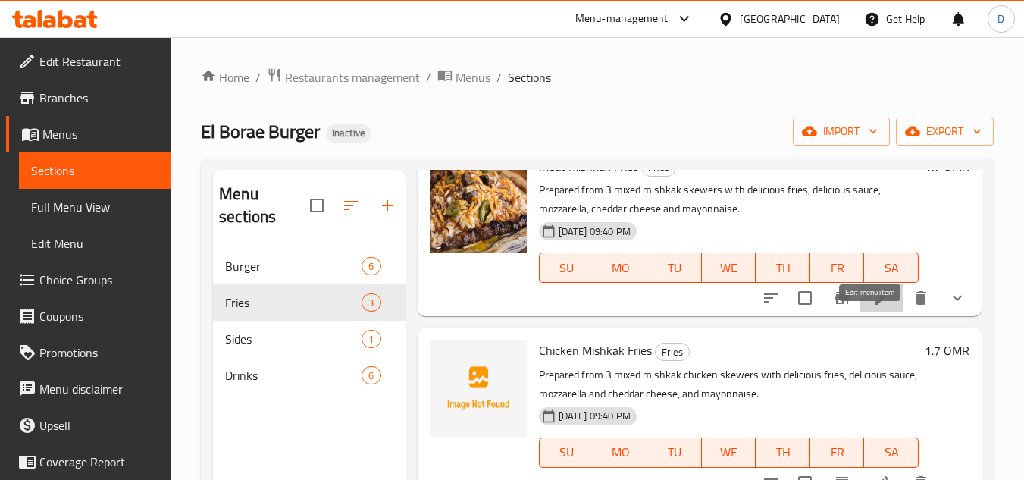
click at [875, 305] on icon at bounding box center [882, 298] width 14 height 14
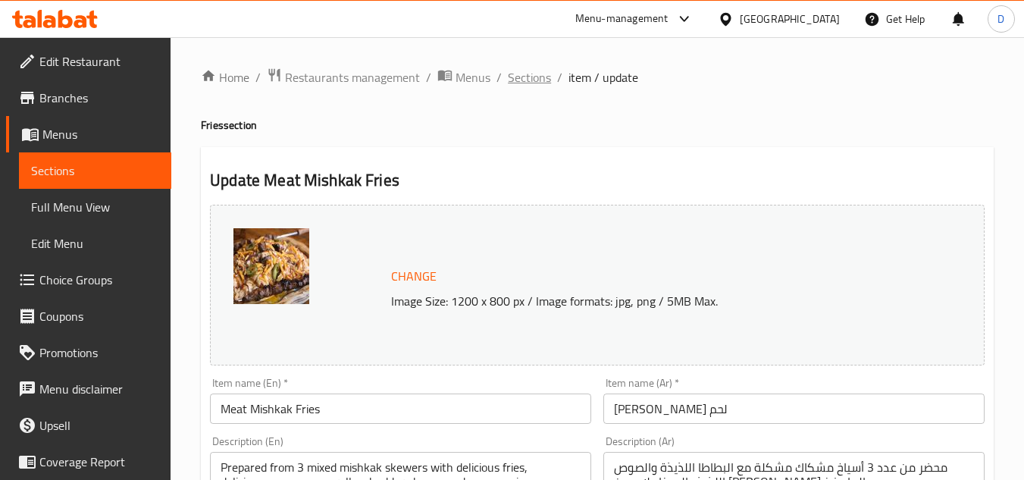
click at [535, 74] on span "Sections" at bounding box center [529, 77] width 43 height 18
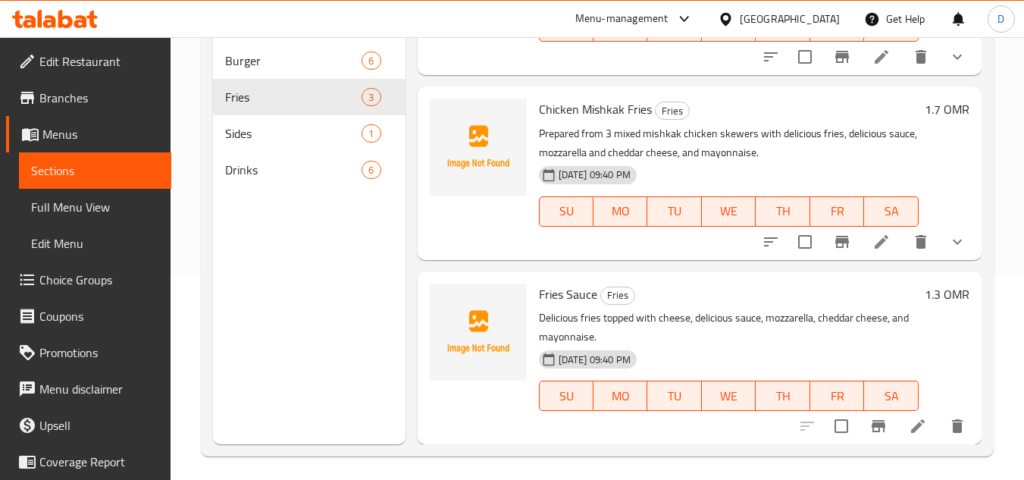
scroll to position [212, 0]
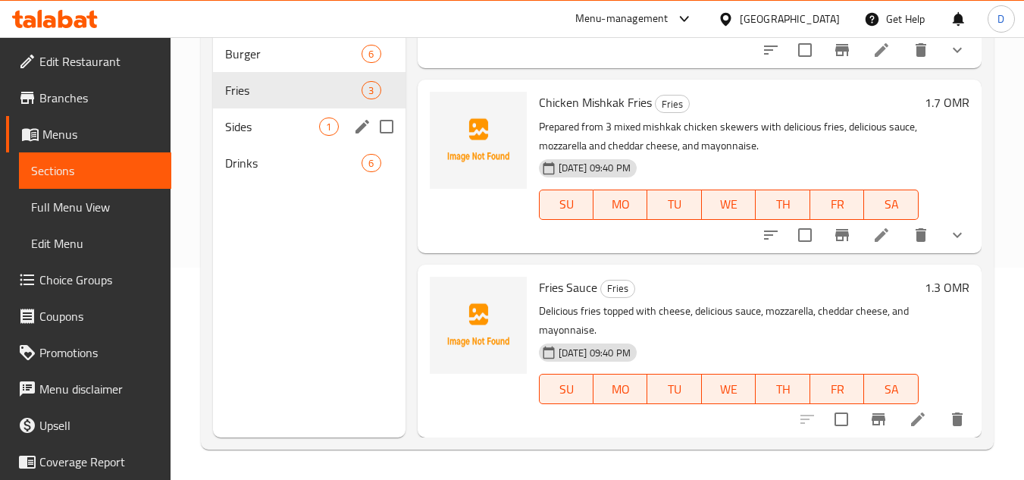
click at [274, 131] on span "Sides" at bounding box center [272, 126] width 94 height 18
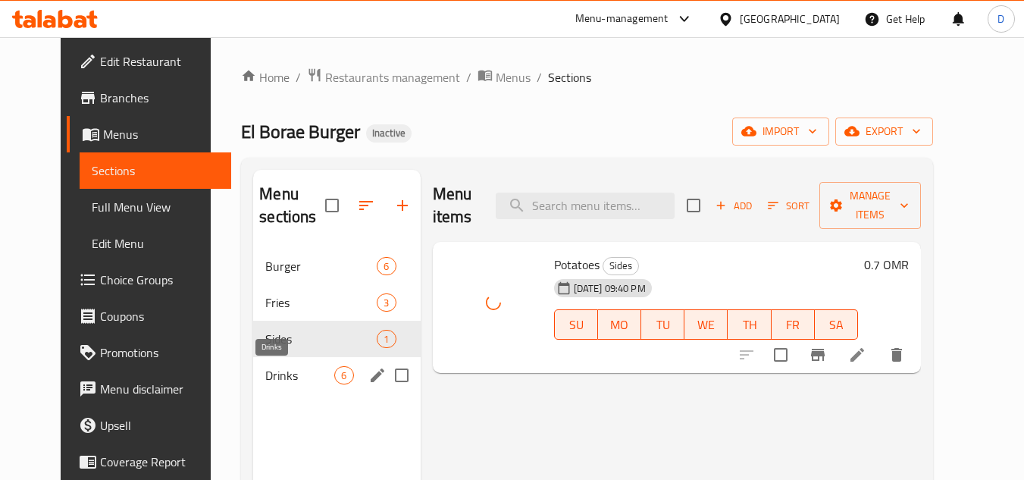
click at [265, 380] on span "Drinks" at bounding box center [299, 375] width 69 height 18
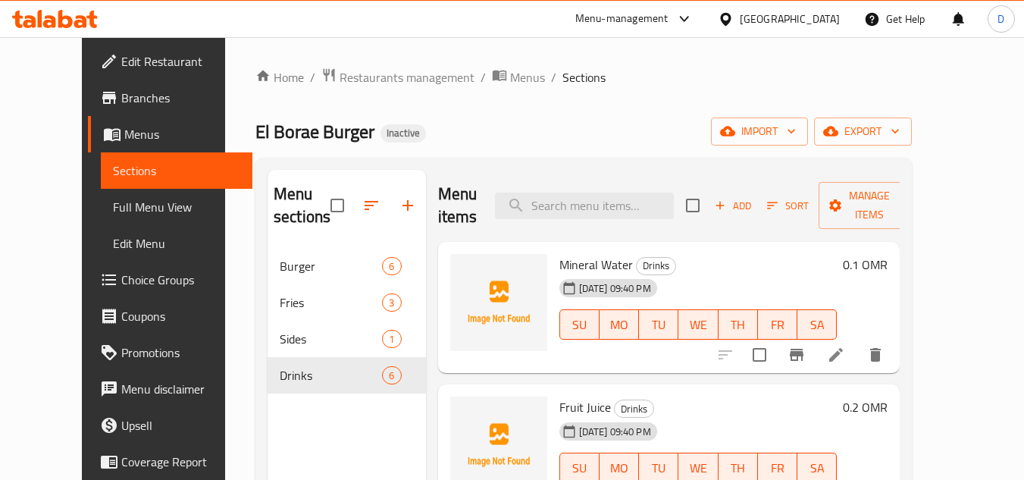
drag, startPoint x: 63, startPoint y: 214, endPoint x: 95, endPoint y: 208, distance: 33.0
click at [113, 214] on span "Full Menu View" at bounding box center [177, 207] width 128 height 18
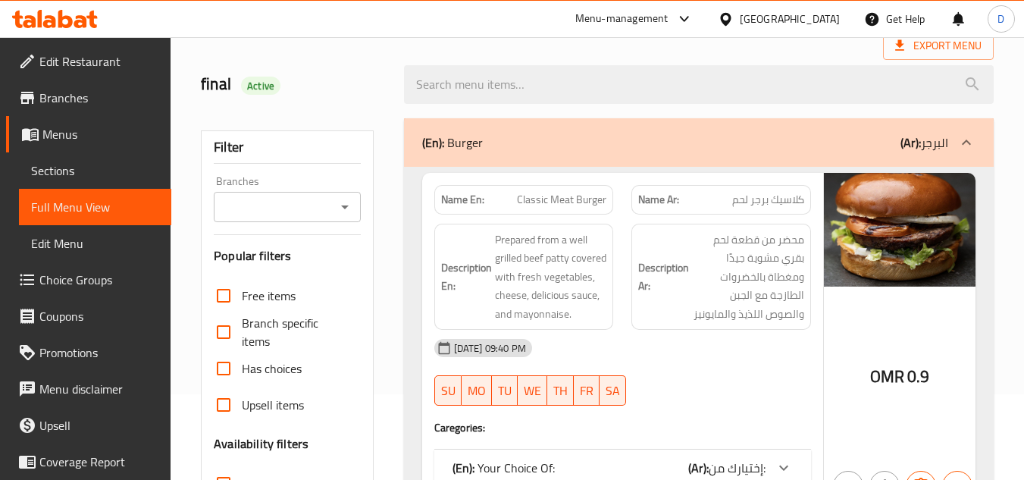
scroll to position [303, 0]
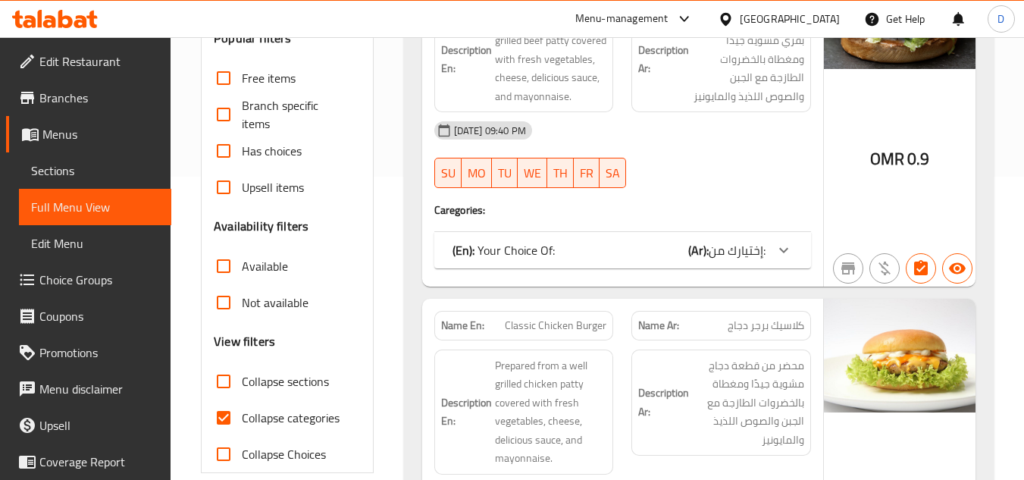
click at [254, 418] on span "Collapse categories" at bounding box center [291, 418] width 98 height 18
click at [242, 418] on input "Collapse categories" at bounding box center [223, 417] width 36 height 36
checkbox input "false"
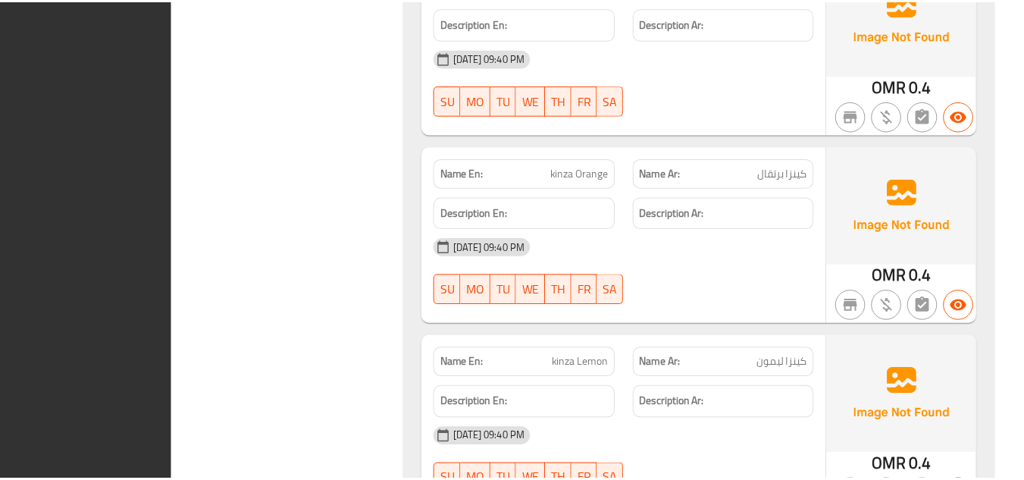
scroll to position [5831, 0]
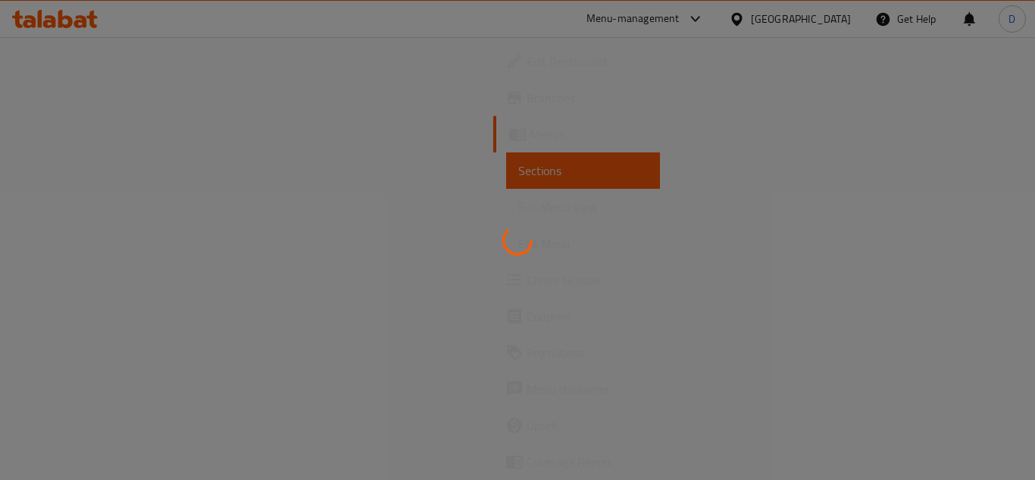
click at [831, 22] on div at bounding box center [517, 240] width 1035 height 480
click at [524, 171] on div at bounding box center [517, 240] width 1035 height 480
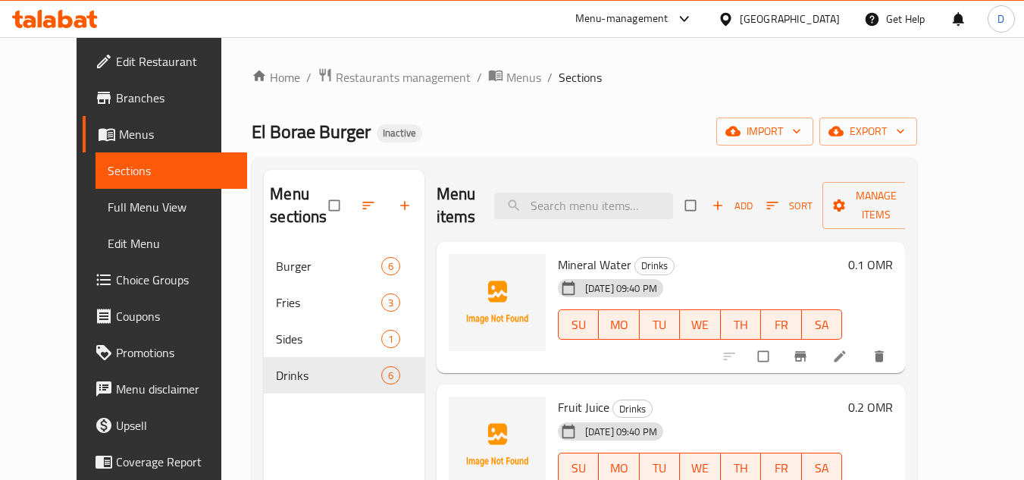
click at [820, 22] on div "[GEOGRAPHIC_DATA]" at bounding box center [790, 19] width 100 height 17
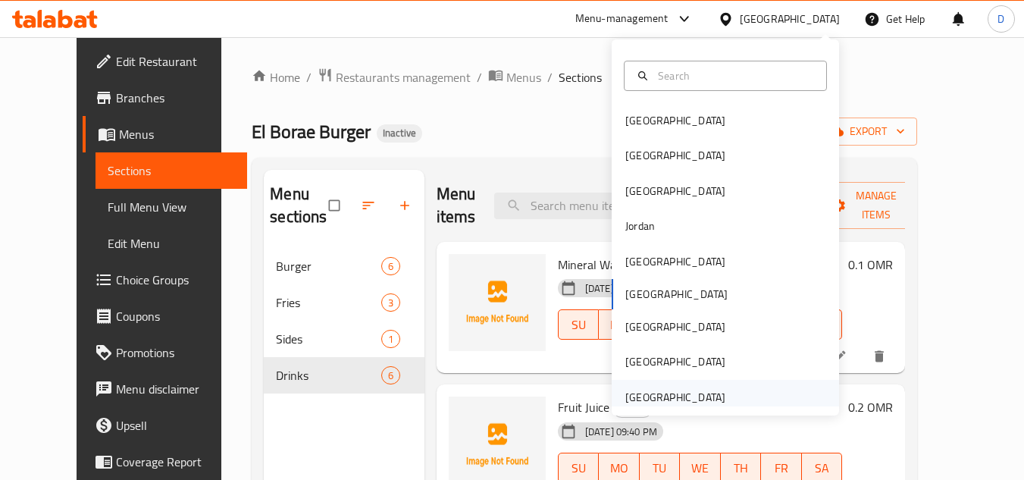
click at [698, 396] on div "[GEOGRAPHIC_DATA]" at bounding box center [675, 397] width 100 height 17
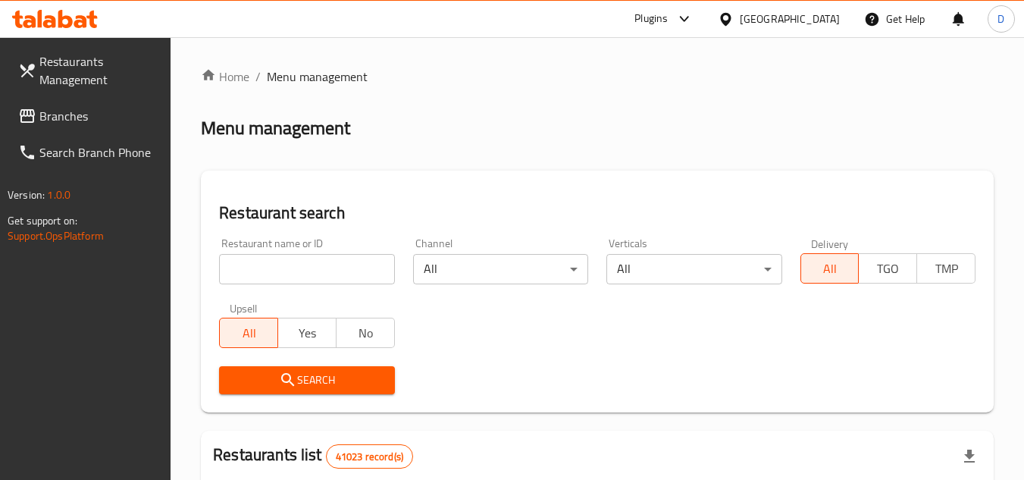
click at [72, 107] on span "Branches" at bounding box center [99, 116] width 120 height 18
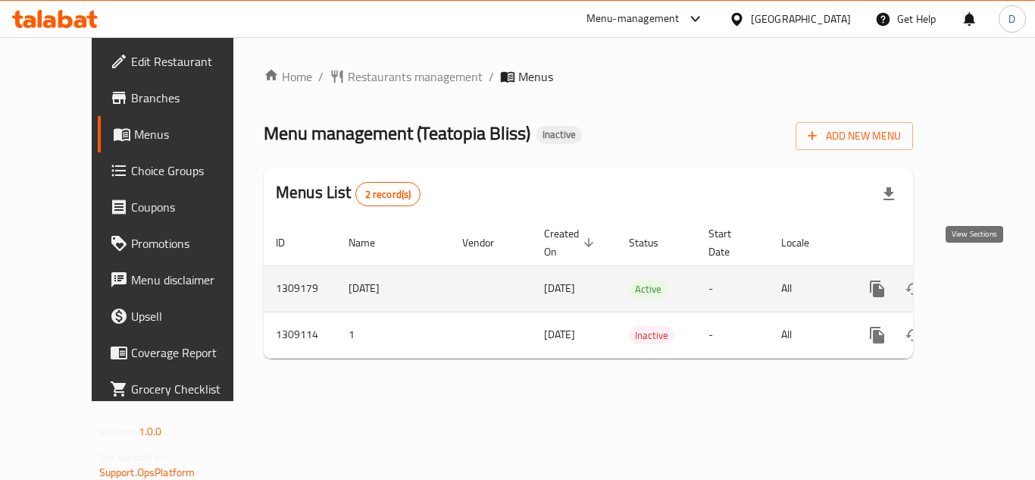
click at [982, 280] on icon "enhanced table" at bounding box center [987, 289] width 18 height 18
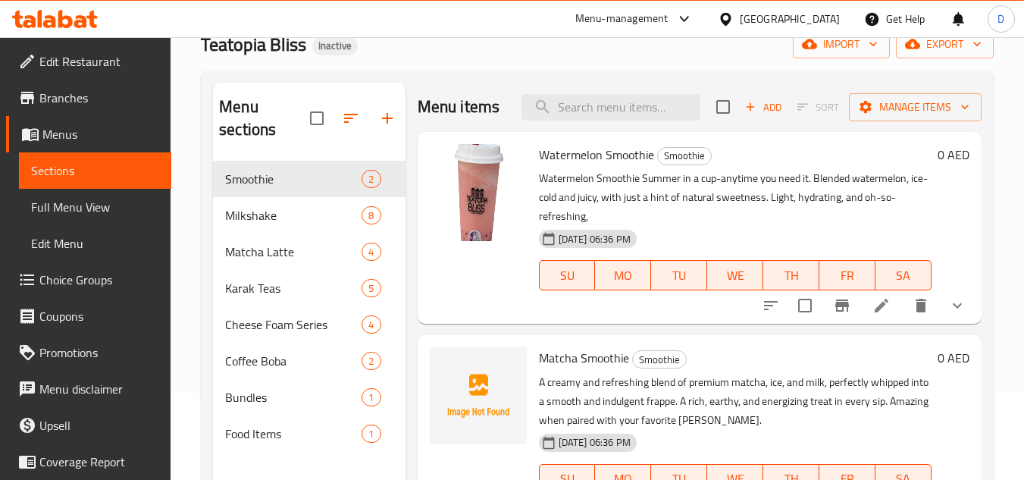
scroll to position [61, 0]
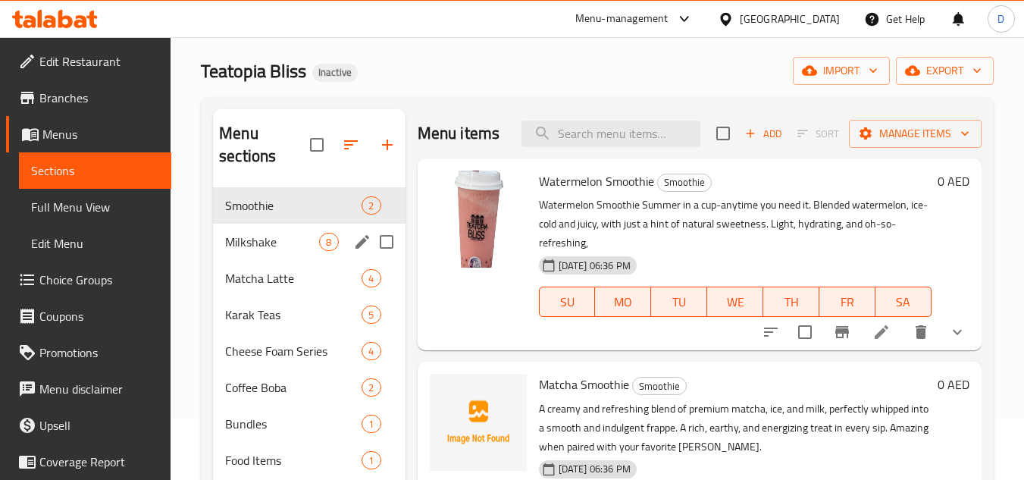
click at [283, 221] on div "Smoothie 2" at bounding box center [309, 205] width 192 height 36
click at [286, 246] on span "Milkshake" at bounding box center [272, 242] width 94 height 18
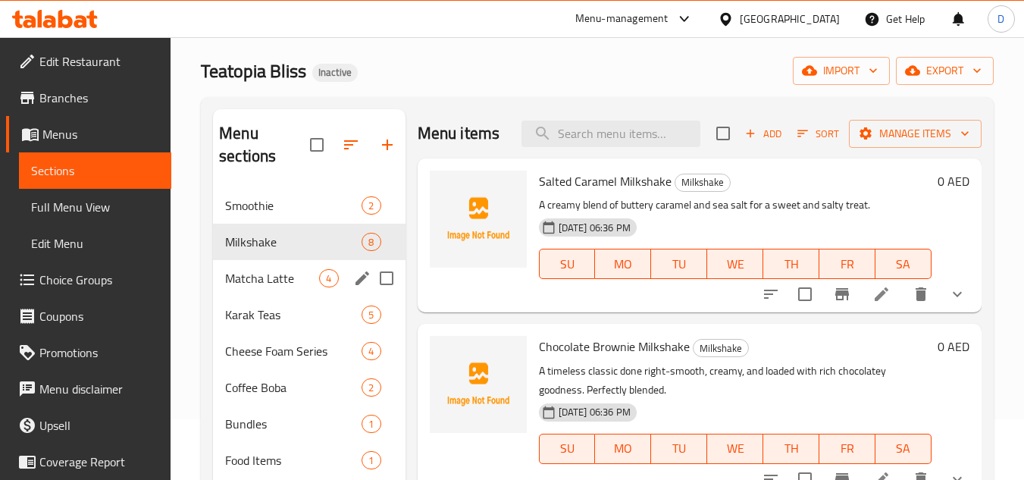
click at [274, 292] on div "Matcha Latte 4" at bounding box center [309, 278] width 192 height 36
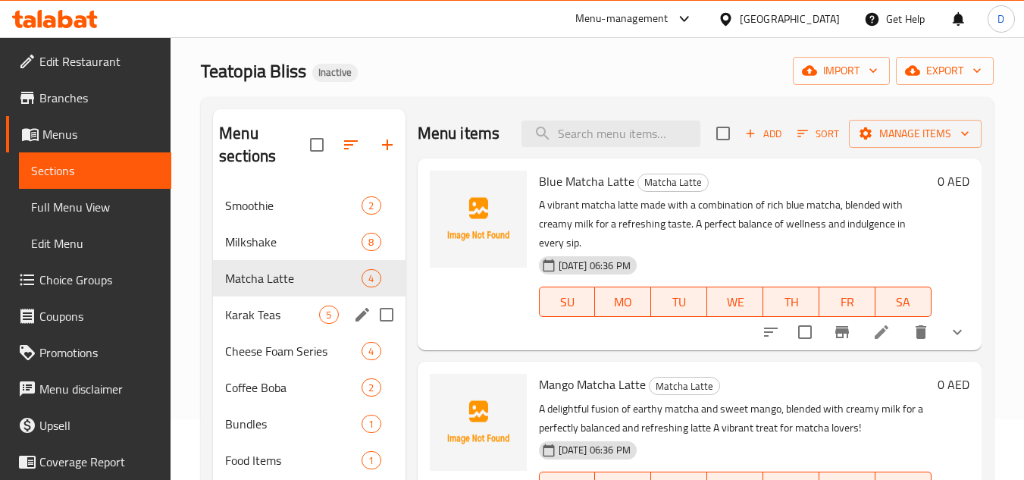
click at [274, 331] on div "Karak Teas 5" at bounding box center [309, 314] width 192 height 36
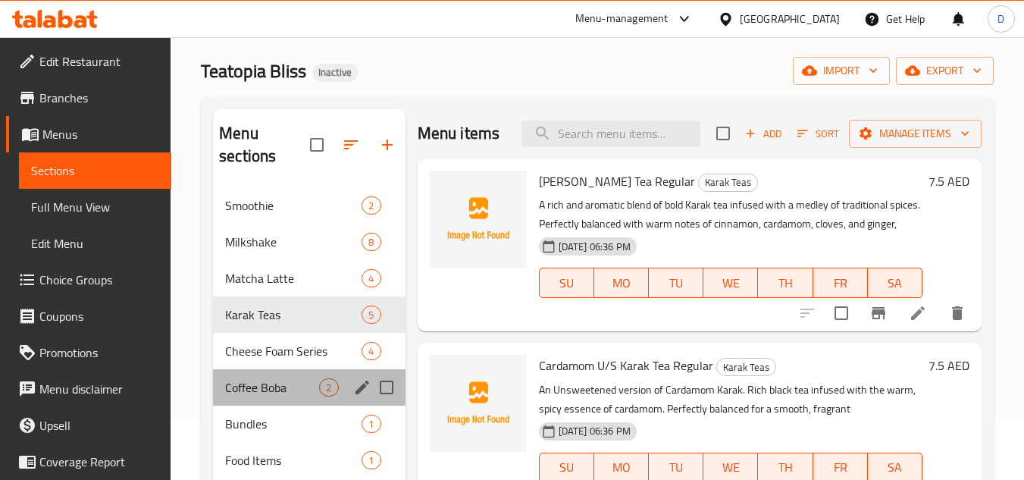
click at [274, 373] on div "Coffee Boba 2" at bounding box center [309, 387] width 192 height 36
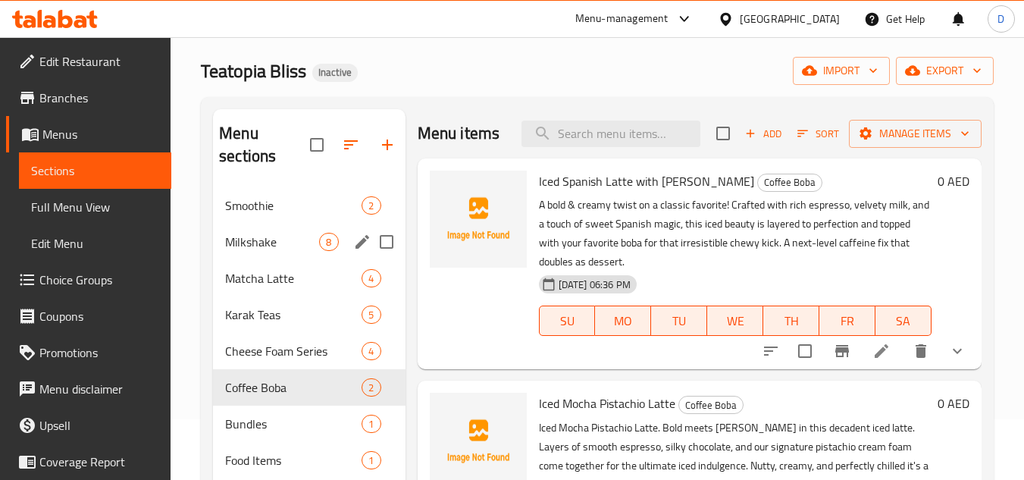
click at [293, 225] on div "Milkshake 8" at bounding box center [309, 242] width 192 height 36
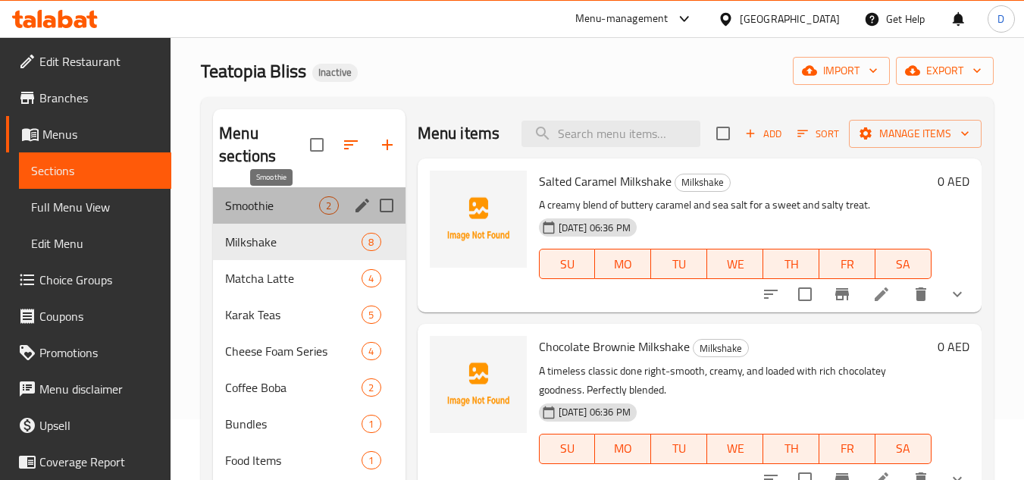
click at [288, 205] on span "Smoothie" at bounding box center [272, 205] width 94 height 18
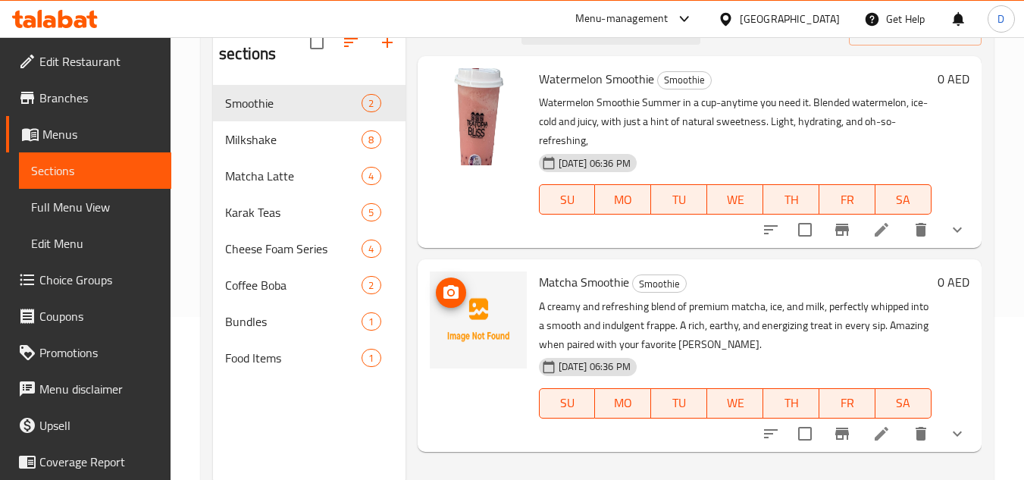
scroll to position [136, 0]
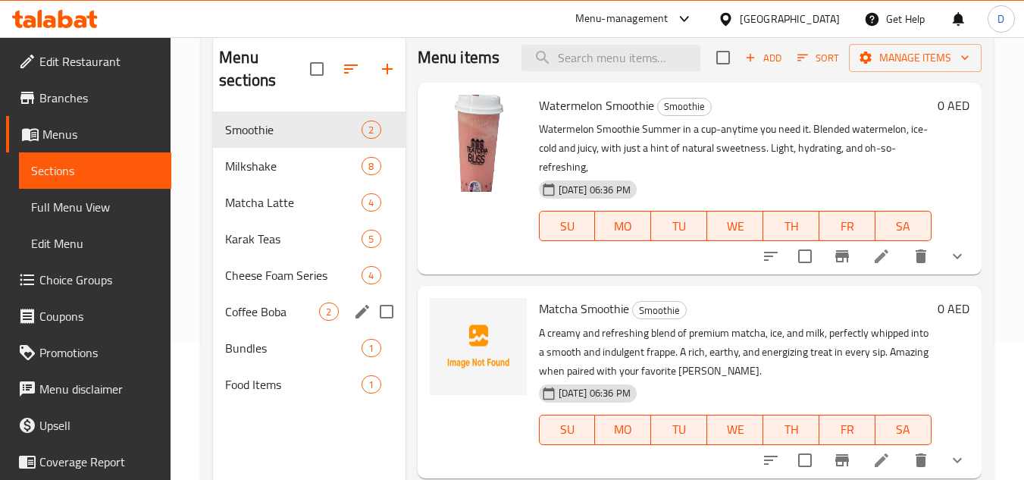
click at [254, 310] on span "Coffee Boba" at bounding box center [272, 311] width 94 height 18
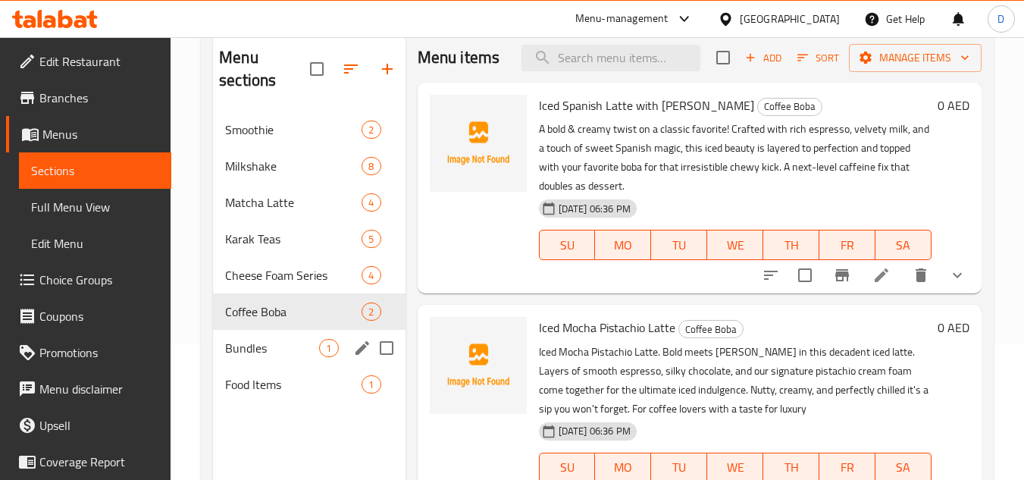
click at [258, 339] on span "Bundles" at bounding box center [272, 348] width 94 height 18
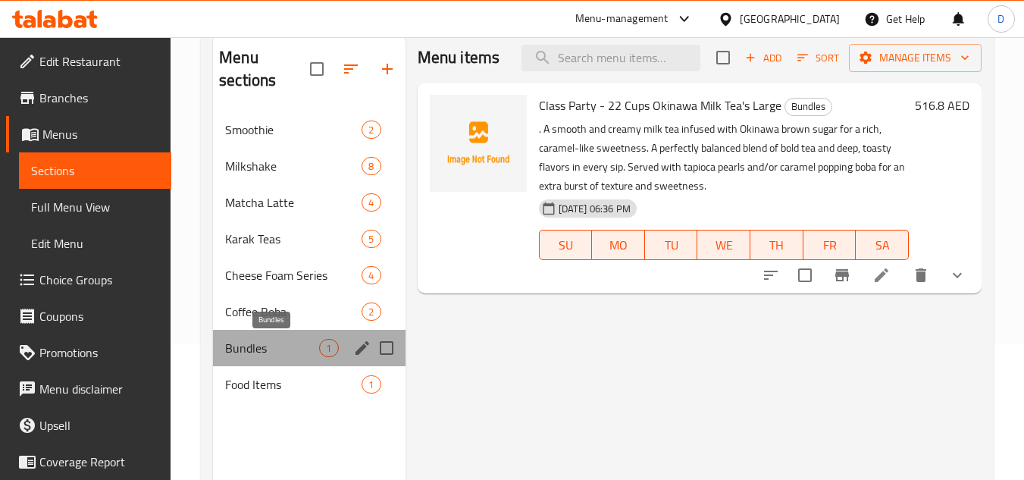
click at [256, 355] on span "Bundles" at bounding box center [272, 348] width 94 height 18
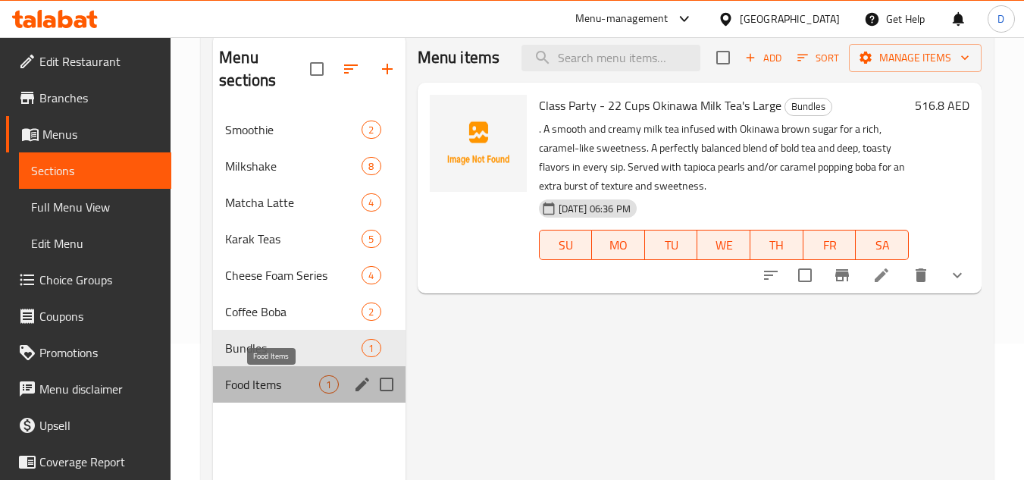
click at [253, 378] on span "Food Items" at bounding box center [272, 384] width 94 height 18
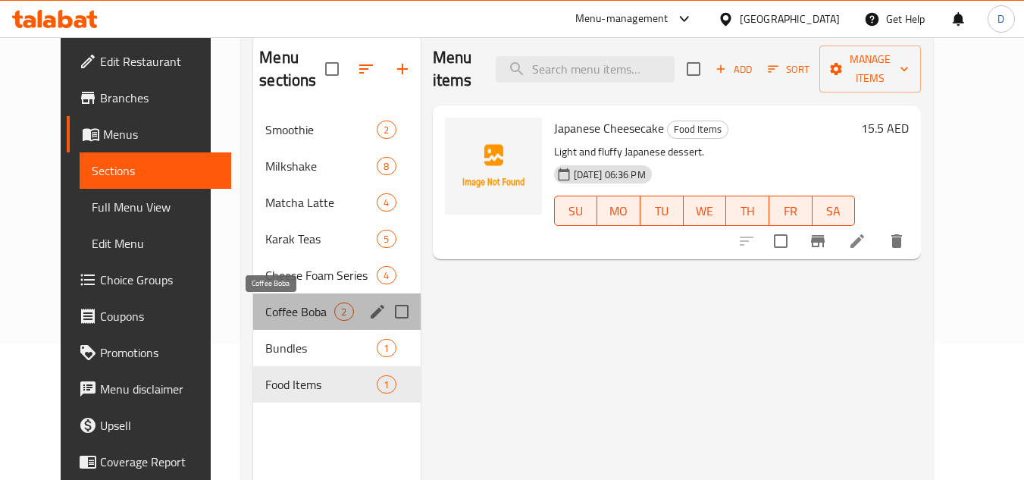
click at [265, 308] on span "Coffee Boba" at bounding box center [299, 311] width 69 height 18
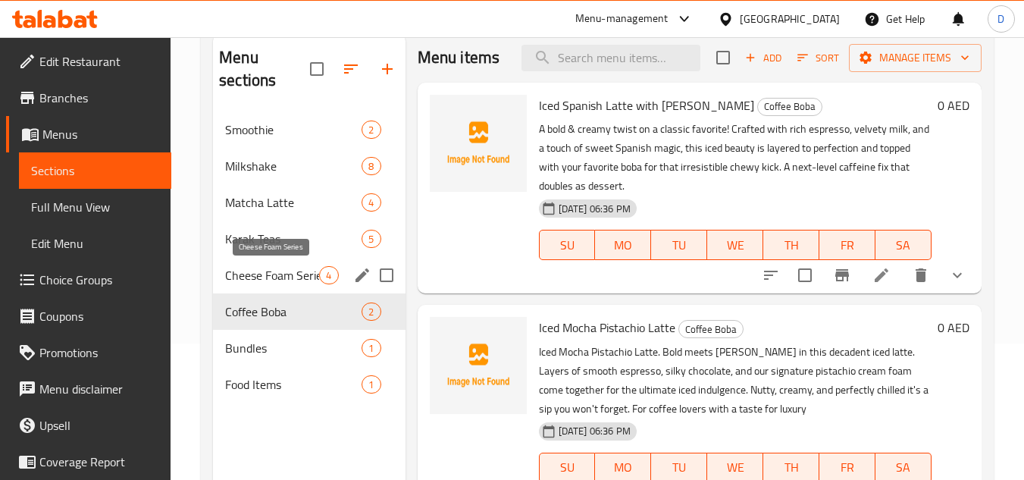
click at [261, 267] on span "Cheese Foam Series" at bounding box center [272, 275] width 94 height 18
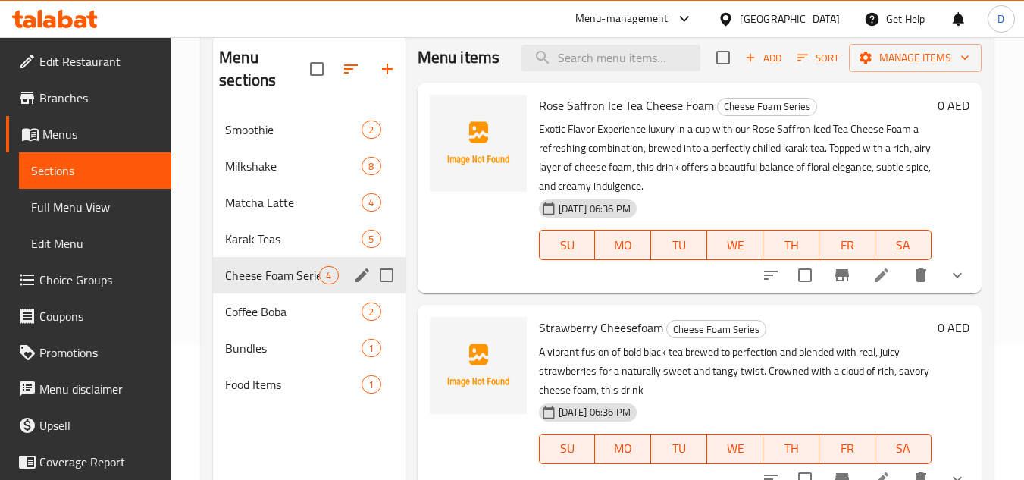
click at [262, 252] on div "Karak Teas 5" at bounding box center [309, 239] width 192 height 36
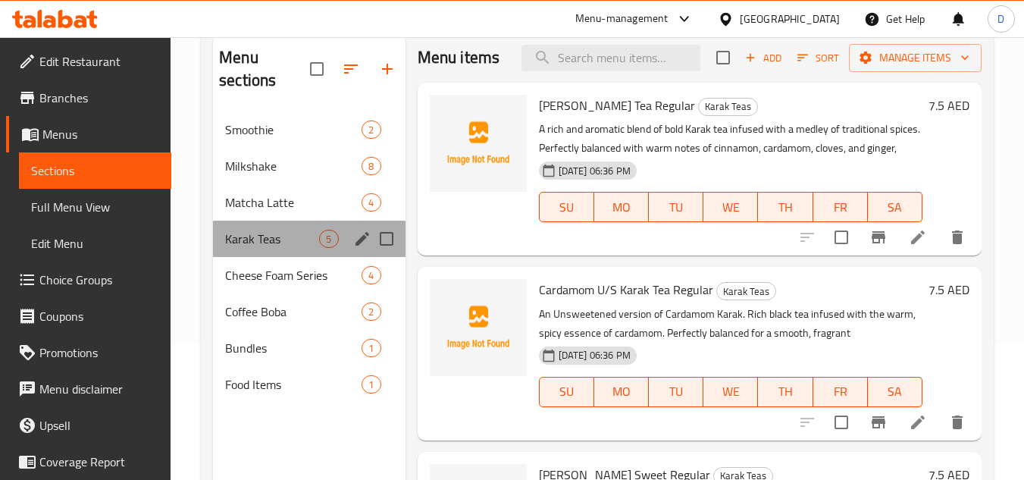
click at [267, 225] on div "Karak Teas 5" at bounding box center [309, 239] width 192 height 36
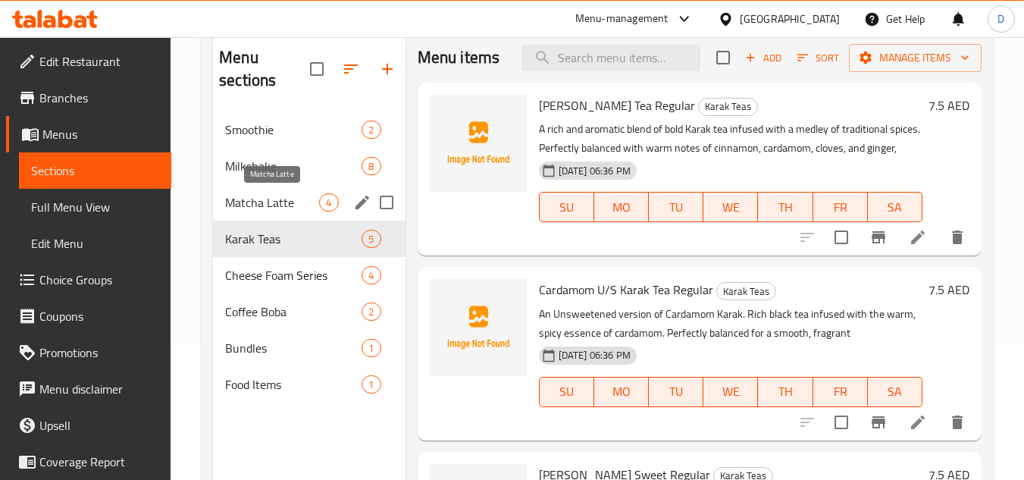
click at [270, 190] on div "Matcha Latte 4" at bounding box center [309, 202] width 192 height 36
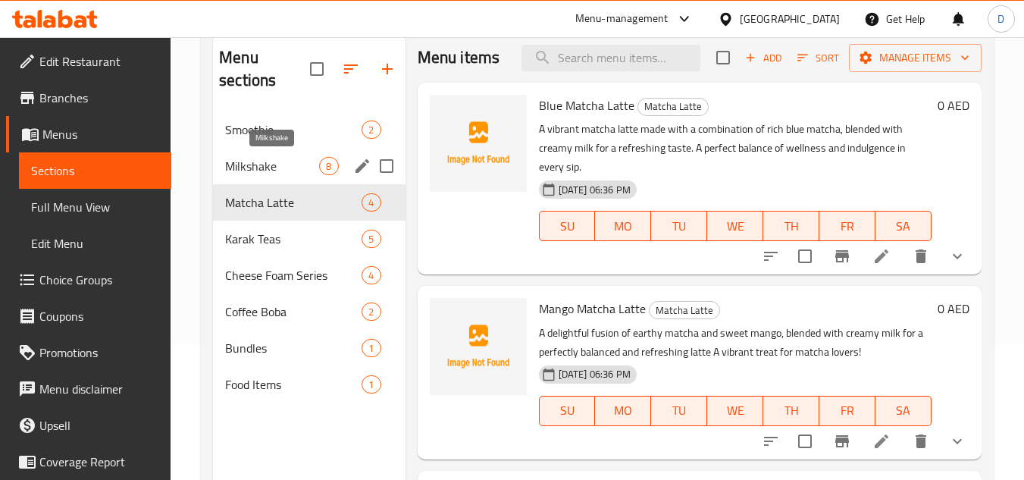
click at [275, 152] on div "Milkshake 8" at bounding box center [309, 166] width 192 height 36
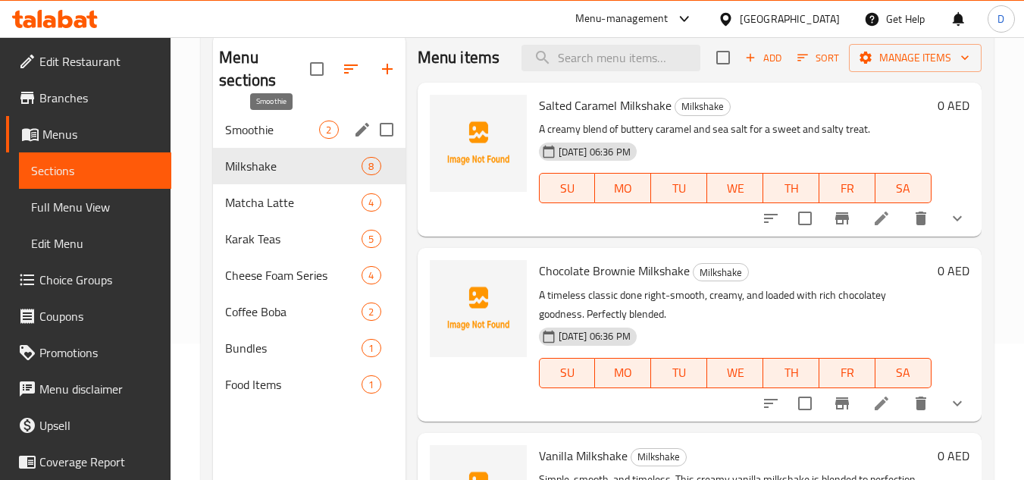
click at [281, 131] on span "Smoothie" at bounding box center [272, 130] width 94 height 18
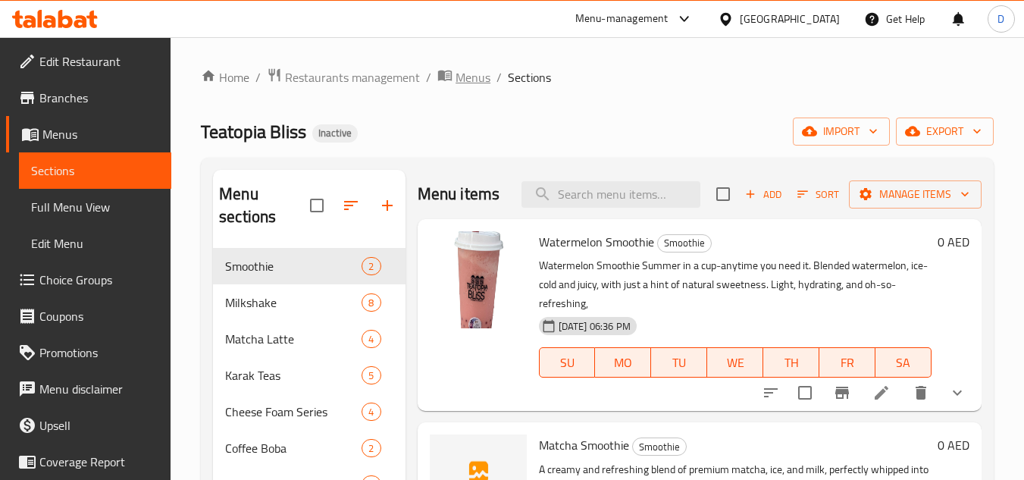
click at [457, 72] on span "Menus" at bounding box center [473, 77] width 35 height 18
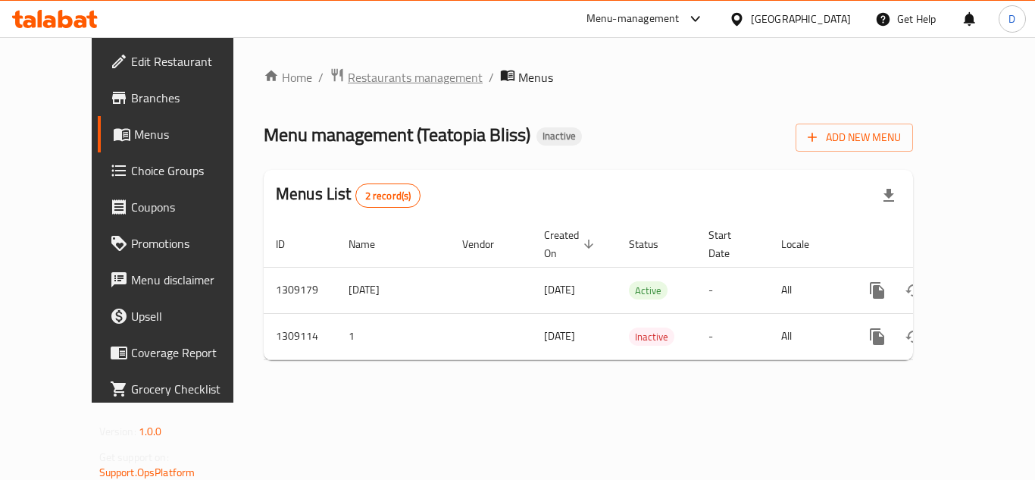
click at [348, 74] on span "Restaurants management" at bounding box center [415, 77] width 135 height 18
